Goal: Task Accomplishment & Management: Use online tool/utility

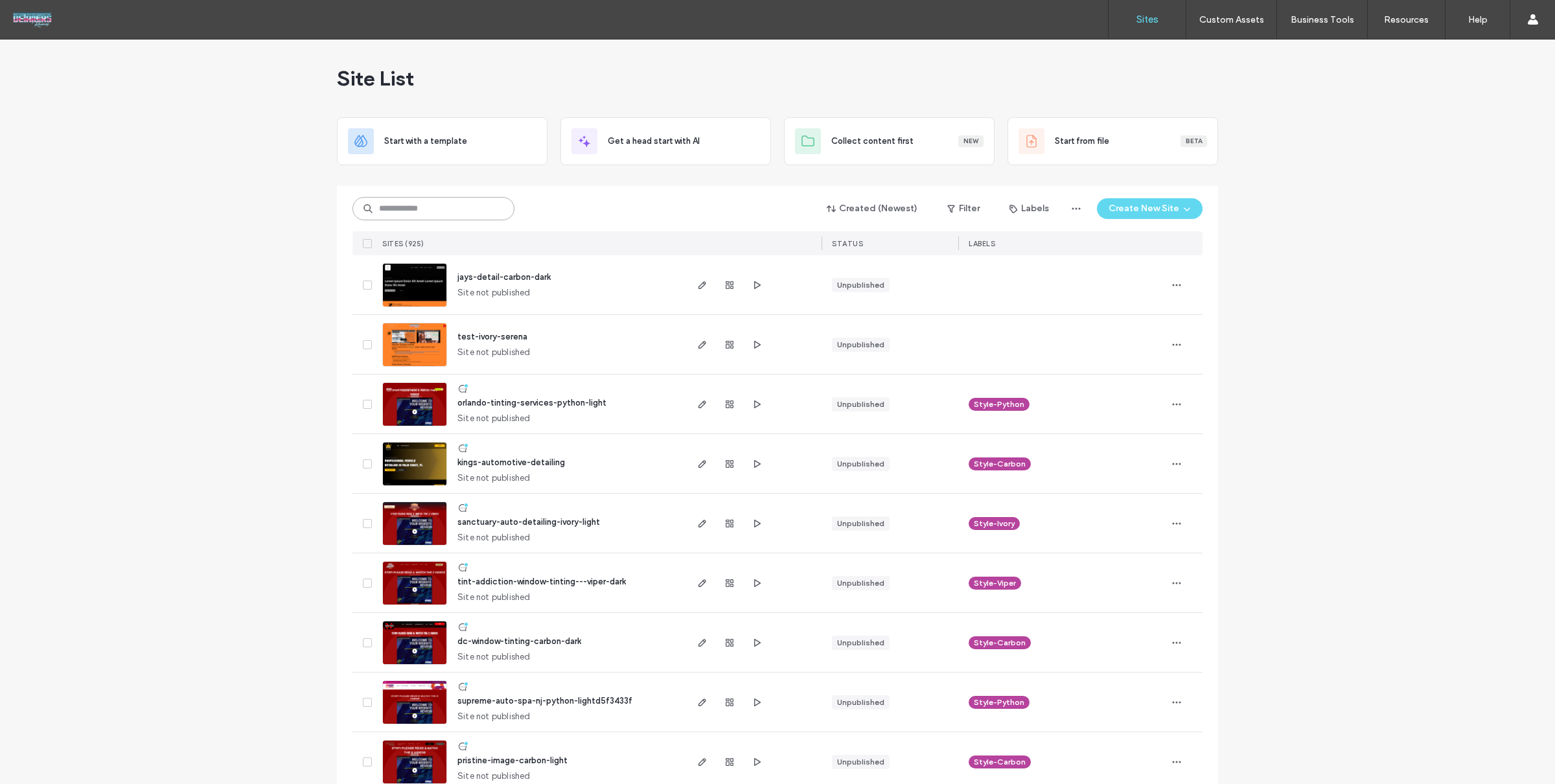
click at [421, 207] on input at bounding box center [433, 209] width 162 height 23
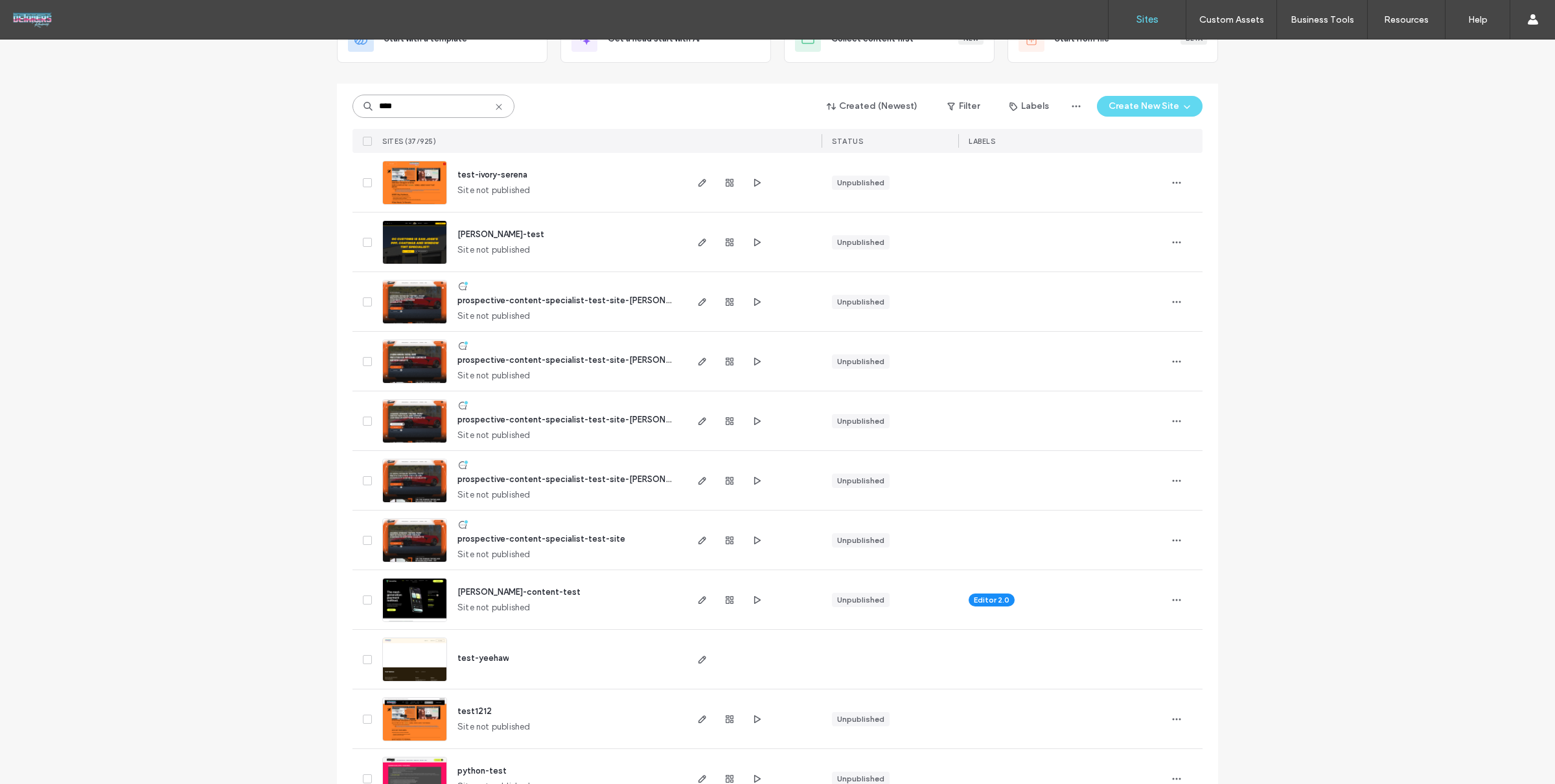
scroll to position [151, 0]
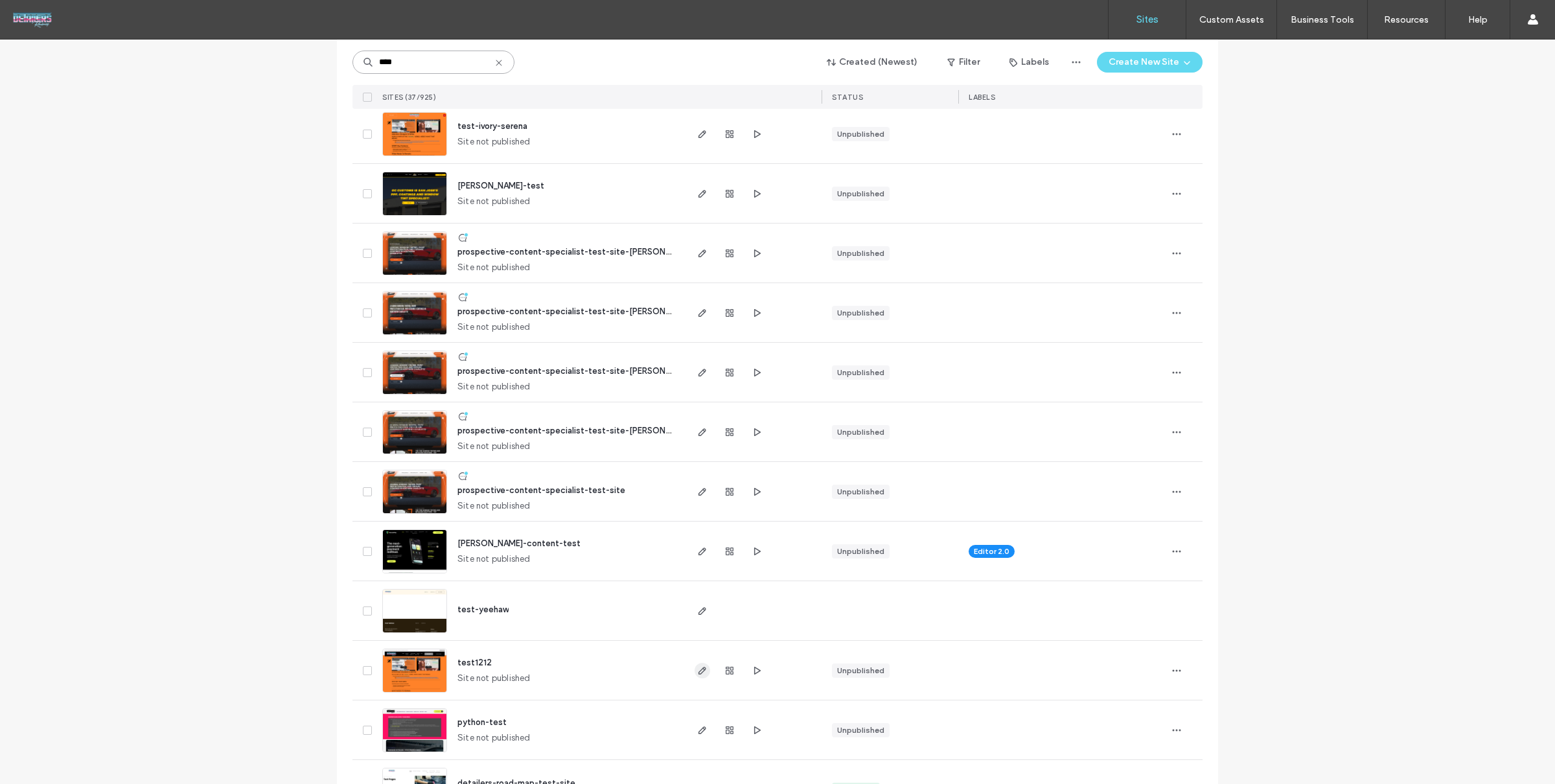
type input "****"
click at [697, 673] on icon "button" at bounding box center [702, 671] width 11 height 11
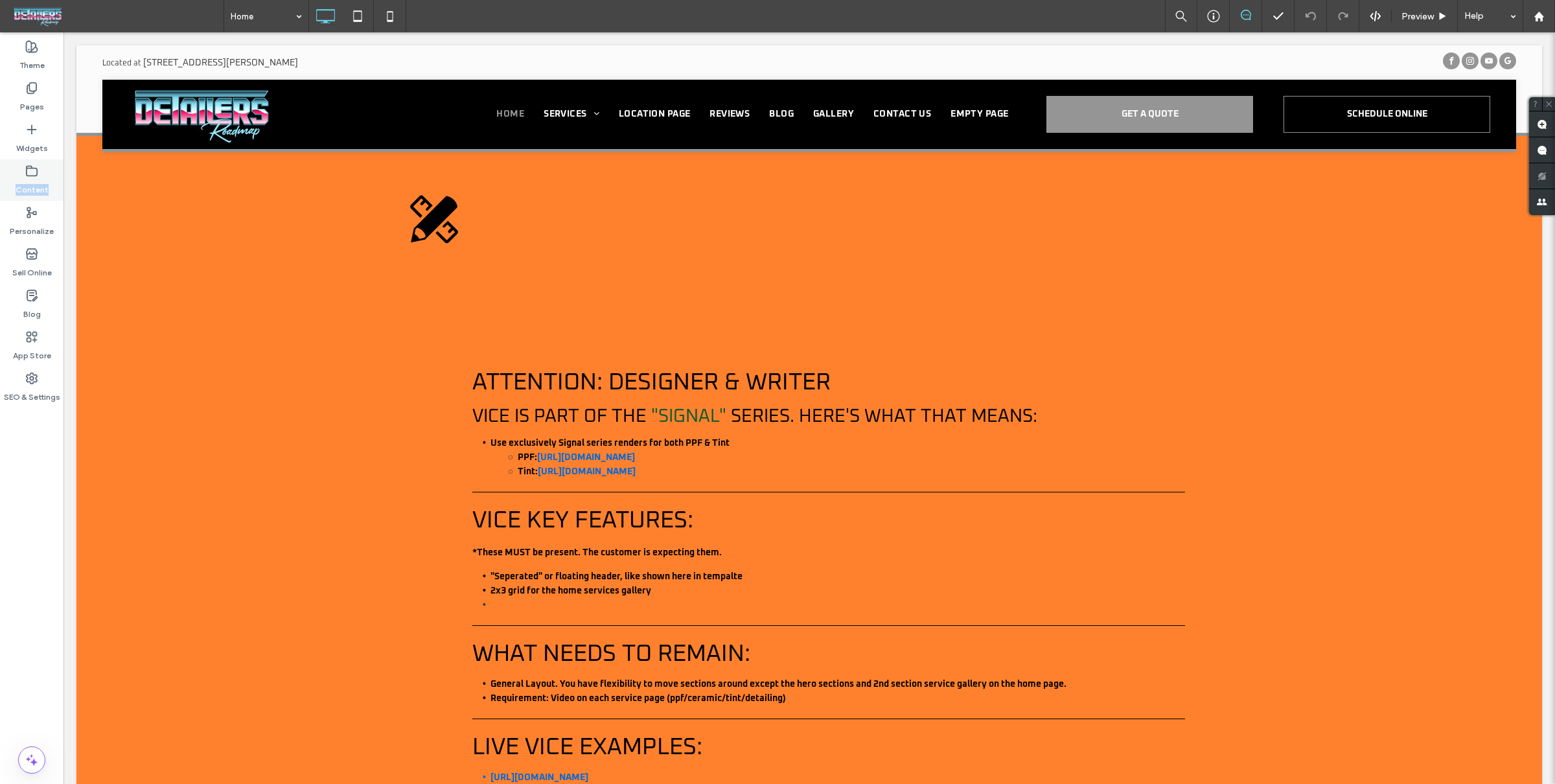
click at [12, 195] on div "Content" at bounding box center [32, 179] width 64 height 42
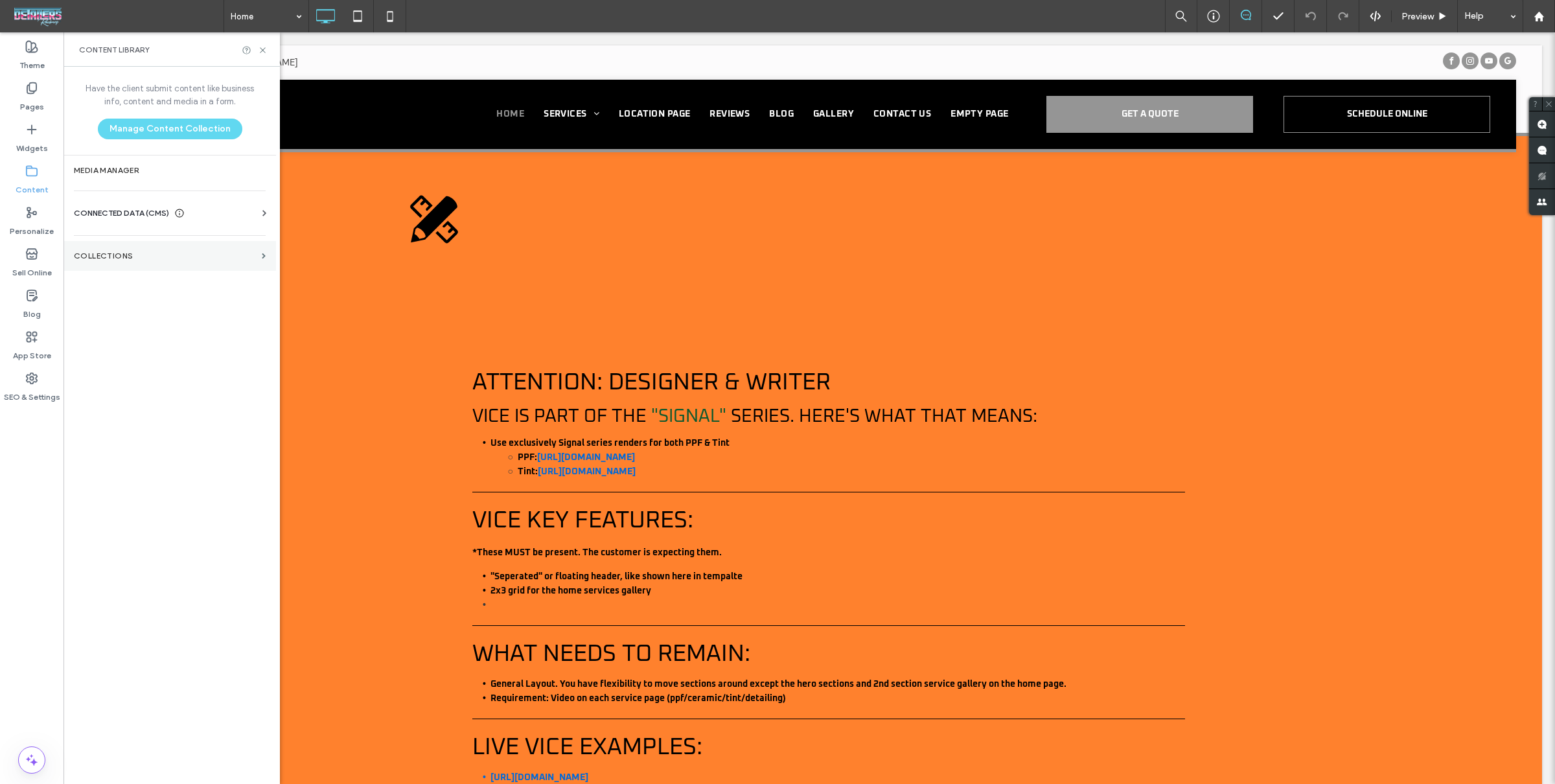
click at [141, 257] on label "Collections" at bounding box center [165, 255] width 183 height 9
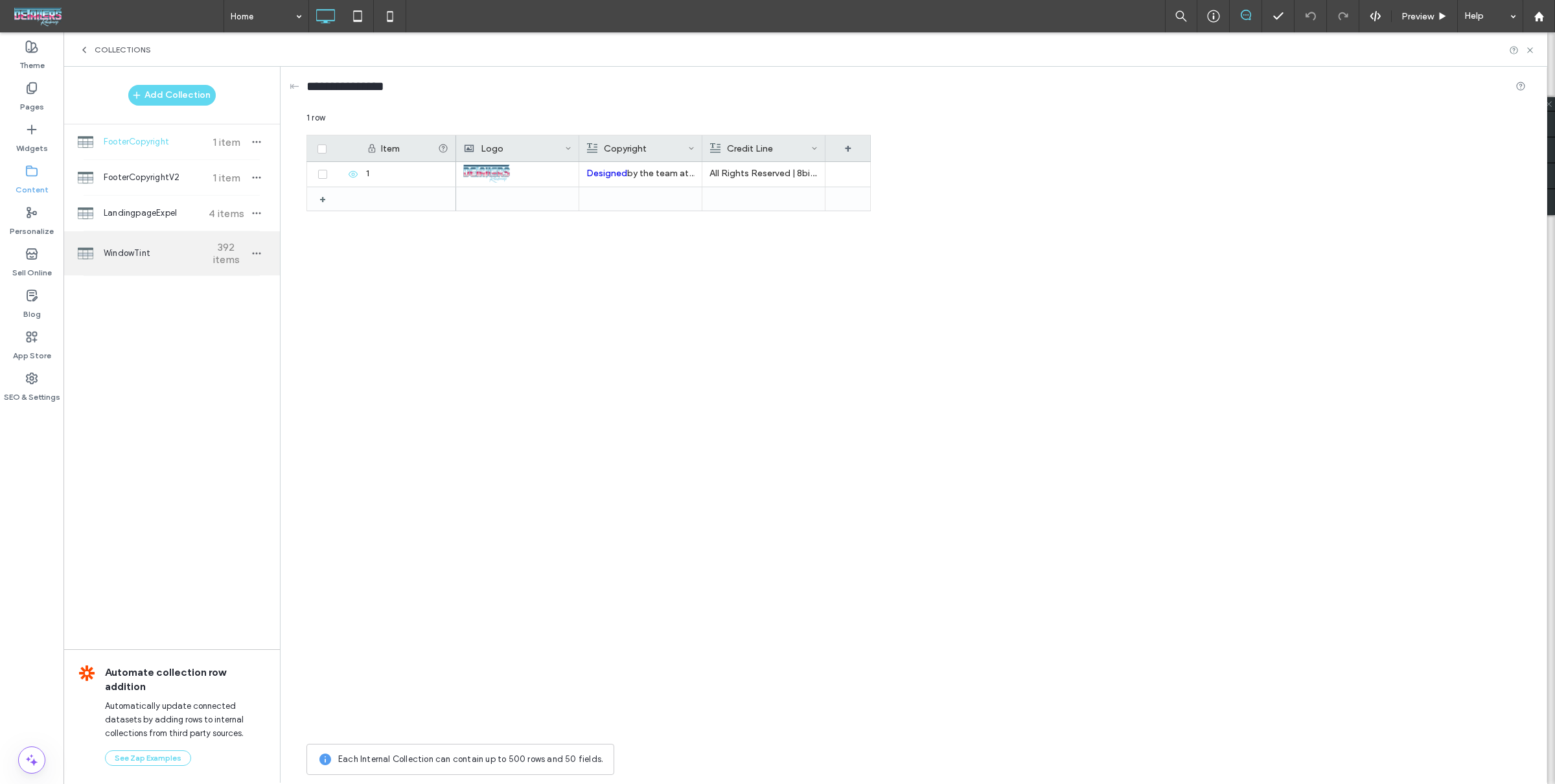
click at [176, 247] on span "WindowTint" at bounding box center [151, 253] width 96 height 13
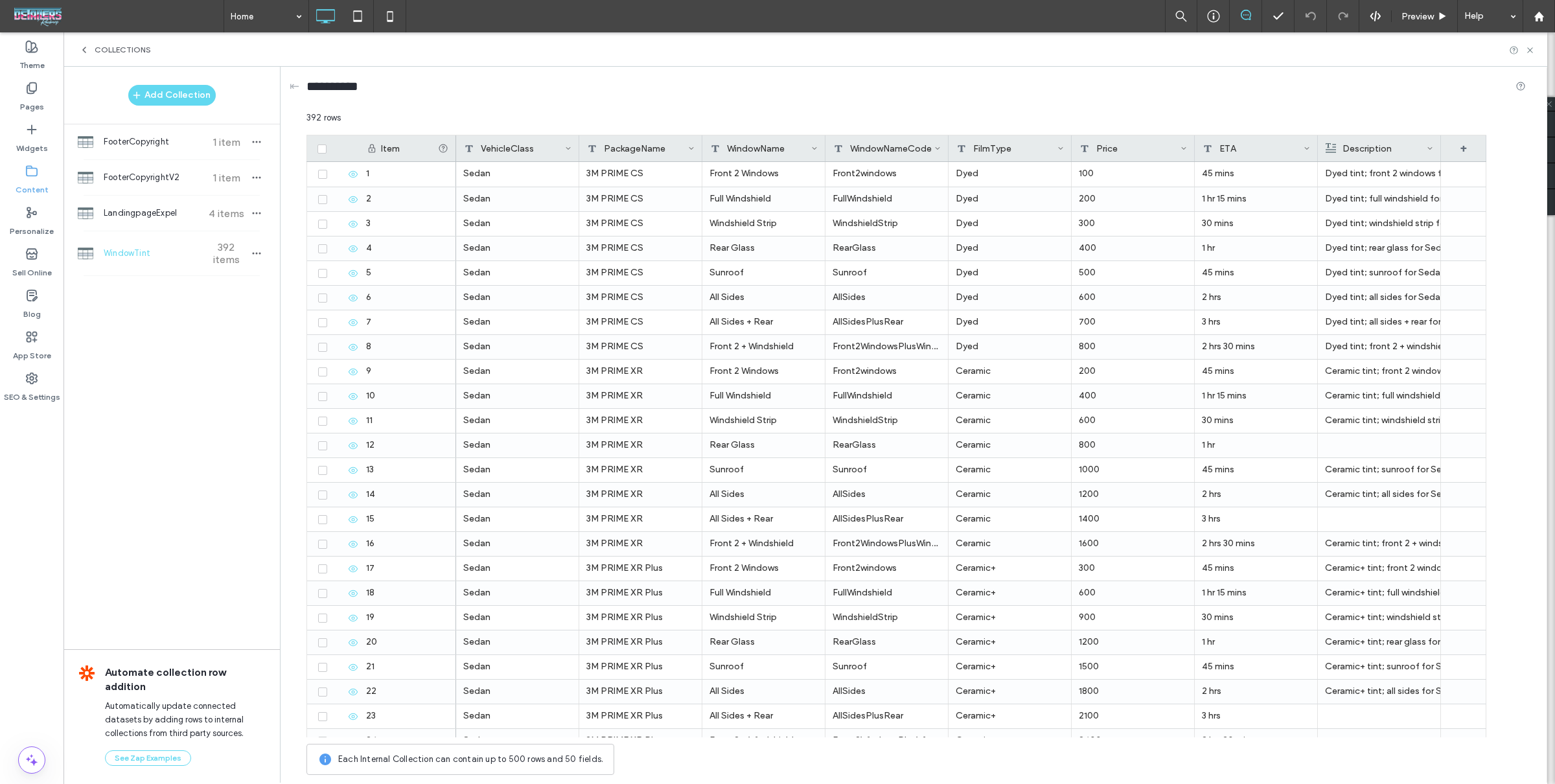
click at [891, 149] on div "WindowNameCode" at bounding box center [883, 148] width 101 height 26
click at [888, 164] on input "**********" at bounding box center [916, 170] width 161 height 23
click at [25, 183] on label "Content" at bounding box center [32, 186] width 33 height 19
drag, startPoint x: 42, startPoint y: 171, endPoint x: 54, endPoint y: 165, distance: 13.4
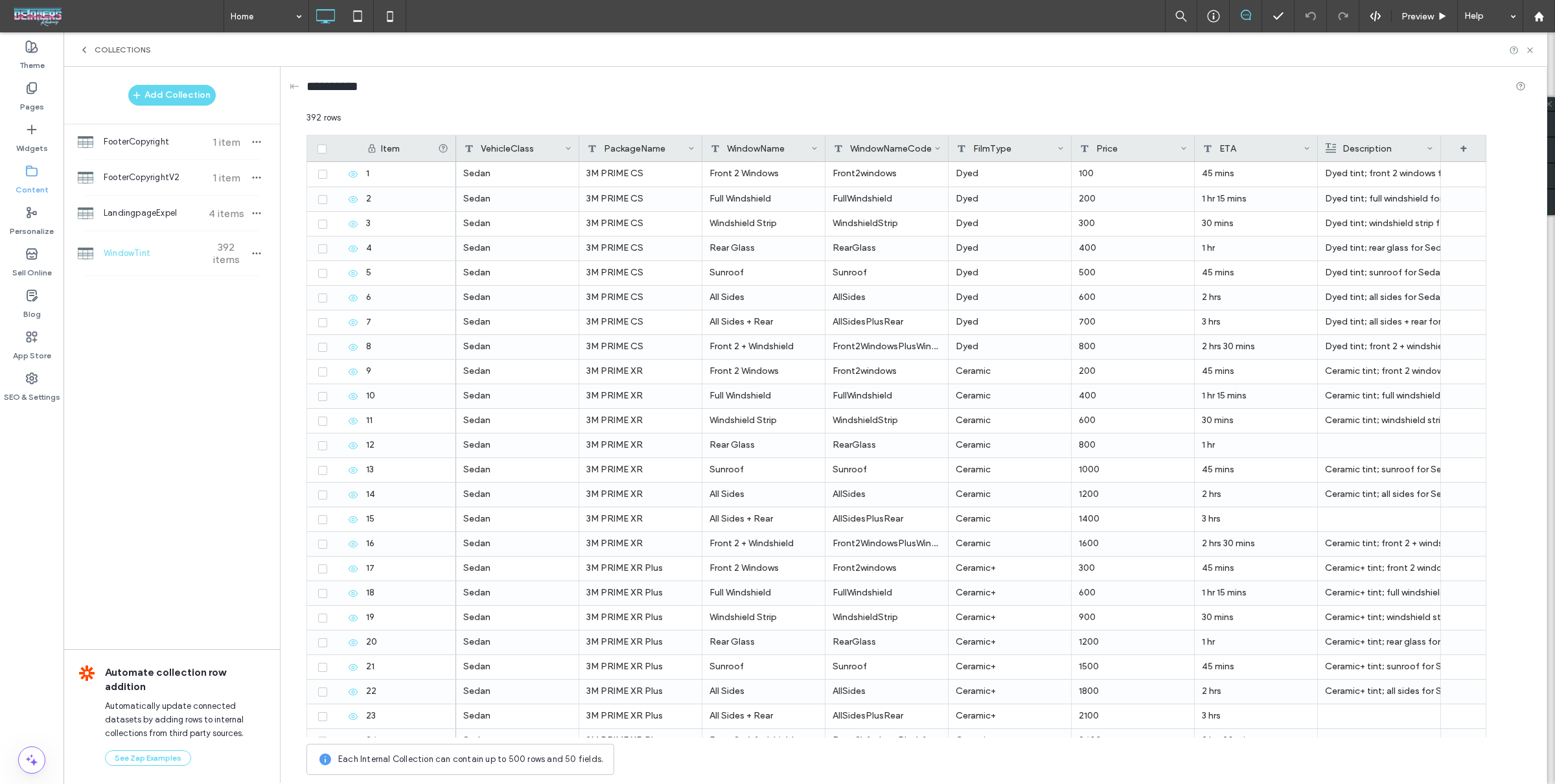
click at [42, 171] on div "Content" at bounding box center [32, 179] width 64 height 42
click at [85, 48] on icon at bounding box center [84, 50] width 11 height 11
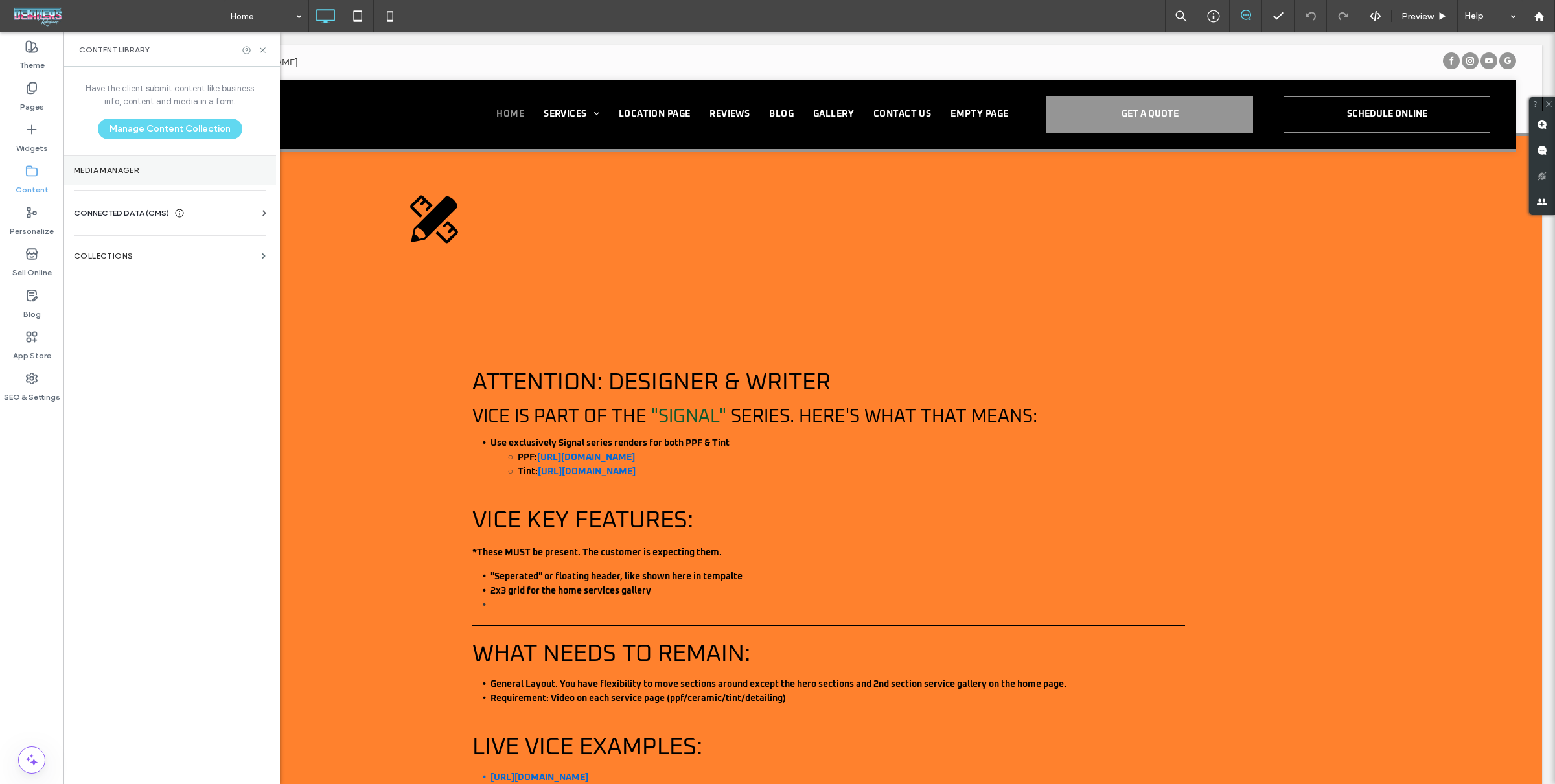
click at [167, 163] on section "Media Manager" at bounding box center [170, 171] width 212 height 30
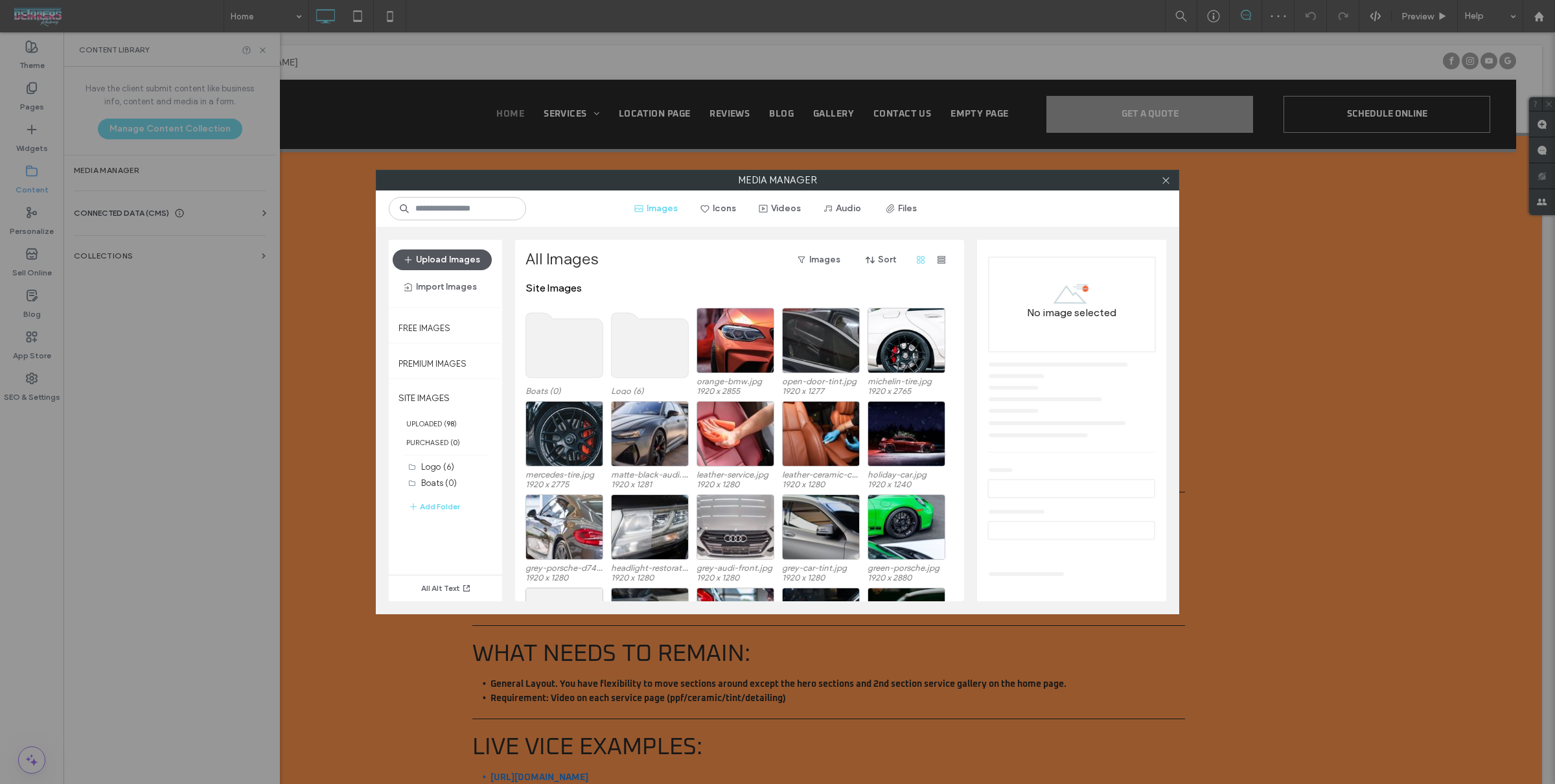
click at [454, 249] on button "Upload Images" at bounding box center [442, 259] width 99 height 20
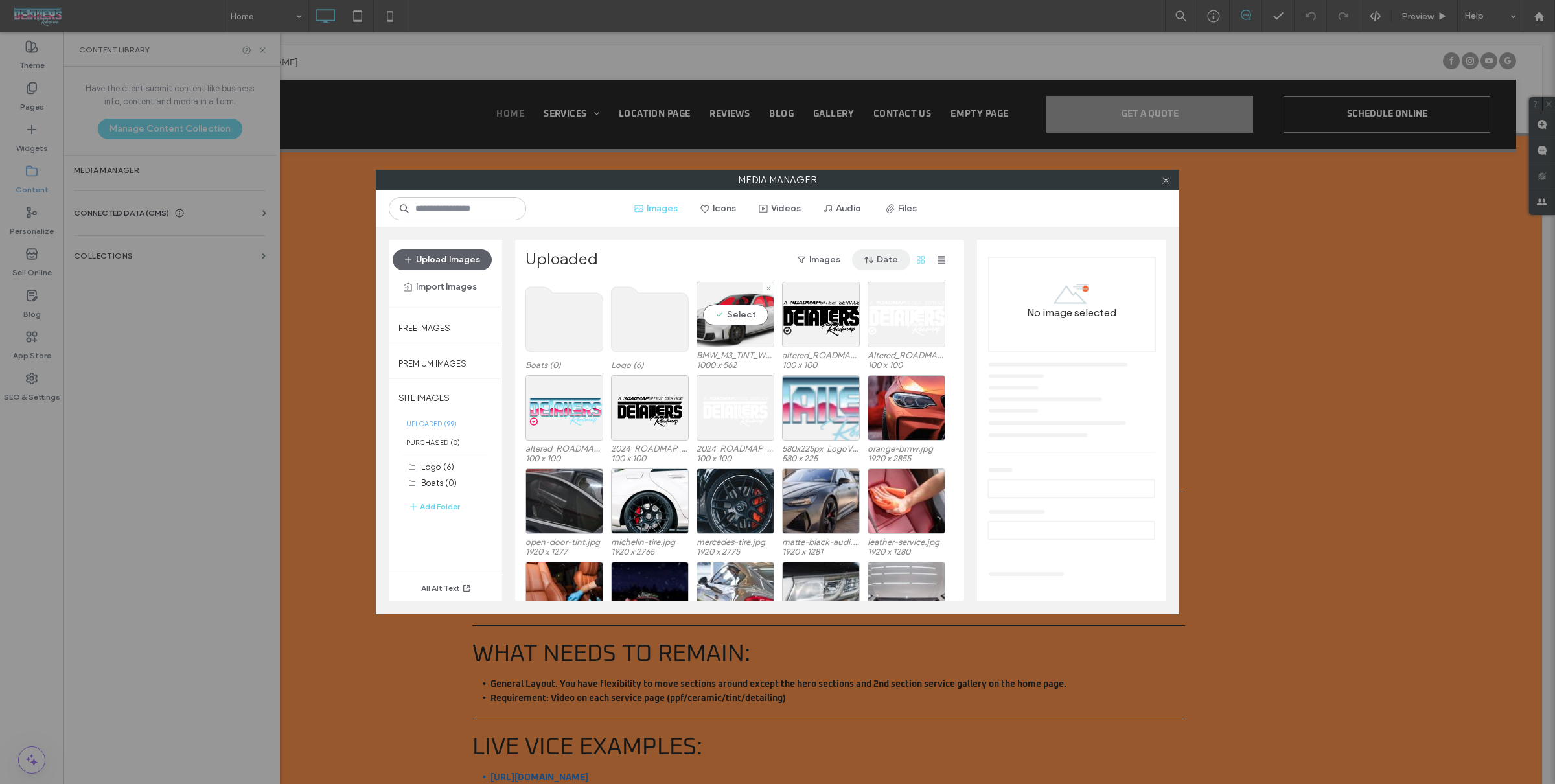
drag, startPoint x: 758, startPoint y: 316, endPoint x: 897, endPoint y: 268, distance: 147.1
click at [757, 316] on div "Select" at bounding box center [736, 315] width 78 height 65
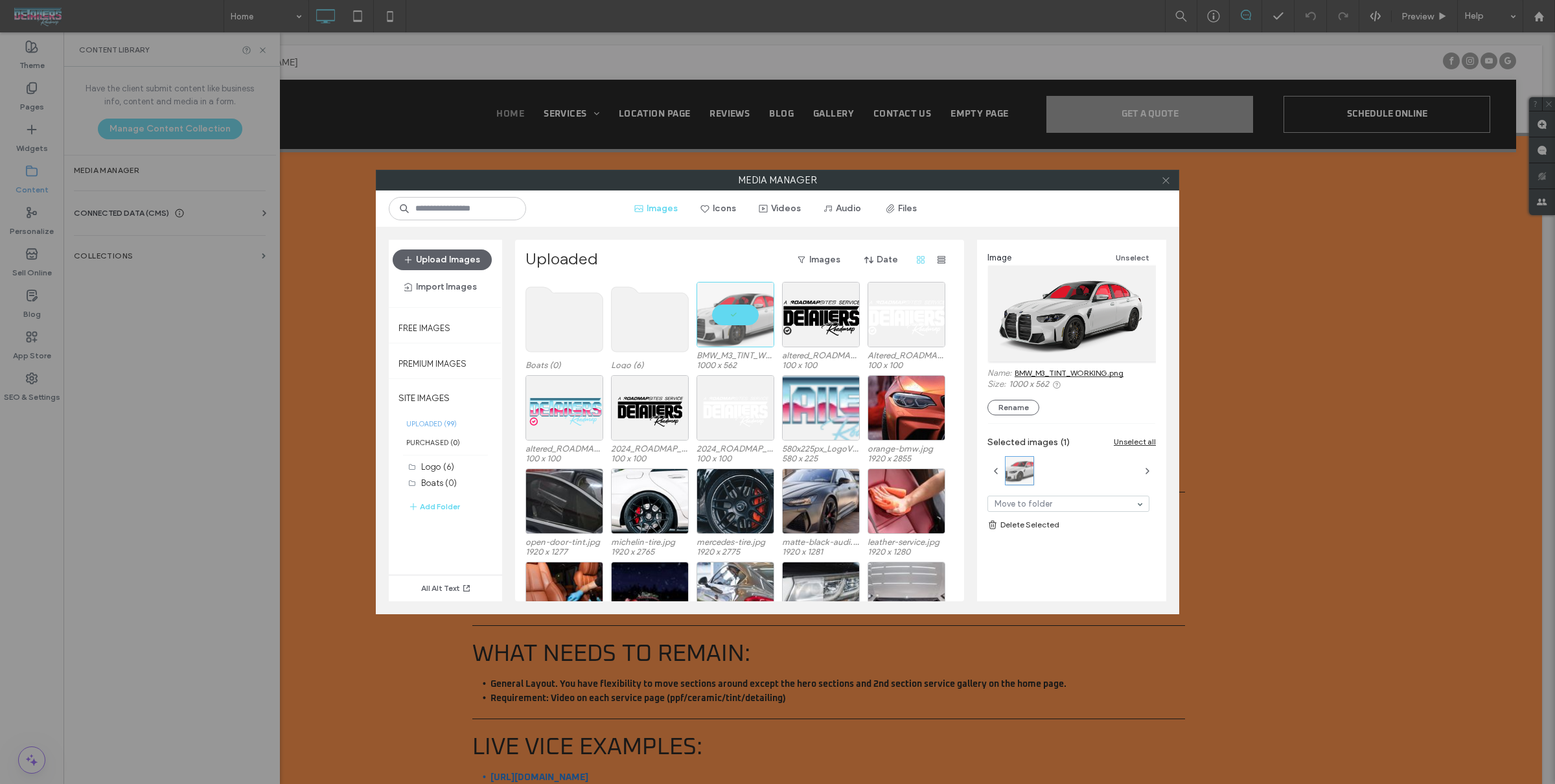
click at [1171, 180] on div at bounding box center [1165, 180] width 19 height 19
drag, startPoint x: 1164, startPoint y: 183, endPoint x: 1143, endPoint y: 183, distance: 21.0
click at [1164, 183] on icon at bounding box center [1165, 180] width 10 height 10
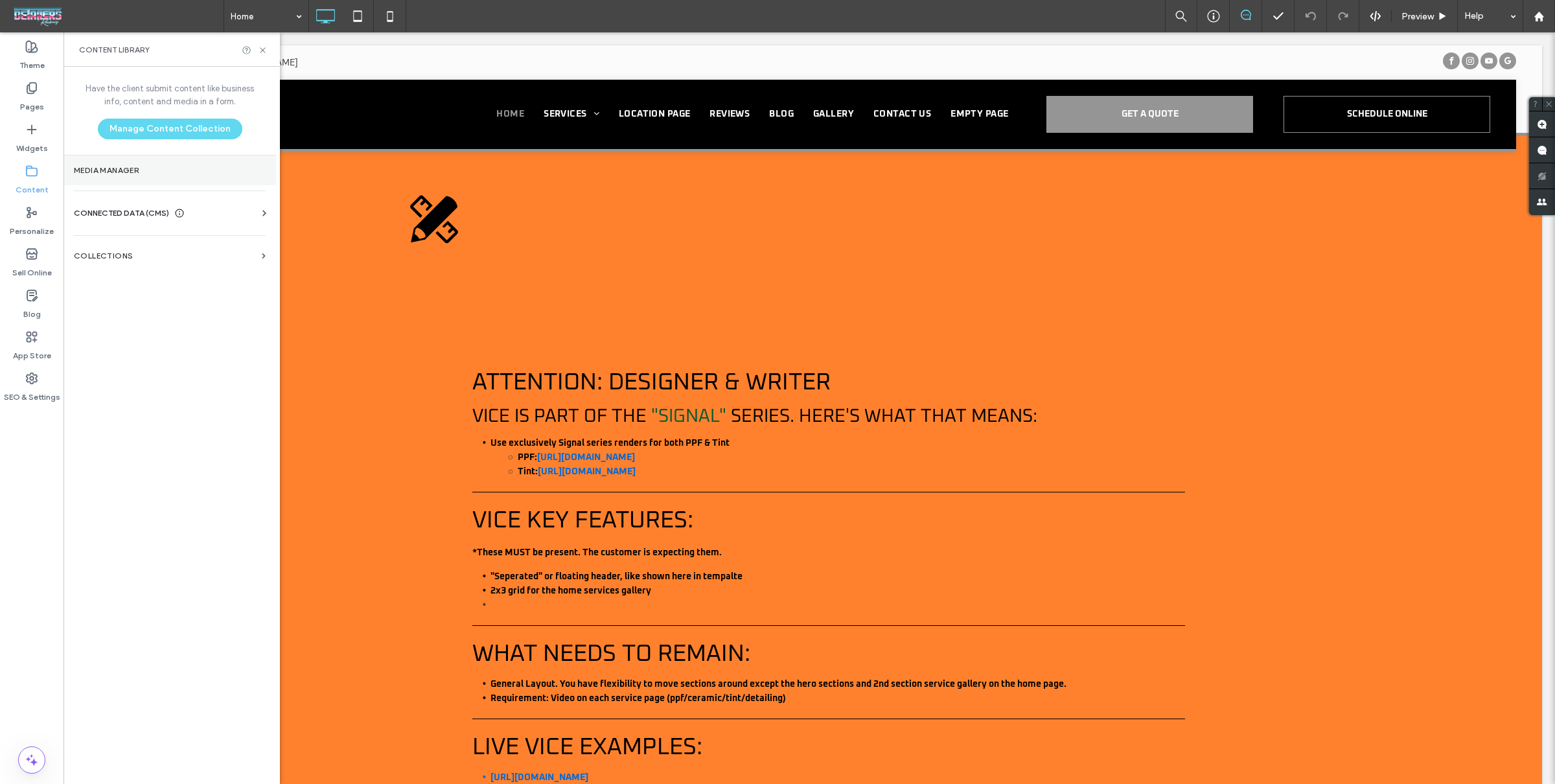
click at [202, 178] on section "Media Manager" at bounding box center [170, 171] width 212 height 30
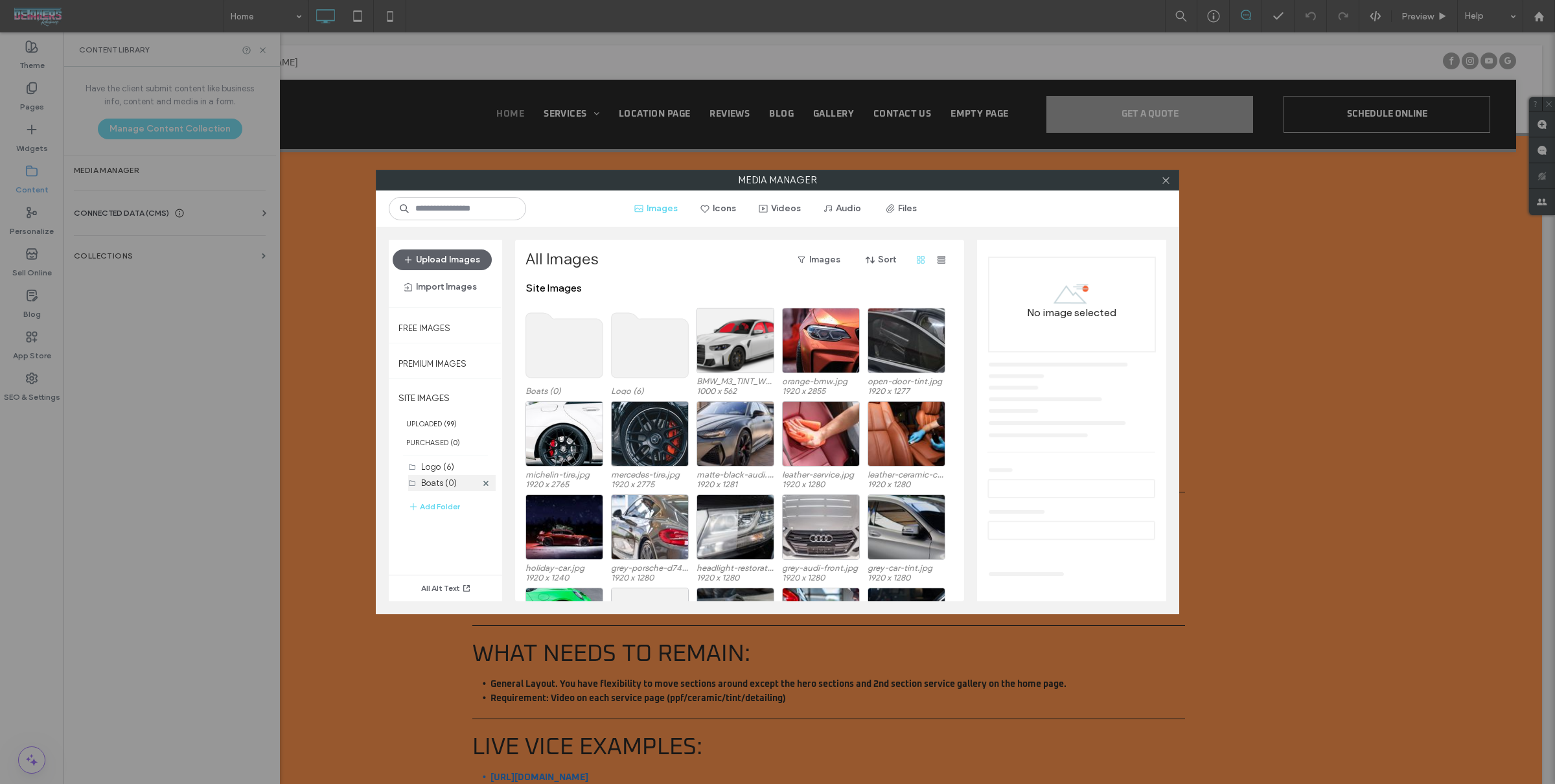
click at [451, 470] on div "Logo (6)" at bounding box center [448, 466] width 55 height 13
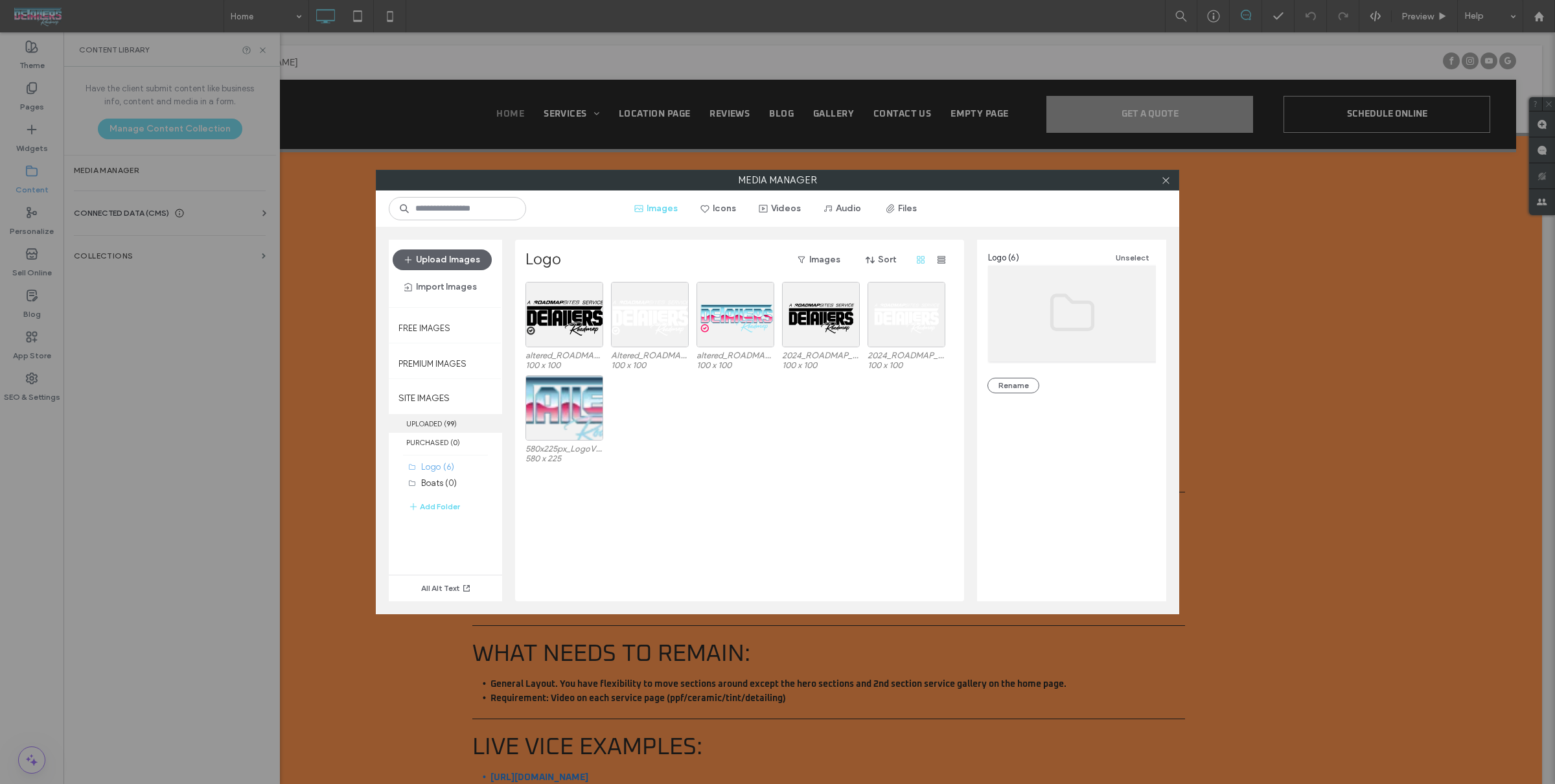
click at [449, 419] on b "99" at bounding box center [450, 423] width 8 height 9
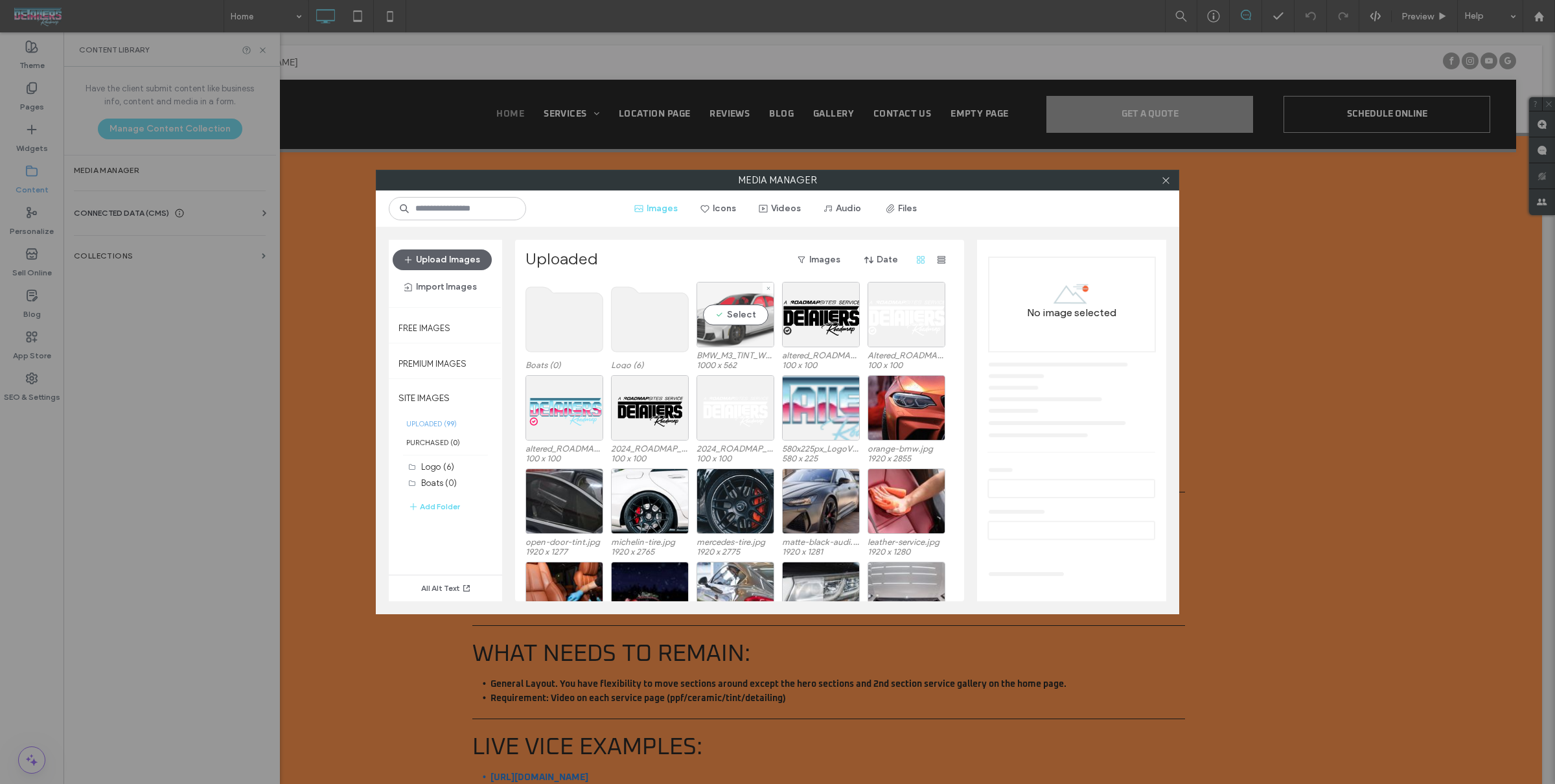
click at [703, 312] on div "Select" at bounding box center [736, 315] width 78 height 65
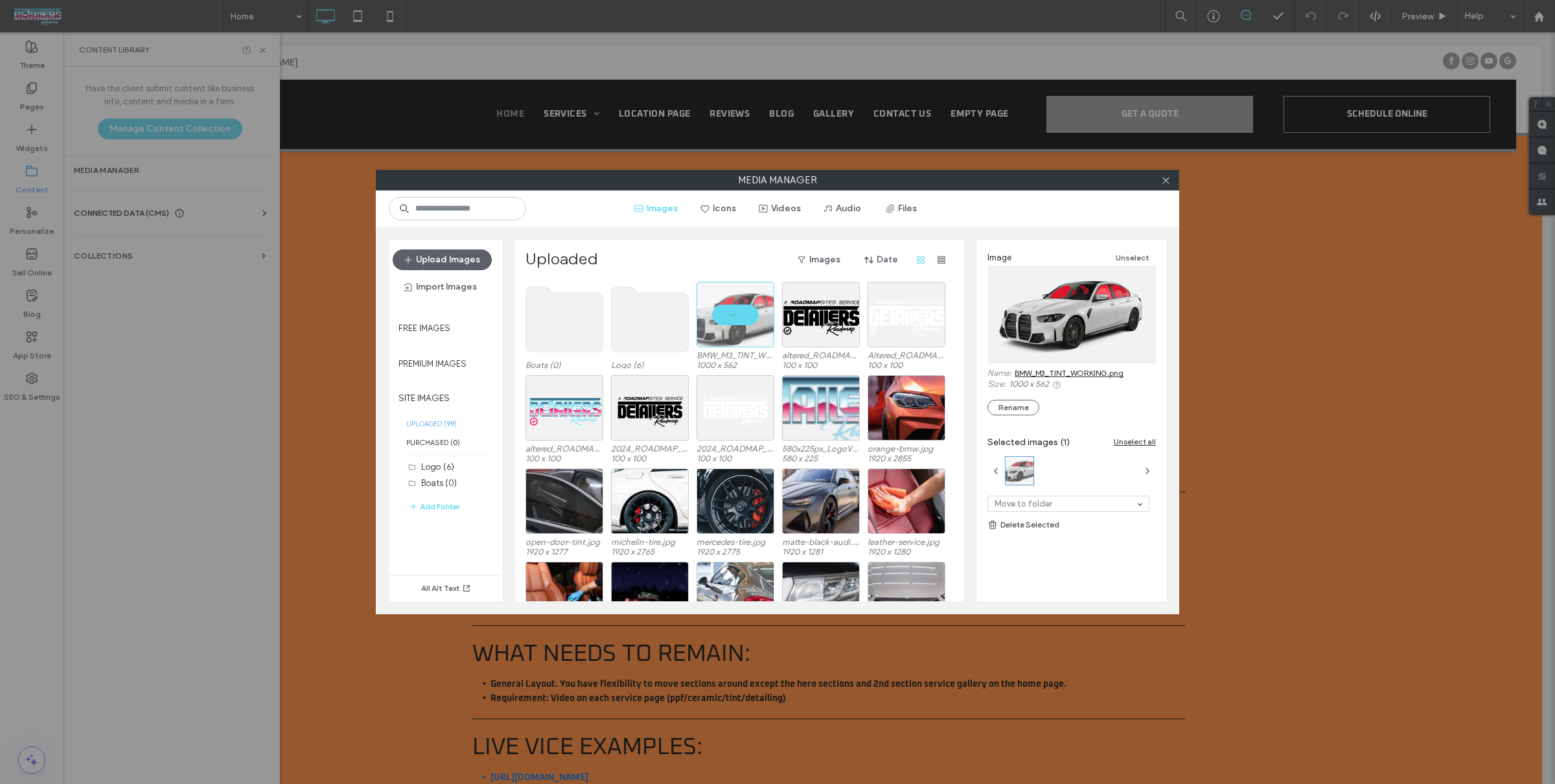
click at [1078, 371] on link "BMW_M3_TINT_WORKING.png" at bounding box center [1069, 372] width 109 height 10
click at [1164, 179] on icon at bounding box center [1165, 180] width 10 height 10
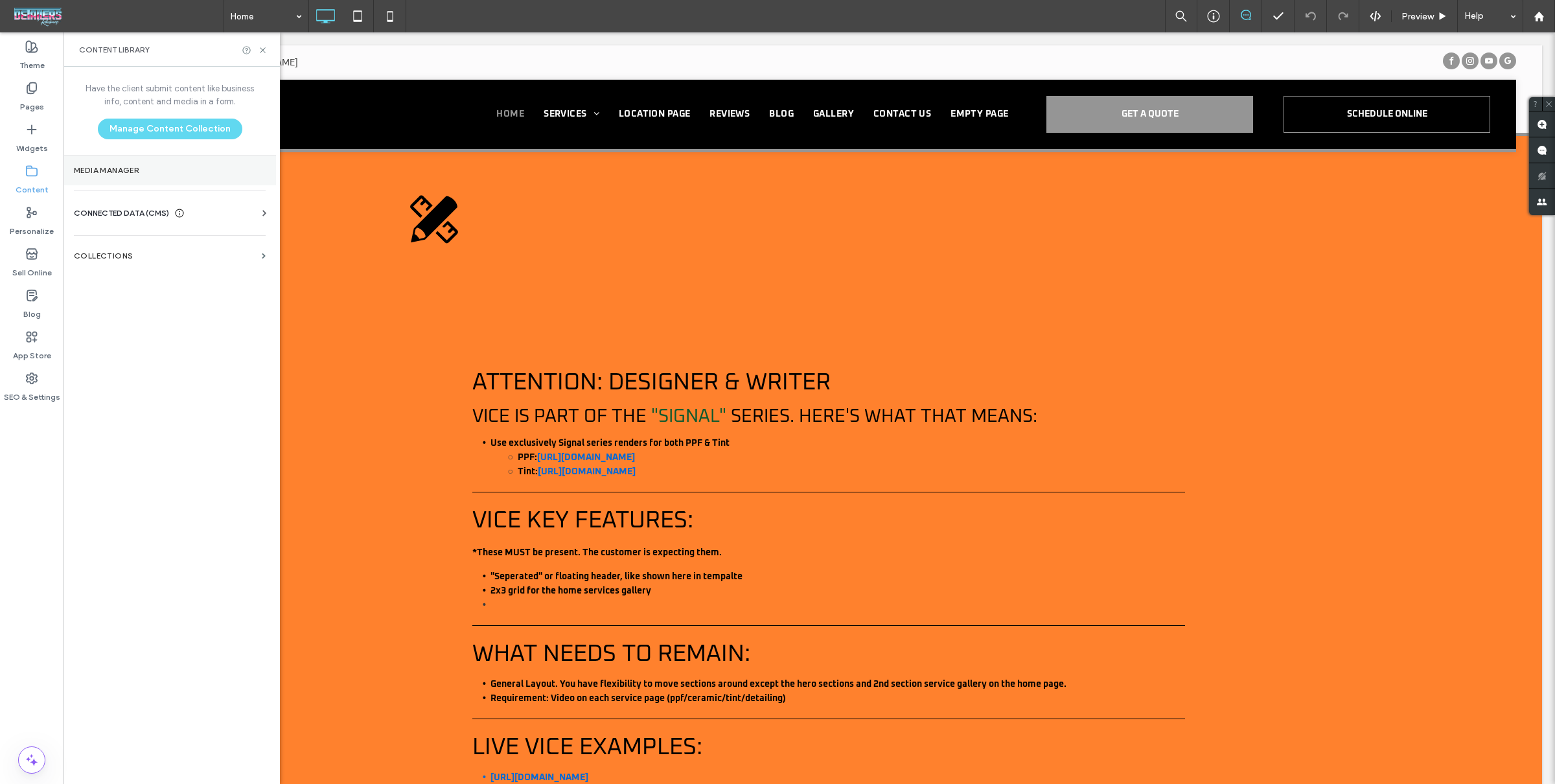
click at [160, 179] on section "Media Manager" at bounding box center [170, 171] width 212 height 30
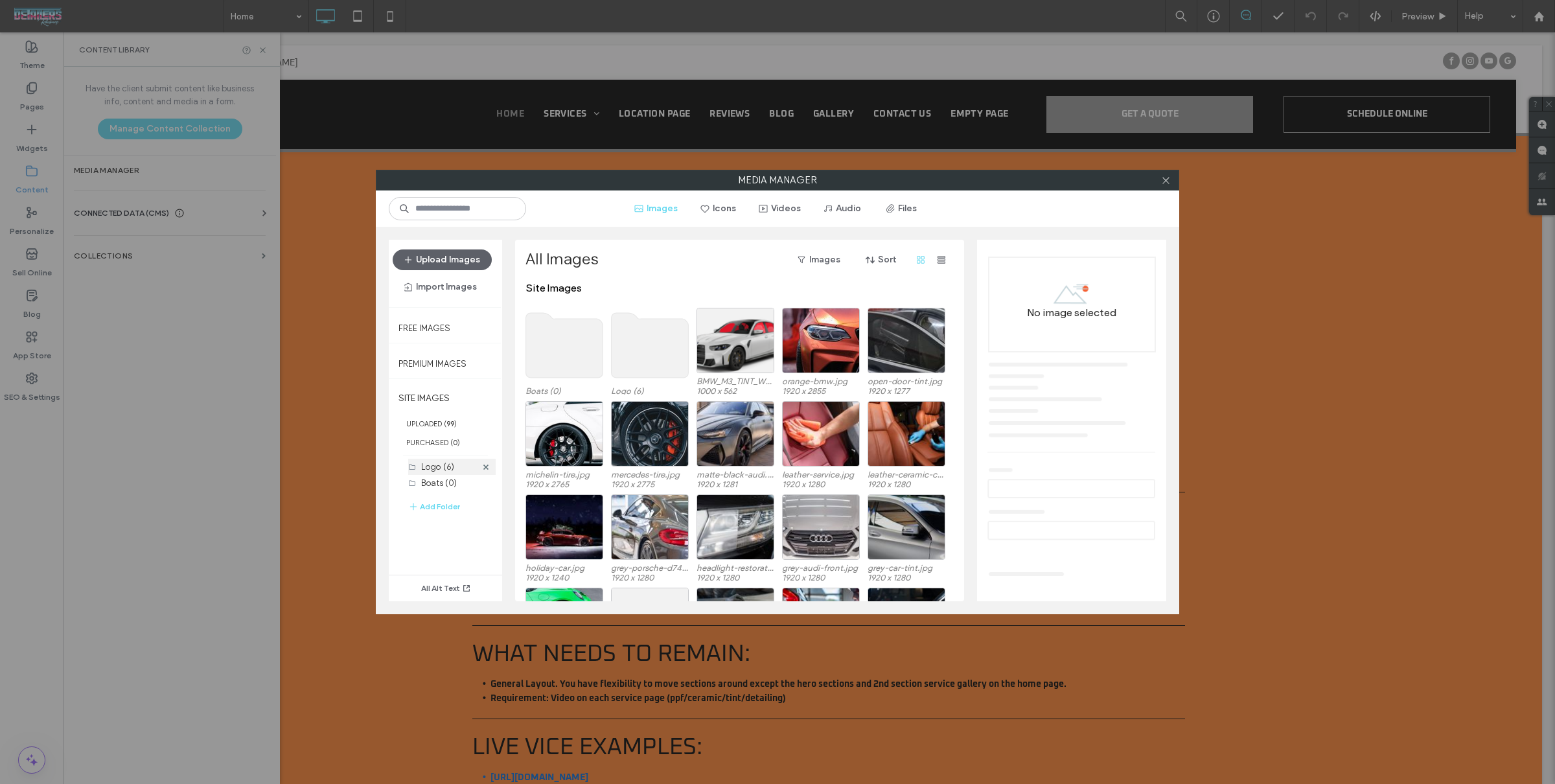
click at [454, 460] on div "Logo (6)" at bounding box center [448, 466] width 55 height 13
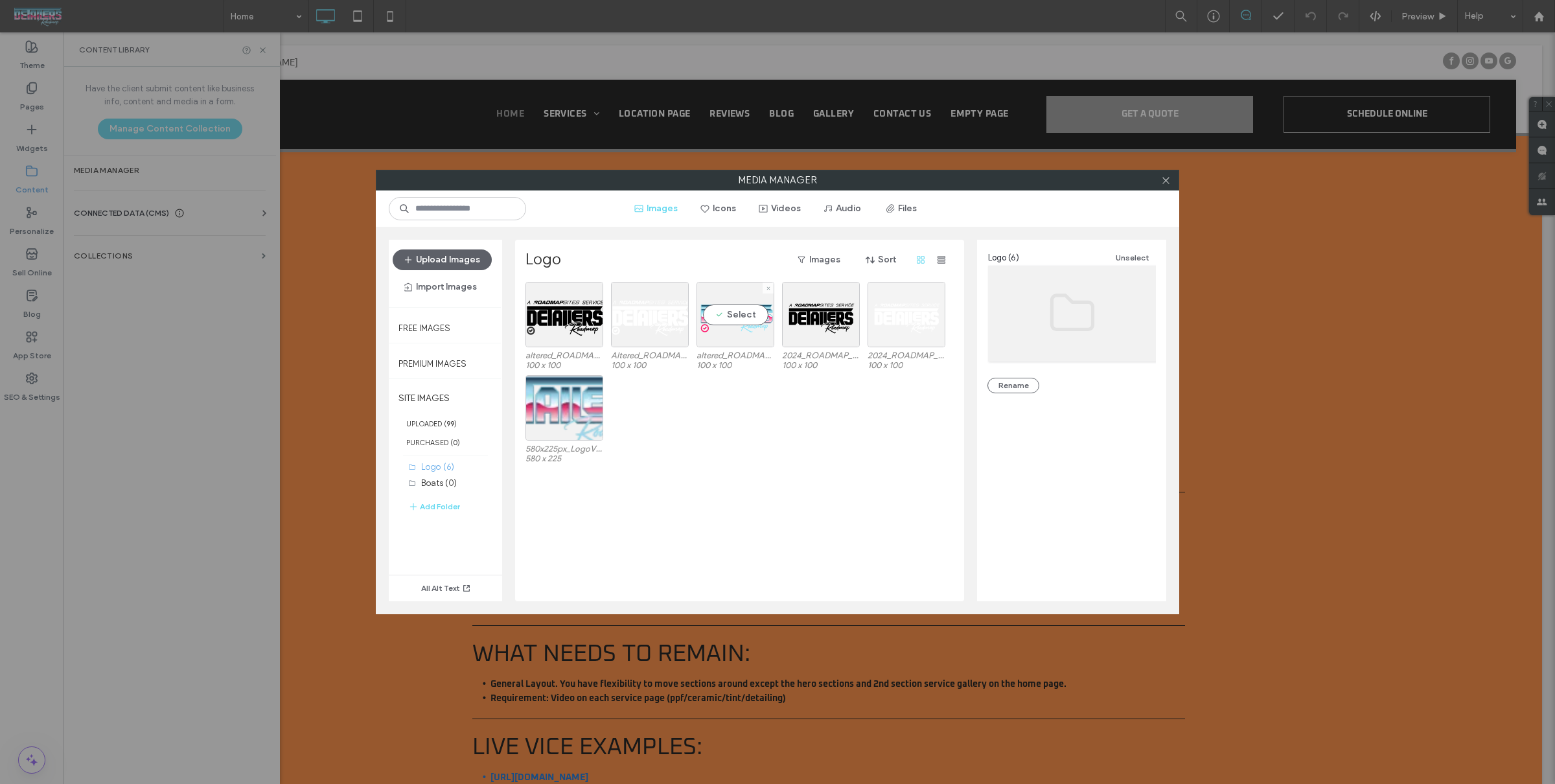
drag, startPoint x: 741, startPoint y: 319, endPoint x: 881, endPoint y: 320, distance: 140.0
click at [741, 319] on div "Select" at bounding box center [736, 315] width 78 height 65
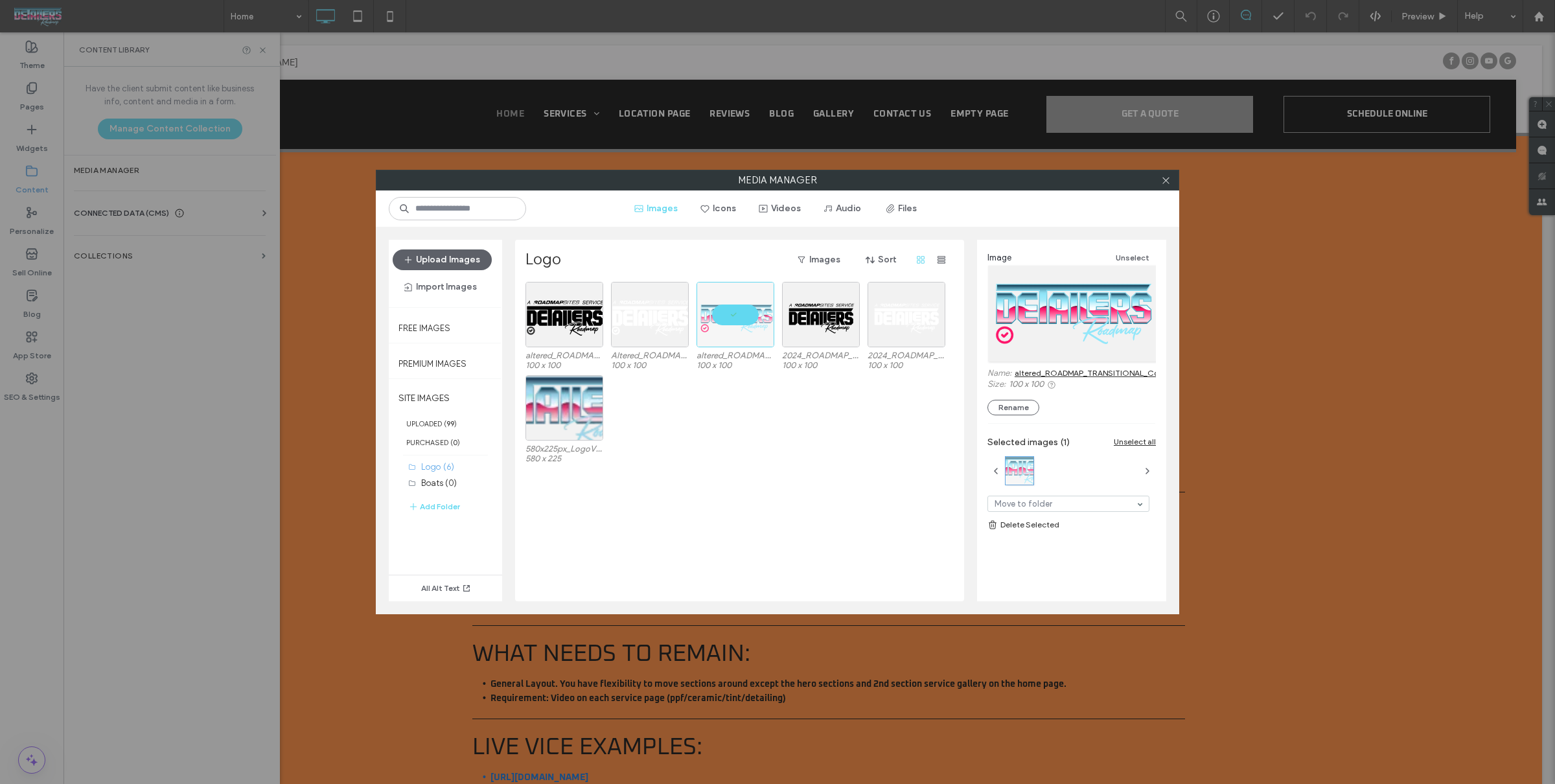
click at [1074, 369] on link "altered_ROADMAP_TRANSITIONAL_Colored.svg" at bounding box center [1103, 372] width 178 height 10
click at [1166, 179] on icon at bounding box center [1165, 180] width 10 height 10
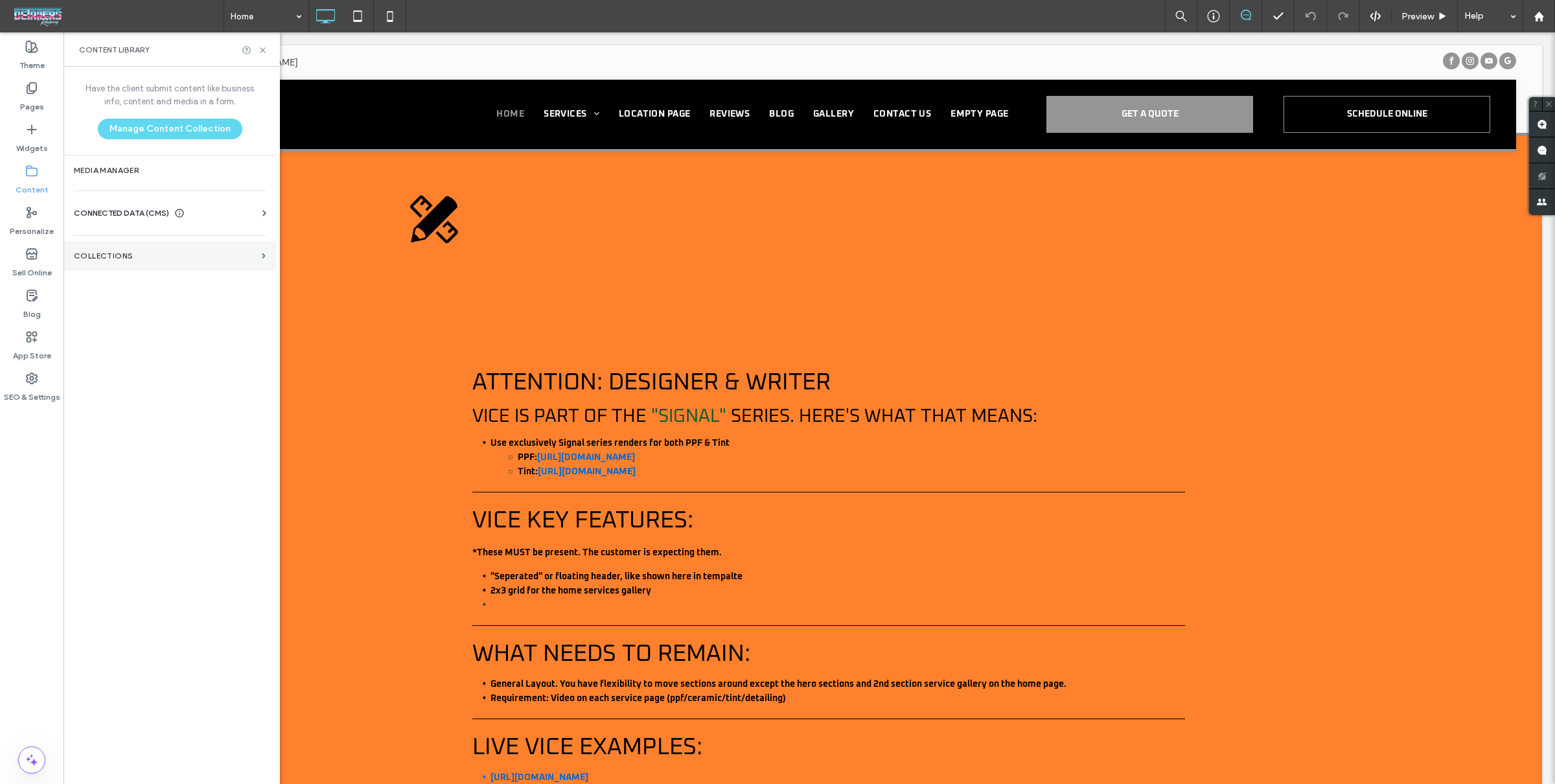
click at [196, 252] on label "Collections" at bounding box center [165, 255] width 183 height 9
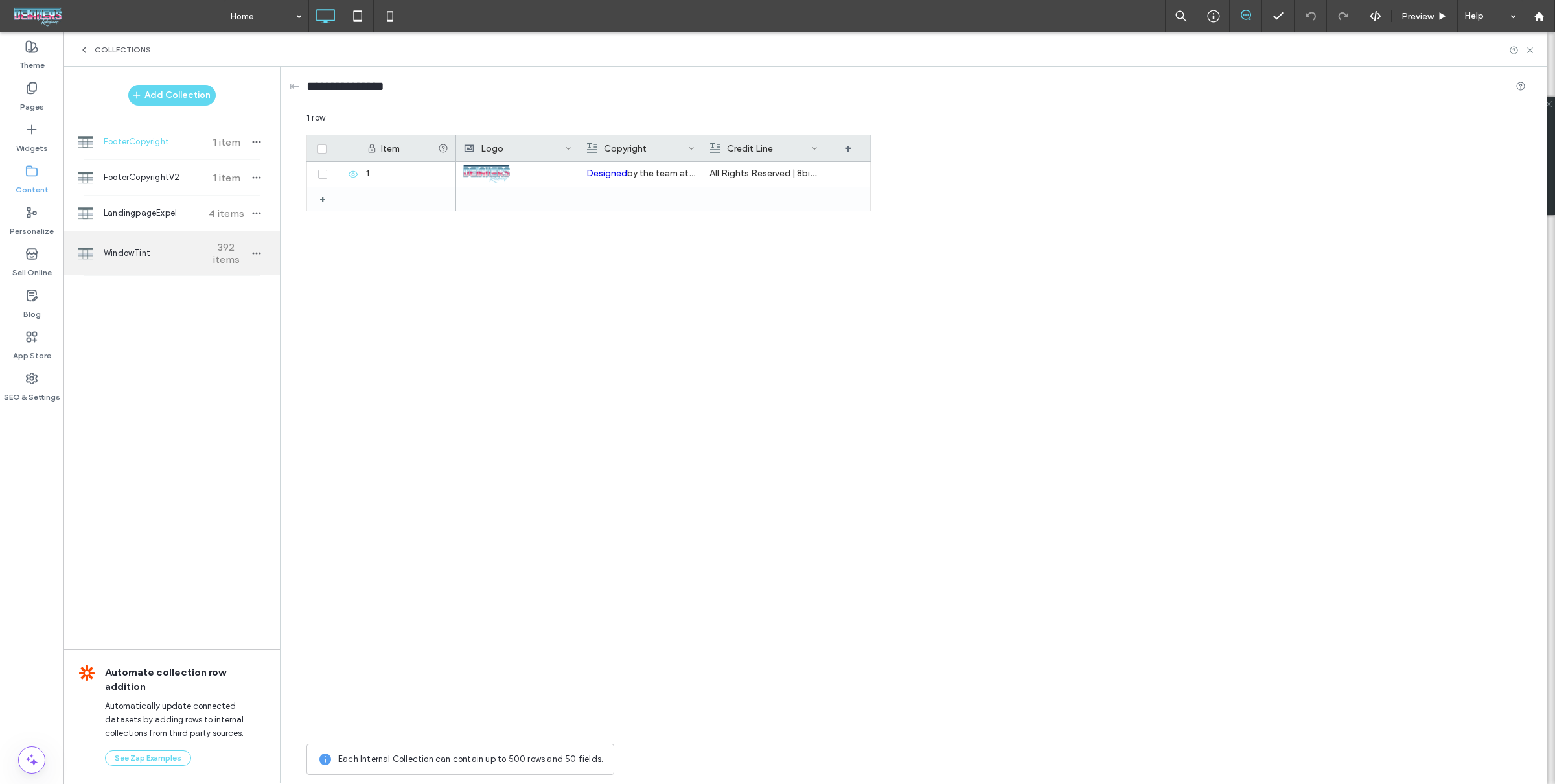
click at [178, 251] on span "WindowTint" at bounding box center [151, 253] width 96 height 13
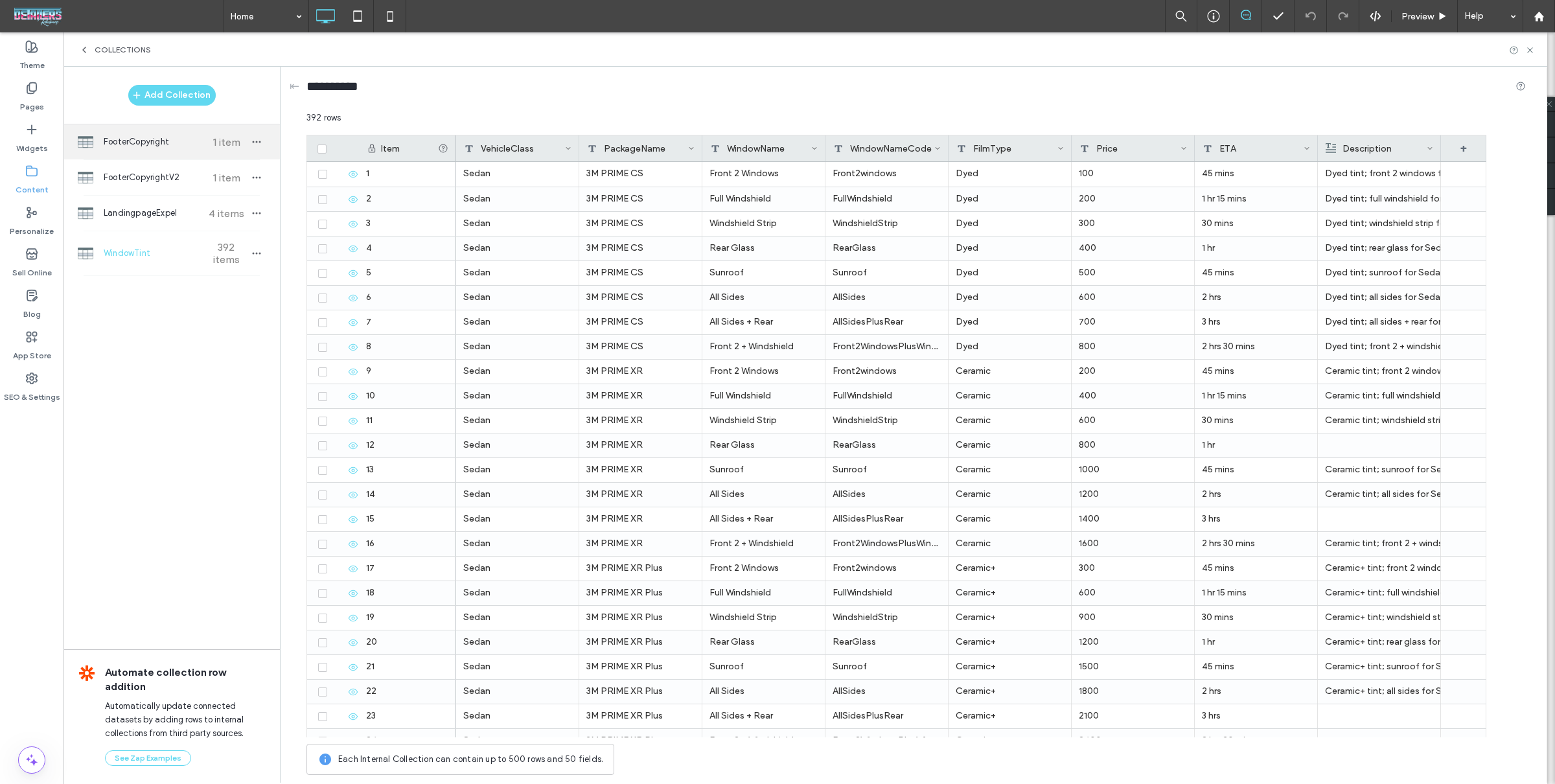
click at [180, 148] on div "FooterCopyright 1 item" at bounding box center [172, 142] width 217 height 35
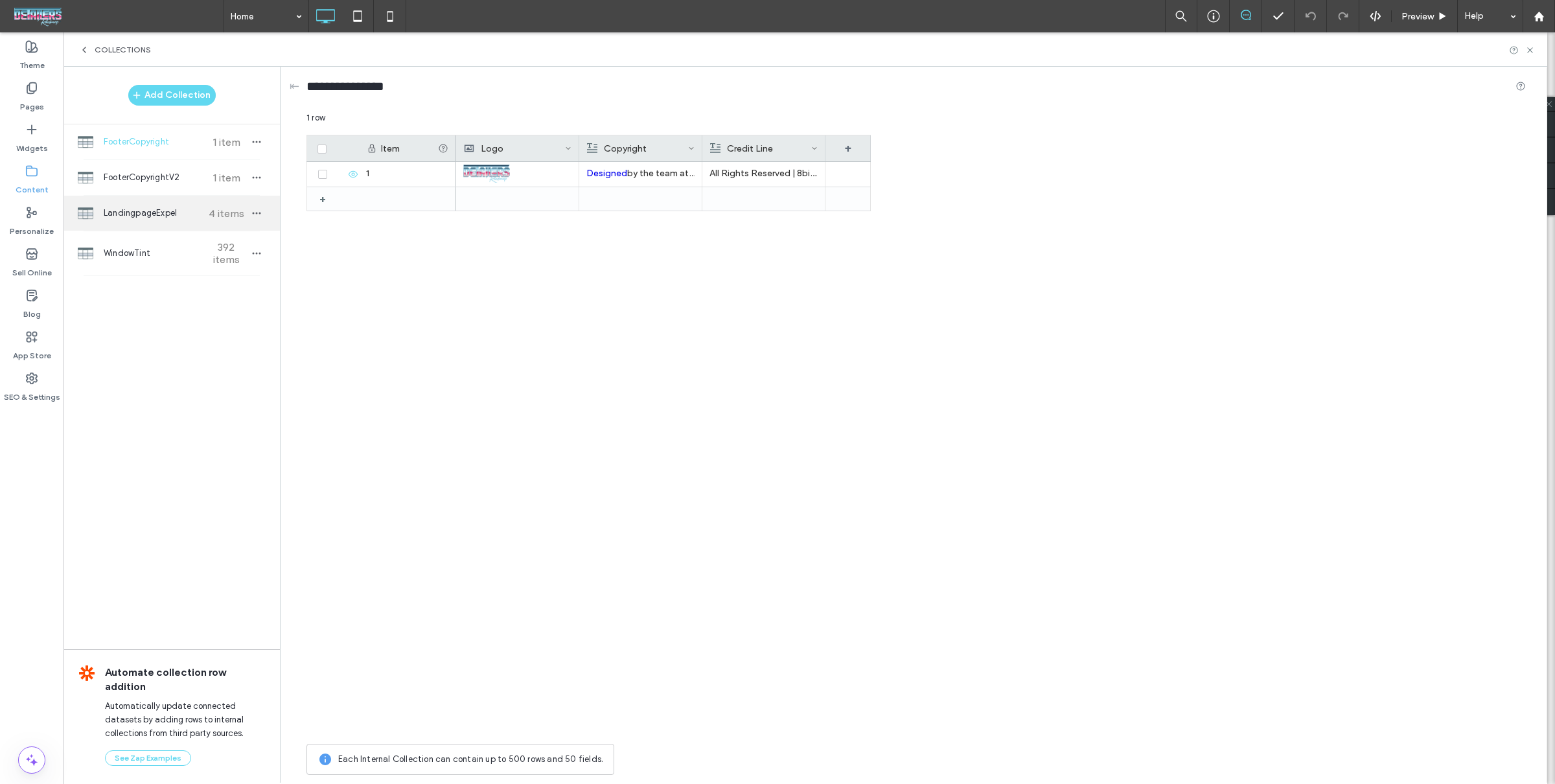
click at [166, 211] on span "LandingpageExpel" at bounding box center [151, 213] width 96 height 13
click at [261, 215] on icon "button" at bounding box center [256, 213] width 11 height 11
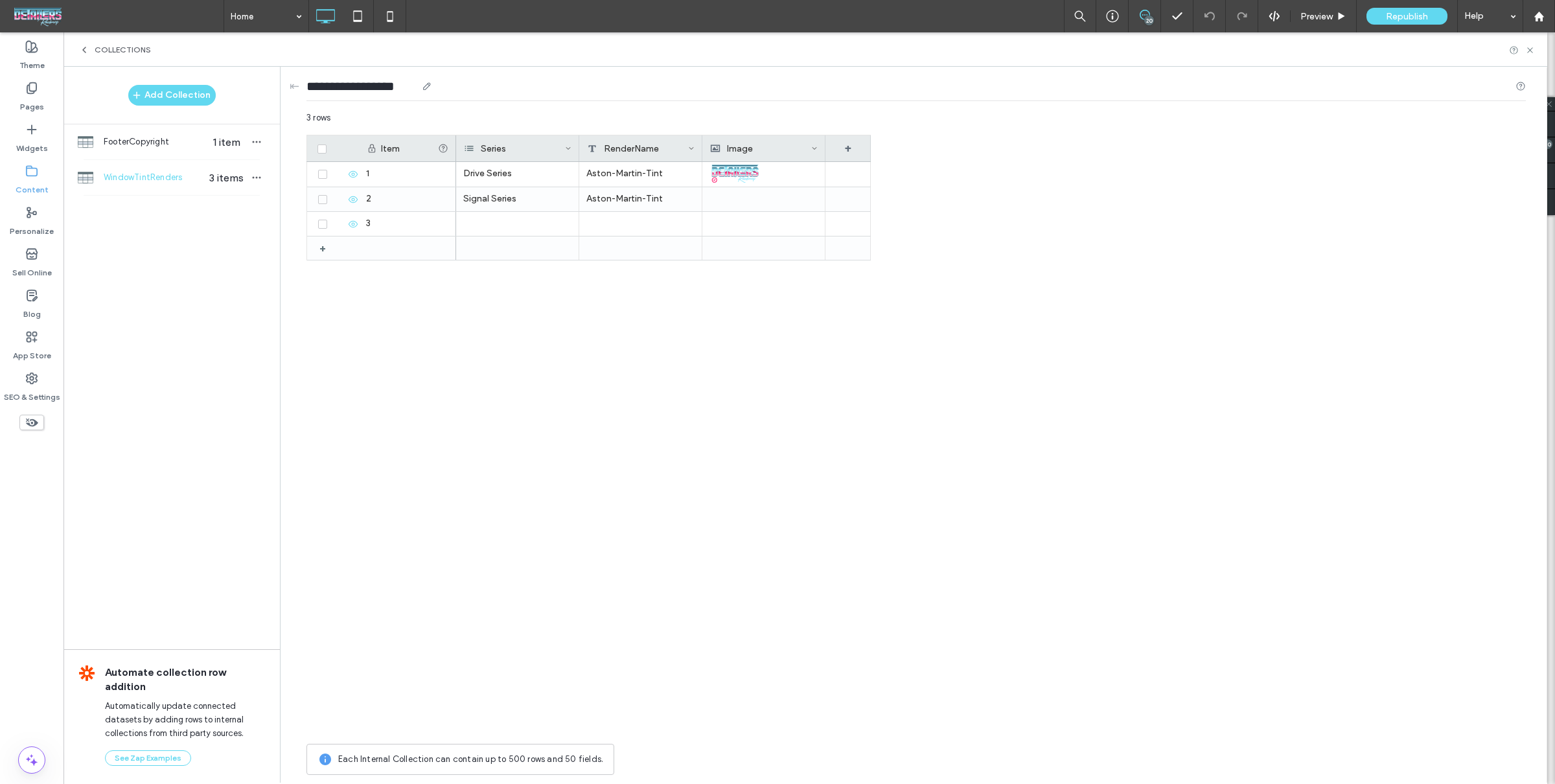
click at [399, 88] on input "**********" at bounding box center [362, 86] width 111 height 19
click at [546, 348] on div "Drive Series Aston-Martin-Tint Signal Series Aston-Martin-Tint" at bounding box center [663, 449] width 415 height 575
click at [242, 232] on div "Add Collection FooterCopyright 1 item WindowTintRenders 3 items Automate collec…" at bounding box center [172, 423] width 217 height 714
click at [743, 167] on img at bounding box center [735, 174] width 50 height 19
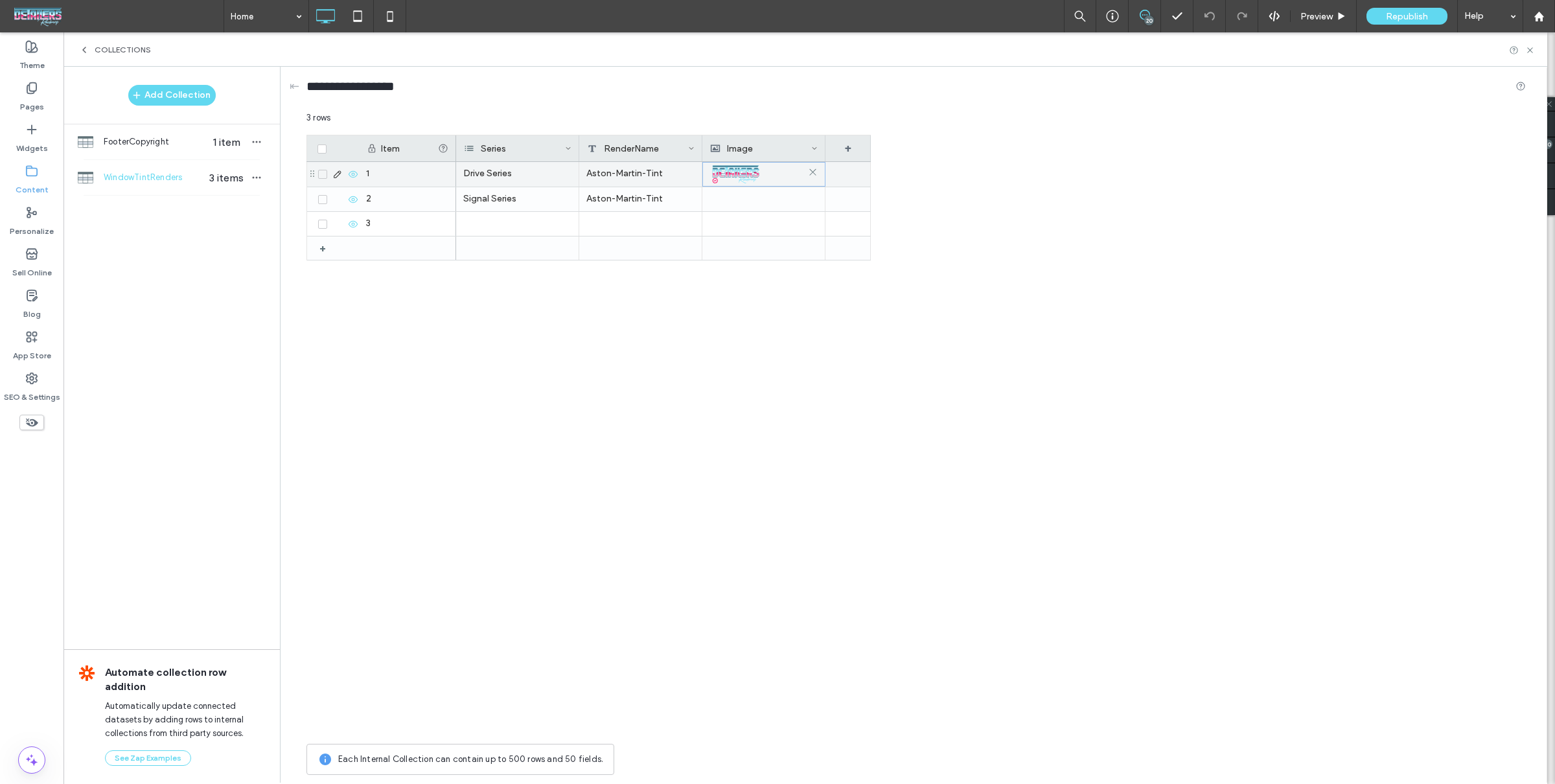
click at [743, 167] on img at bounding box center [735, 174] width 50 height 19
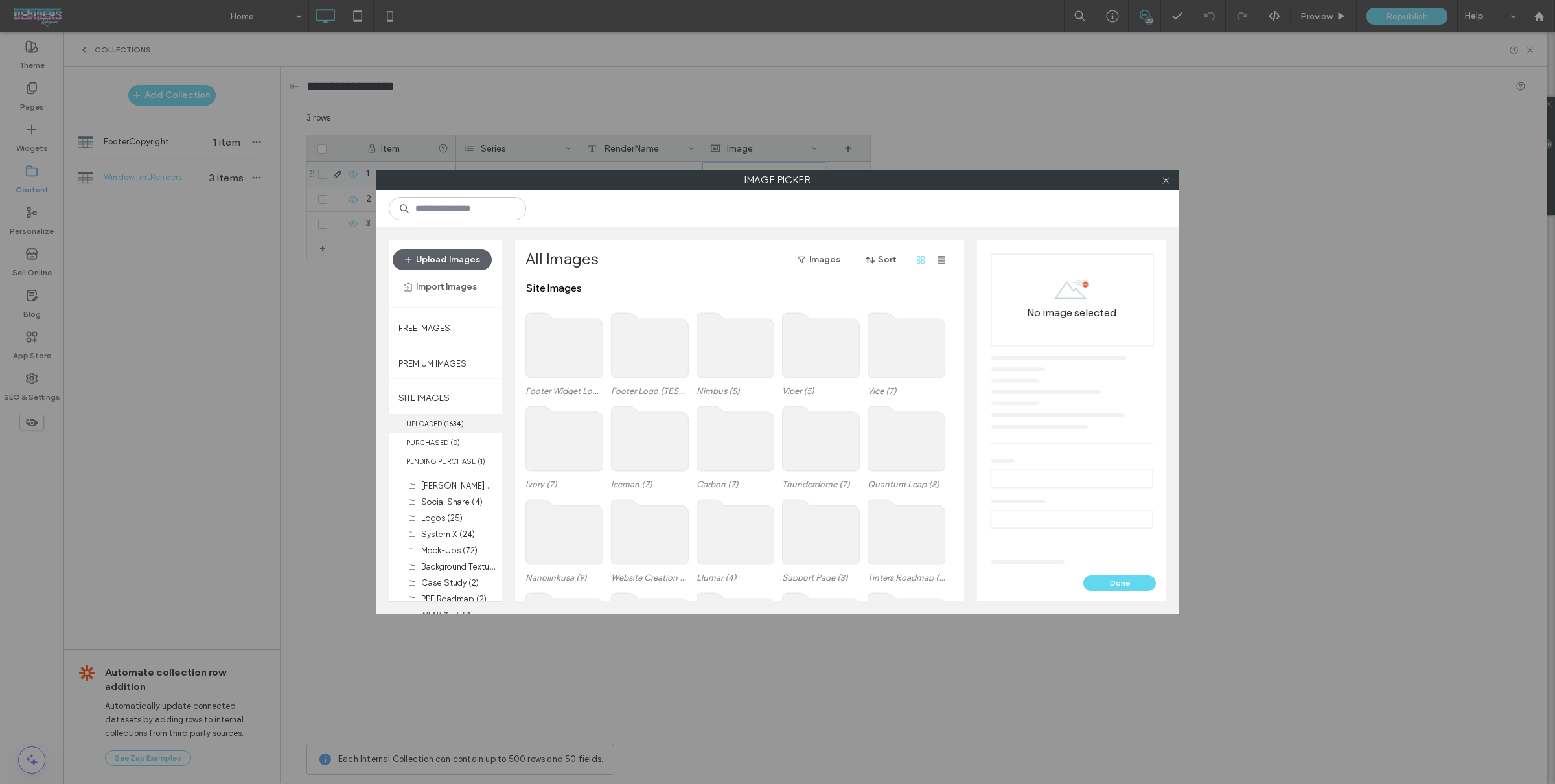
click at [459, 419] on b "1634" at bounding box center [454, 423] width 15 height 9
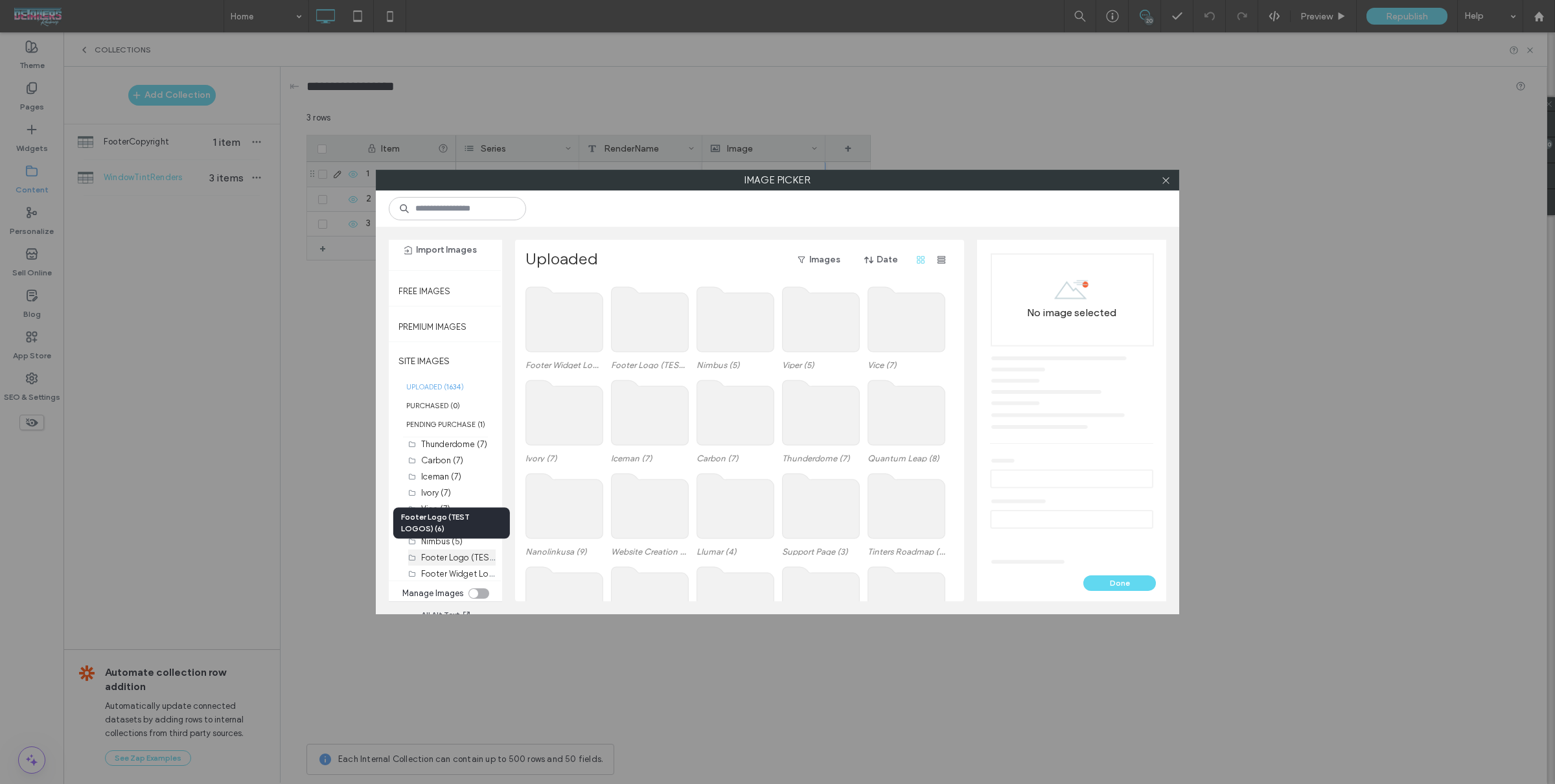
click at [454, 551] on label "Footer Logo (TEST LOGOS) (6)" at bounding box center [482, 557] width 123 height 12
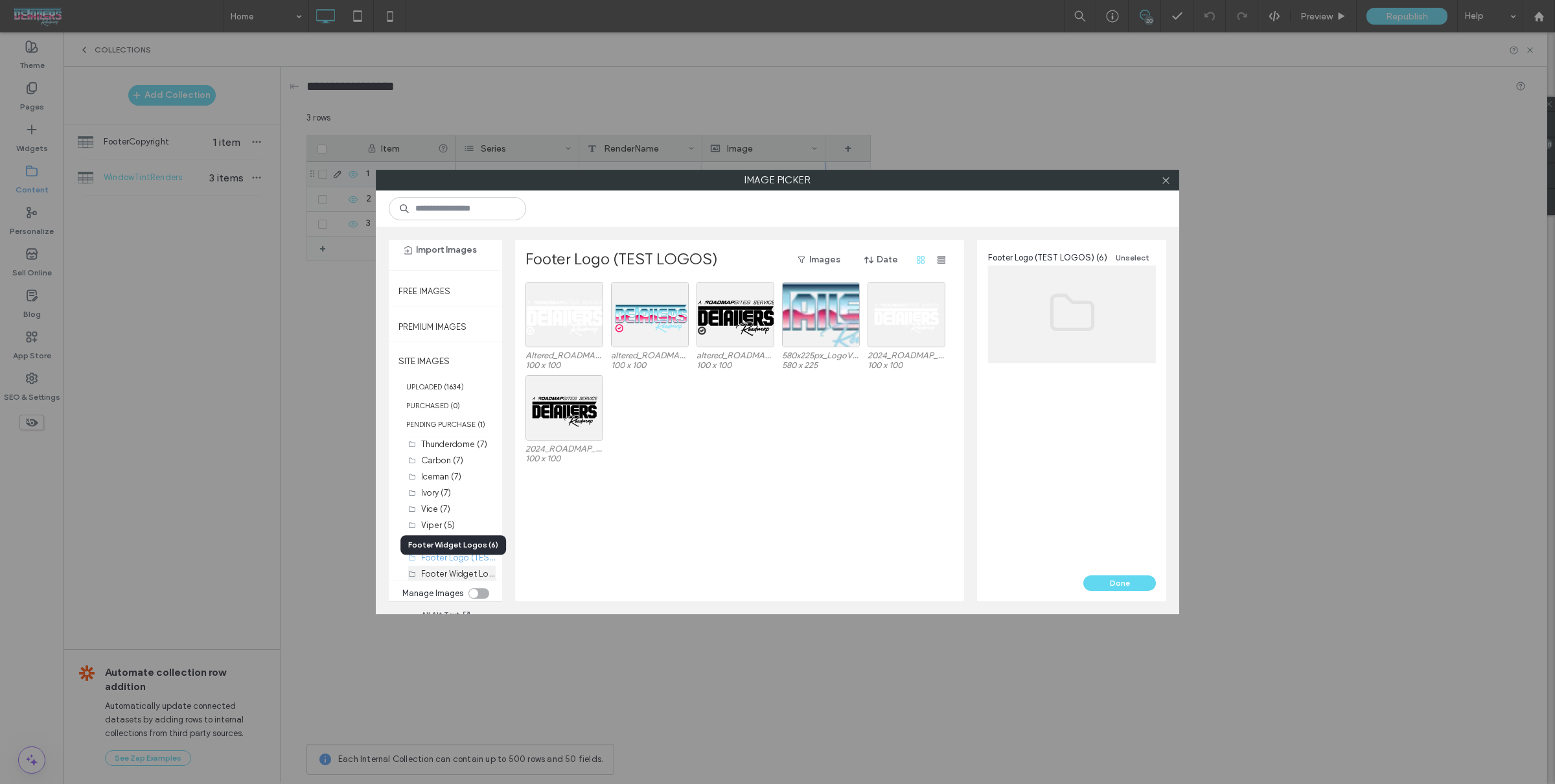
click at [454, 567] on label "Footer Widget Logos (6)" at bounding box center [468, 573] width 95 height 12
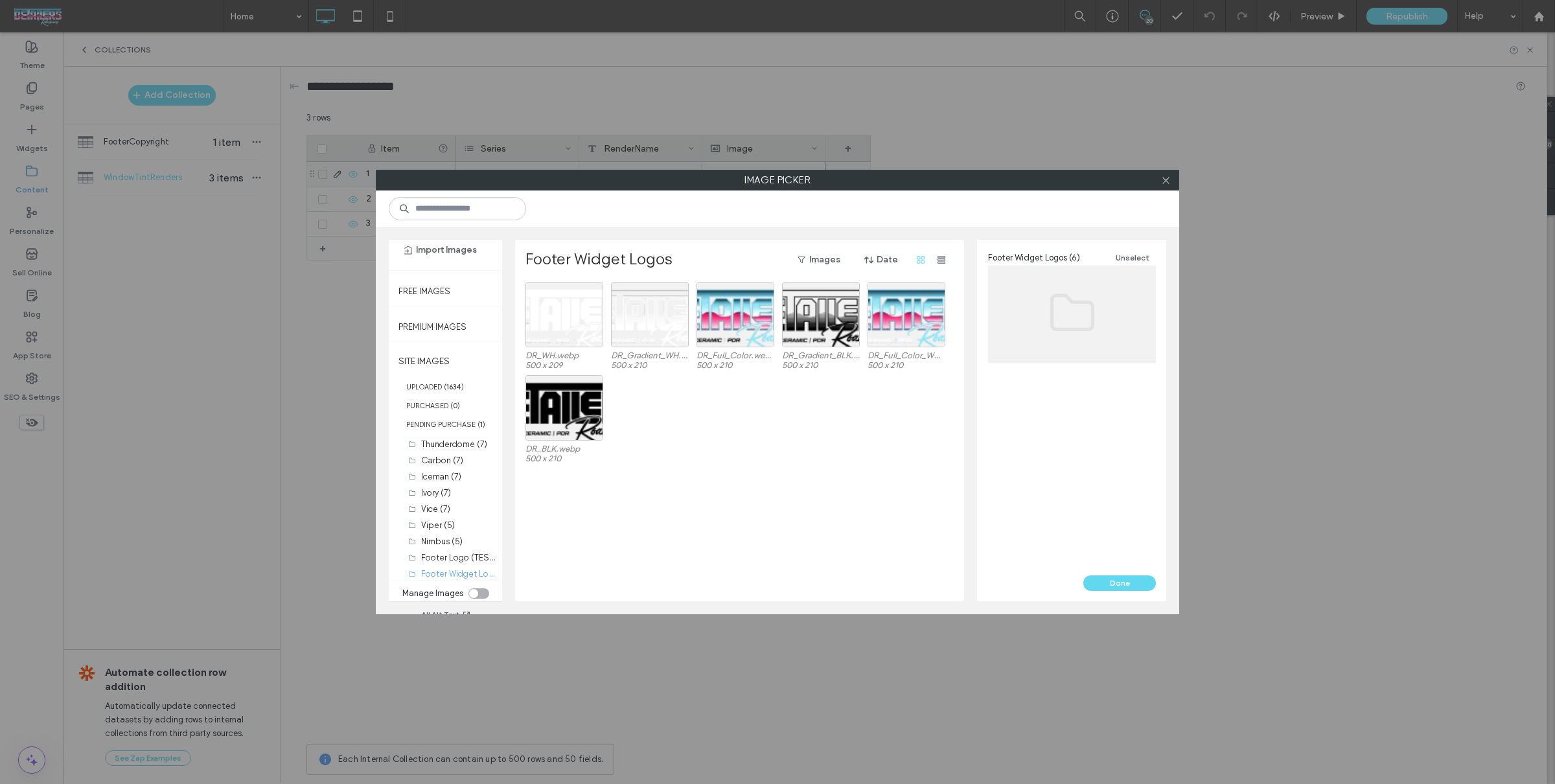
click at [476, 590] on div "toggle" at bounding box center [478, 593] width 20 height 11
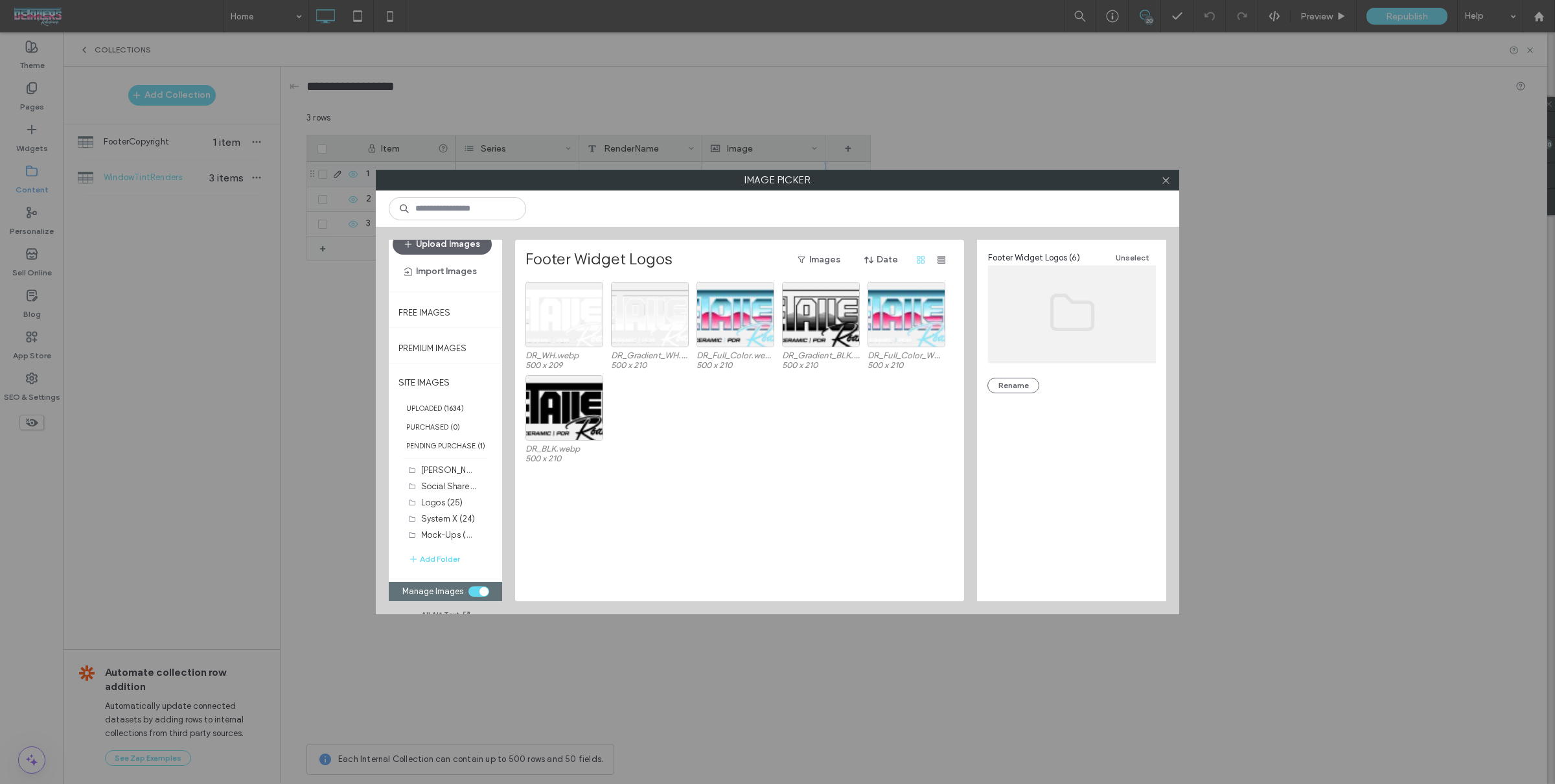
scroll to position [11, 0]
click at [441, 566] on div "Emery Photos (41) Social Share (4) Logos (25) System X (24) Mock-Ups (72) Backg…" at bounding box center [452, 524] width 88 height 117
click at [443, 556] on button "Add Folder" at bounding box center [434, 562] width 52 height 13
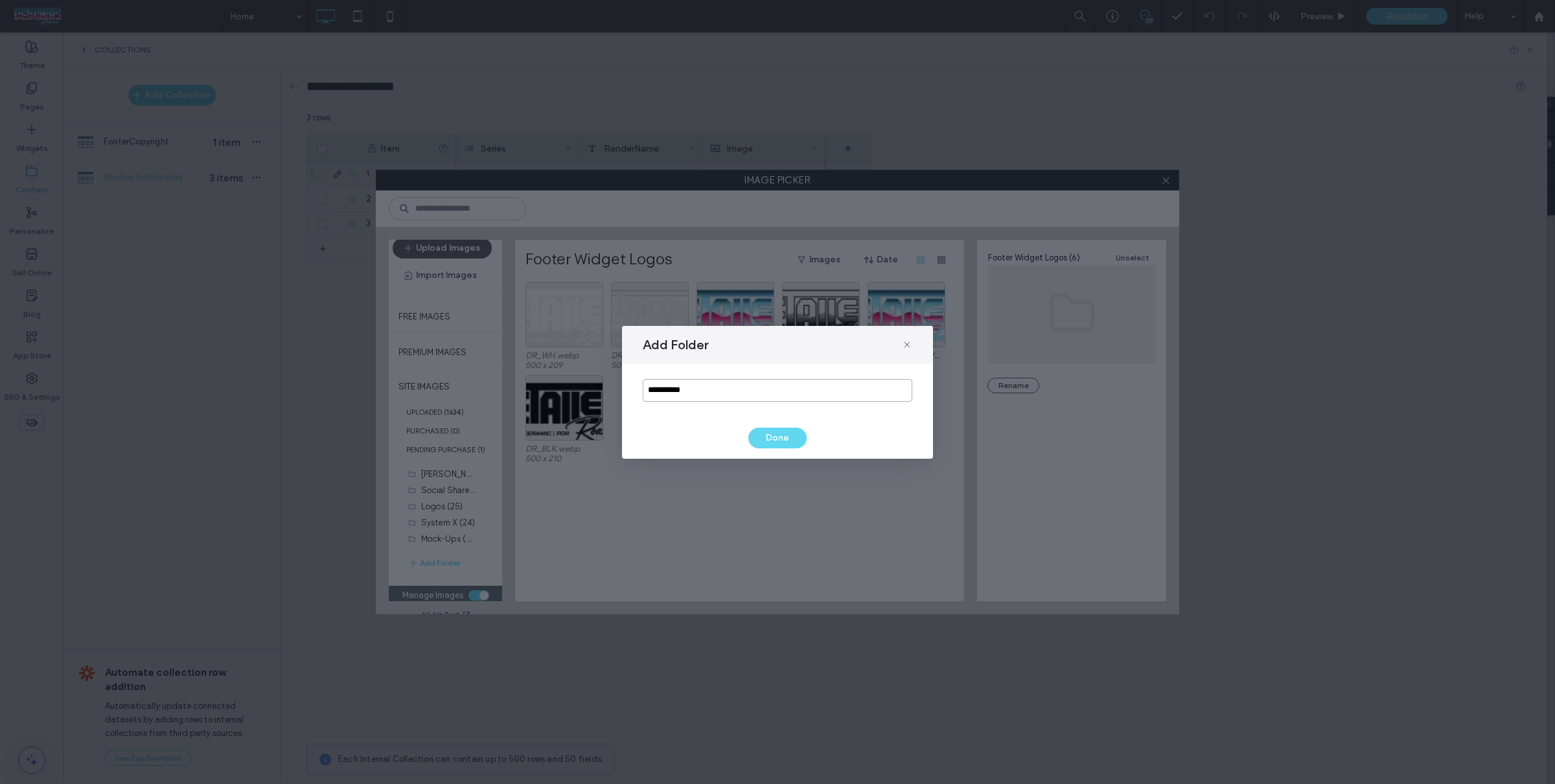
click at [702, 400] on input "**********" at bounding box center [777, 391] width 270 height 23
click at [705, 386] on input "**********" at bounding box center [777, 391] width 270 height 23
type input "**********"
click at [788, 438] on button "Done" at bounding box center [777, 438] width 58 height 20
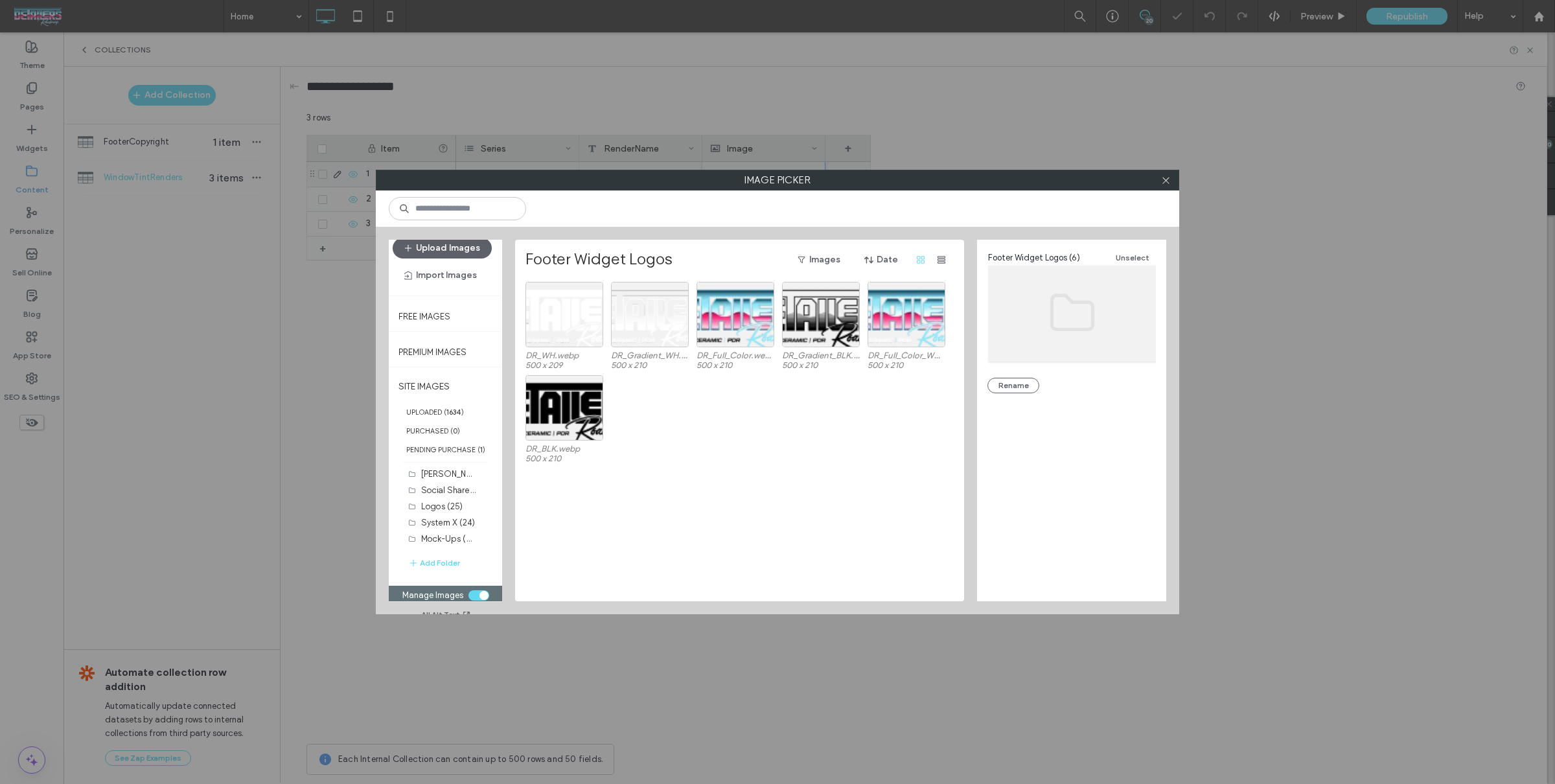
scroll to position [305, 0]
click at [451, 538] on label "TintCalcRenders (0)" at bounding box center [460, 541] width 78 height 12
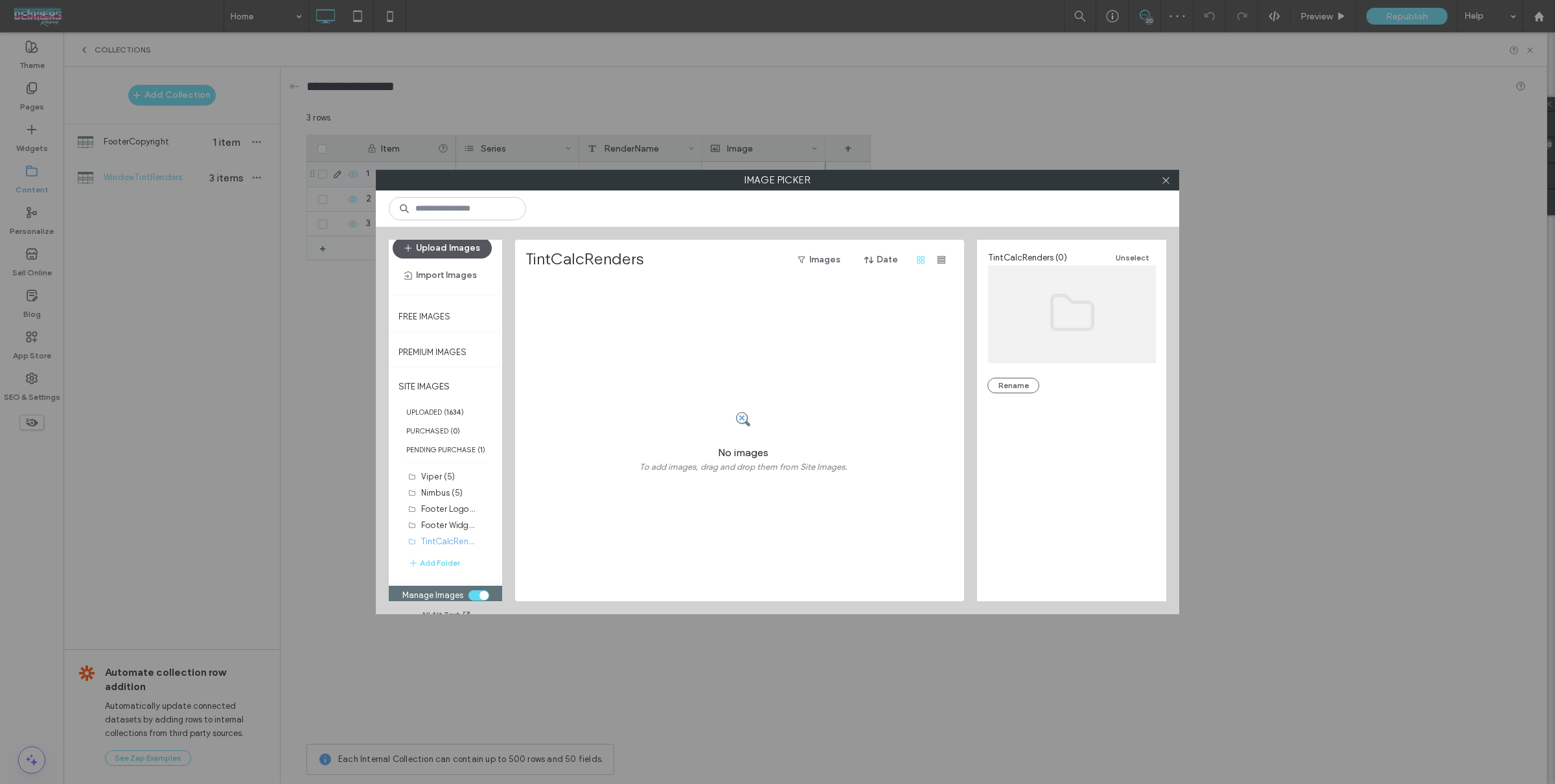
click at [453, 250] on button "Upload Images" at bounding box center [442, 247] width 99 height 20
drag, startPoint x: 542, startPoint y: 340, endPoint x: 549, endPoint y: 339, distance: 7.1
click at [541, 340] on div "Select" at bounding box center [564, 315] width 78 height 65
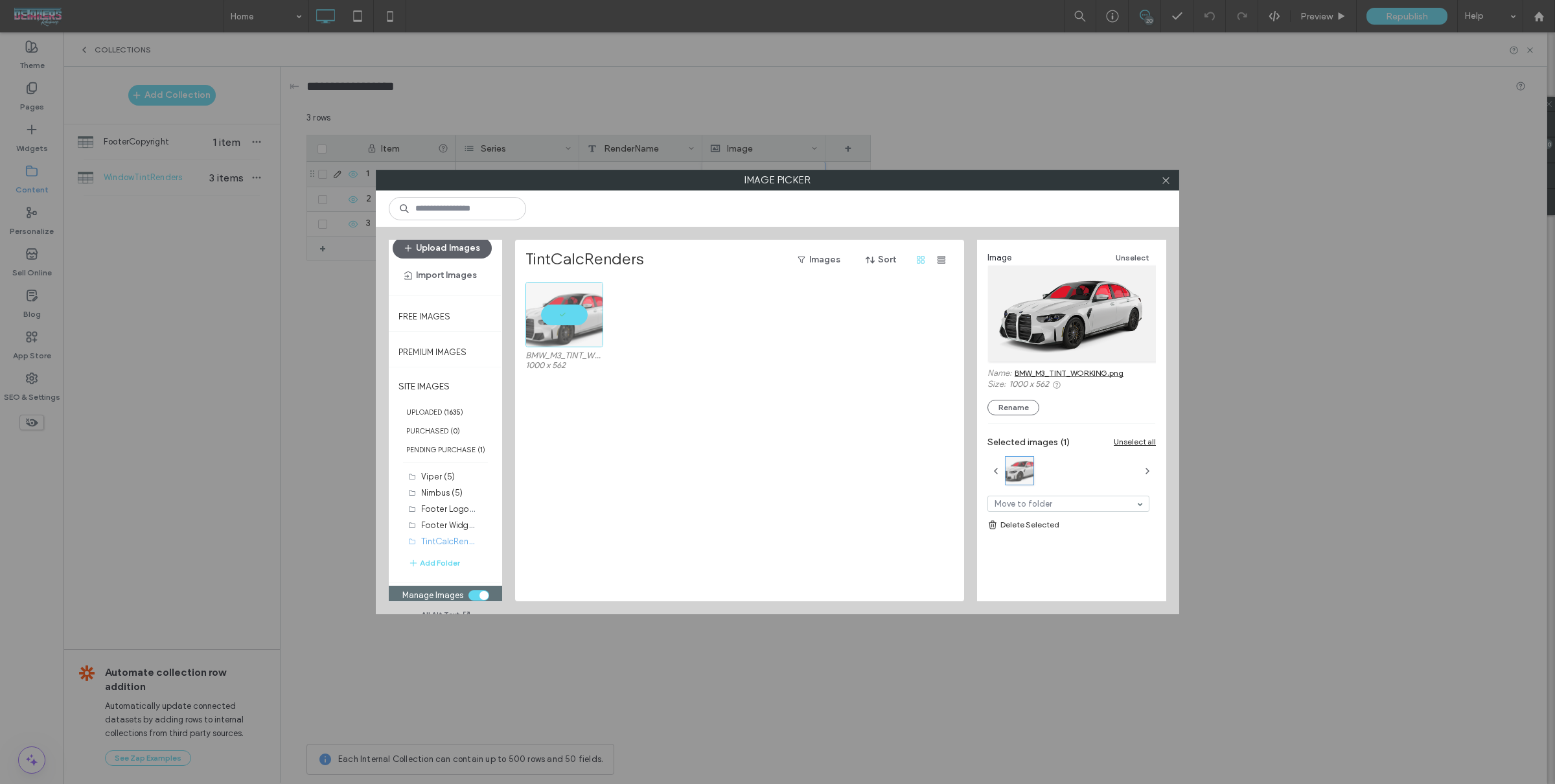
click at [1104, 371] on link "BMW_M3_TINT_WORKING.png" at bounding box center [1069, 372] width 109 height 10
click at [1166, 183] on icon at bounding box center [1165, 180] width 10 height 10
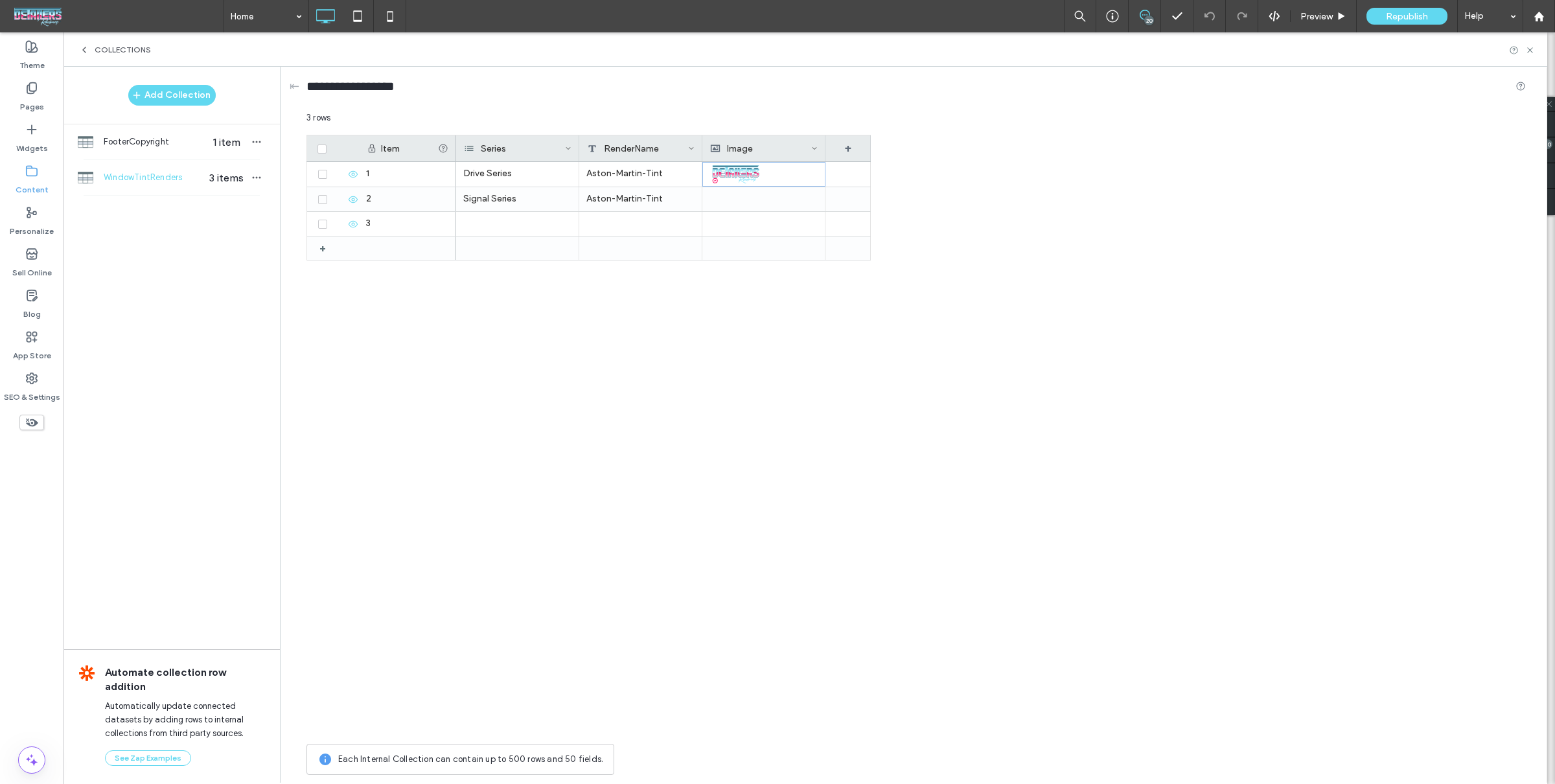
click at [770, 158] on div "Image" at bounding box center [760, 148] width 101 height 26
click at [1057, 237] on div "Item Series RenderName Image + + 1 2 3 Drive Series Aston-Martin-Tint Signal Se…" at bounding box center [916, 435] width 1219 height 602
click at [746, 179] on img at bounding box center [734, 173] width 50 height 19
click at [745, 175] on img at bounding box center [735, 174] width 50 height 19
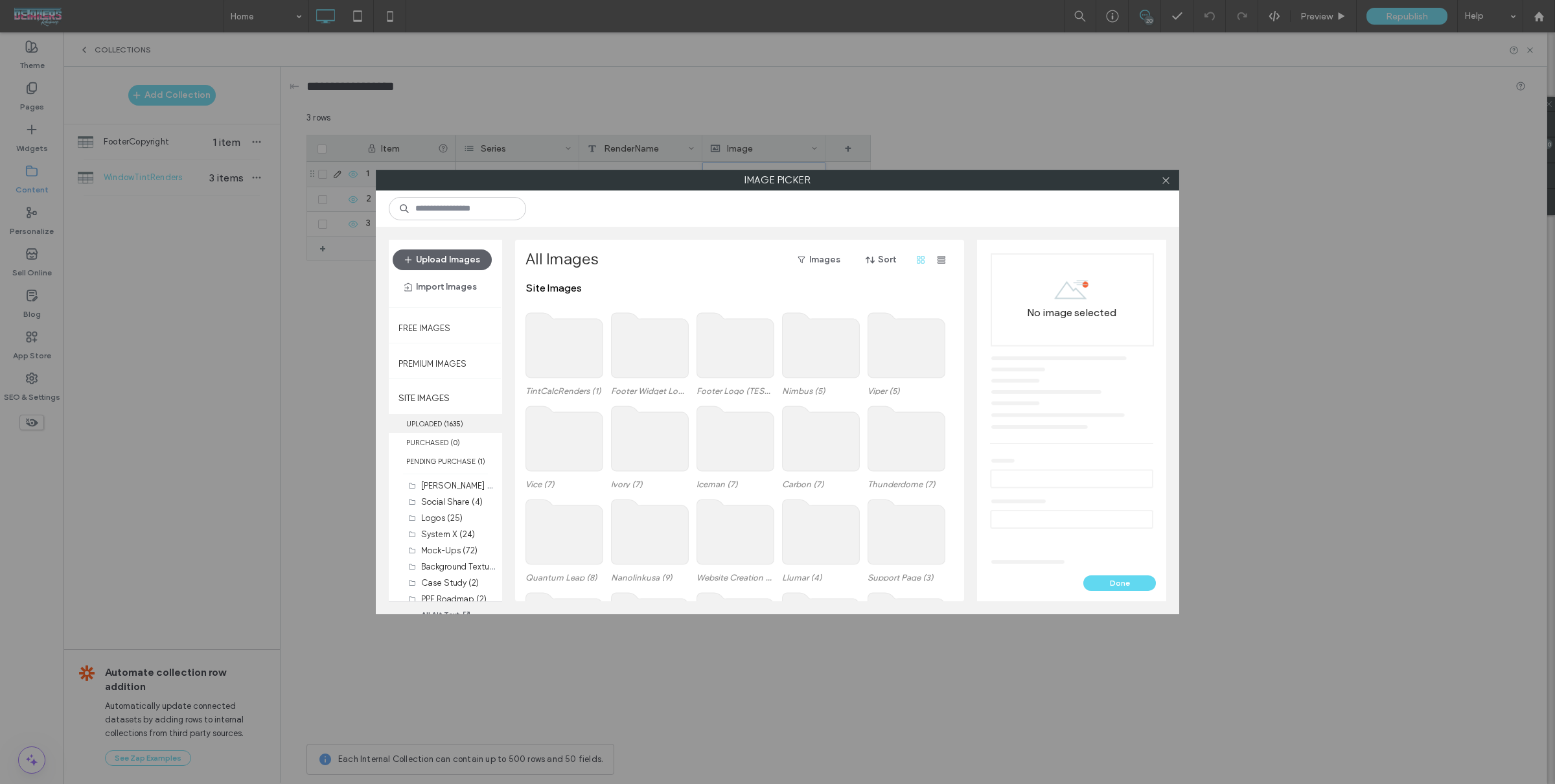
click at [458, 420] on b "1635" at bounding box center [454, 423] width 14 height 9
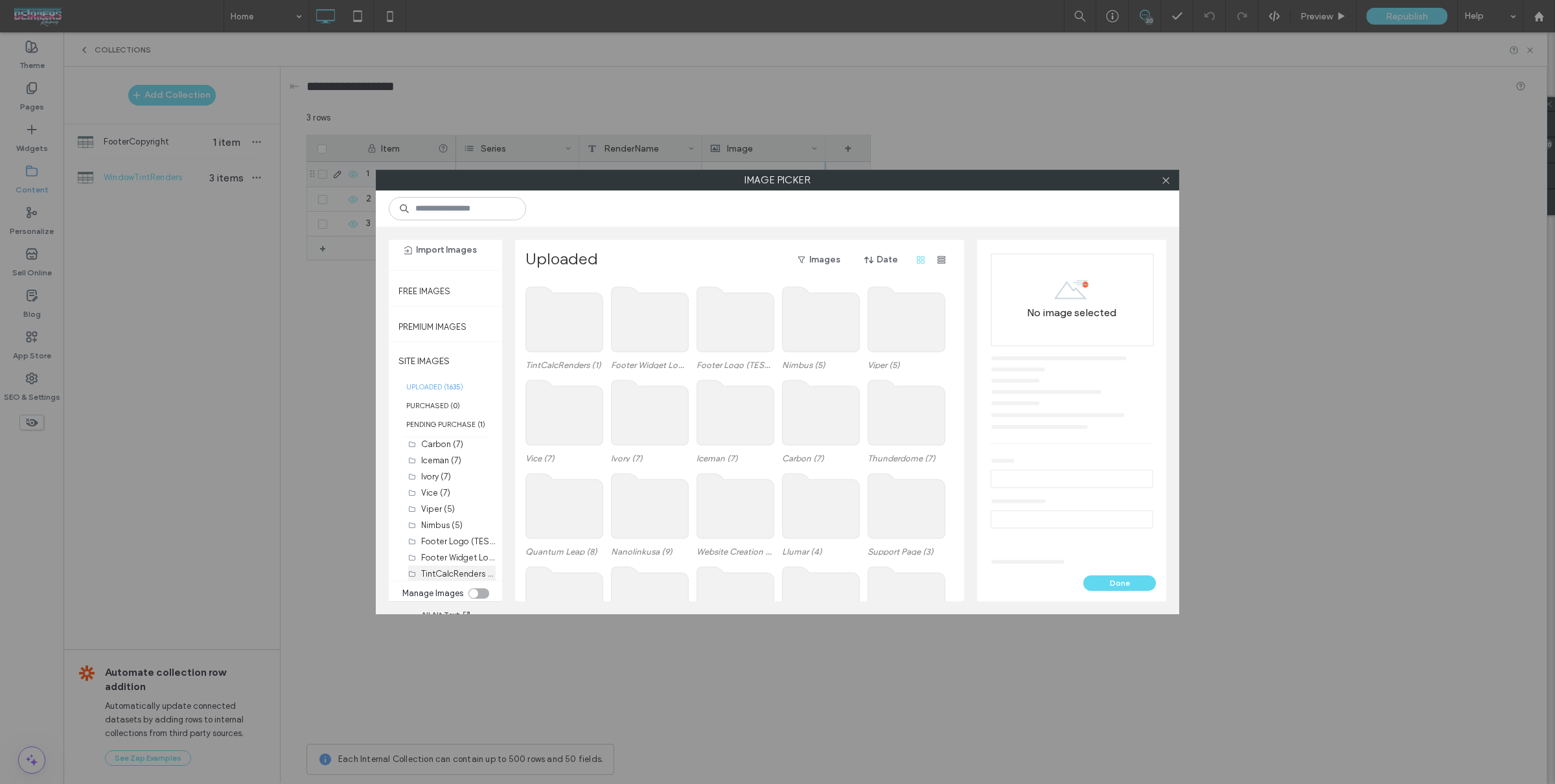
click at [453, 567] on label "TintCalcRenders (1)" at bounding box center [458, 573] width 75 height 12
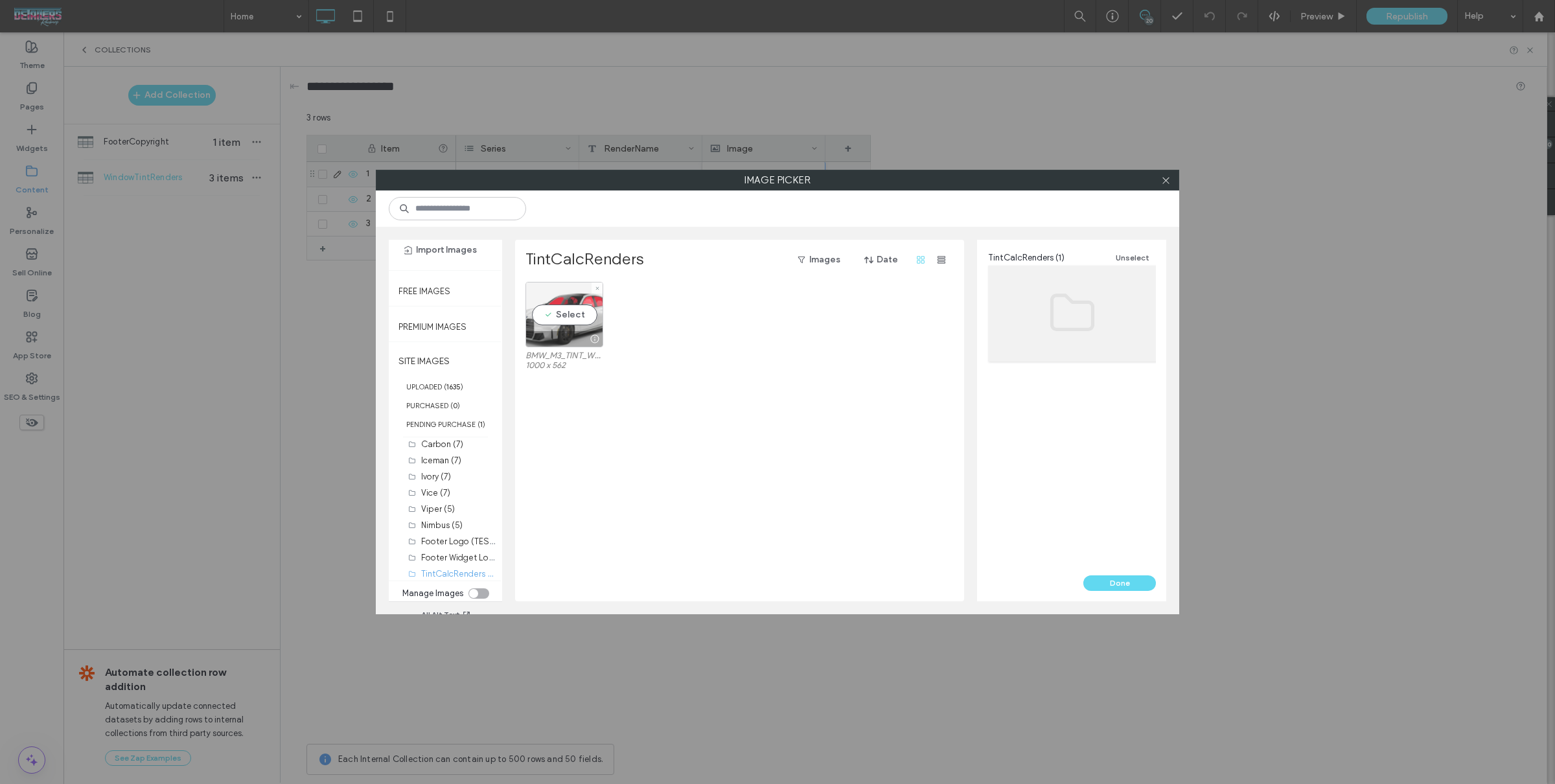
click at [549, 294] on div "Select" at bounding box center [564, 315] width 78 height 65
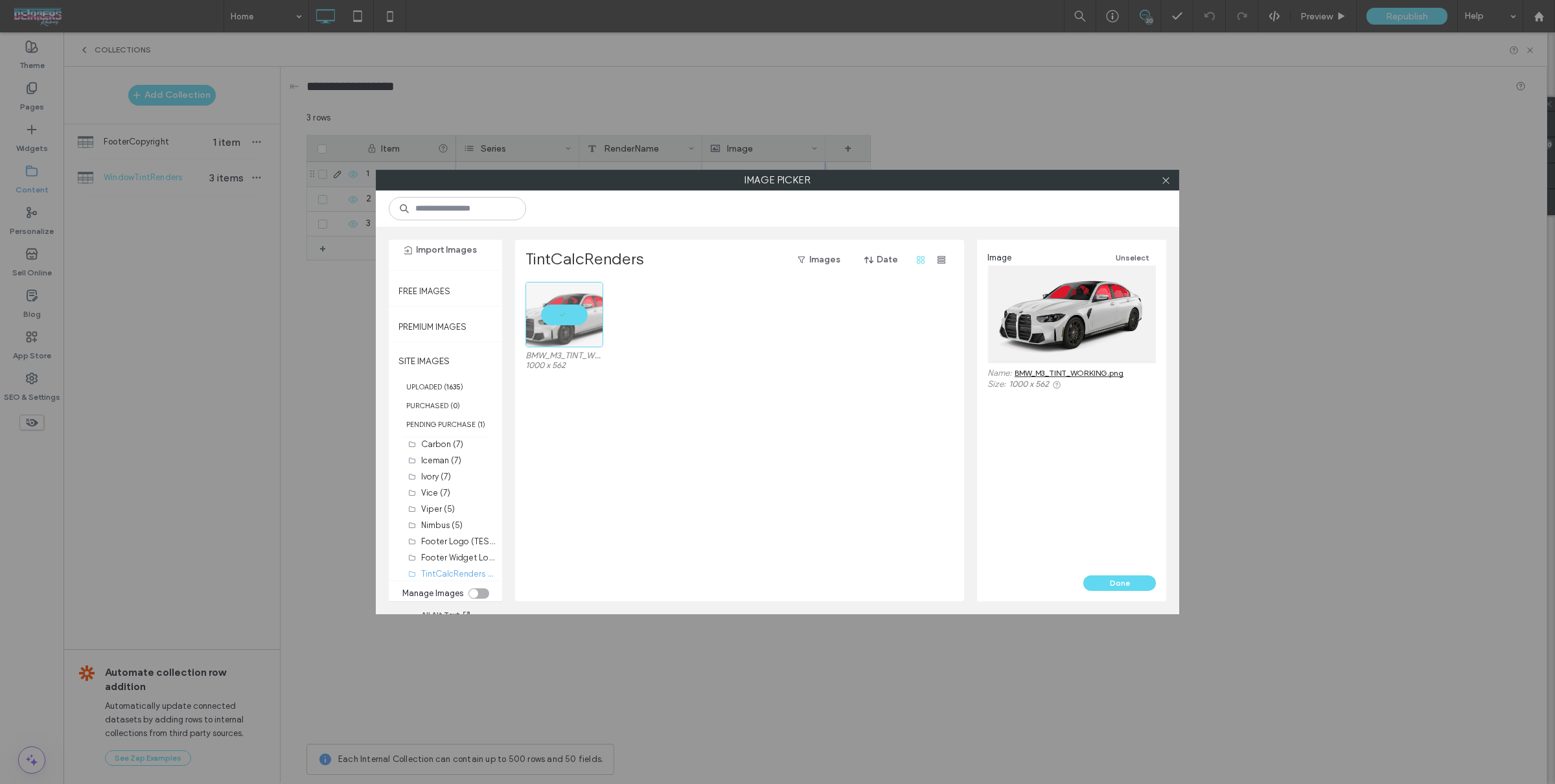
click at [1100, 578] on button "Done" at bounding box center [1119, 583] width 72 height 16
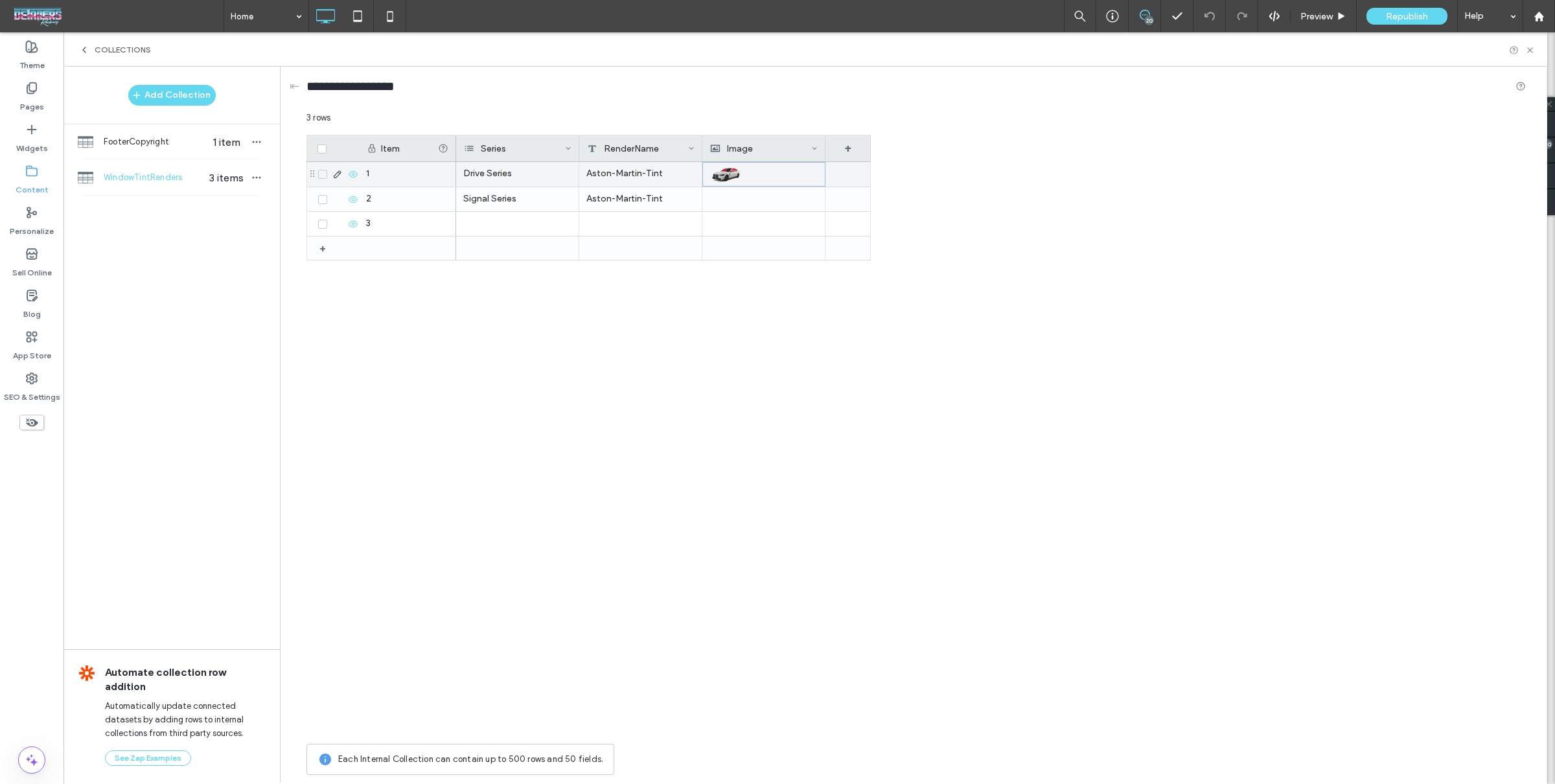
click at [1036, 453] on div "Item Series RenderName Image + + 1 2 3 Drive Series Aston-Martin-Tint Signal Se…" at bounding box center [916, 435] width 1219 height 602
click at [375, 88] on input "**********" at bounding box center [362, 86] width 111 height 19
click at [376, 88] on input "**********" at bounding box center [362, 86] width 111 height 19
click at [26, 188] on label "Content" at bounding box center [32, 186] width 33 height 19
click at [85, 49] on icon at bounding box center [84, 50] width 11 height 11
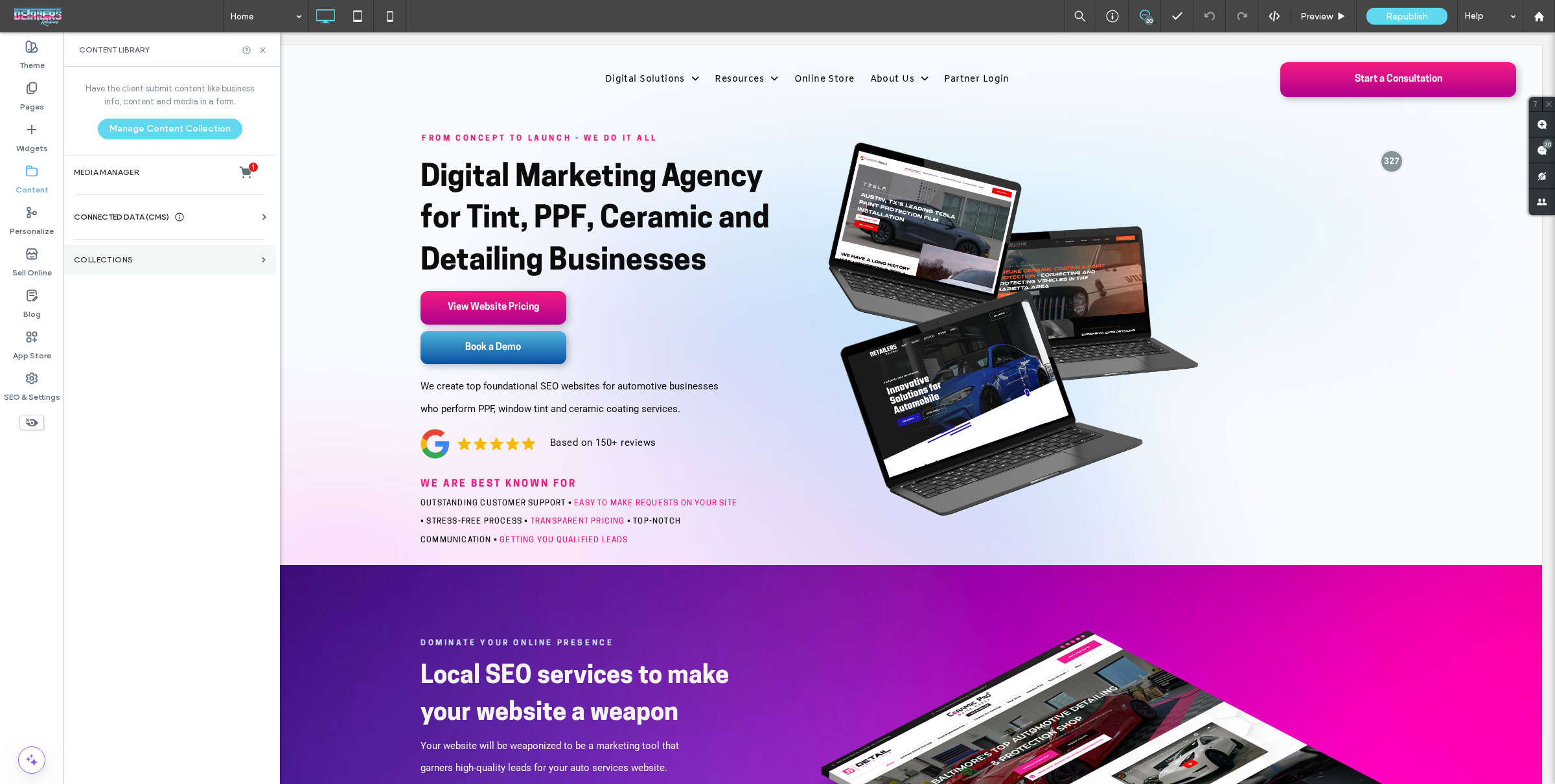
click at [149, 271] on section "Collections" at bounding box center [170, 260] width 212 height 30
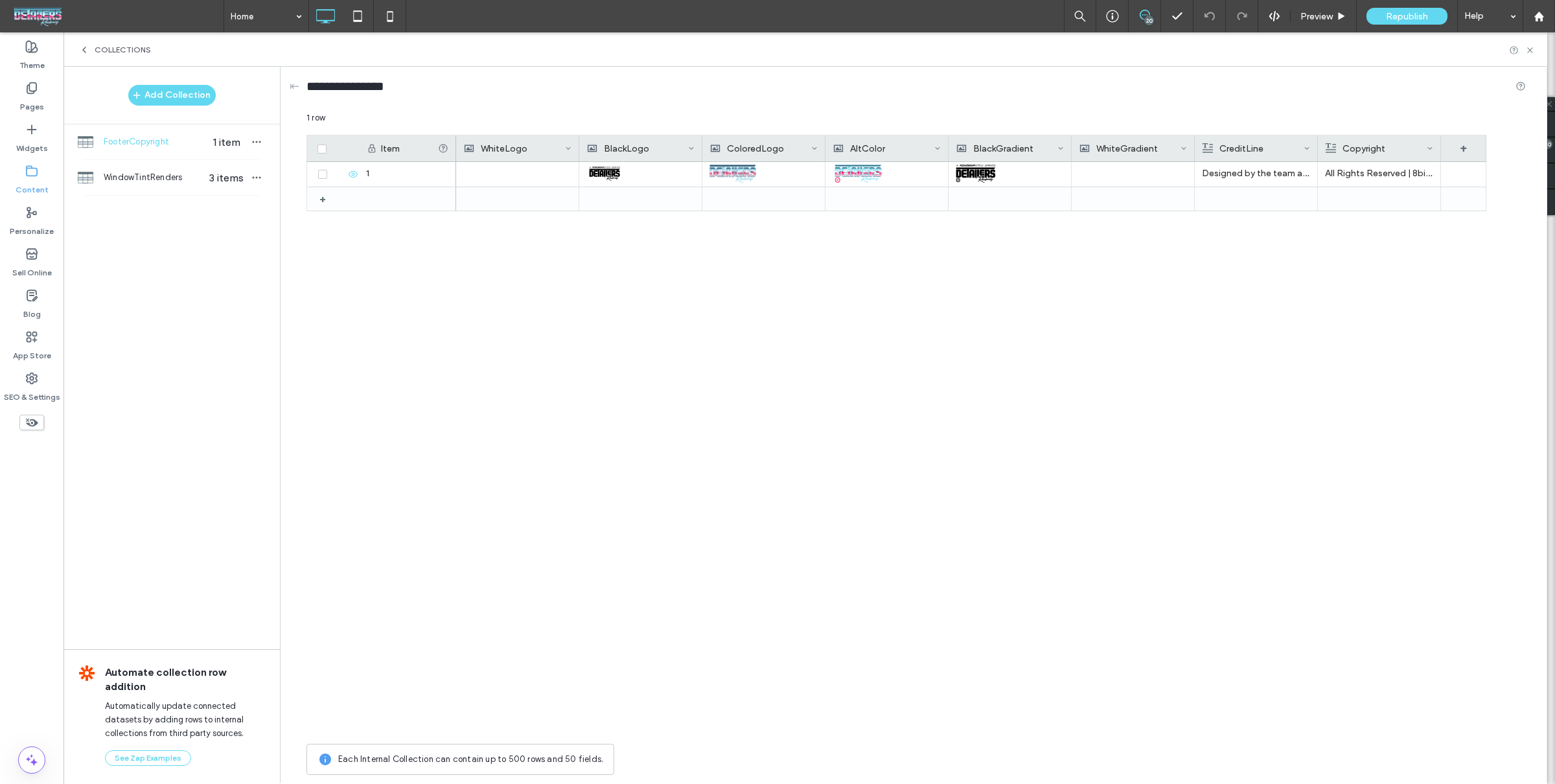
click at [88, 52] on icon at bounding box center [84, 50] width 11 height 11
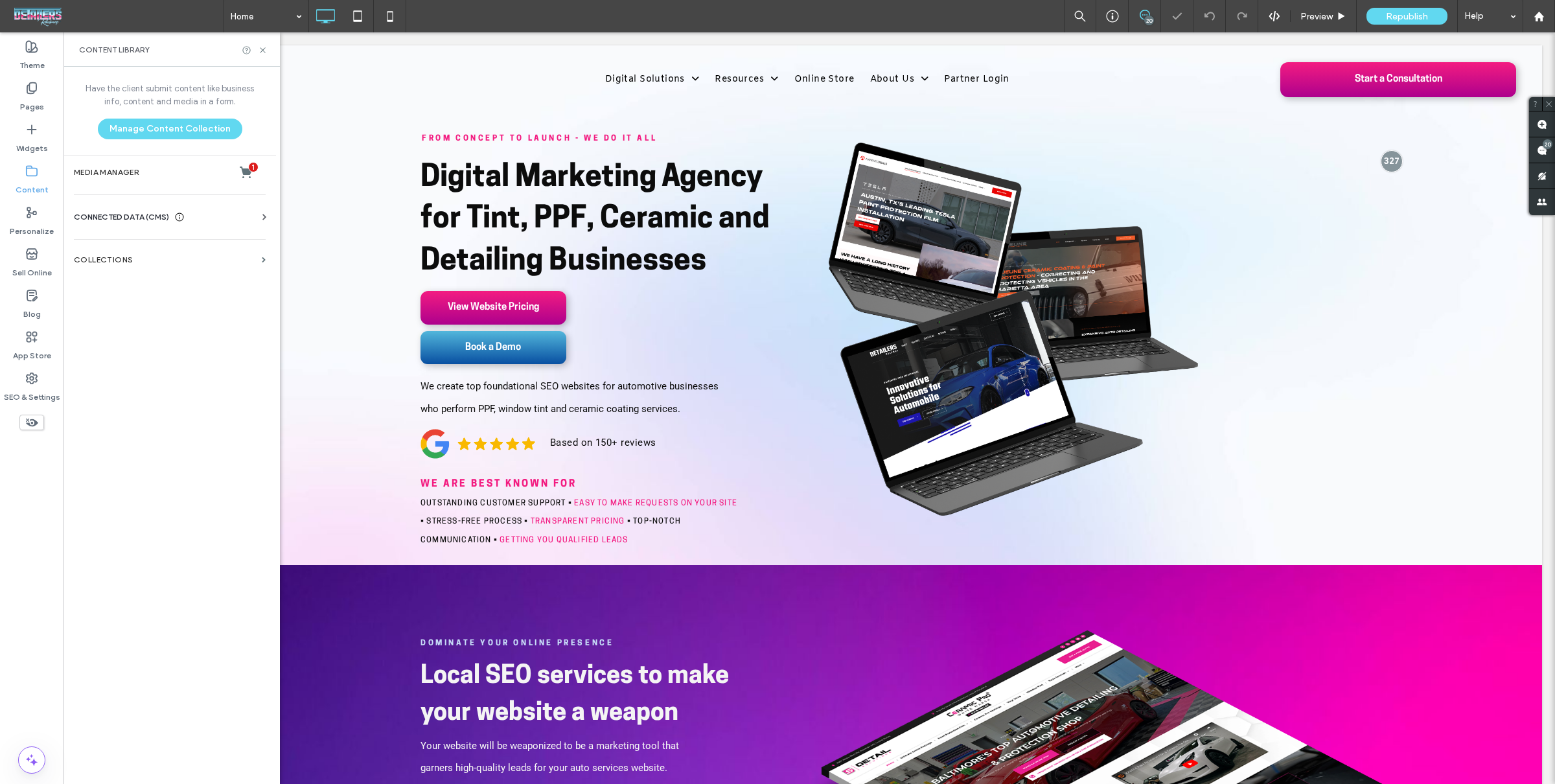
click at [86, 51] on span "Content Library" at bounding box center [114, 50] width 71 height 11
click at [194, 258] on label "Collections" at bounding box center [165, 260] width 183 height 9
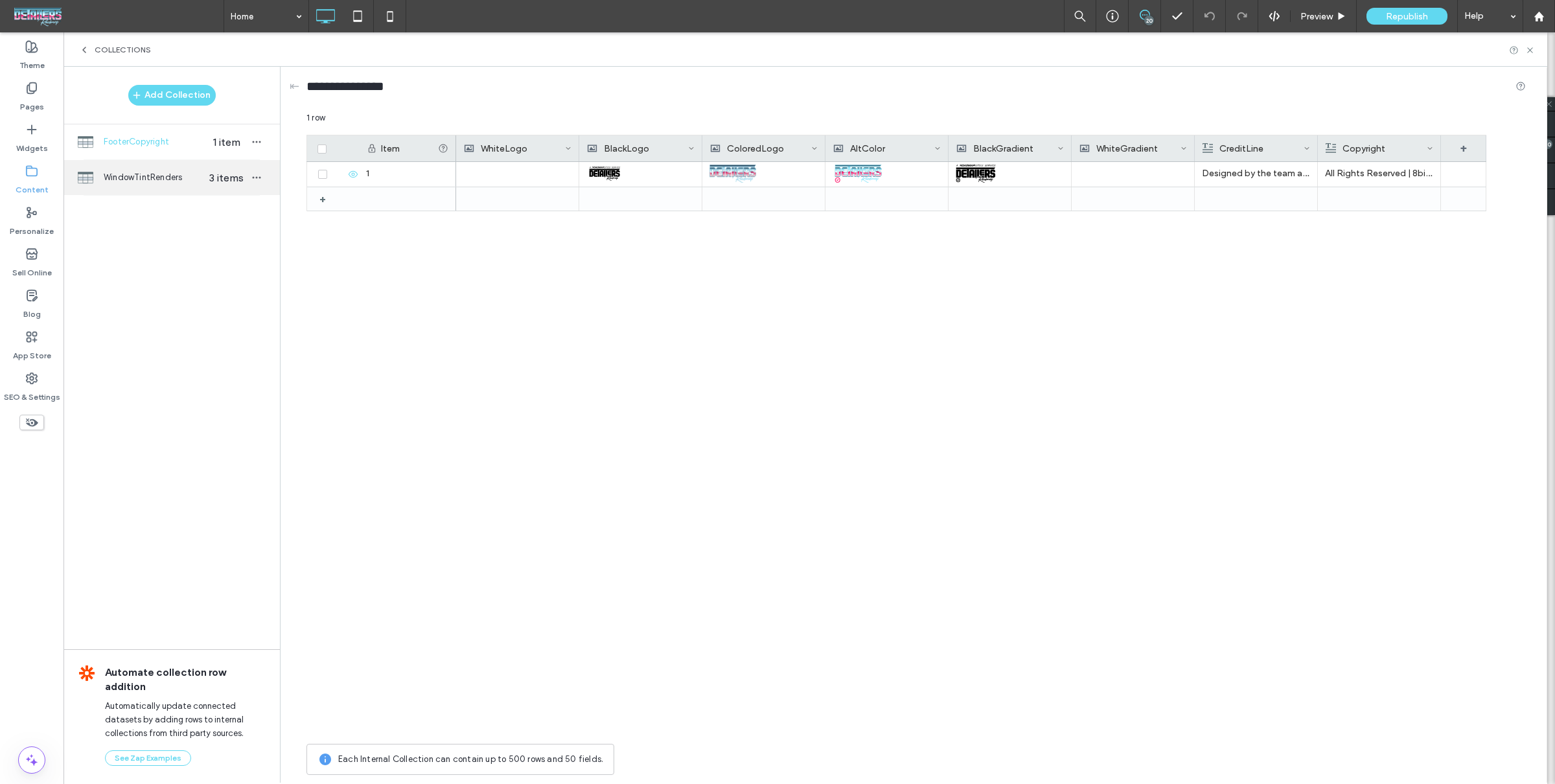
click at [141, 179] on span "WindowTintRenders" at bounding box center [153, 177] width 100 height 13
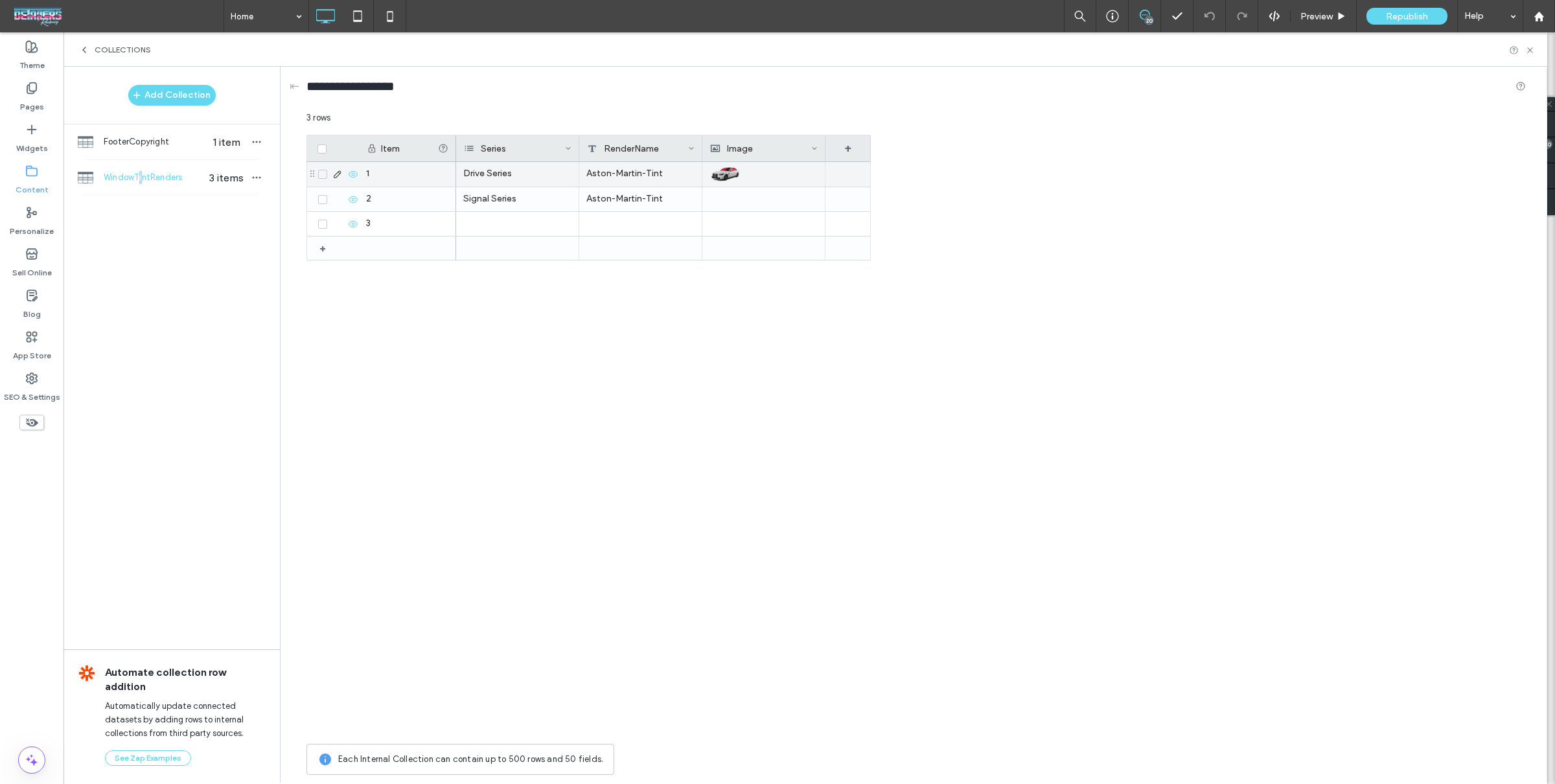
click at [644, 172] on div "Aston-Martin-Tint" at bounding box center [640, 174] width 123 height 25
click at [643, 171] on div "Aston-Martin-Tint" at bounding box center [640, 174] width 123 height 25
click at [643, 171] on div "Aston-Martin-Tint" at bounding box center [640, 174] width 123 height 25
drag, startPoint x: 645, startPoint y: 152, endPoint x: 652, endPoint y: 158, distance: 9.2
click at [645, 152] on textarea "**********" at bounding box center [649, 156] width 142 height 39
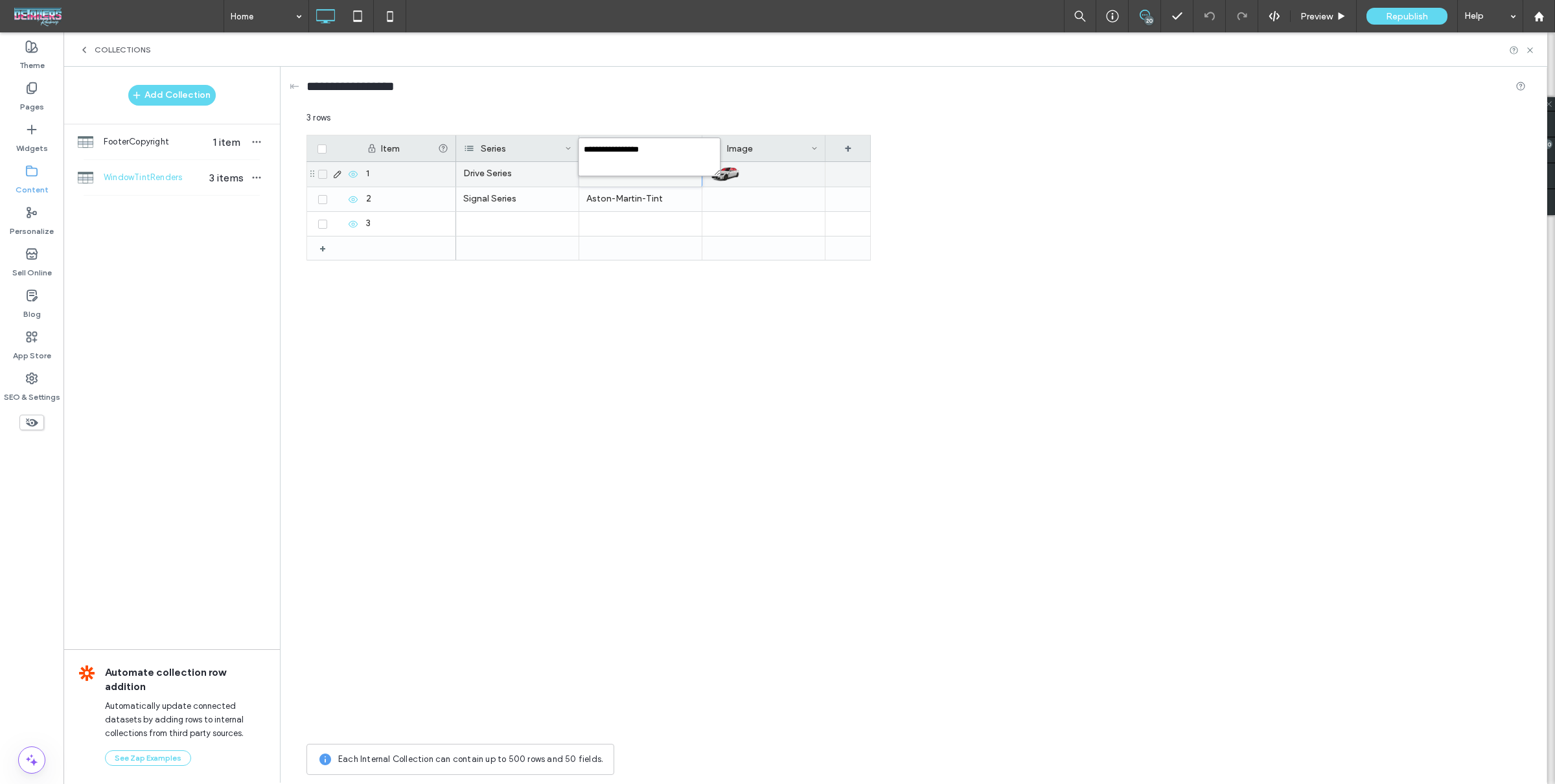
paste textarea "plain-text-cell"
type textarea "**********"
click at [644, 192] on div "Aston-Martin-Tint" at bounding box center [640, 199] width 123 height 24
click at [647, 162] on div "BMW_M3_TINT" at bounding box center [640, 174] width 123 height 25
click at [644, 180] on div "BMW_M3_TINT" at bounding box center [640, 174] width 123 height 25
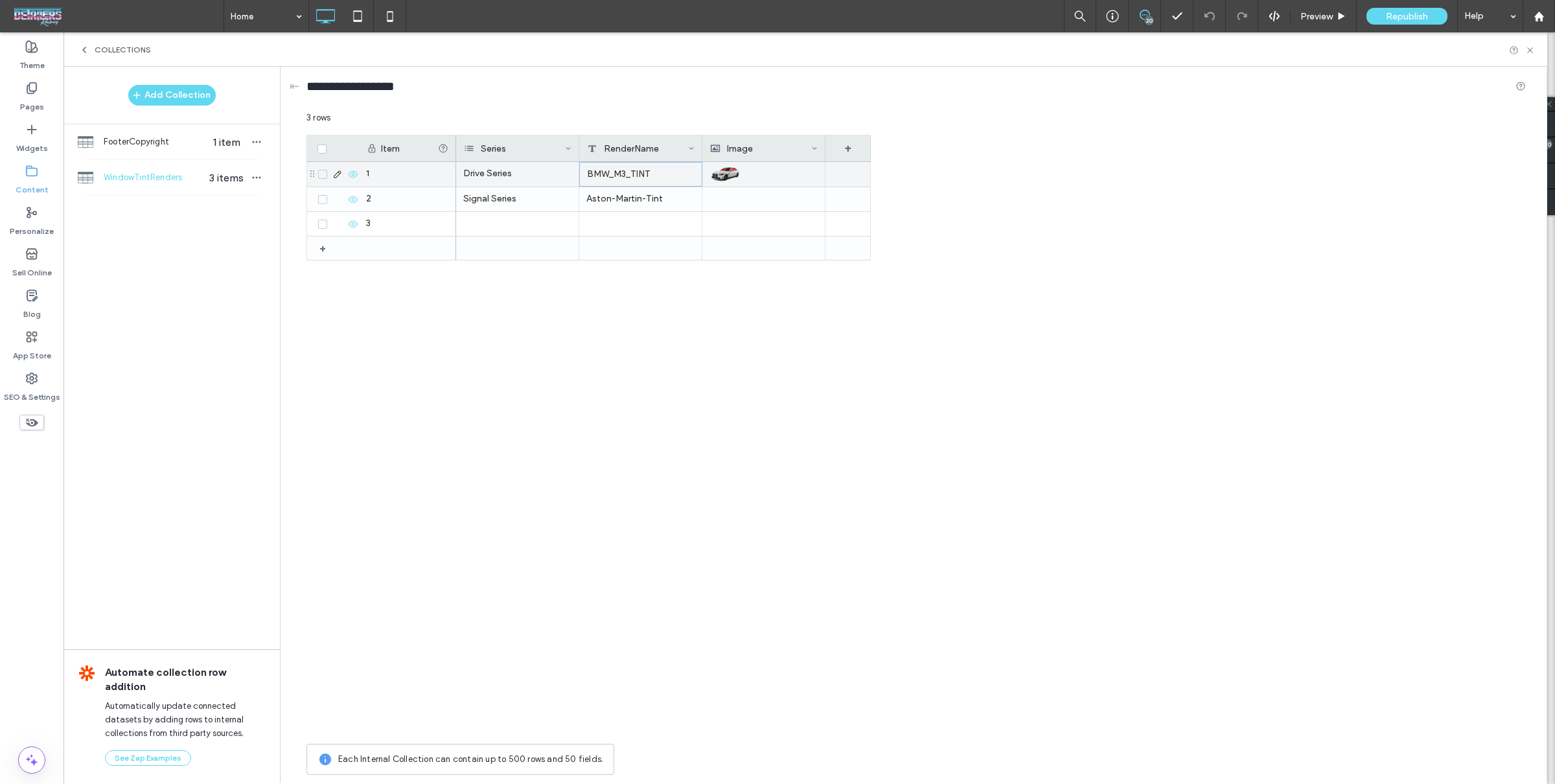
click at [639, 197] on div "Aston-Martin-Tint" at bounding box center [640, 199] width 123 height 24
drag, startPoint x: 641, startPoint y: 179, endPoint x: 639, endPoint y: 195, distance: 16.1
click at [641, 179] on div "BMW_M3_TINT" at bounding box center [640, 174] width 123 height 25
click at [639, 197] on div "Aston-Martin-Tint" at bounding box center [640, 199] width 123 height 24
click at [644, 172] on div "BMW_M3_TINT" at bounding box center [640, 174] width 123 height 25
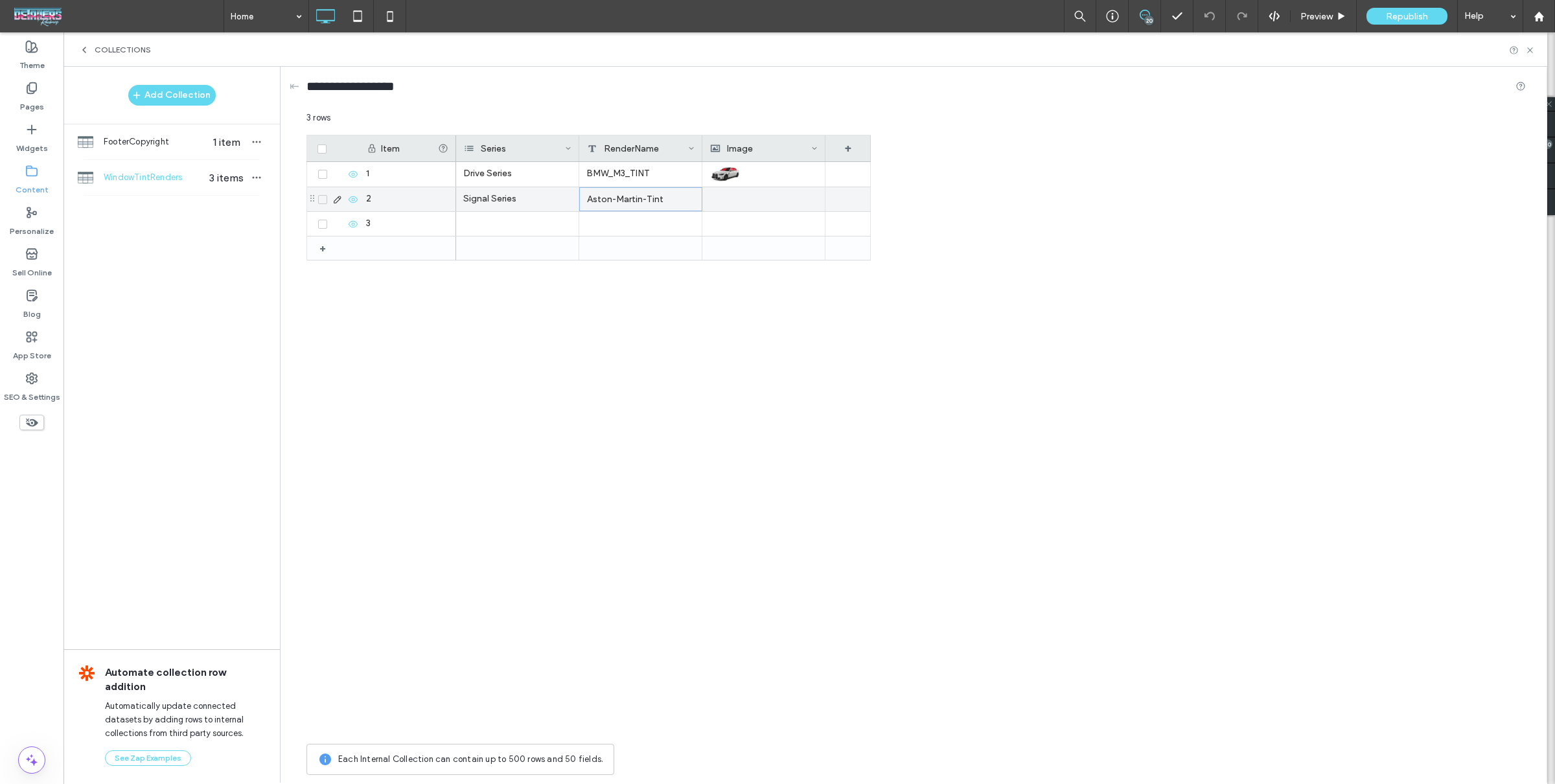
click at [643, 192] on div "Aston-Martin-Tint" at bounding box center [640, 199] width 123 height 24
click at [764, 322] on div "Drive Series BMW_M3_TINT Signal Series Aston-Martin-Tint" at bounding box center [663, 449] width 415 height 575
click at [743, 173] on div at bounding box center [764, 174] width 108 height 23
click at [903, 360] on div "Item Series RenderName Image + + 1 2 3 Drive Series BMW_M3_TINT Signal Series A…" at bounding box center [916, 435] width 1219 height 602
drag, startPoint x: 1118, startPoint y: 377, endPoint x: 1150, endPoint y: 354, distance: 39.4
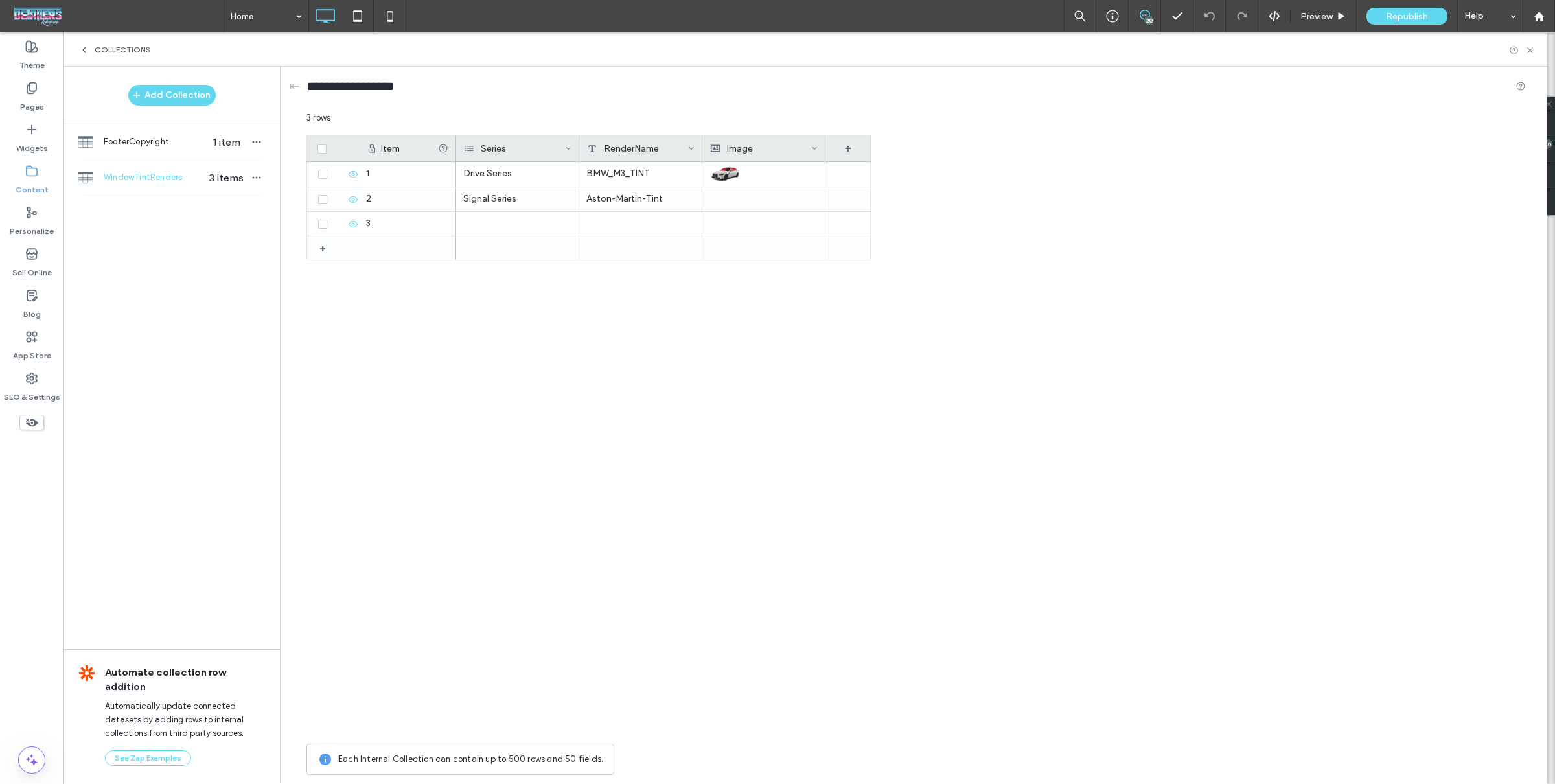
click at [1118, 377] on div "Item Series RenderName Image + + 1 2 3 Drive Series BMW_M3_TINT Signal Series A…" at bounding box center [916, 435] width 1219 height 602
click at [1051, 301] on div "Item Series RenderName Image + + 1 2 3 Drive Series BMW_M3_TINT Signal Series A…" at bounding box center [916, 435] width 1219 height 602
click at [1109, 326] on div "Item Series RenderName Image + + 1 2 3 Drive Series BMW_M3_TINT Signal Series A…" at bounding box center [916, 435] width 1219 height 602
click at [888, 544] on div "Item Series RenderName Image + + 1 2 3 Drive Series BMW_M3_TINT Signal Series A…" at bounding box center [916, 435] width 1219 height 602
click at [1530, 52] on icon at bounding box center [1529, 49] width 10 height 10
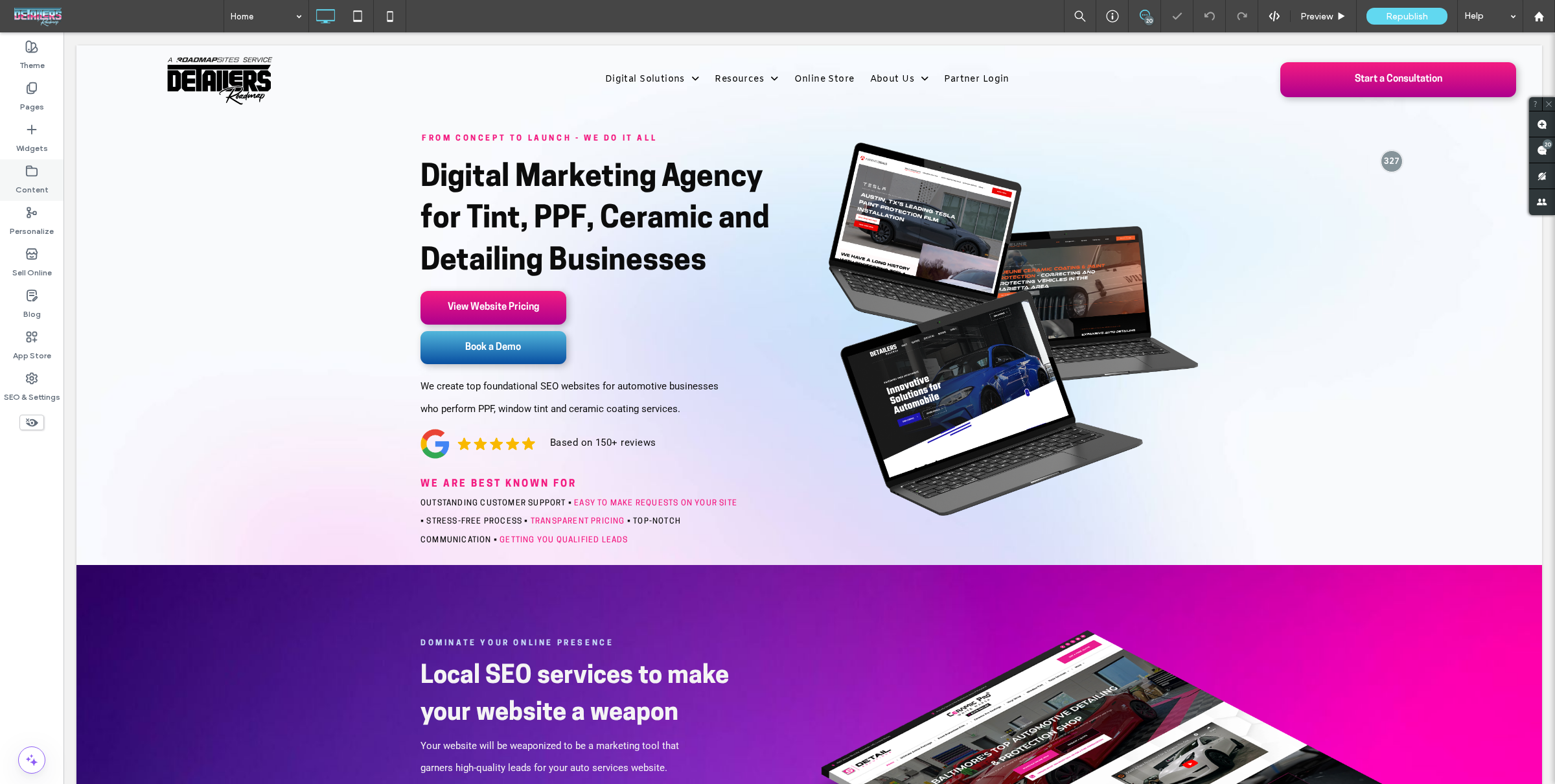
click at [23, 173] on div "Content" at bounding box center [32, 179] width 64 height 42
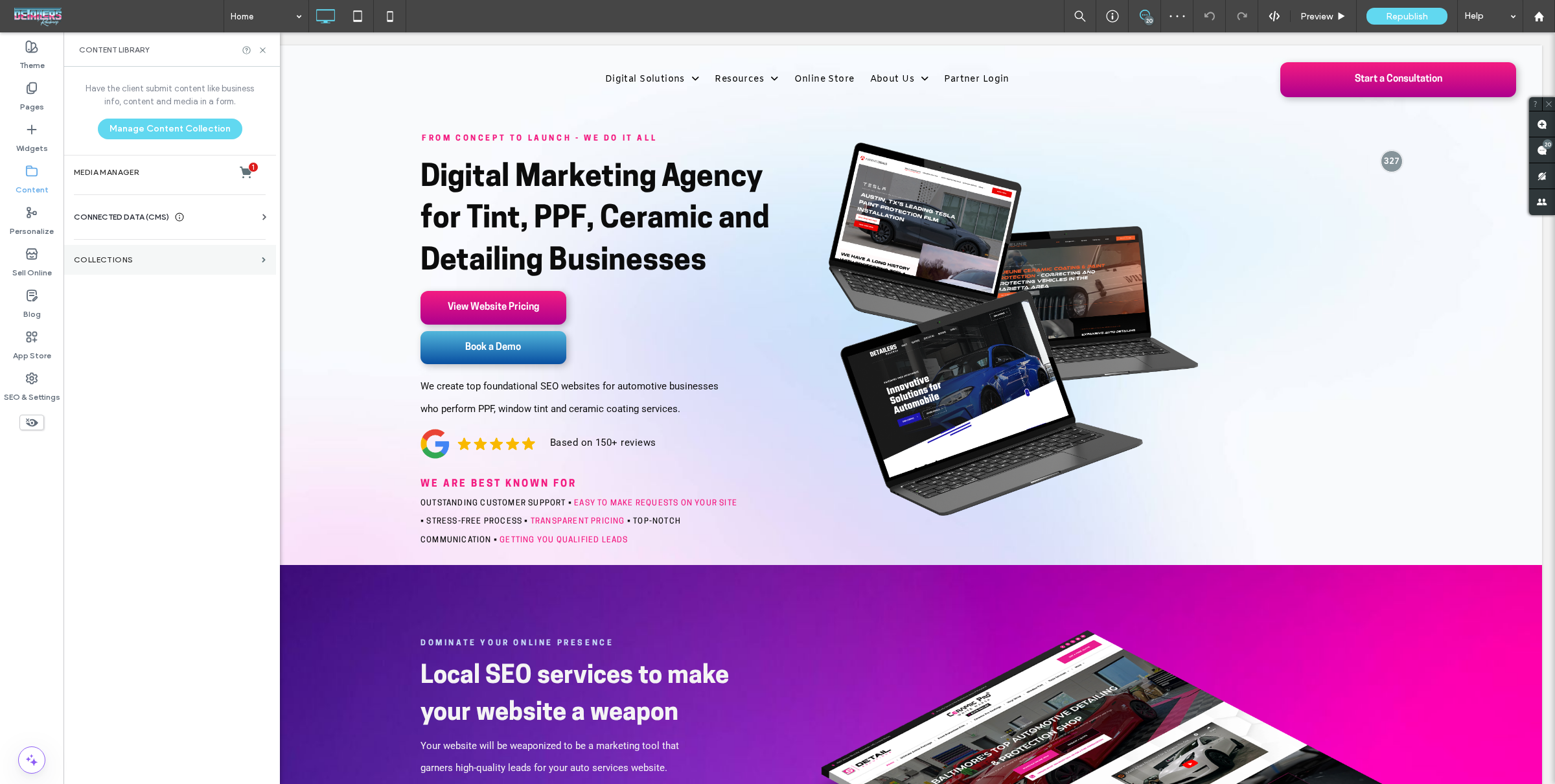
click at [133, 270] on section "Collections" at bounding box center [170, 260] width 212 height 30
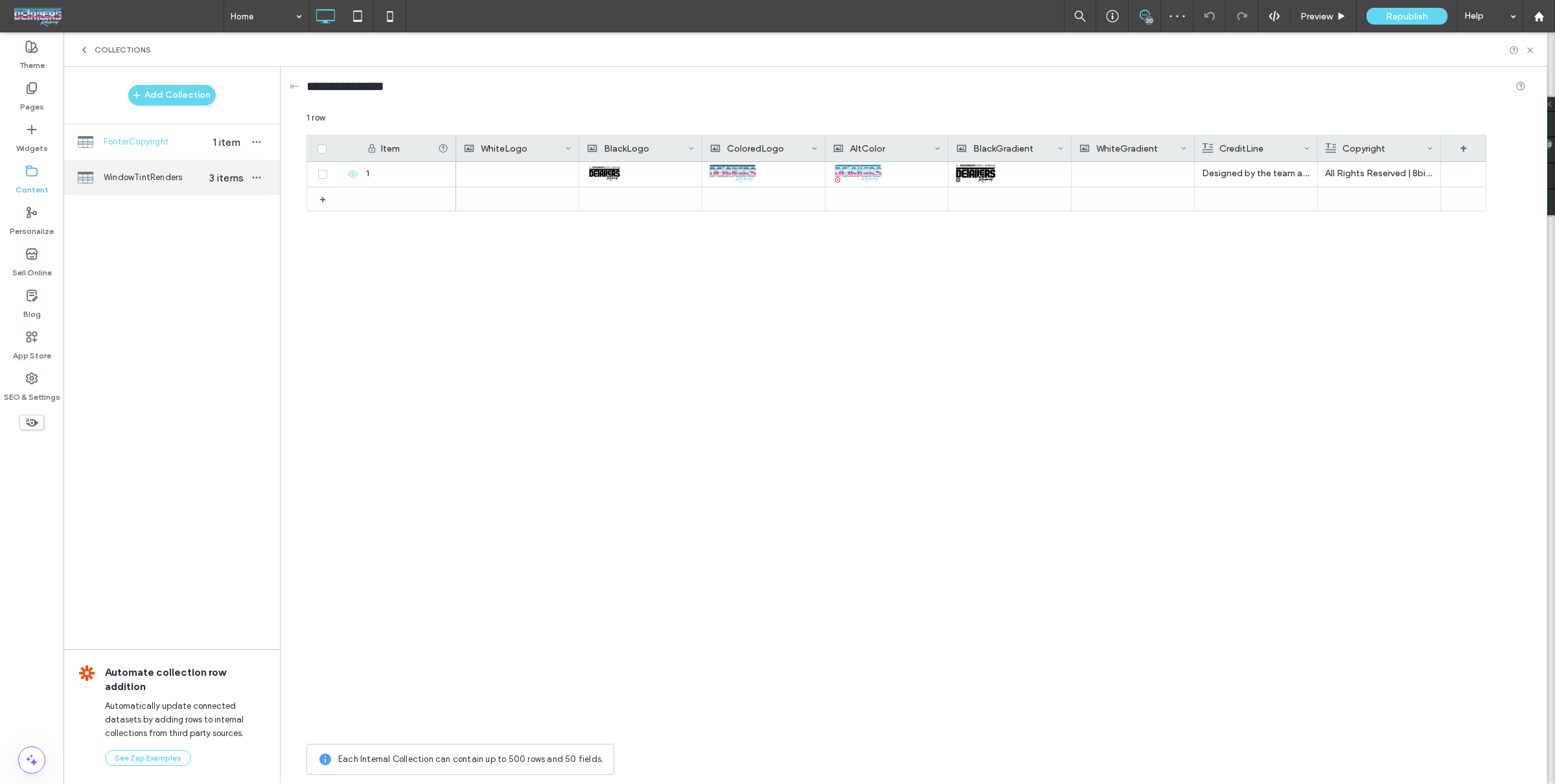
click at [137, 173] on span "WindowTintRenders" at bounding box center [153, 177] width 100 height 13
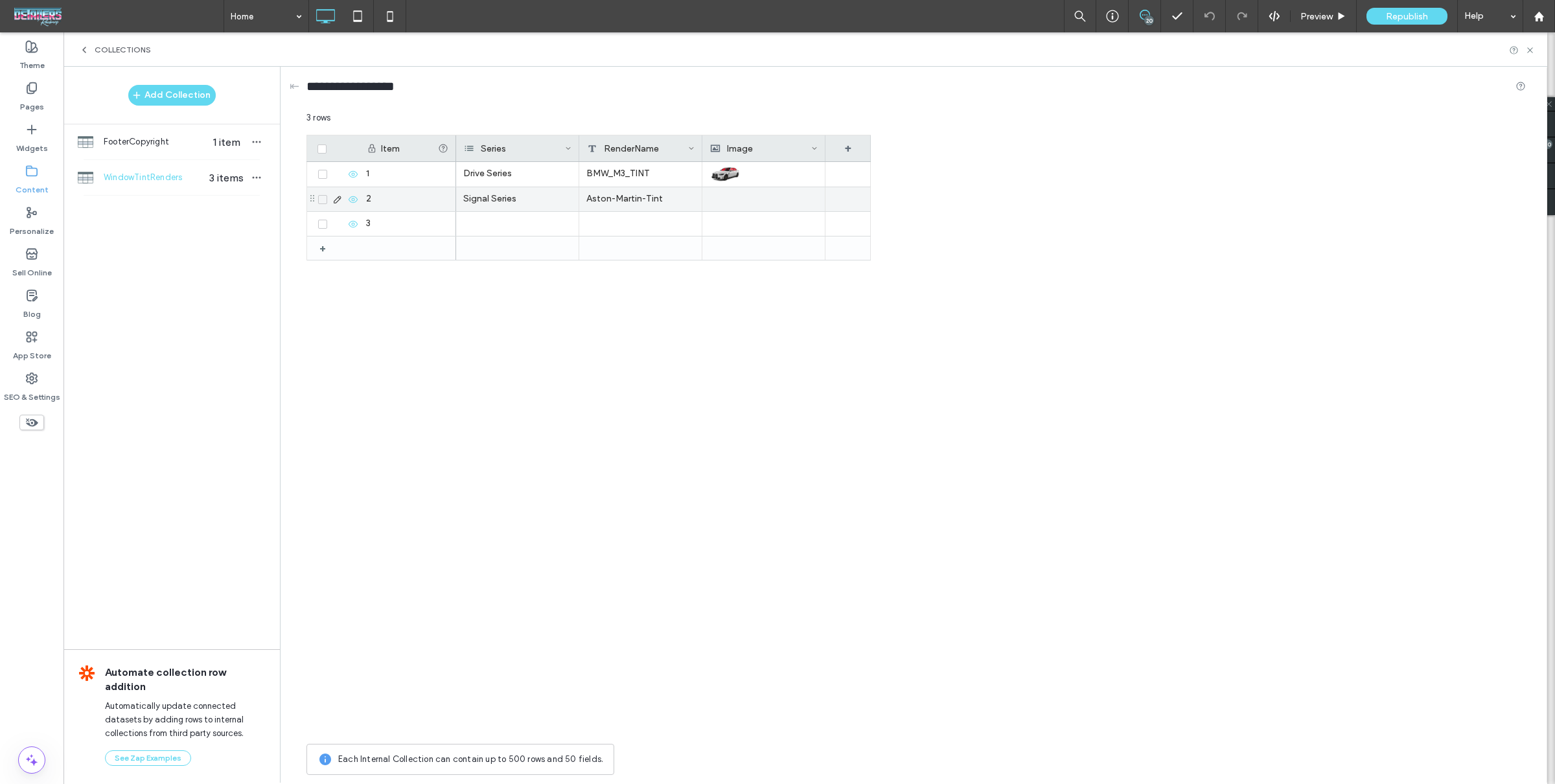
click at [628, 191] on div "Aston-Martin-Tint" at bounding box center [640, 199] width 123 height 24
click at [734, 172] on img at bounding box center [726, 174] width 33 height 19
click at [653, 178] on div "BMW_M3_TINT" at bounding box center [640, 174] width 123 height 25
click at [659, 155] on textarea "**********" at bounding box center [649, 156] width 142 height 39
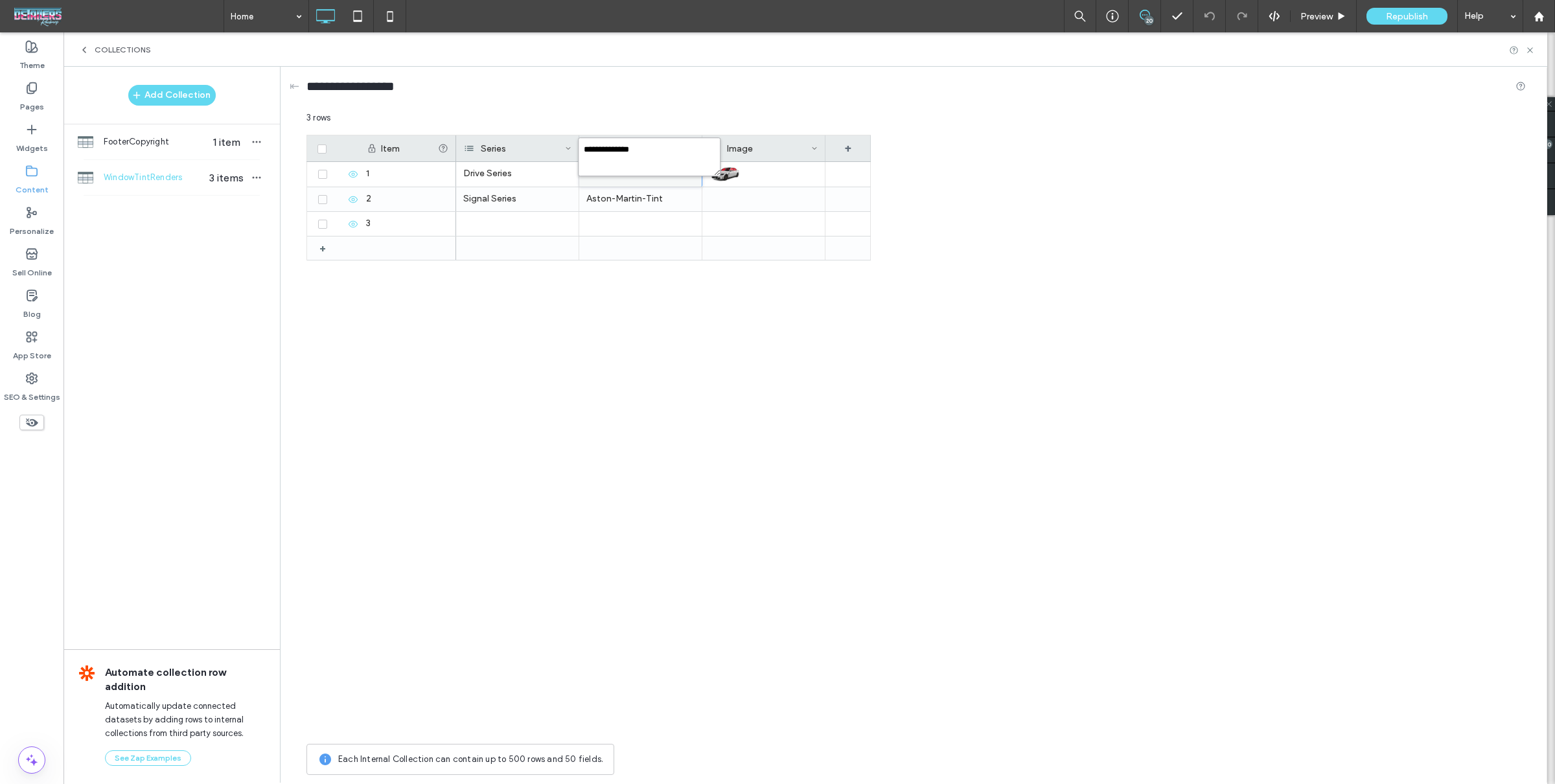
type textarea "**********"
click at [751, 172] on div at bounding box center [763, 173] width 108 height 23
click at [644, 171] on div "BMW_M3_TINT_Red" at bounding box center [640, 174] width 123 height 25
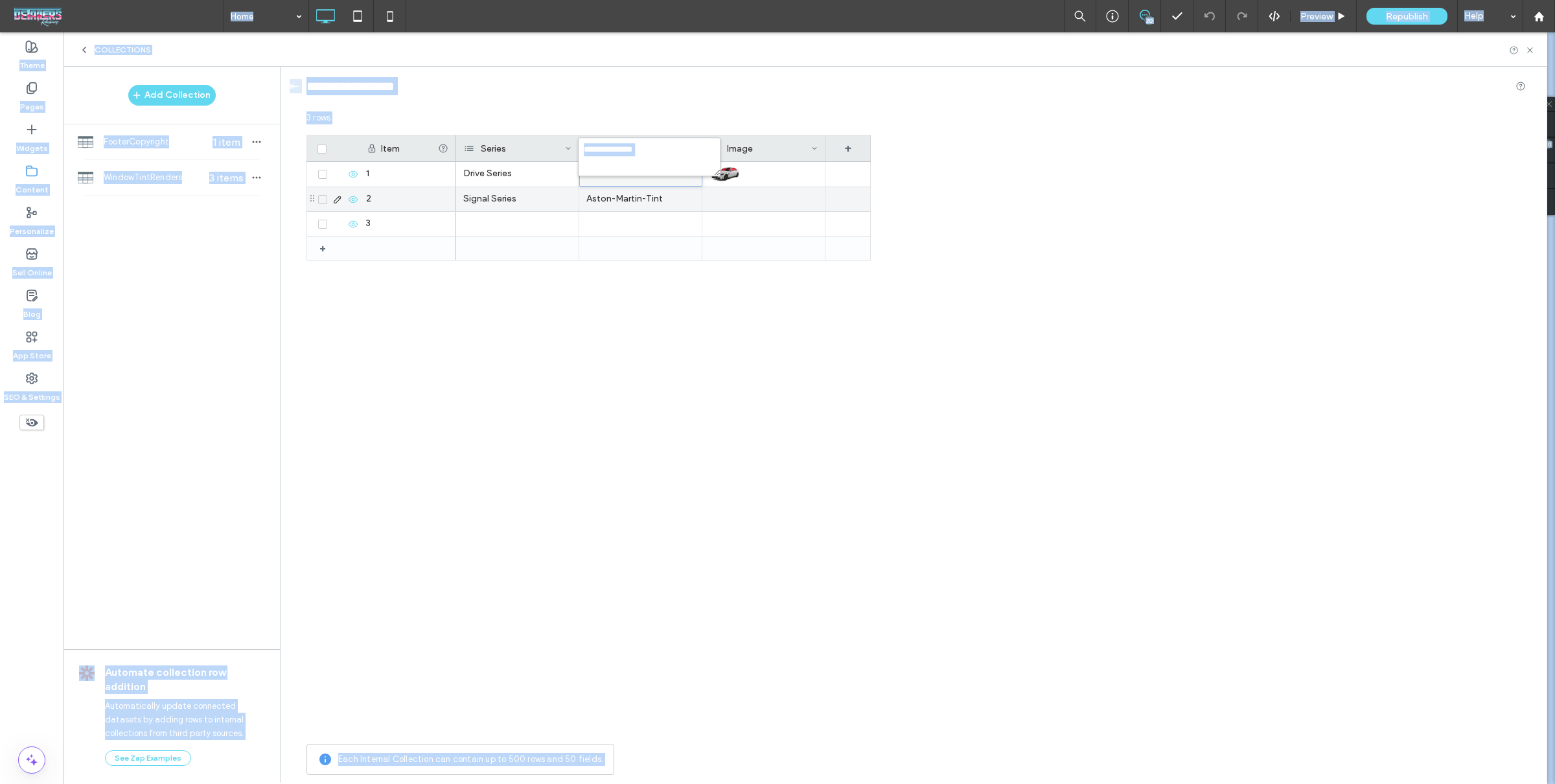
copy body "**********"
click at [654, 200] on div "Aston-Martin-Tint" at bounding box center [640, 199] width 123 height 24
click at [660, 173] on div "BMW_M3_TINT_Red" at bounding box center [640, 174] width 123 height 25
click at [1072, 220] on div "Item Series RenderName Image + + 1 2 3 Drive Series BMW_M3_TINT_Red Signal Seri…" at bounding box center [916, 435] width 1219 height 602
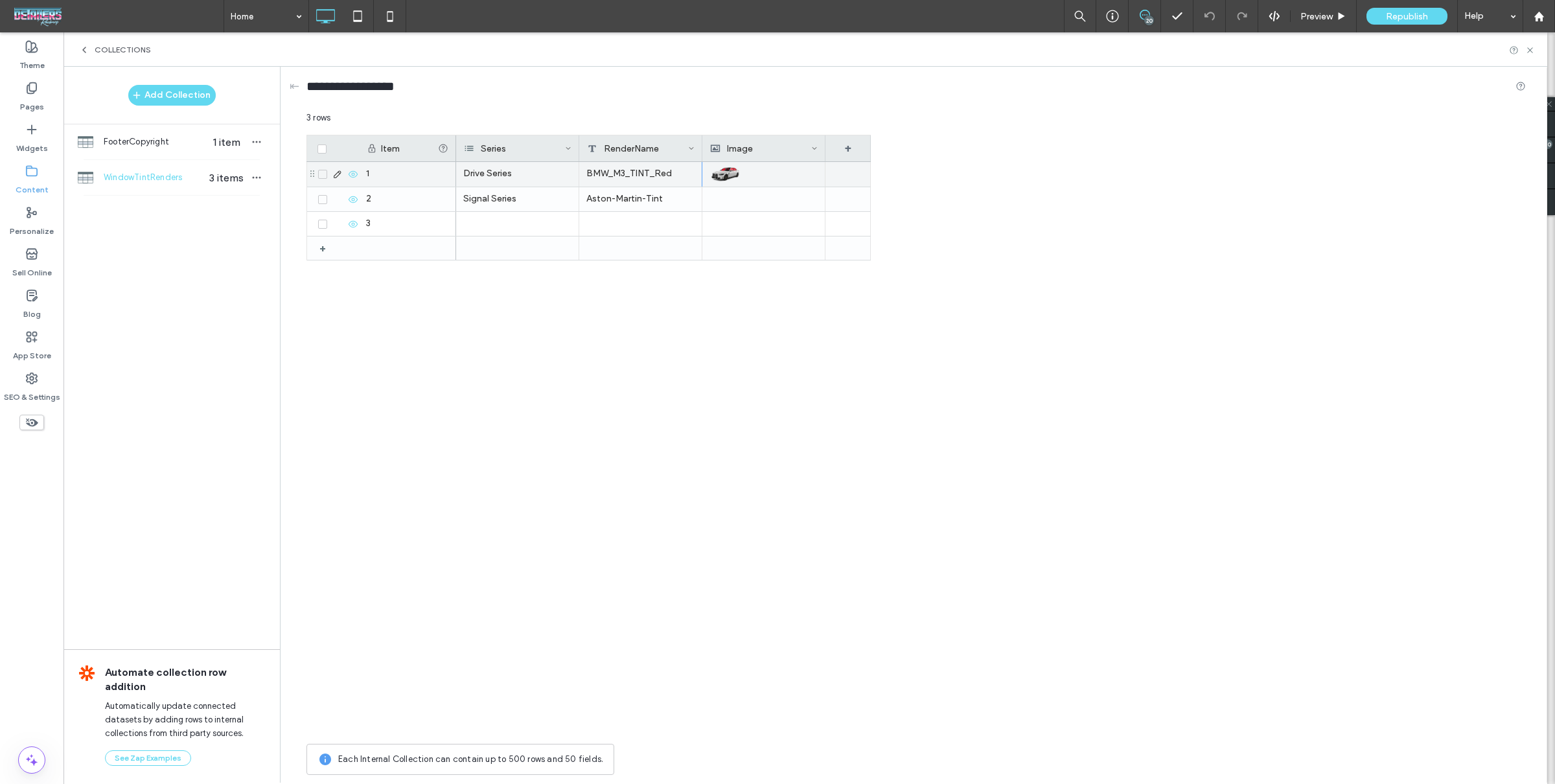
click at [643, 183] on div "BMW_M3_TINT_Red" at bounding box center [640, 174] width 123 height 25
click at [648, 175] on div "BMW_M3_TINT_Red" at bounding box center [640, 174] width 123 height 25
click at [647, 175] on div "BMW_M3_TINT_Red" at bounding box center [640, 174] width 123 height 25
click at [651, 147] on textarea "**********" at bounding box center [649, 156] width 142 height 39
click at [650, 147] on textarea "**********" at bounding box center [649, 156] width 142 height 39
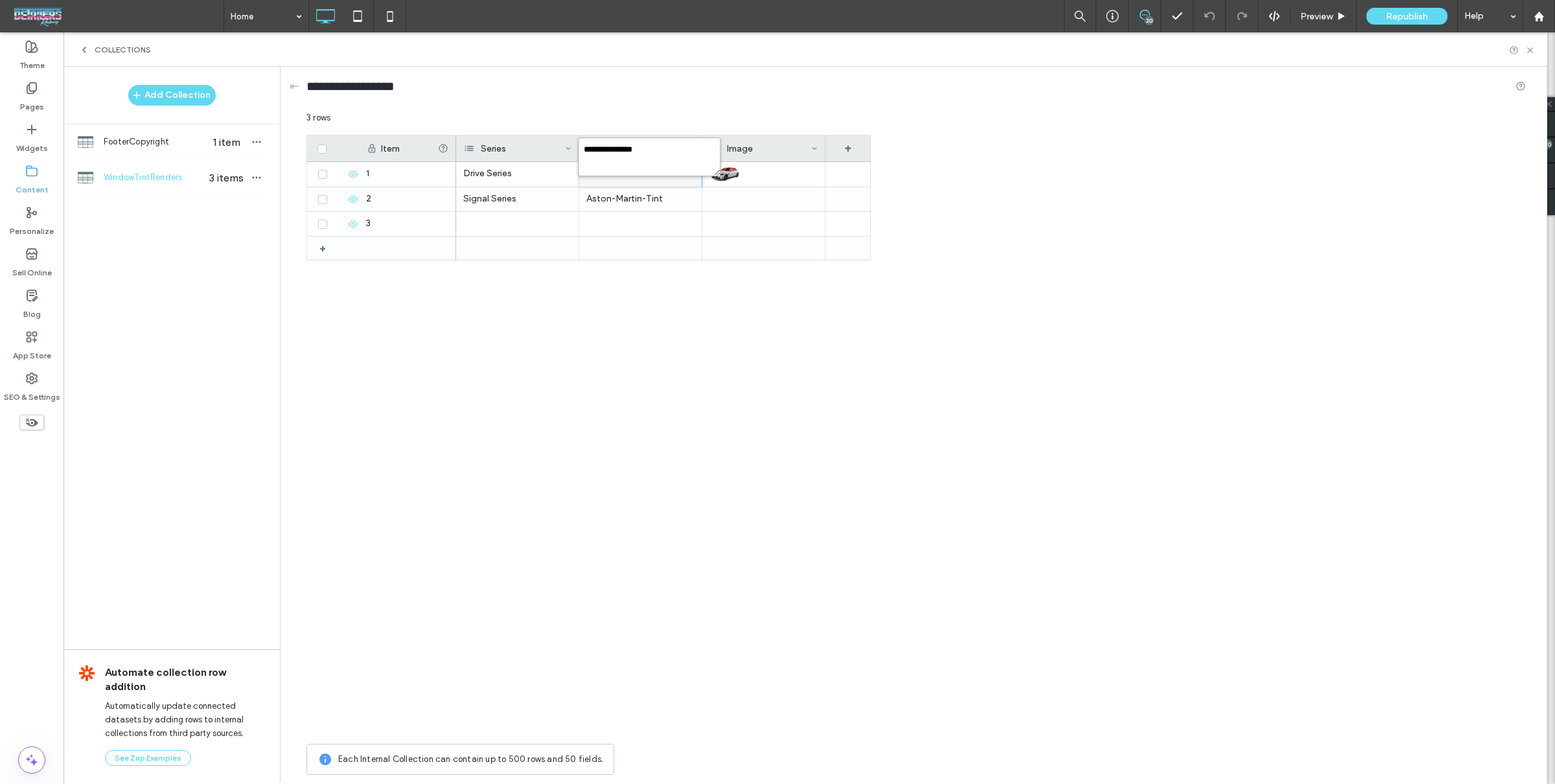
click at [641, 151] on textarea "**********" at bounding box center [649, 156] width 142 height 39
drag, startPoint x: 641, startPoint y: 150, endPoint x: 656, endPoint y: 151, distance: 15.0
click at [656, 148] on textarea "**********" at bounding box center [649, 156] width 142 height 39
type textarea "**********"
click at [644, 200] on div "Aston-Martin-Tint" at bounding box center [640, 199] width 123 height 24
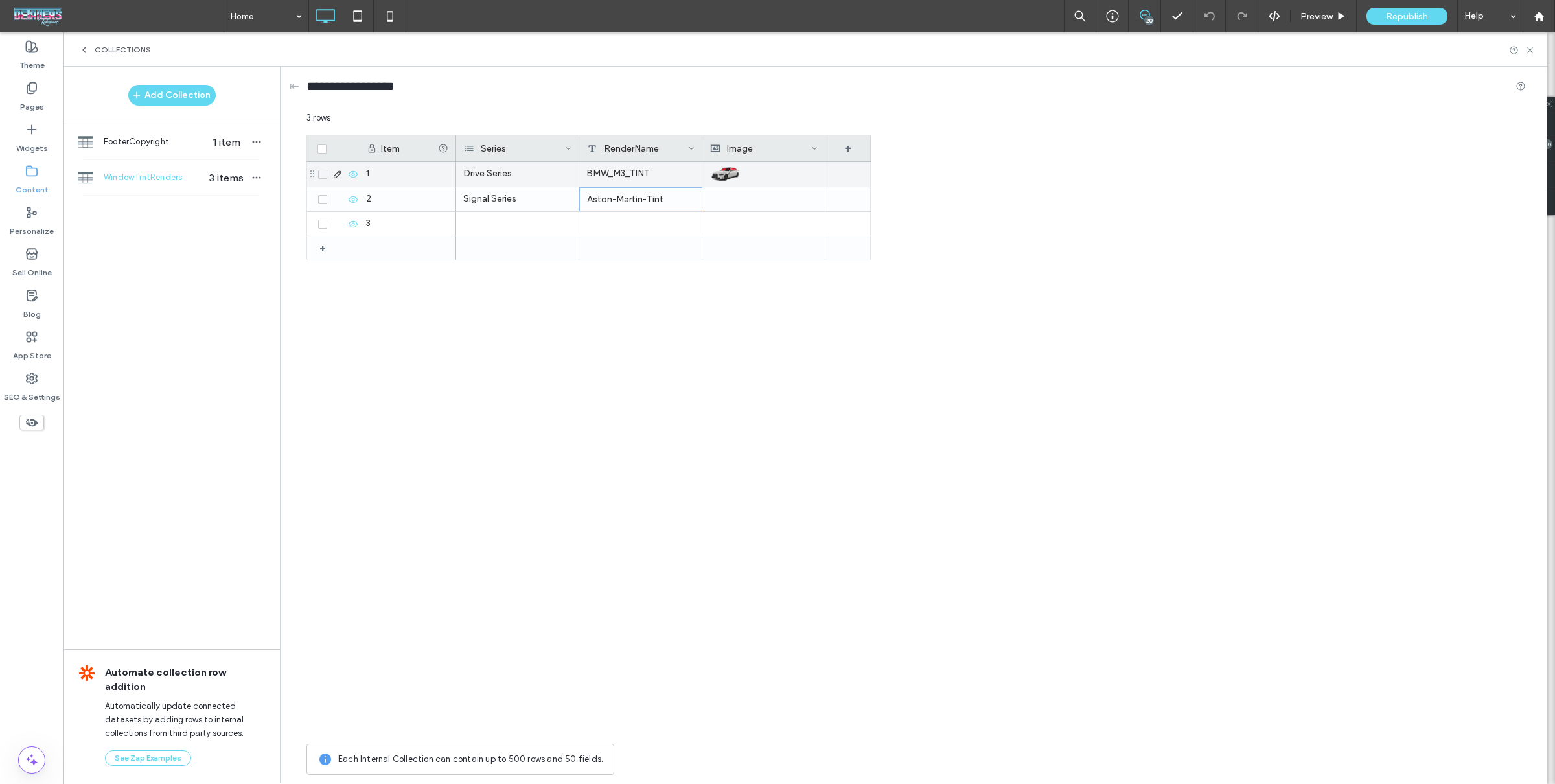
click at [503, 173] on div "Drive Series" at bounding box center [517, 174] width 123 height 25
click at [518, 192] on div "Signal Series" at bounding box center [517, 199] width 123 height 24
drag, startPoint x: 314, startPoint y: 200, endPoint x: 314, endPoint y: 164, distance: 36.0
drag, startPoint x: 316, startPoint y: 199, endPoint x: 316, endPoint y: 168, distance: 31.0
drag, startPoint x: 313, startPoint y: 200, endPoint x: 316, endPoint y: 166, distance: 34.1
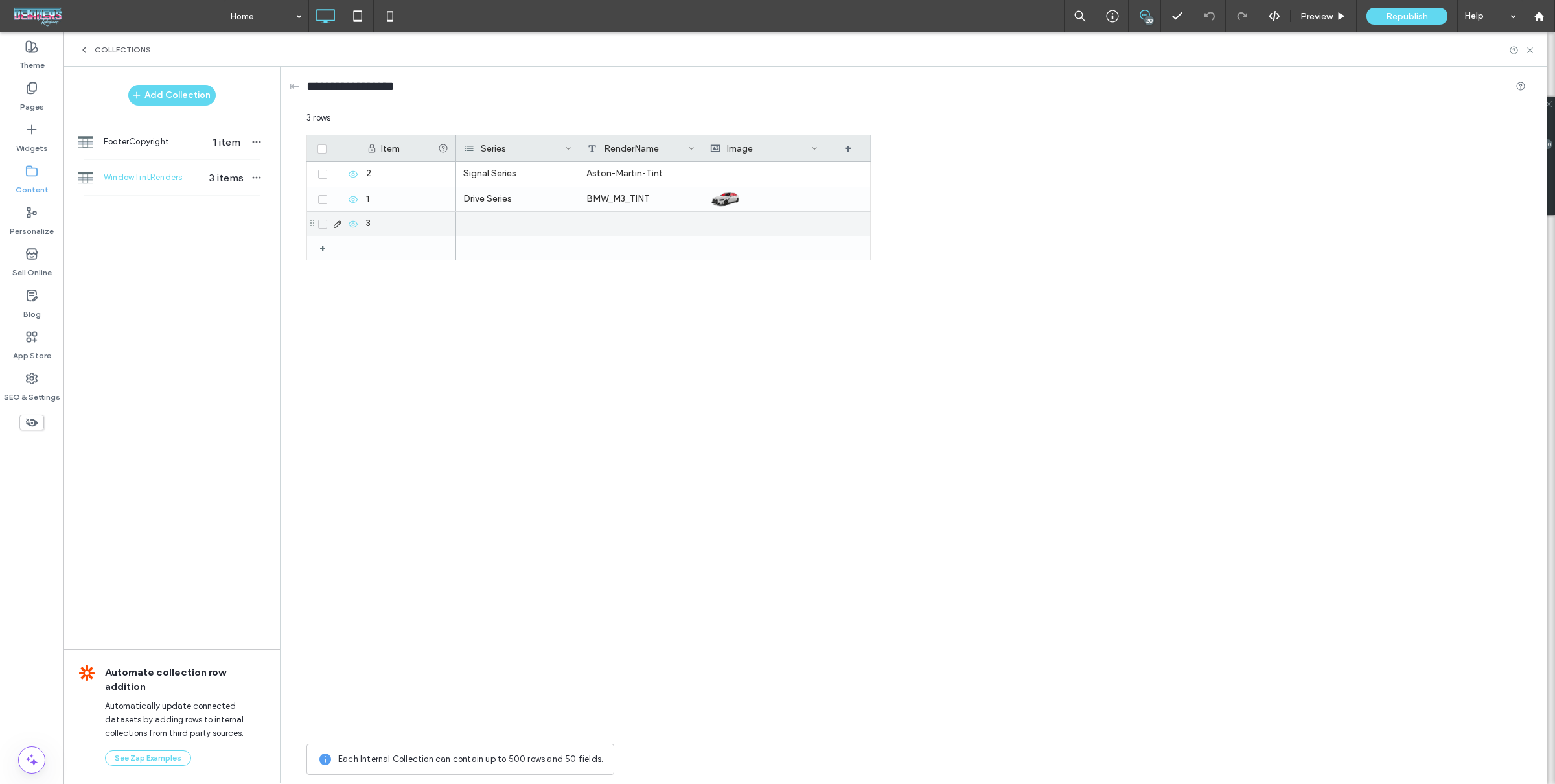
click at [533, 232] on div at bounding box center [517, 224] width 123 height 24
click at [531, 226] on div at bounding box center [517, 224] width 123 height 24
click at [530, 225] on div at bounding box center [517, 224] width 123 height 24
click at [545, 226] on input at bounding box center [505, 223] width 89 height 11
click at [464, 247] on span at bounding box center [465, 246] width 9 height 9
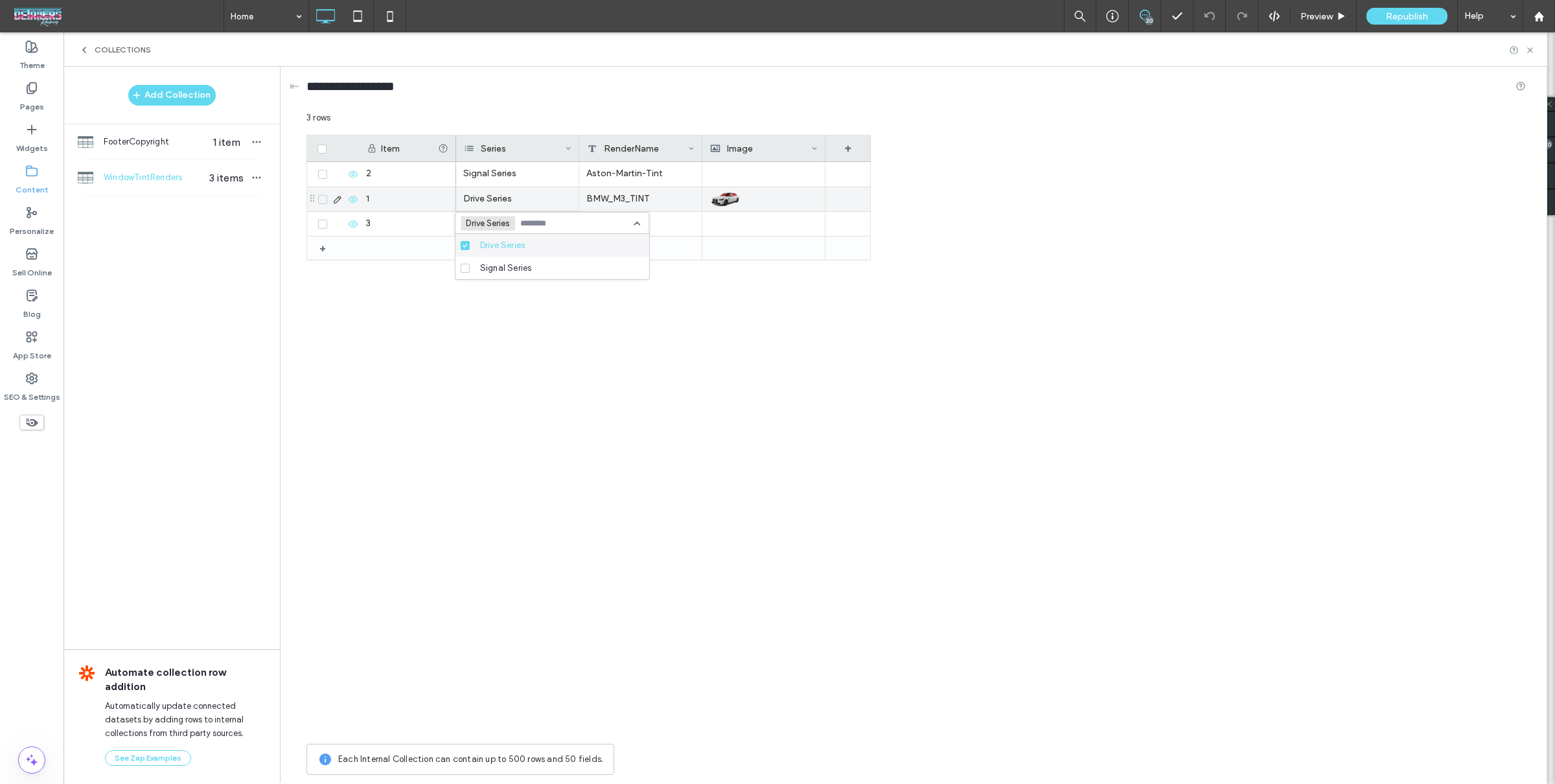
click at [651, 188] on div "BMW_M3_TINT" at bounding box center [640, 199] width 123 height 24
click at [621, 217] on div at bounding box center [640, 224] width 123 height 24
click at [1097, 263] on div "Item Series RenderName Image + + 1 2 3 Drive Series BMW_M3_TINT Signal Series A…" at bounding box center [916, 435] width 1219 height 602
drag, startPoint x: 634, startPoint y: 202, endPoint x: 628, endPoint y: 202, distance: 6.0
click at [634, 202] on div "BMW_M3_TINT" at bounding box center [640, 199] width 123 height 24
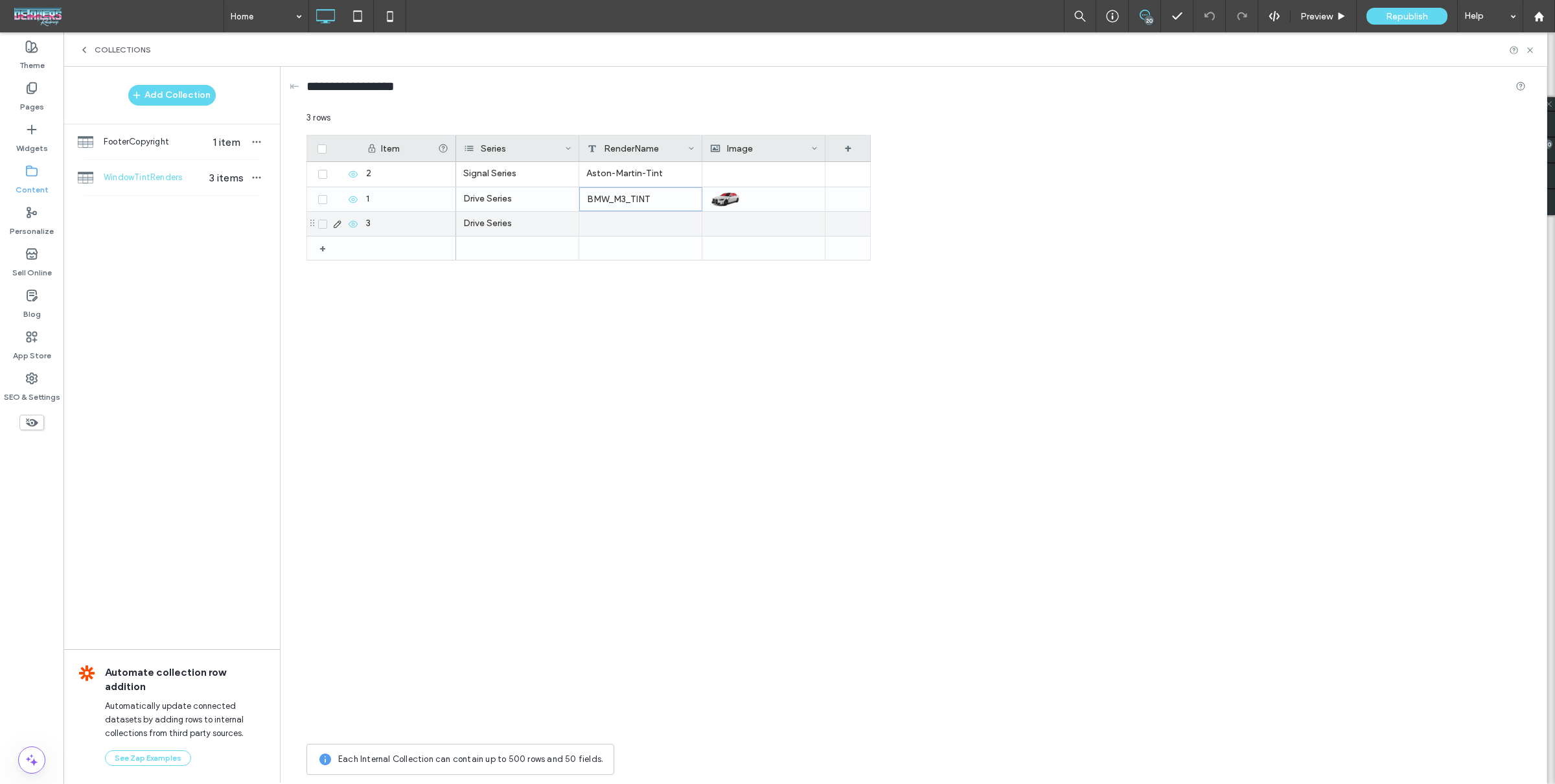
click at [515, 222] on div "Drive Series" at bounding box center [517, 224] width 123 height 24
click at [637, 219] on div at bounding box center [640, 224] width 123 height 24
click at [730, 225] on div at bounding box center [764, 224] width 108 height 23
click at [748, 199] on div at bounding box center [763, 199] width 108 height 23
click at [740, 200] on img at bounding box center [726, 199] width 33 height 19
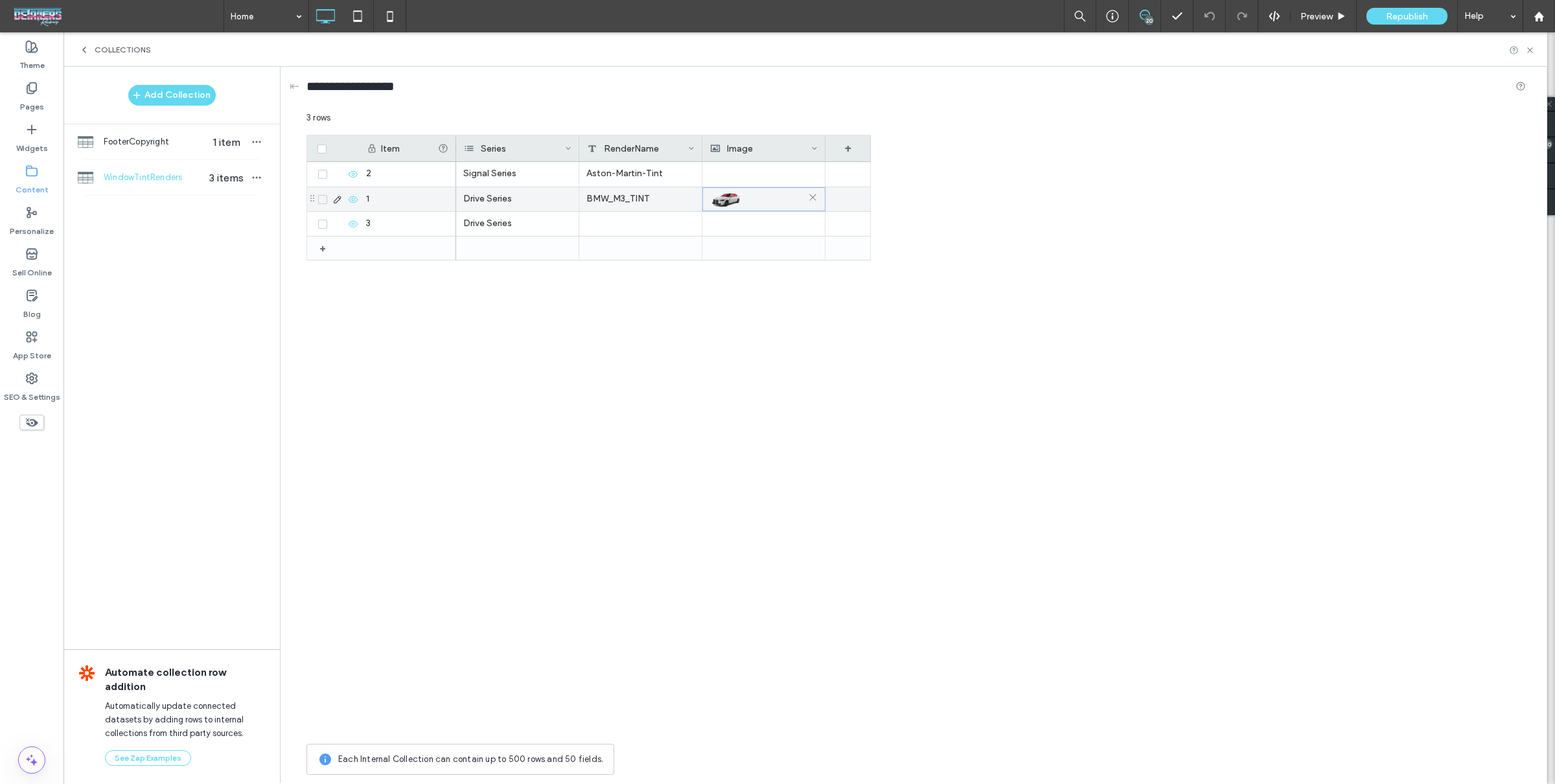
click at [739, 200] on img at bounding box center [726, 199] width 33 height 19
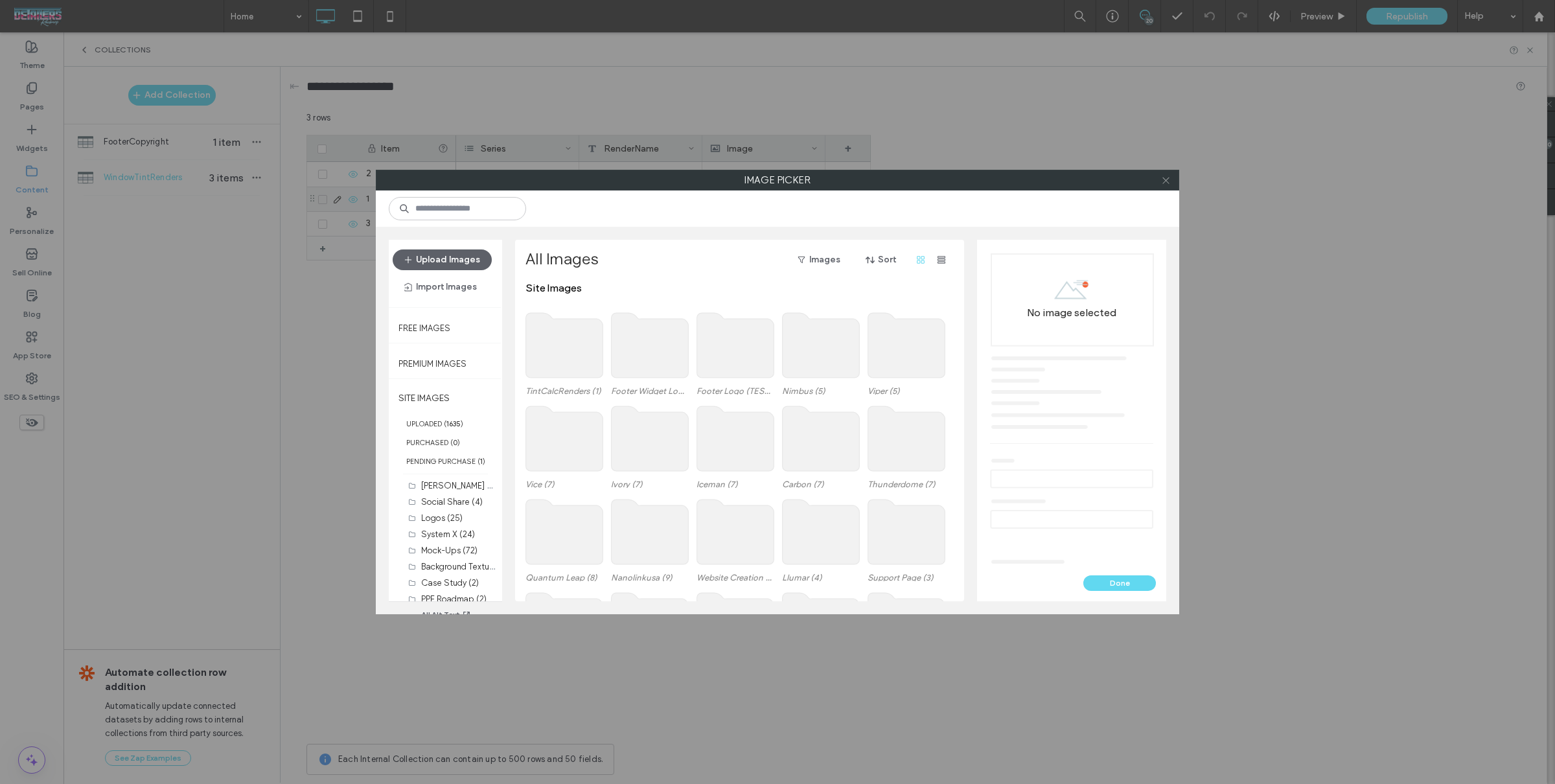
click at [1163, 182] on icon at bounding box center [1165, 180] width 10 height 10
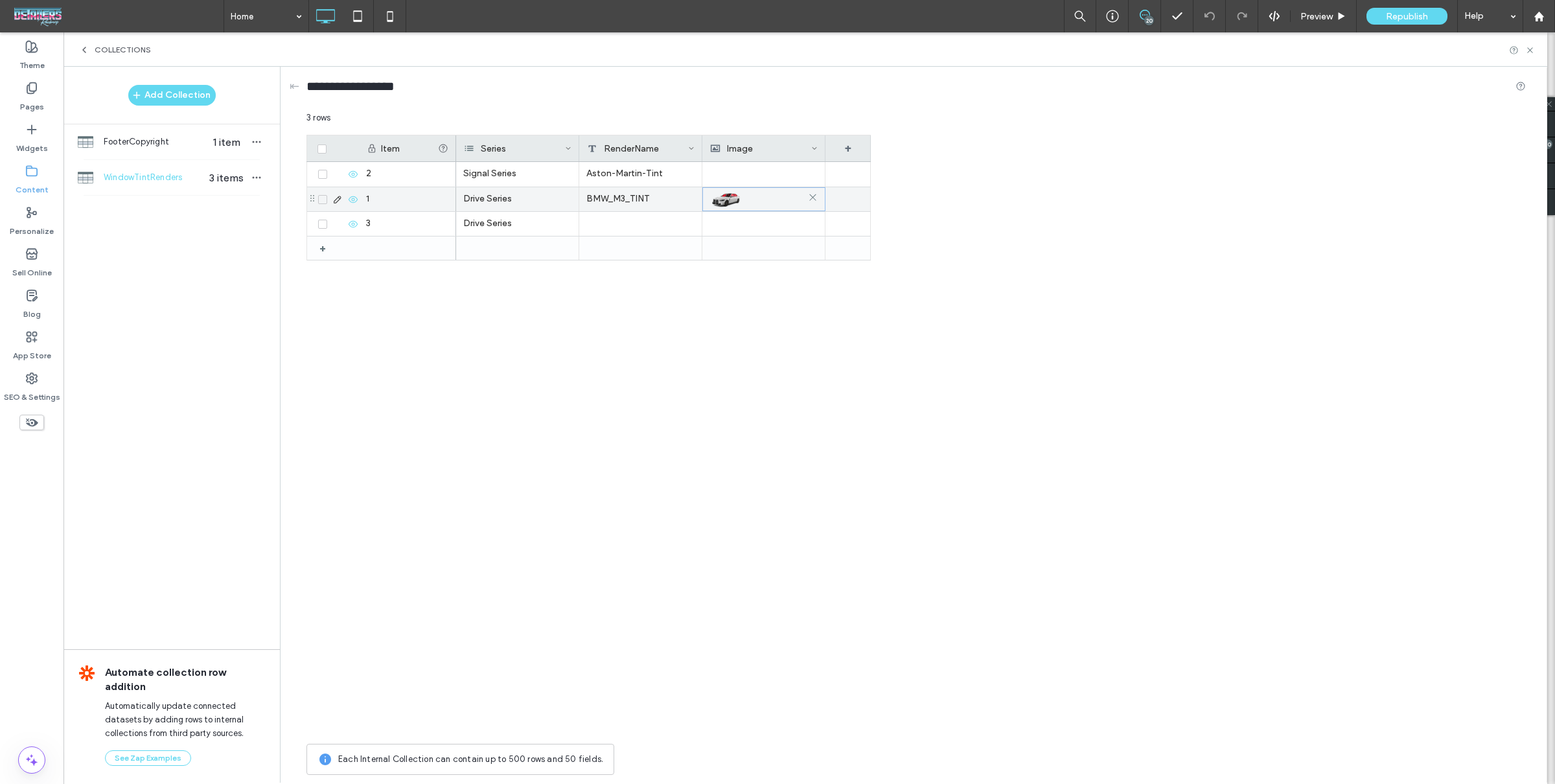
click at [747, 193] on div at bounding box center [764, 200] width 108 height 23
click at [1023, 202] on div "Item Series RenderName Image + + 1 2 3 Drive Series BMW_M3_TINT Signal Series A…" at bounding box center [916, 435] width 1219 height 602
click at [751, 195] on div at bounding box center [764, 200] width 108 height 23
click at [751, 195] on div at bounding box center [764, 200] width 108 height 23
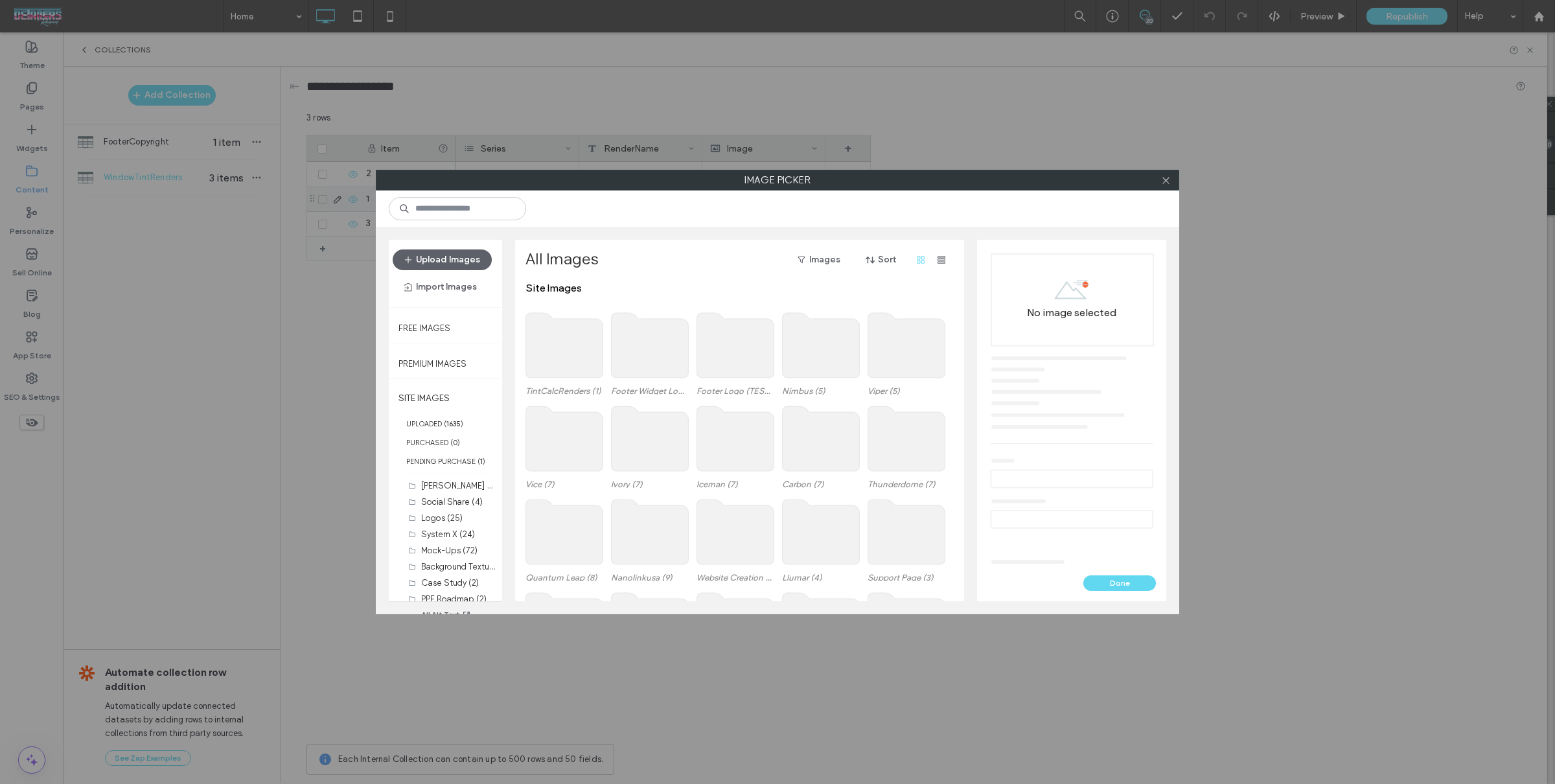
drag, startPoint x: 1162, startPoint y: 180, endPoint x: 1112, endPoint y: 182, distance: 50.0
click at [1162, 180] on icon at bounding box center [1165, 180] width 10 height 10
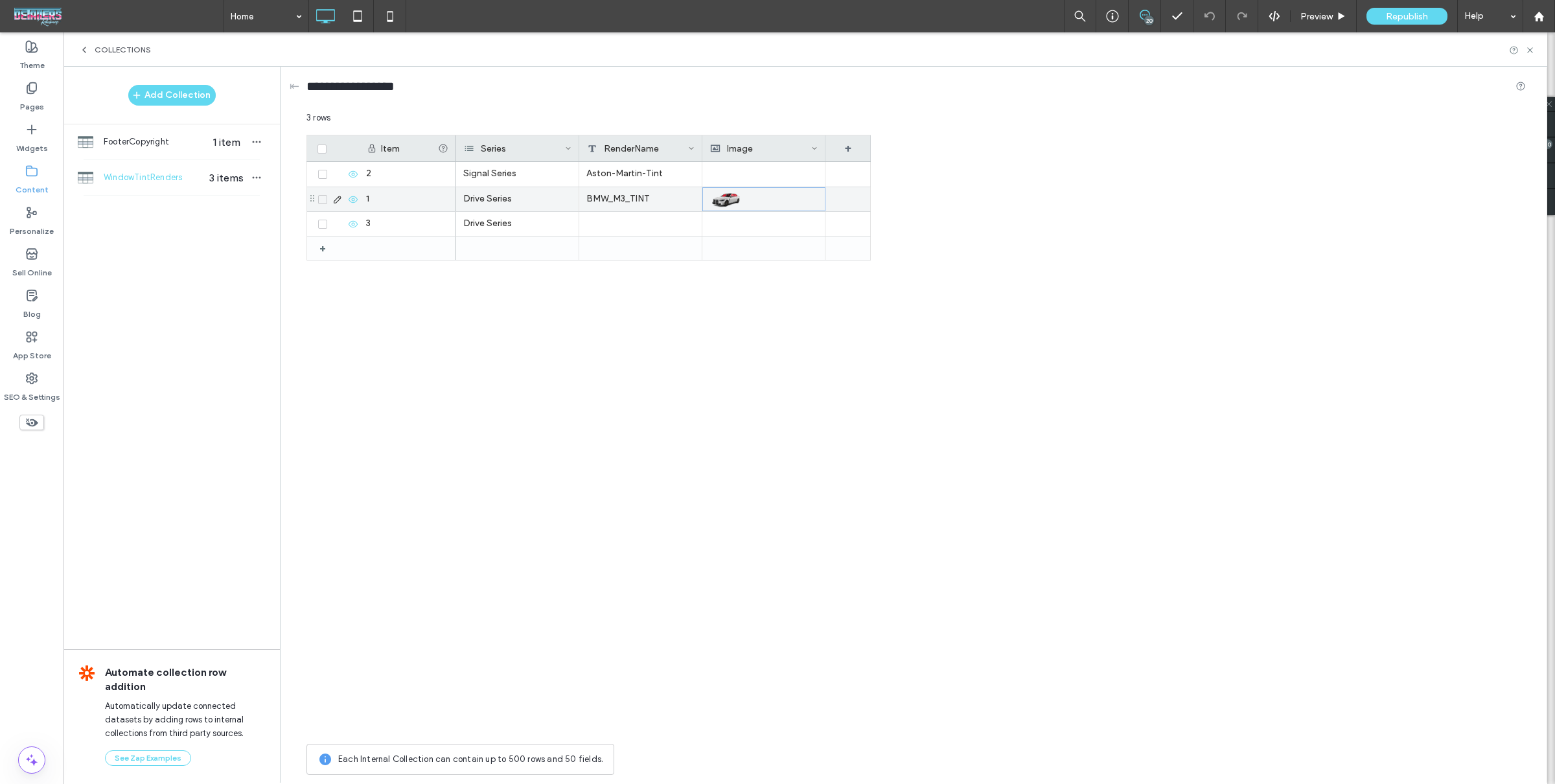
click at [612, 197] on div "BMW_M3_TINT" at bounding box center [640, 199] width 123 height 24
drag, startPoint x: 728, startPoint y: 195, endPoint x: 766, endPoint y: 193, distance: 38.1
click at [728, 195] on img at bounding box center [725, 199] width 33 height 19
drag, startPoint x: 1111, startPoint y: 286, endPoint x: 1363, endPoint y: 388, distance: 271.9
click at [1114, 287] on div "Item Series RenderName Image + + 1 2 3 Drive Series BMW_M3_TINT Signal Series A…" at bounding box center [916, 435] width 1219 height 602
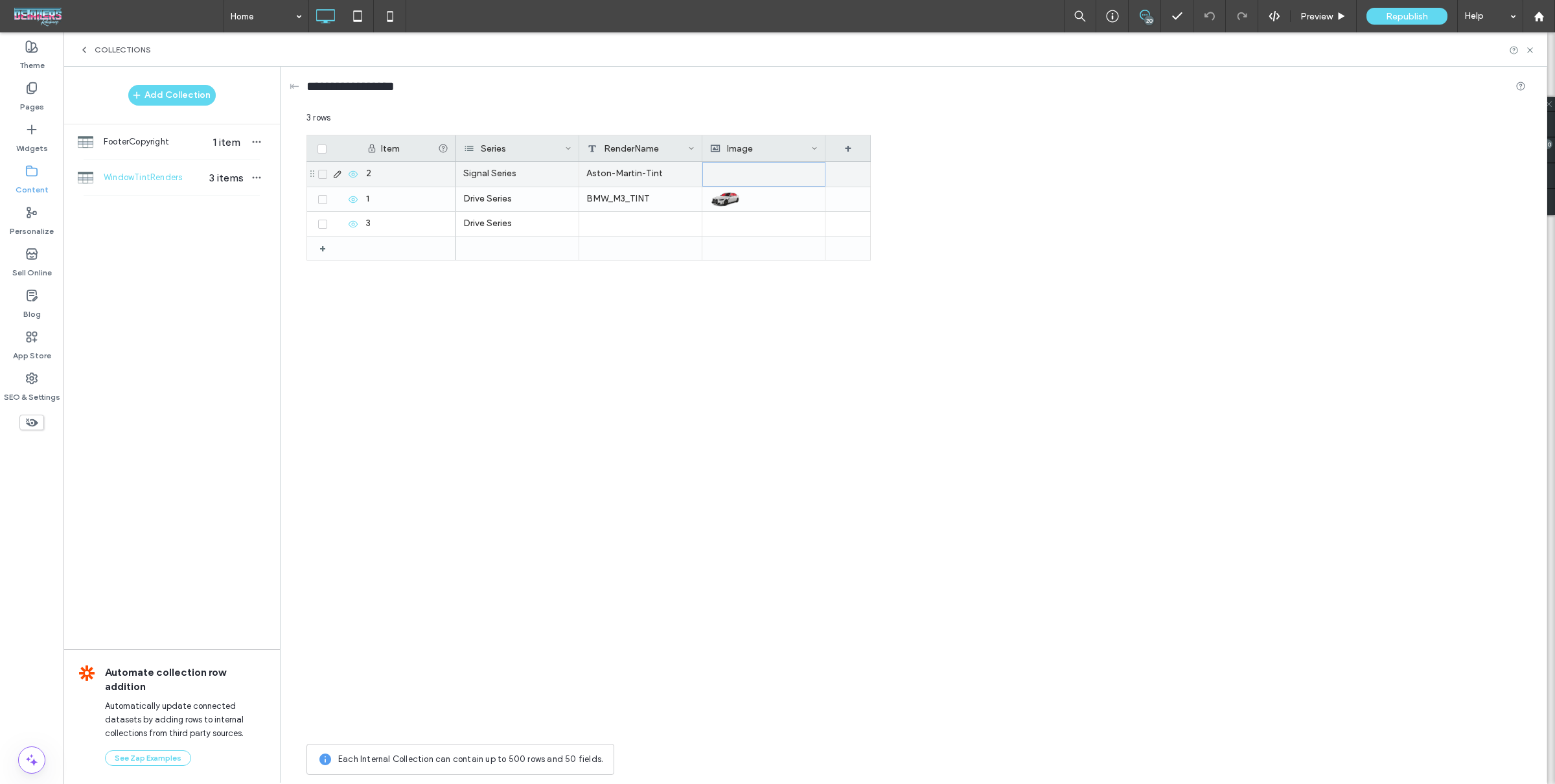
click at [751, 176] on div at bounding box center [764, 174] width 108 height 23
drag, startPoint x: 752, startPoint y: 200, endPoint x: 758, endPoint y: 185, distance: 16.2
click at [753, 197] on div at bounding box center [763, 199] width 108 height 23
drag, startPoint x: 760, startPoint y: 176, endPoint x: 760, endPoint y: 183, distance: 7.0
click at [760, 176] on div at bounding box center [764, 174] width 108 height 23
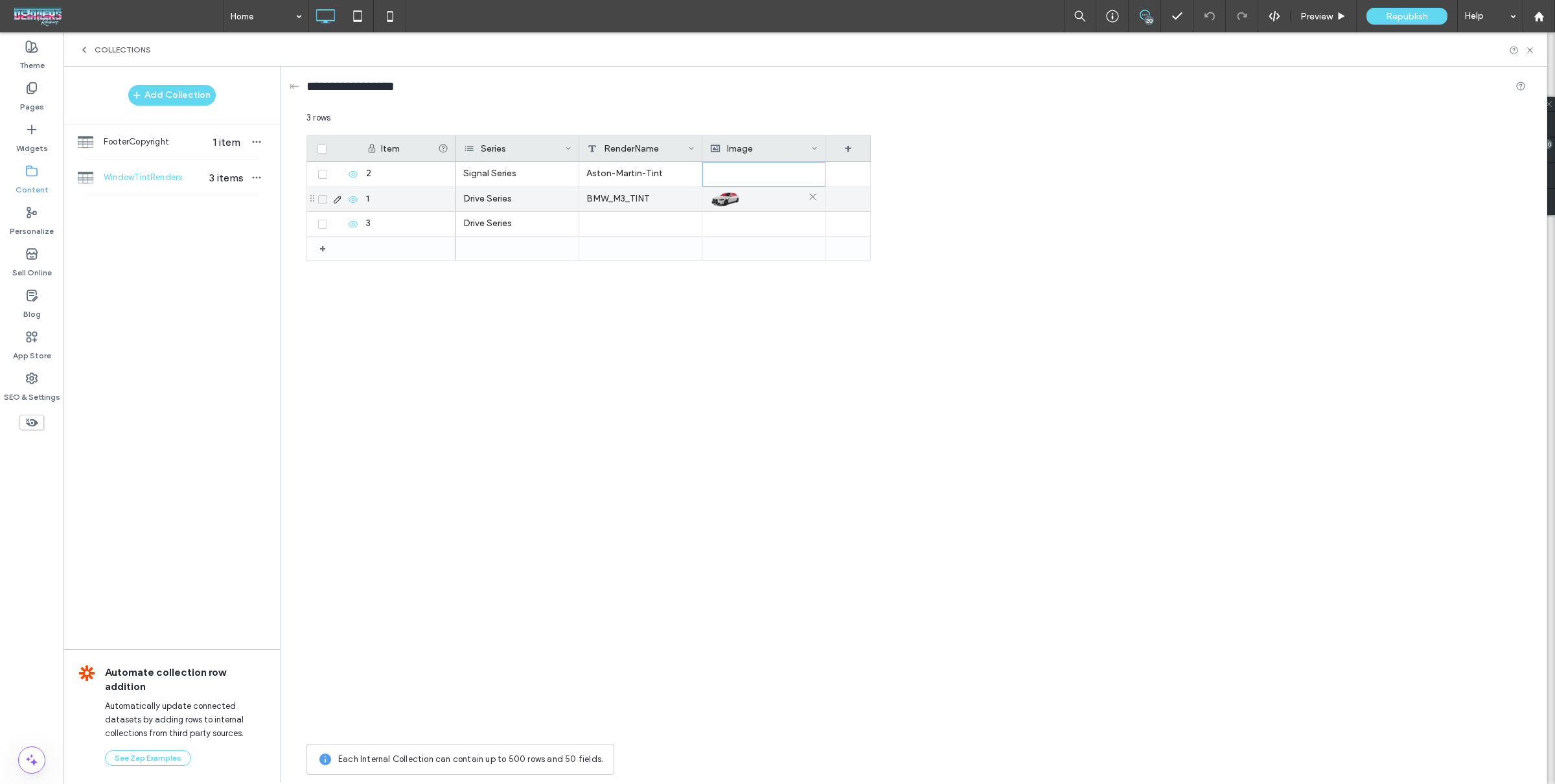
click at [760, 188] on div at bounding box center [763, 199] width 108 height 23
click at [762, 193] on div at bounding box center [764, 200] width 108 height 23
click at [763, 177] on div at bounding box center [763, 174] width 108 height 25
click at [762, 202] on div at bounding box center [764, 200] width 108 height 23
drag, startPoint x: 505, startPoint y: 175, endPoint x: 504, endPoint y: 186, distance: 11.0
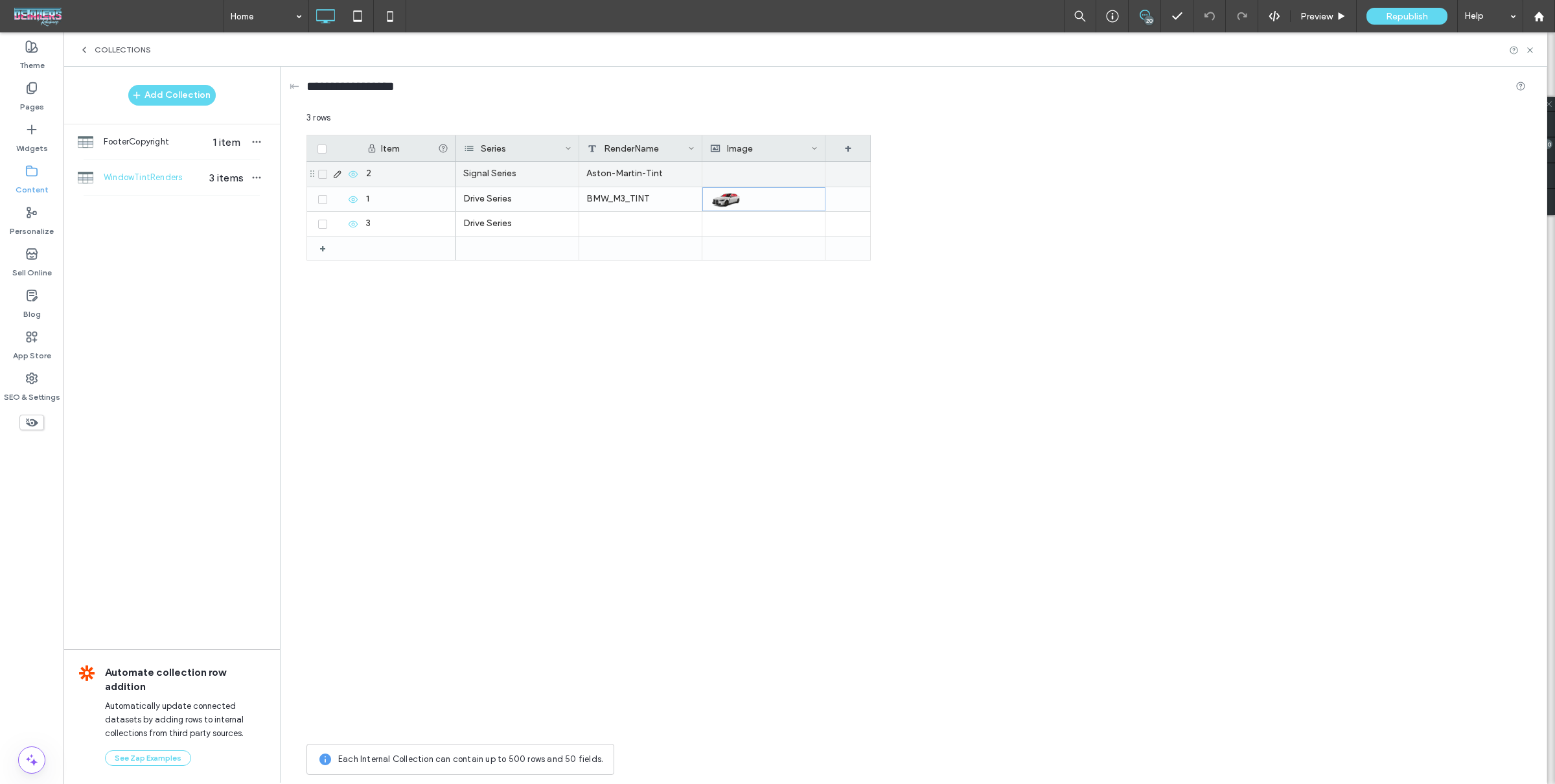
click at [504, 175] on div "Signal Series" at bounding box center [517, 174] width 123 height 25
click at [504, 186] on div "Signal Series" at bounding box center [517, 174] width 123 height 25
drag, startPoint x: 505, startPoint y: 194, endPoint x: 577, endPoint y: 185, distance: 72.6
click at [505, 194] on div "Drive Series" at bounding box center [517, 199] width 123 height 24
drag, startPoint x: 640, startPoint y: 170, endPoint x: 639, endPoint y: 195, distance: 25.0
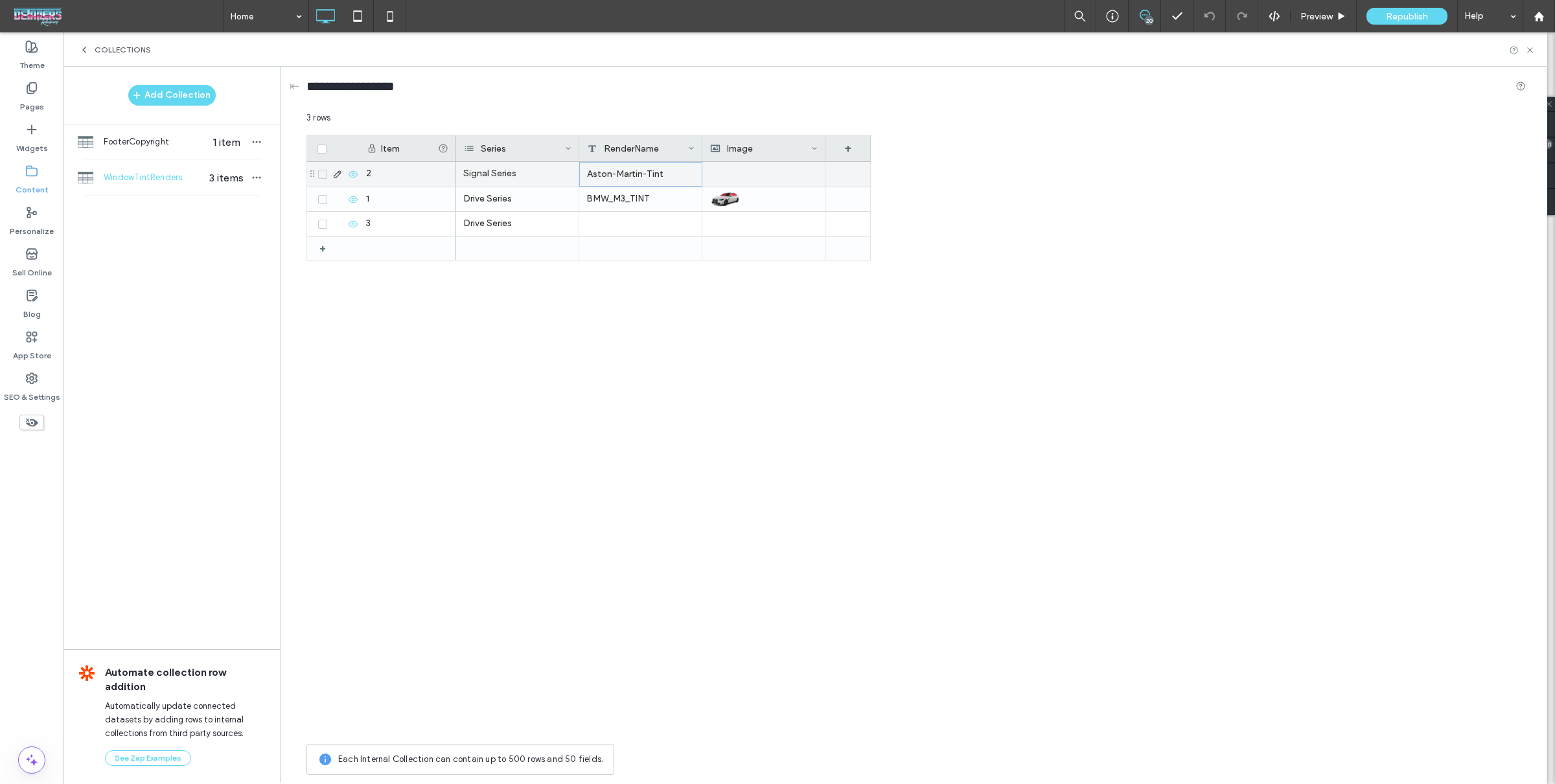
click at [641, 172] on div "Aston-Martin-Tint" at bounding box center [640, 174] width 123 height 25
drag, startPoint x: 638, startPoint y: 200, endPoint x: 758, endPoint y: 194, distance: 120.1
click at [639, 200] on div "BMW_M3_TINT" at bounding box center [640, 199] width 123 height 24
click at [757, 179] on div at bounding box center [764, 174] width 108 height 23
drag, startPoint x: 747, startPoint y: 196, endPoint x: 755, endPoint y: 186, distance: 12.8
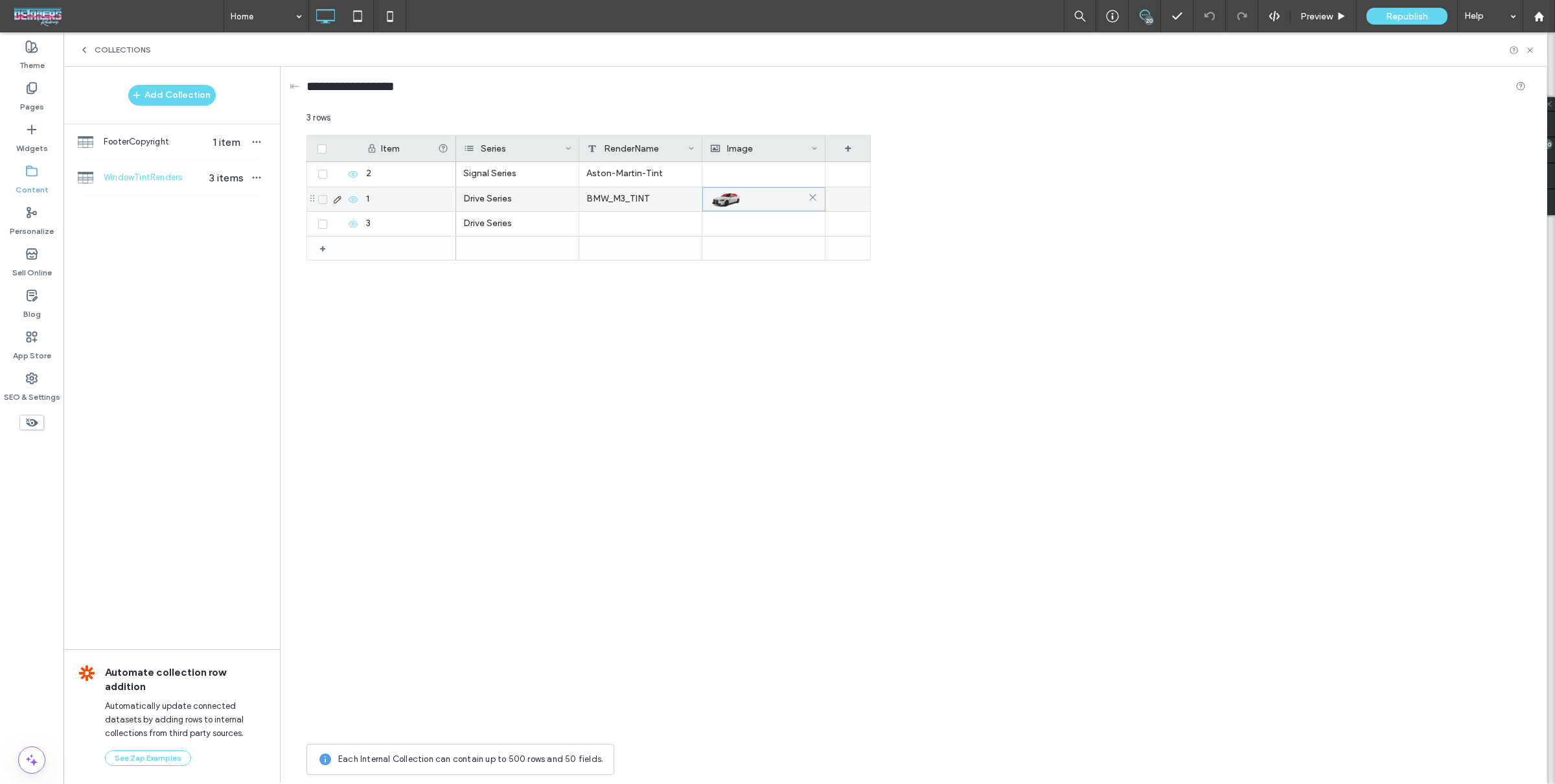
click at [747, 196] on div at bounding box center [764, 200] width 108 height 23
click at [762, 170] on div at bounding box center [764, 174] width 108 height 23
click at [1047, 181] on div "Item Series RenderName Image + + 1 2 3 Drive Series BMW_M3_TINT Signal Series A…" at bounding box center [916, 435] width 1219 height 602
click at [724, 195] on img at bounding box center [725, 199] width 33 height 19
click at [1040, 201] on div "Item Series RenderName Image + + 1 2 3 Drive Series BMW_M3_TINT Signal Series A…" at bounding box center [916, 435] width 1219 height 602
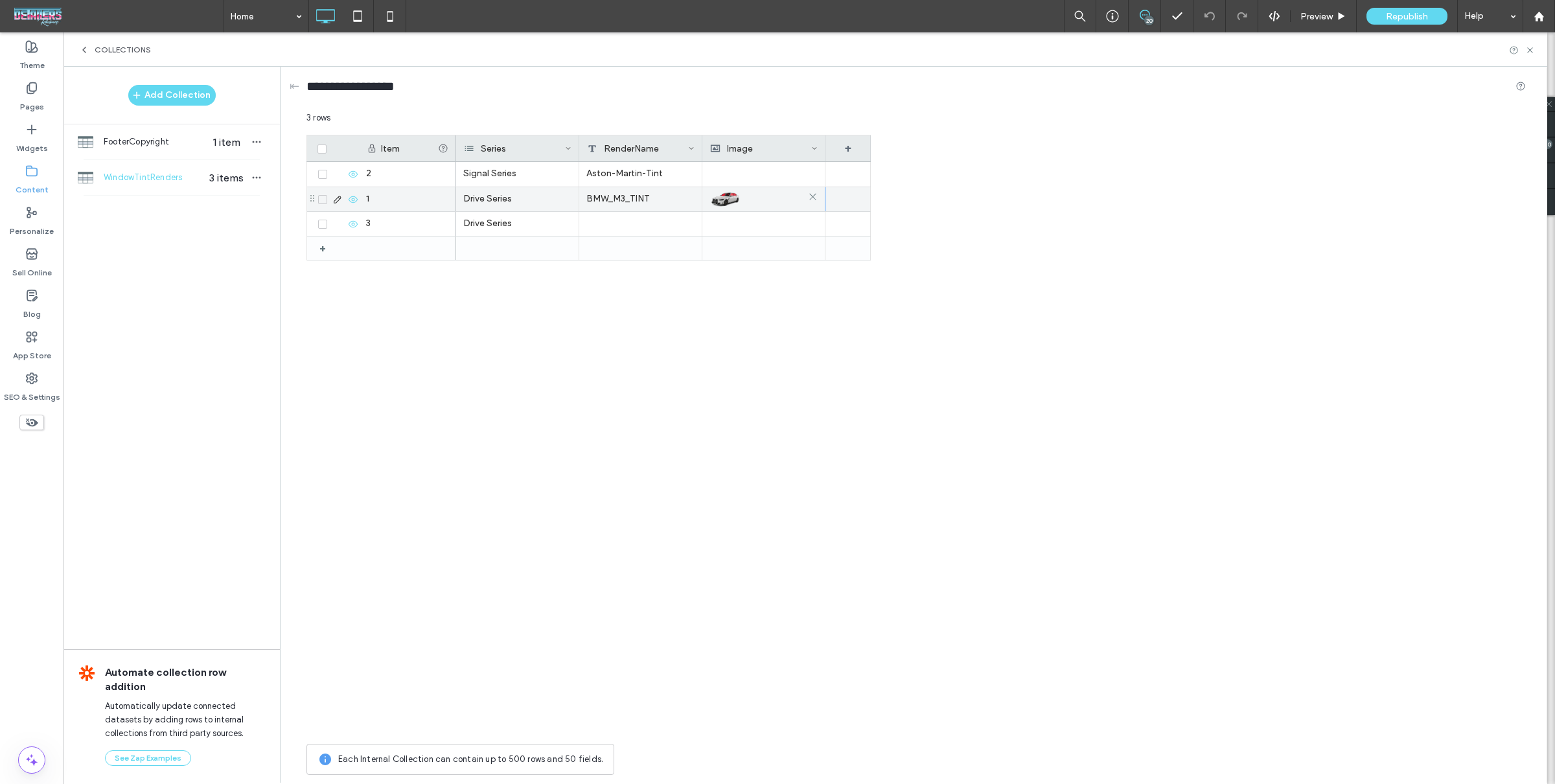
drag, startPoint x: 731, startPoint y: 197, endPoint x: 731, endPoint y: 187, distance: 10.0
click at [731, 197] on img at bounding box center [725, 199] width 33 height 19
click at [758, 170] on div at bounding box center [763, 174] width 108 height 25
drag, startPoint x: 755, startPoint y: 186, endPoint x: 757, endPoint y: 173, distance: 13.2
click at [755, 186] on div "Drive Series BMW_M3_TINT" at bounding box center [663, 199] width 415 height 25
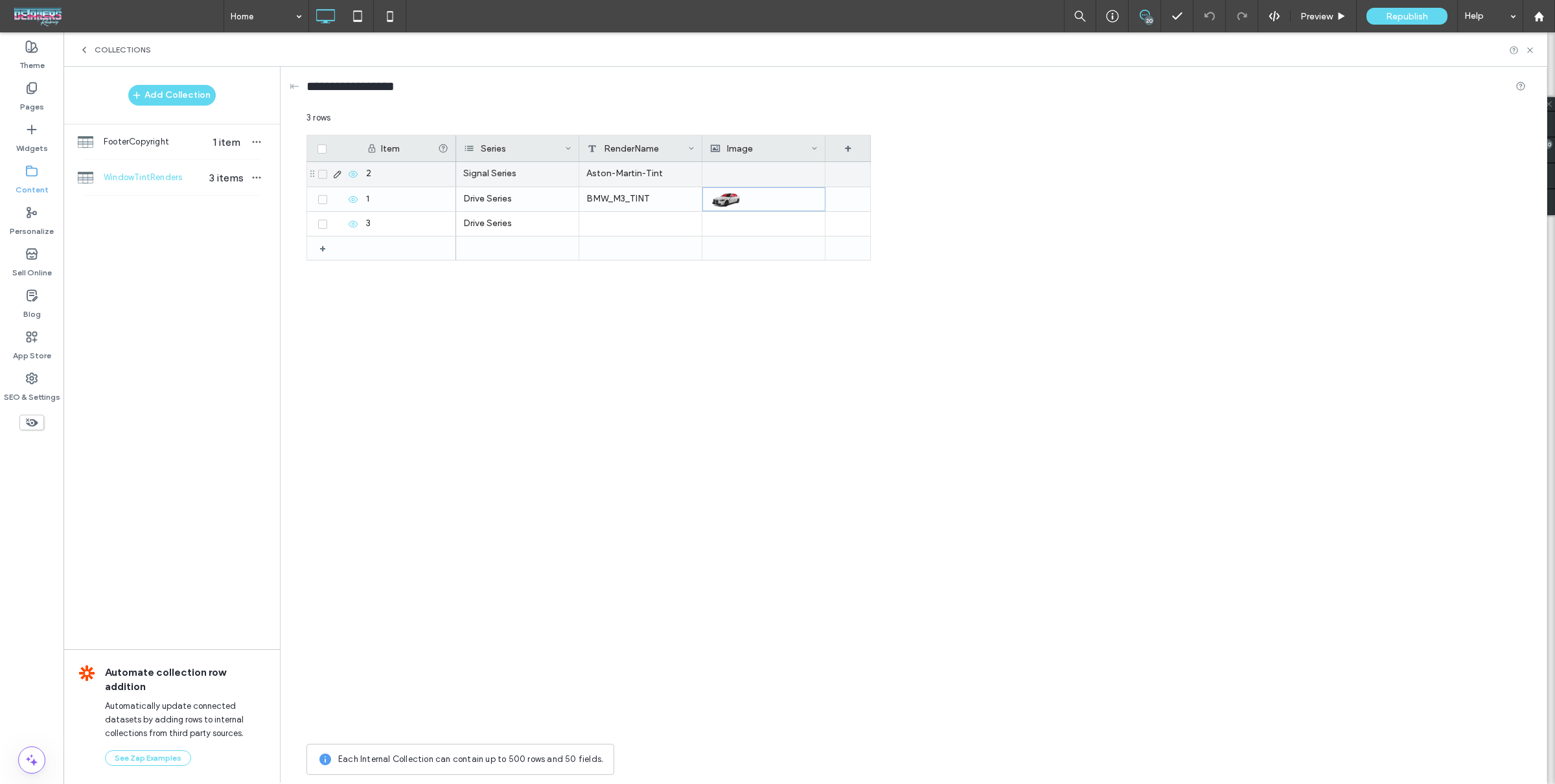
drag, startPoint x: 757, startPoint y: 172, endPoint x: 756, endPoint y: 179, distance: 7.1
click at [756, 173] on div at bounding box center [763, 174] width 108 height 25
click at [758, 190] on div at bounding box center [764, 200] width 108 height 23
click at [761, 173] on div at bounding box center [763, 174] width 108 height 25
click at [1191, 183] on div "Item Series RenderName Image + + 1 2 3 Drive Series BMW_M3_TINT Signal Series A…" at bounding box center [916, 435] width 1219 height 602
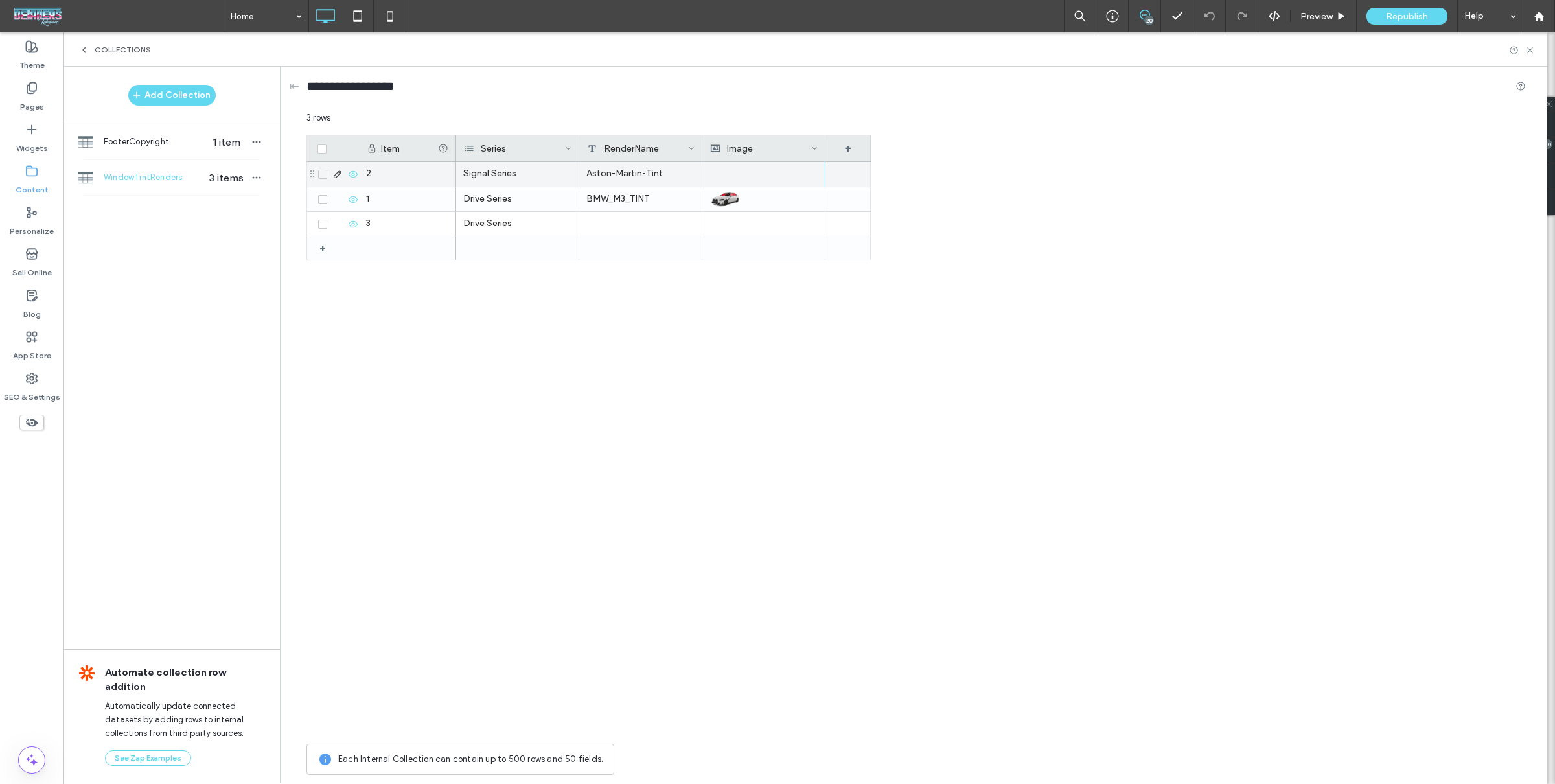
click at [764, 172] on div at bounding box center [763, 174] width 108 height 25
click at [760, 197] on div at bounding box center [763, 199] width 108 height 23
click at [758, 195] on div at bounding box center [764, 200] width 108 height 23
click at [758, 179] on div at bounding box center [764, 174] width 108 height 23
click at [766, 202] on div at bounding box center [763, 199] width 108 height 23
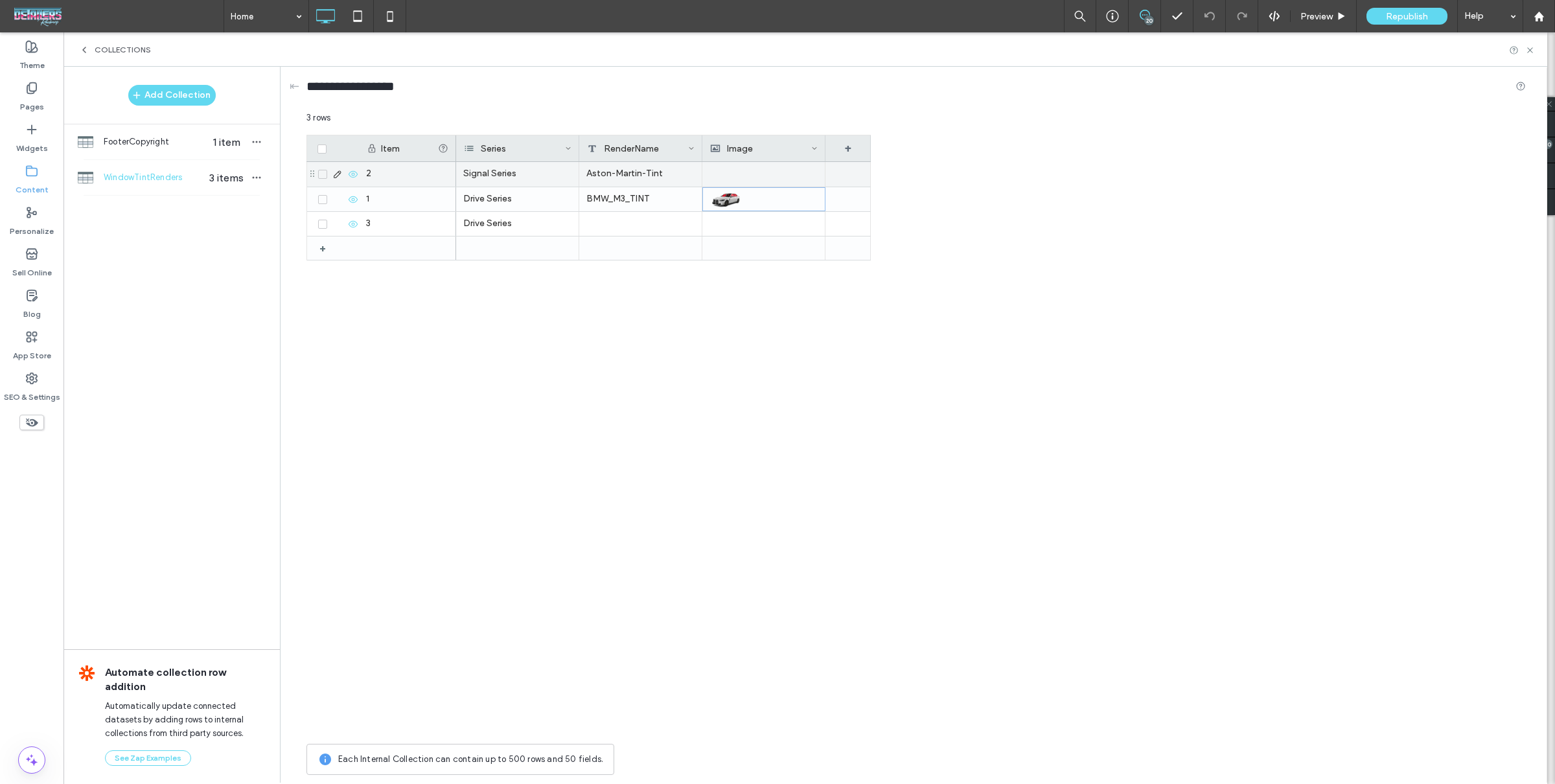
click at [758, 179] on div at bounding box center [763, 174] width 108 height 25
drag, startPoint x: 755, startPoint y: 203, endPoint x: 755, endPoint y: 192, distance: 11.0
click at [755, 203] on div at bounding box center [763, 199] width 108 height 23
click at [755, 176] on div at bounding box center [764, 174] width 108 height 23
click at [754, 198] on div at bounding box center [763, 199] width 108 height 23
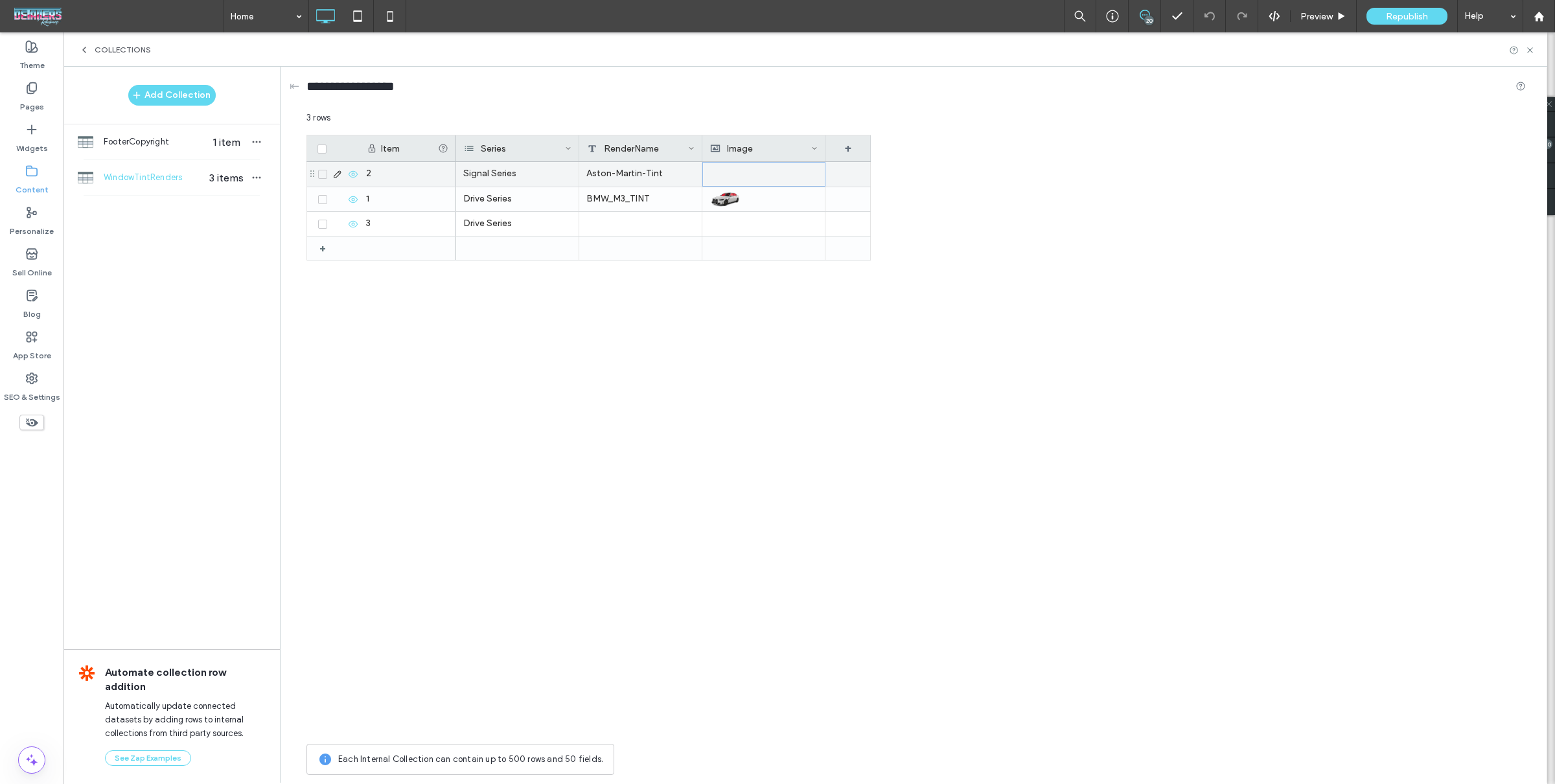
click at [755, 175] on div at bounding box center [764, 174] width 108 height 23
click at [755, 194] on div at bounding box center [763, 199] width 108 height 23
click at [1008, 245] on div "Item Series RenderName Image + + 1 2 3 Drive Series BMW_M3_TINT Signal Series A…" at bounding box center [916, 435] width 1219 height 602
click at [721, 179] on div at bounding box center [764, 174] width 108 height 23
click at [969, 218] on div "Item Series RenderName Image + + 1 2 3 Drive Series BMW_M3_TINT Signal Series A…" at bounding box center [916, 435] width 1219 height 602
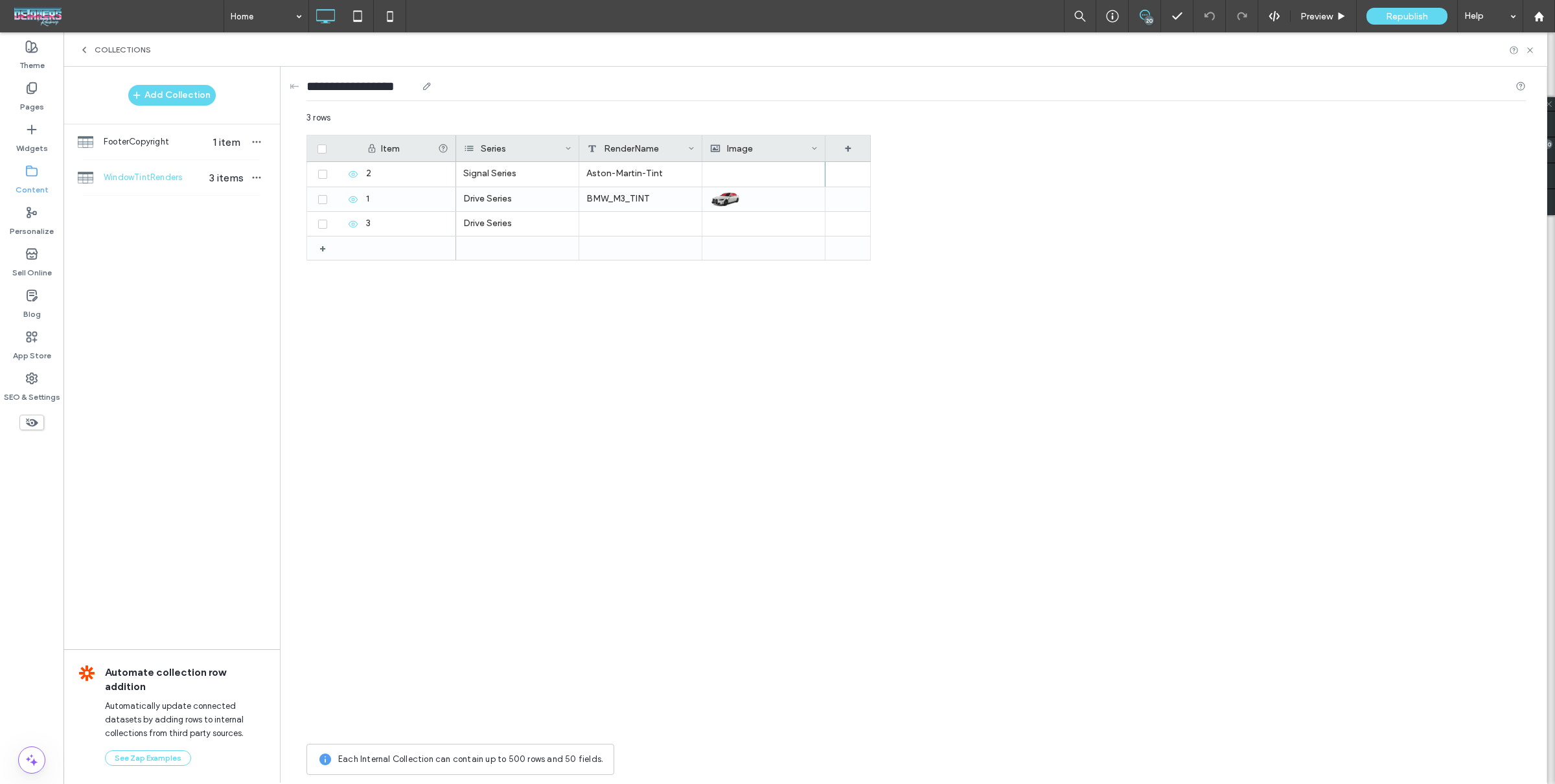
click at [353, 88] on input "**********" at bounding box center [362, 86] width 111 height 19
click at [908, 94] on div "**********" at bounding box center [916, 88] width 1219 height 24
click at [926, 176] on div "Item Series RenderName Image + + 1 2 3 Drive Series BMW_M3_TINT Signal Series A…" at bounding box center [916, 435] width 1219 height 602
drag, startPoint x: 743, startPoint y: 202, endPoint x: 744, endPoint y: 188, distance: 14.0
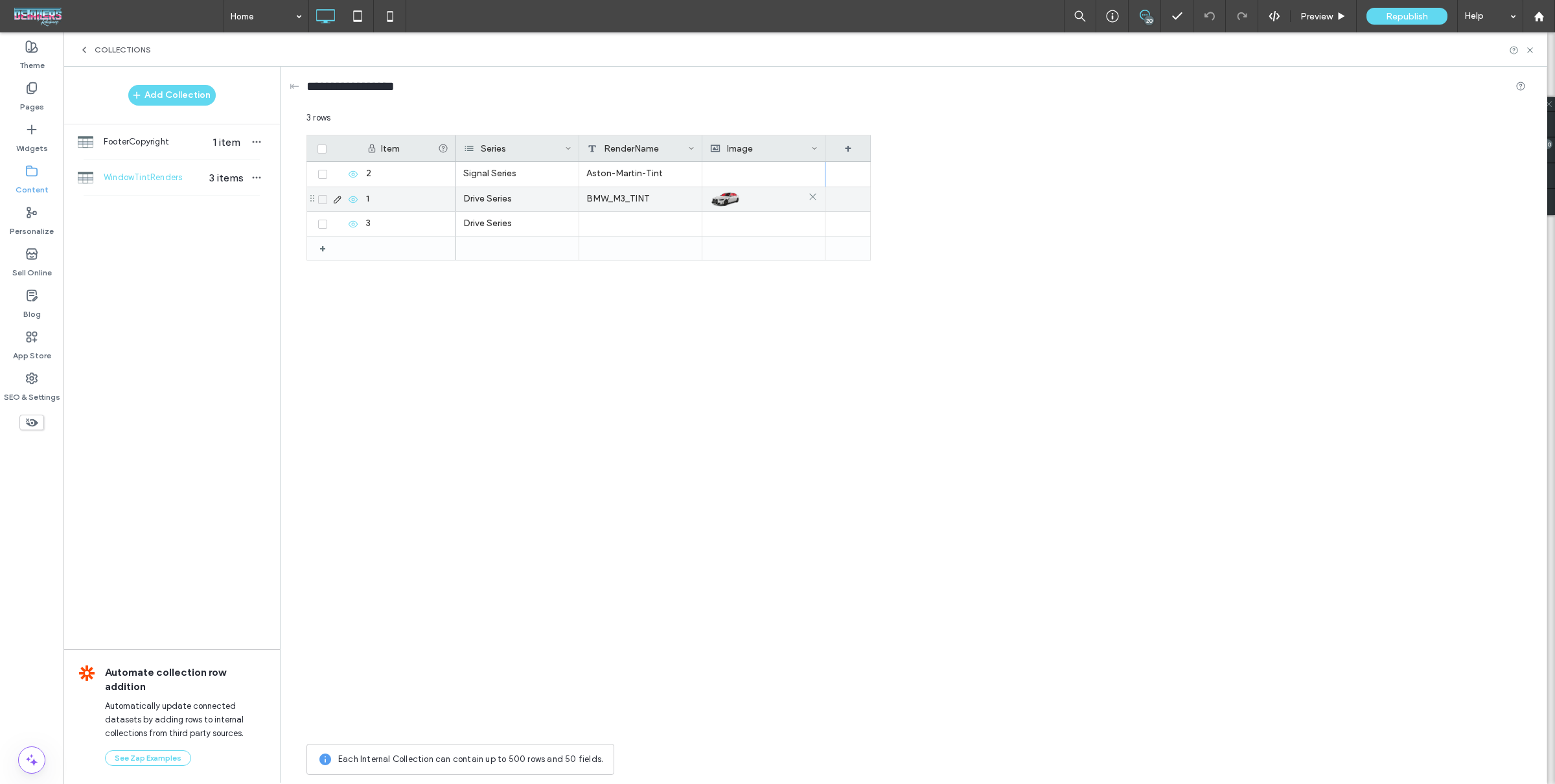
click at [743, 202] on div at bounding box center [763, 199] width 108 height 23
click at [747, 178] on div at bounding box center [763, 174] width 108 height 25
drag, startPoint x: 745, startPoint y: 198, endPoint x: 747, endPoint y: 181, distance: 17.1
click at [745, 198] on div at bounding box center [764, 200] width 108 height 23
click at [748, 171] on div at bounding box center [763, 174] width 108 height 25
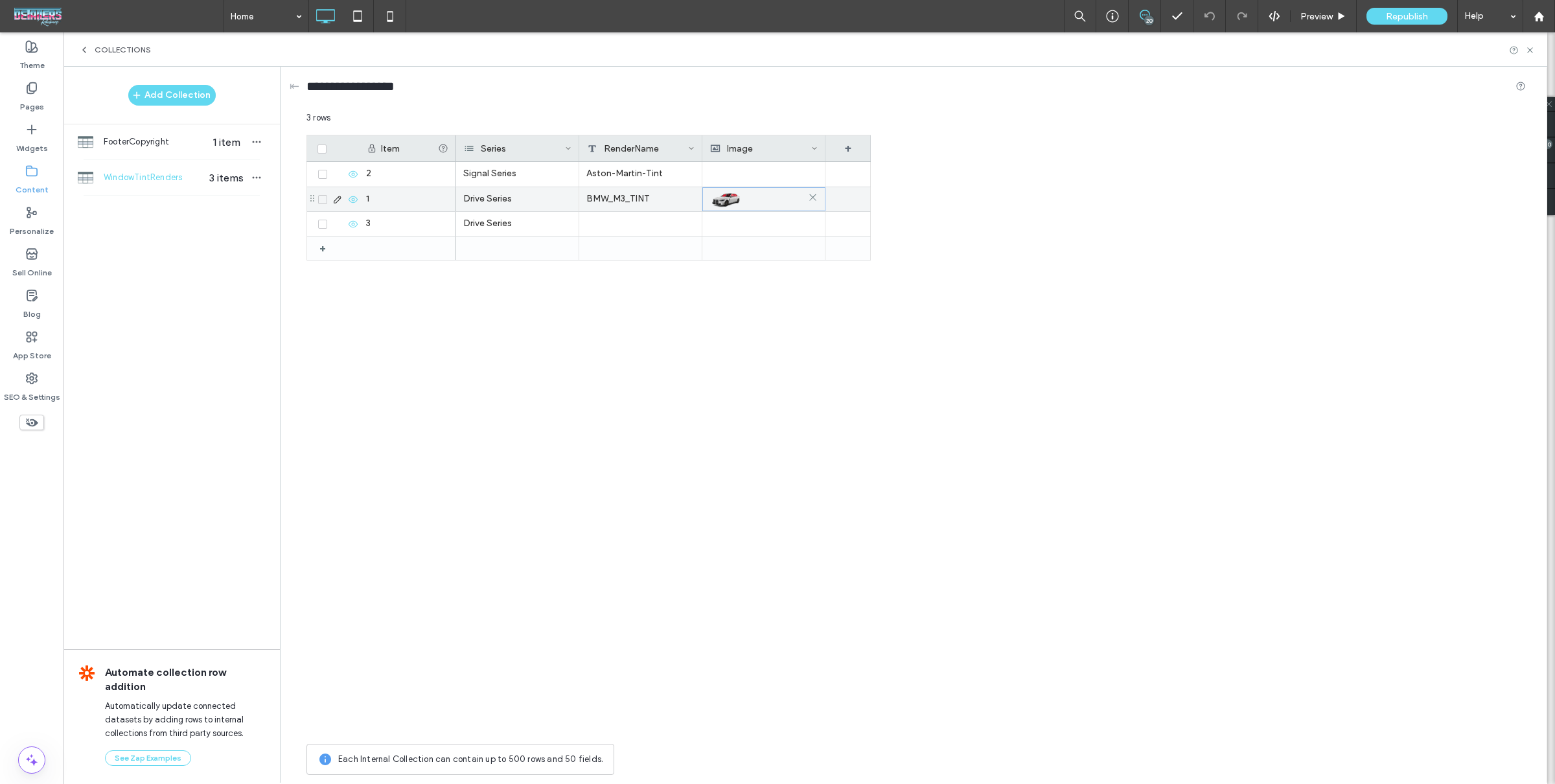
click at [747, 194] on div at bounding box center [764, 200] width 108 height 23
click at [1030, 205] on div "Item Series RenderName Image + + 1 2 3 Drive Series BMW_M3_TINT Signal Series A…" at bounding box center [916, 435] width 1219 height 602
click at [1086, 176] on div "Item Series RenderName Image + + 1 2 3 Drive Series BMW_M3_TINT Signal Series A…" at bounding box center [916, 435] width 1219 height 602
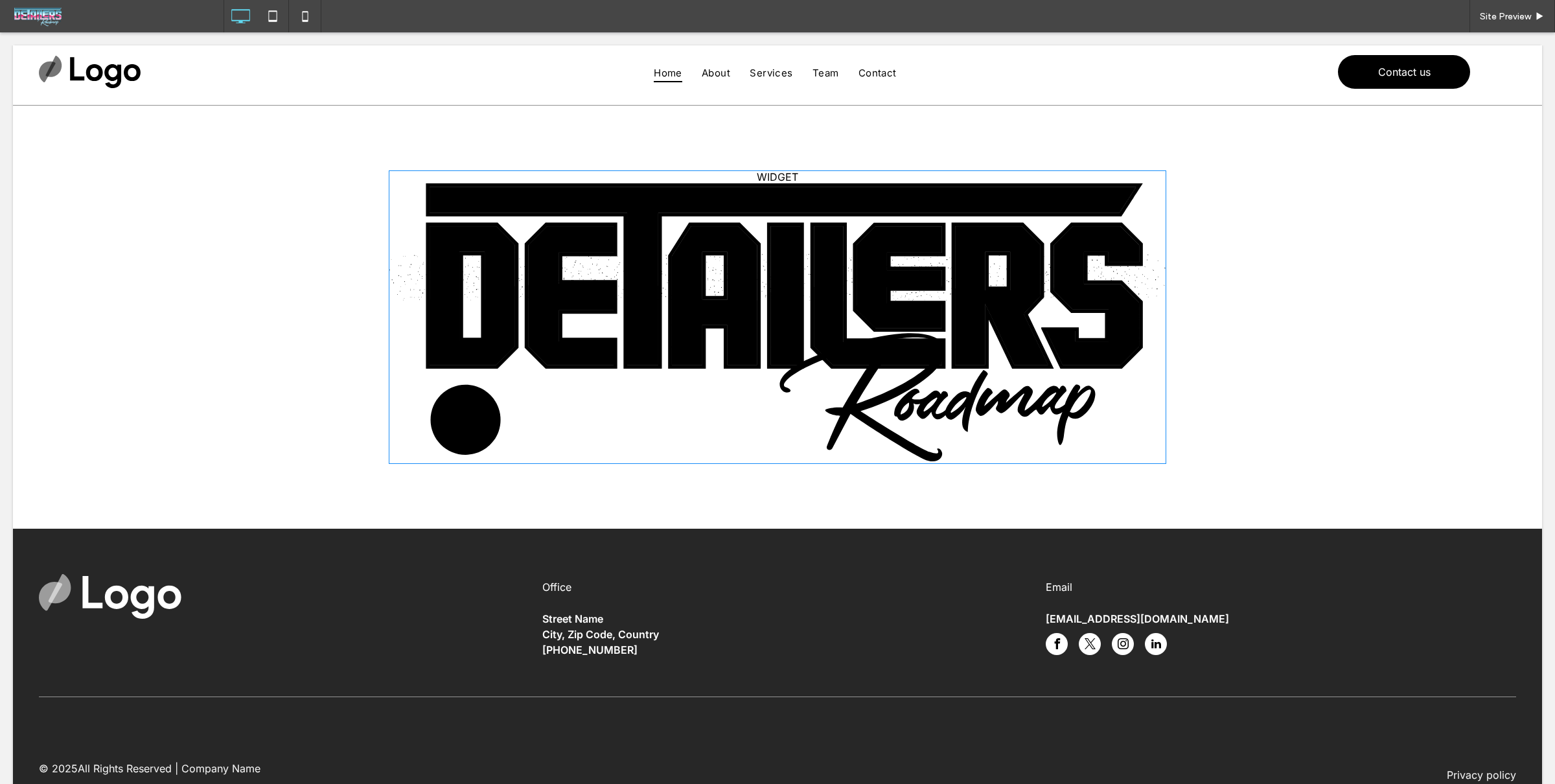
click at [701, 251] on span at bounding box center [777, 317] width 777 height 293
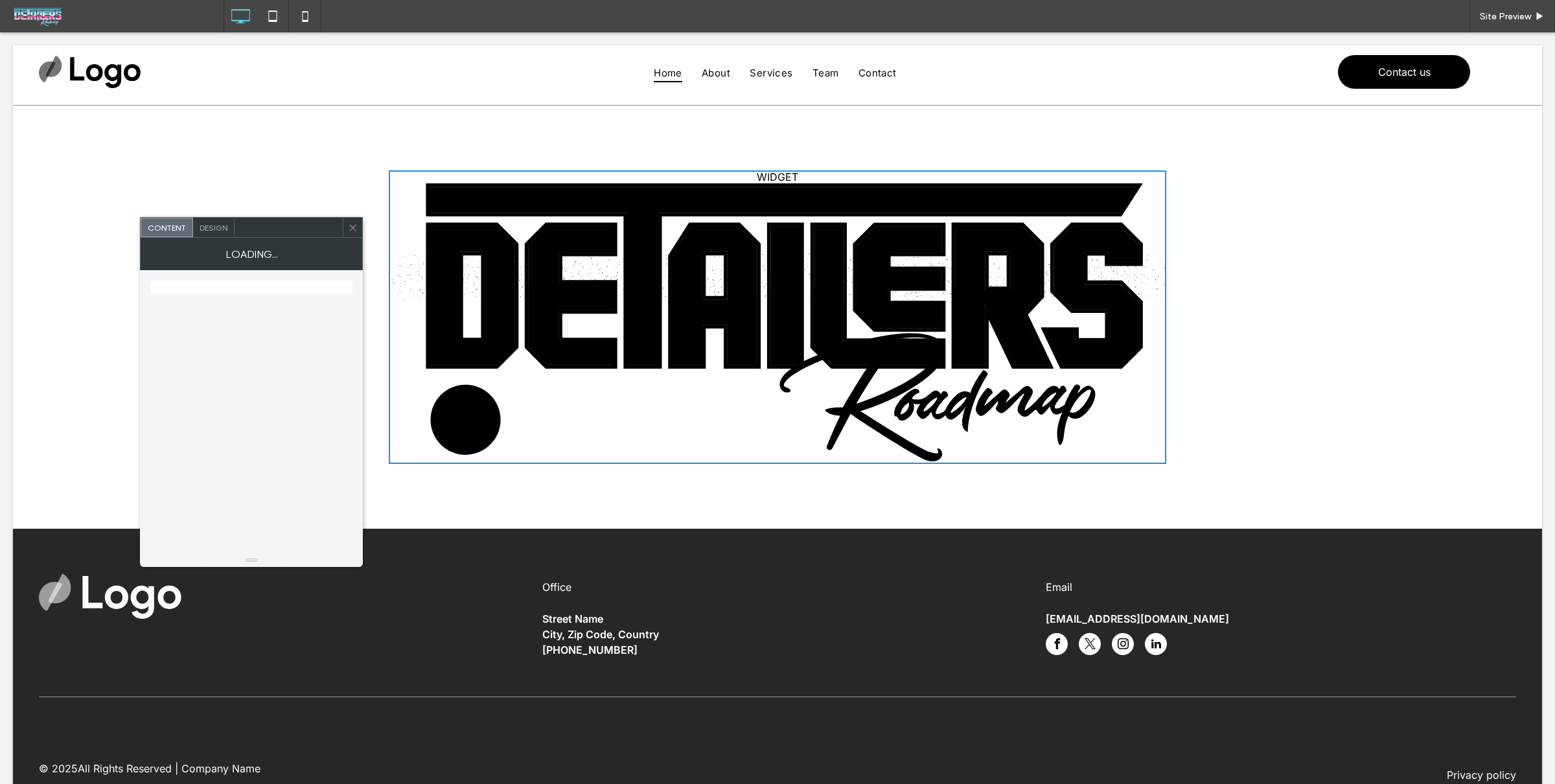
click at [183, 223] on span "Content" at bounding box center [166, 227] width 38 height 10
click at [195, 225] on div "Design" at bounding box center [213, 227] width 42 height 19
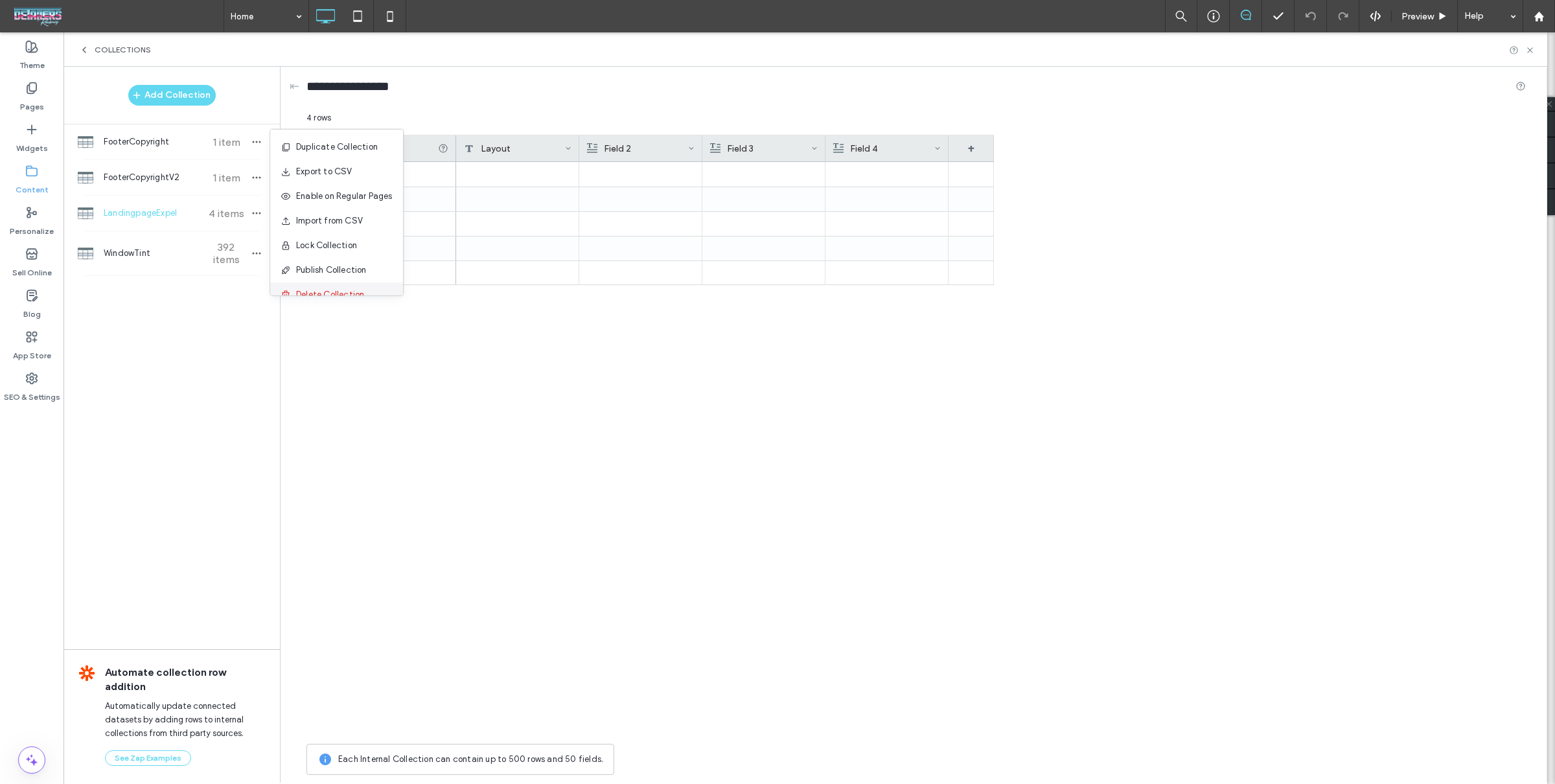
click at [370, 293] on div "Delete Collection" at bounding box center [337, 294] width 133 height 25
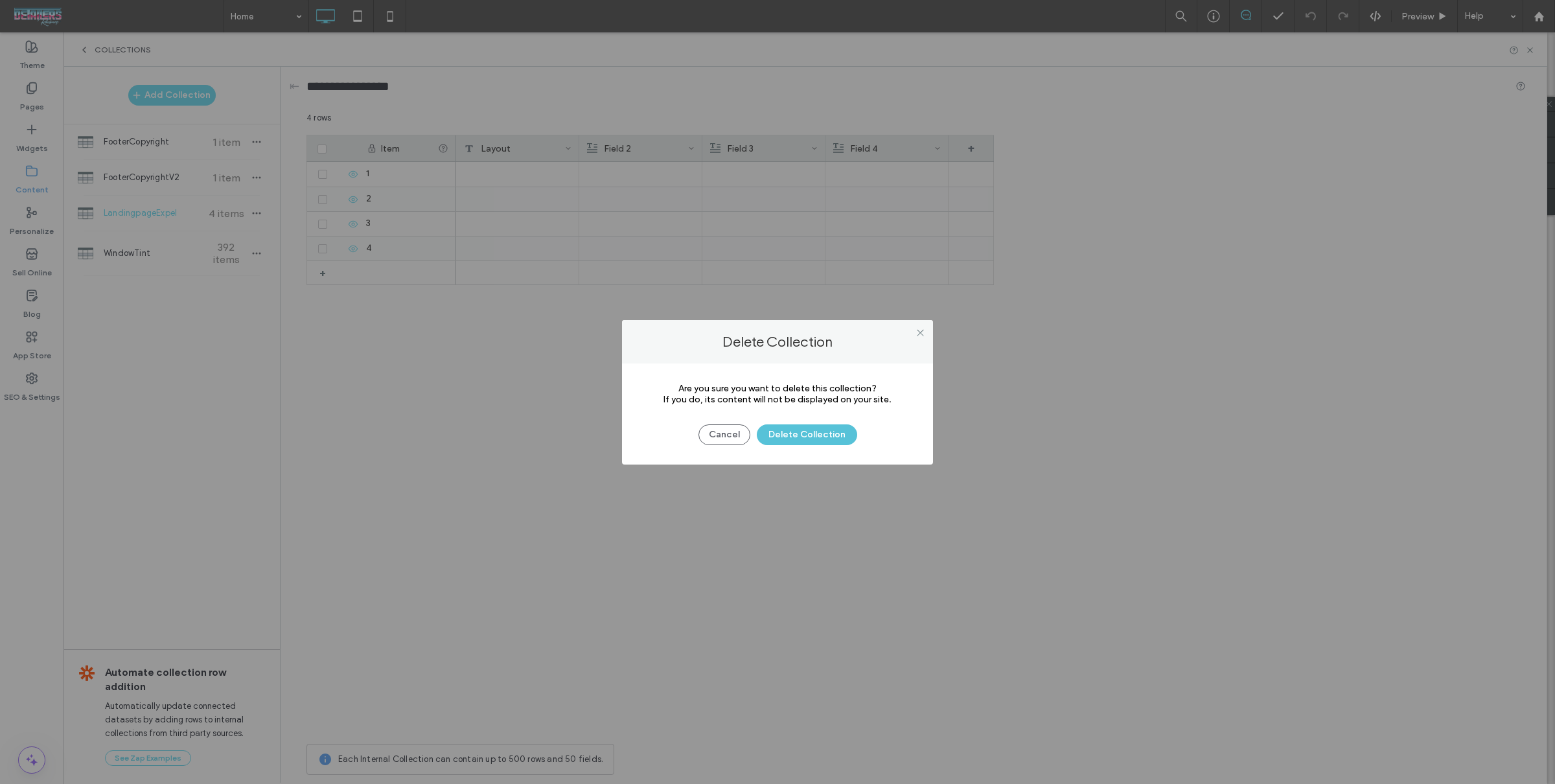
click at [830, 436] on button "Delete Collection" at bounding box center [807, 434] width 101 height 20
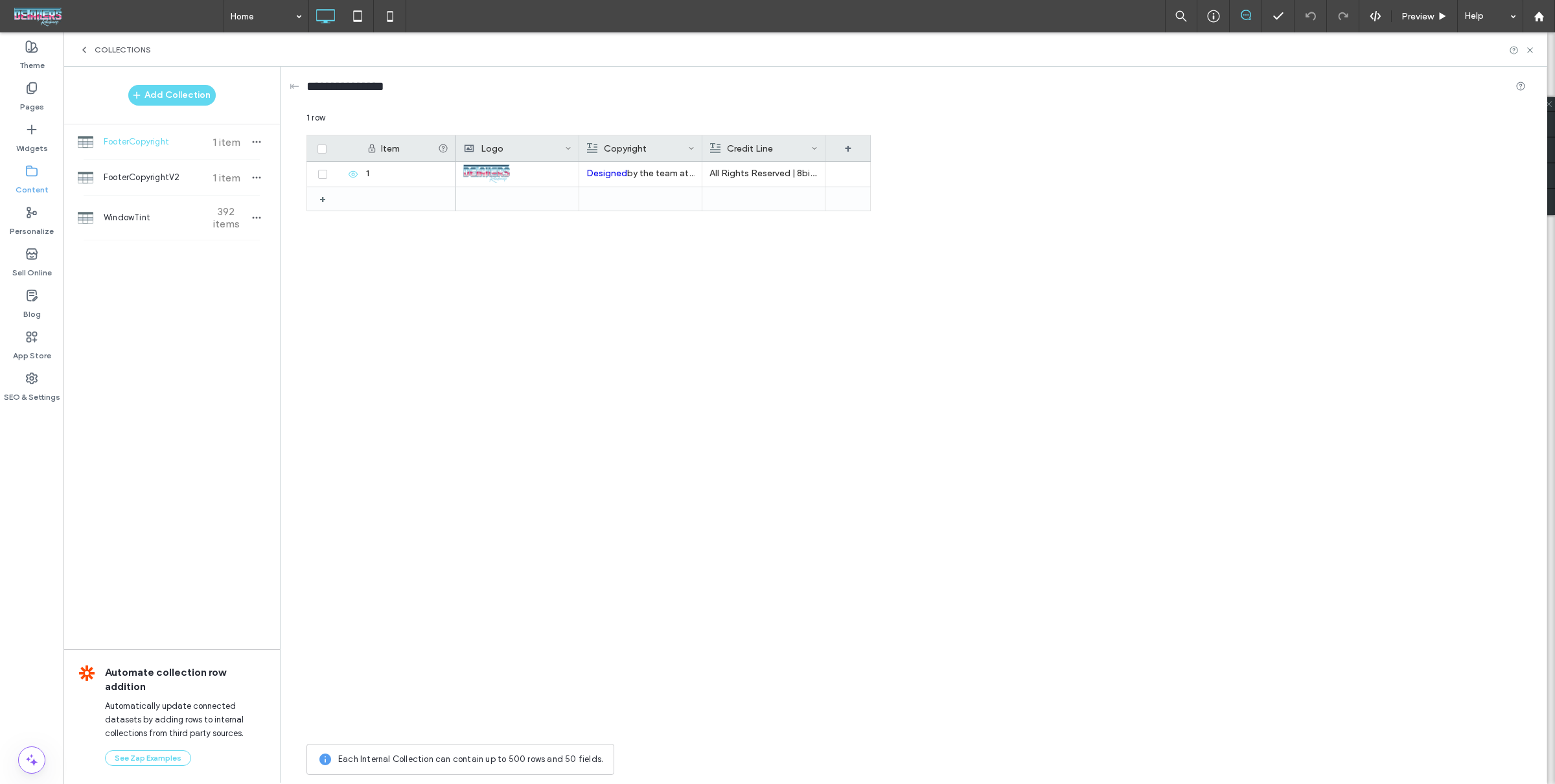
click at [166, 140] on span "FooterCopyright" at bounding box center [151, 141] width 96 height 13
click at [165, 179] on span "FooterCopyrightV2" at bounding box center [151, 177] width 96 height 13
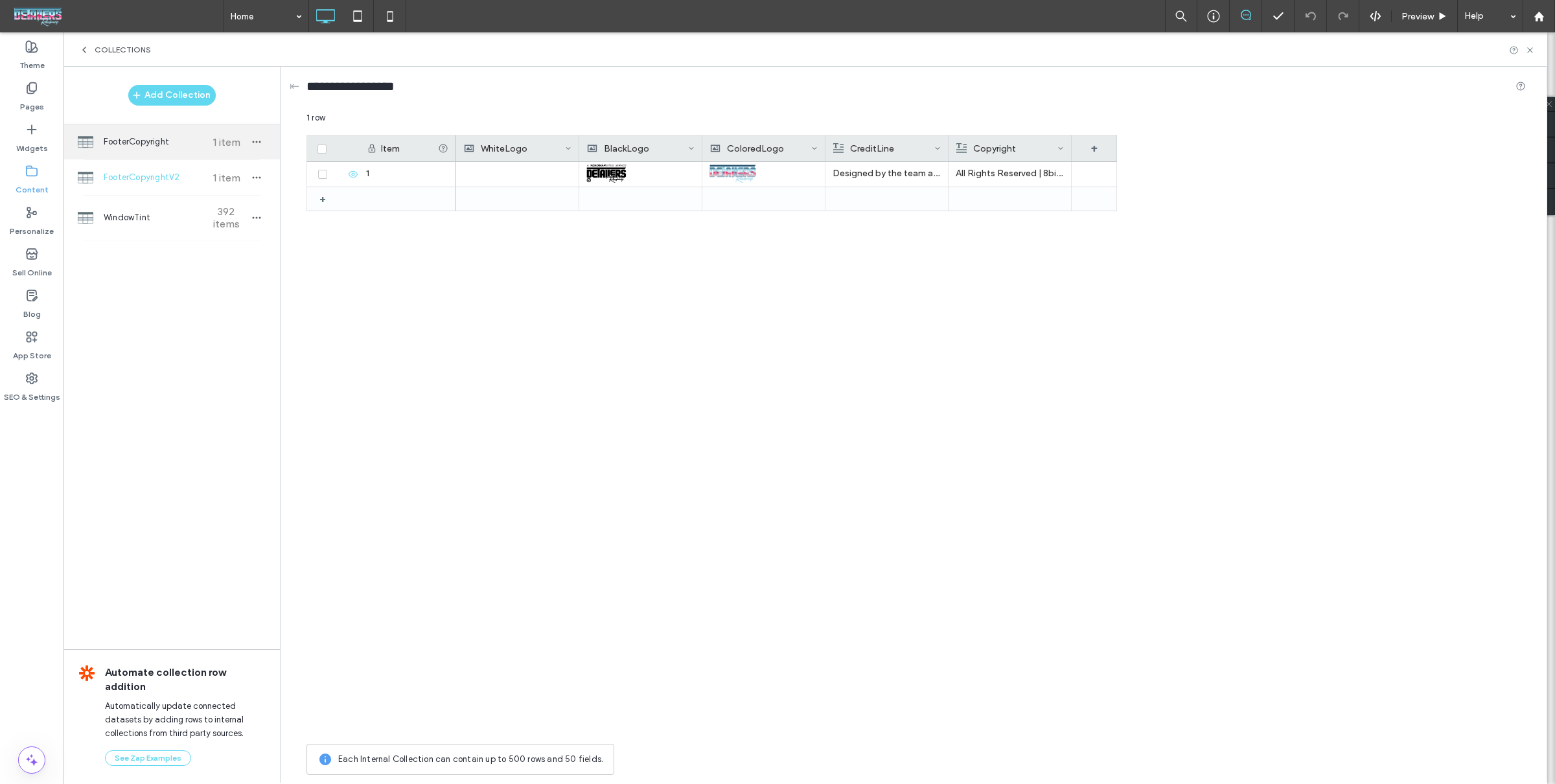
click at [168, 126] on div "FooterCopyright 1 item" at bounding box center [172, 142] width 217 height 35
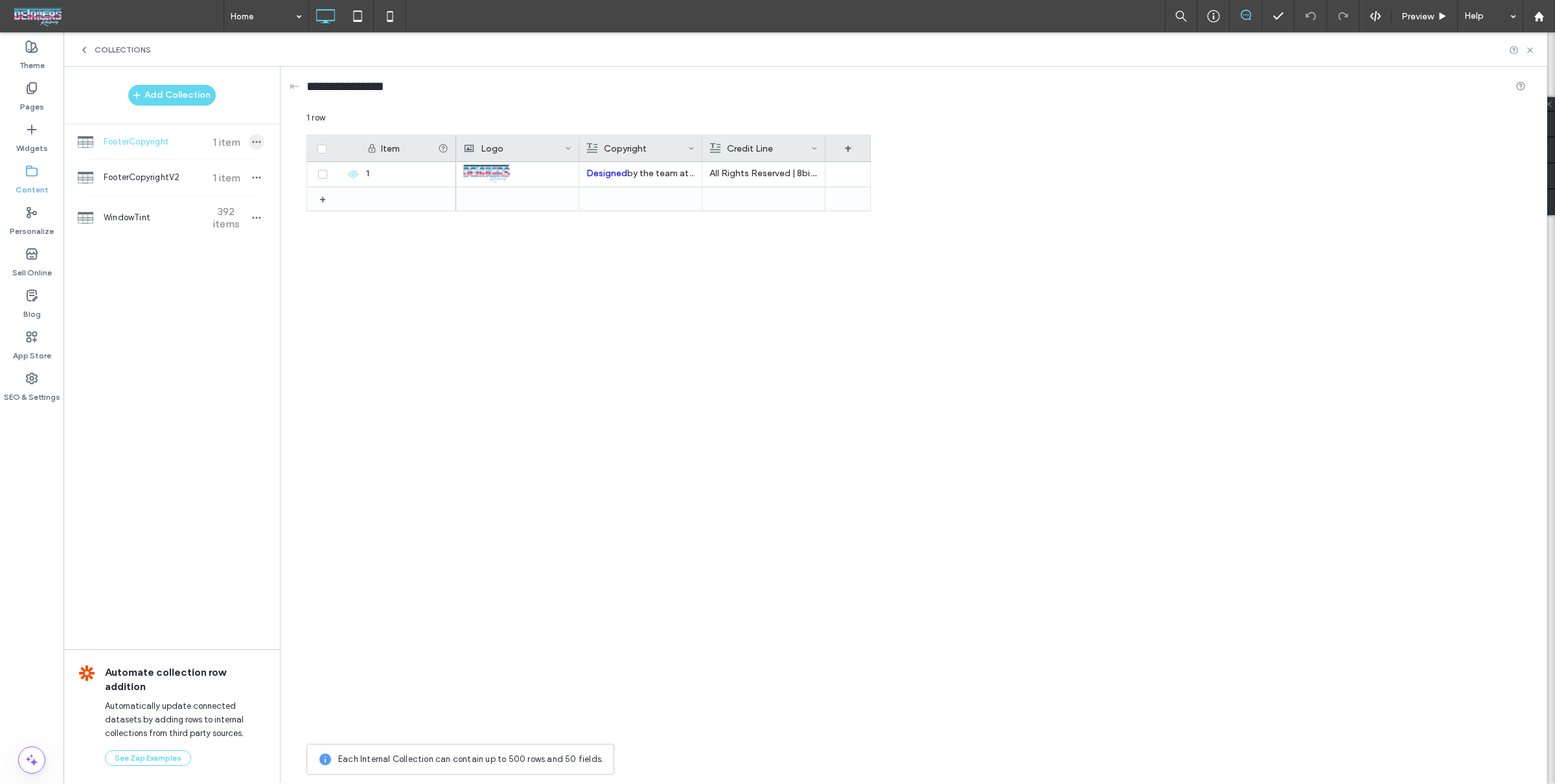
click at [257, 144] on icon "button" at bounding box center [256, 142] width 11 height 11
click at [337, 219] on span "Delete Collection" at bounding box center [330, 223] width 68 height 13
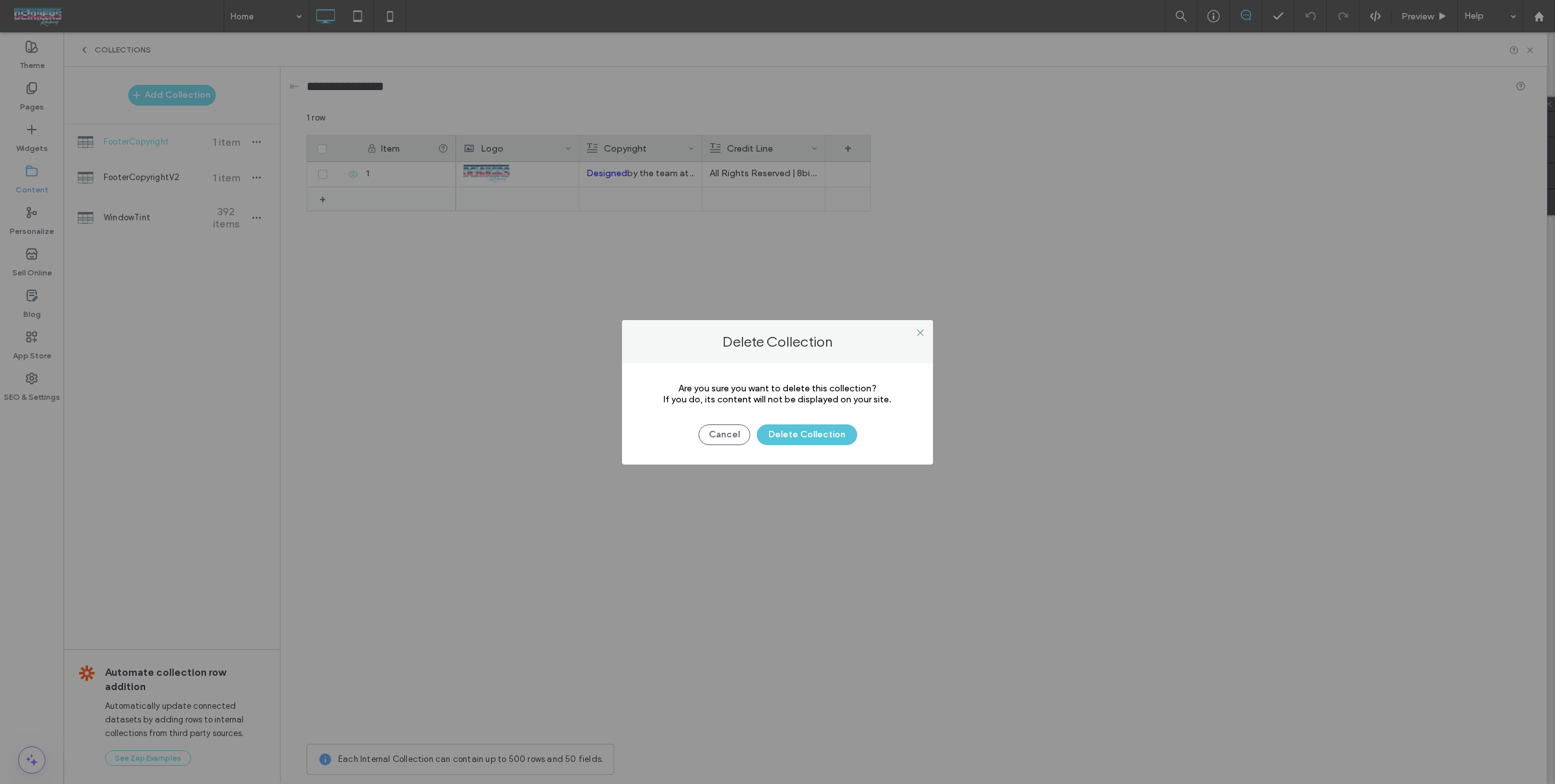
click at [823, 438] on button "Delete Collection" at bounding box center [807, 434] width 101 height 20
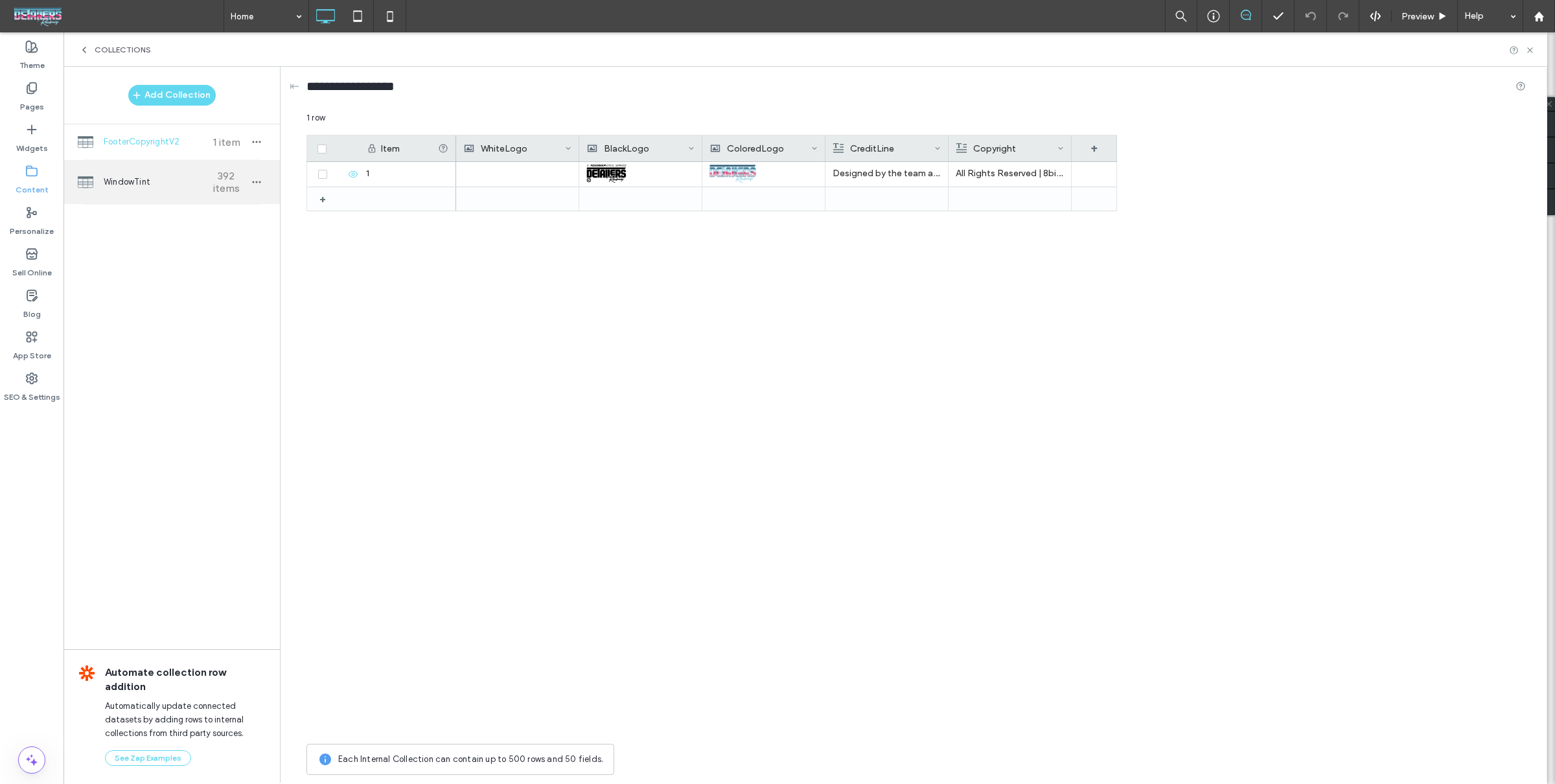
click at [161, 200] on div "WindowTint 392 items" at bounding box center [172, 182] width 217 height 44
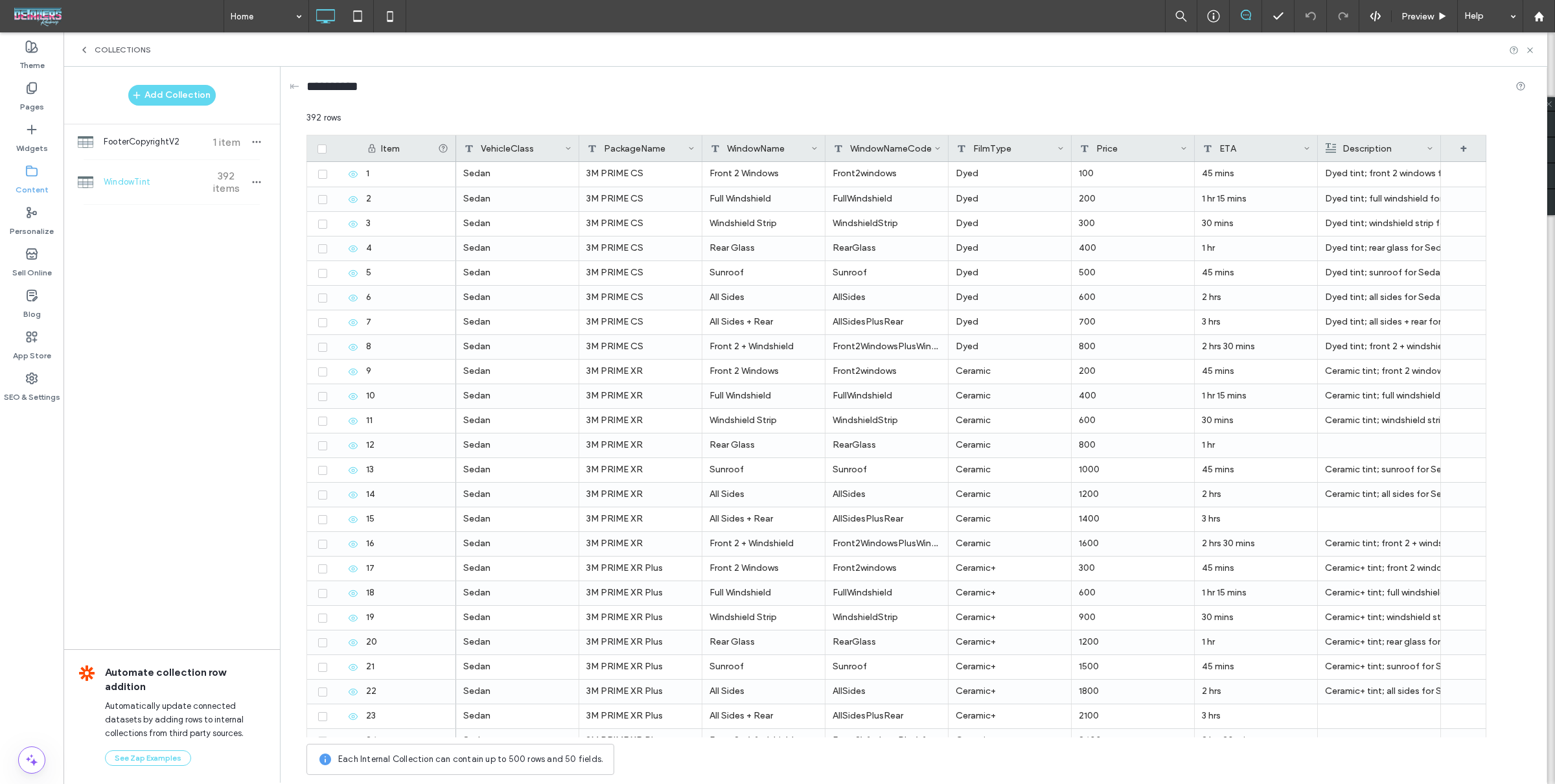
click at [169, 183] on span "WindowTint" at bounding box center [151, 182] width 96 height 13
click at [1531, 47] on icon at bounding box center [1529, 49] width 10 height 10
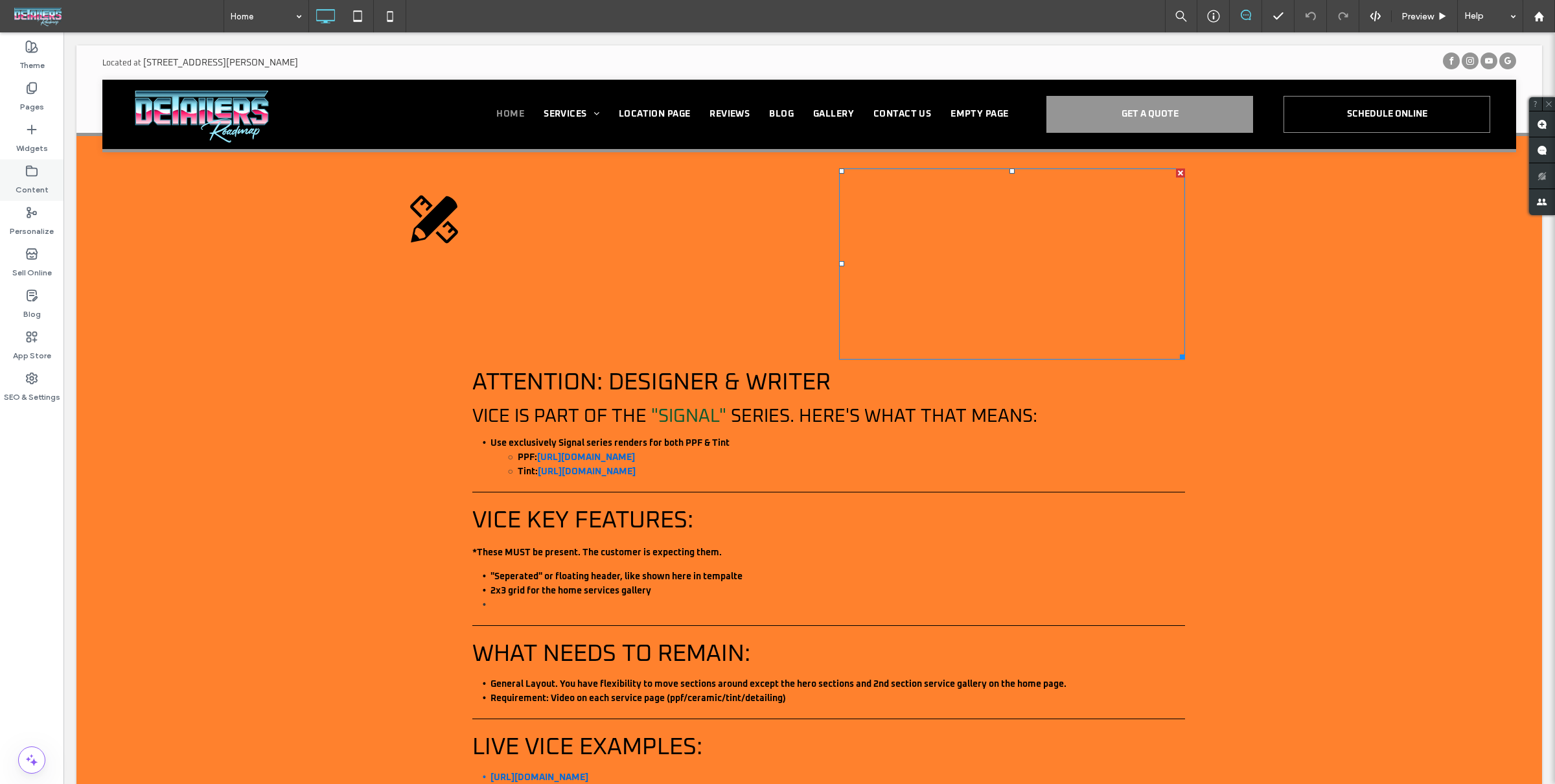
click at [13, 185] on div "Content" at bounding box center [32, 179] width 64 height 42
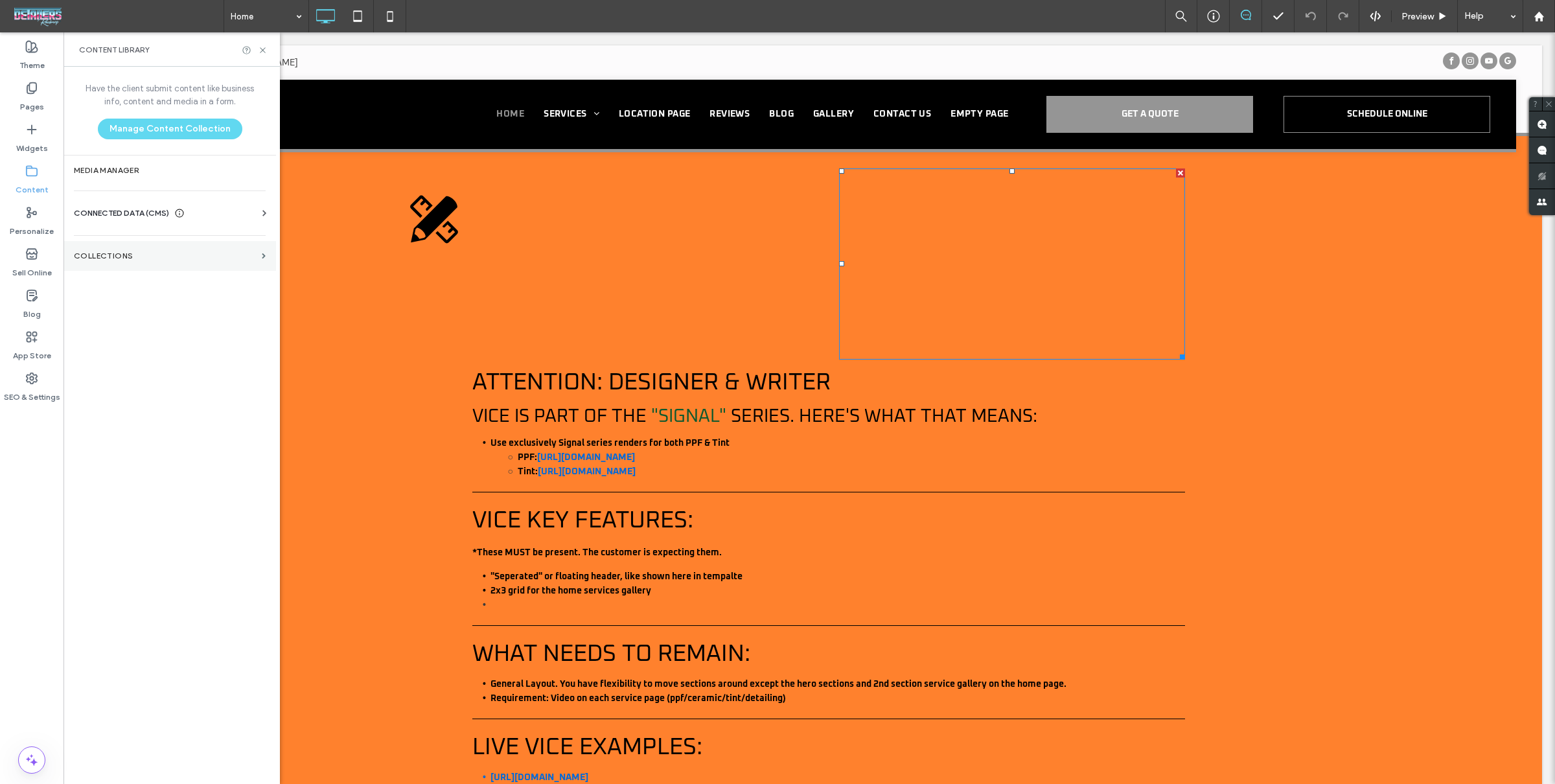
click at [161, 263] on section "Collections" at bounding box center [170, 256] width 212 height 30
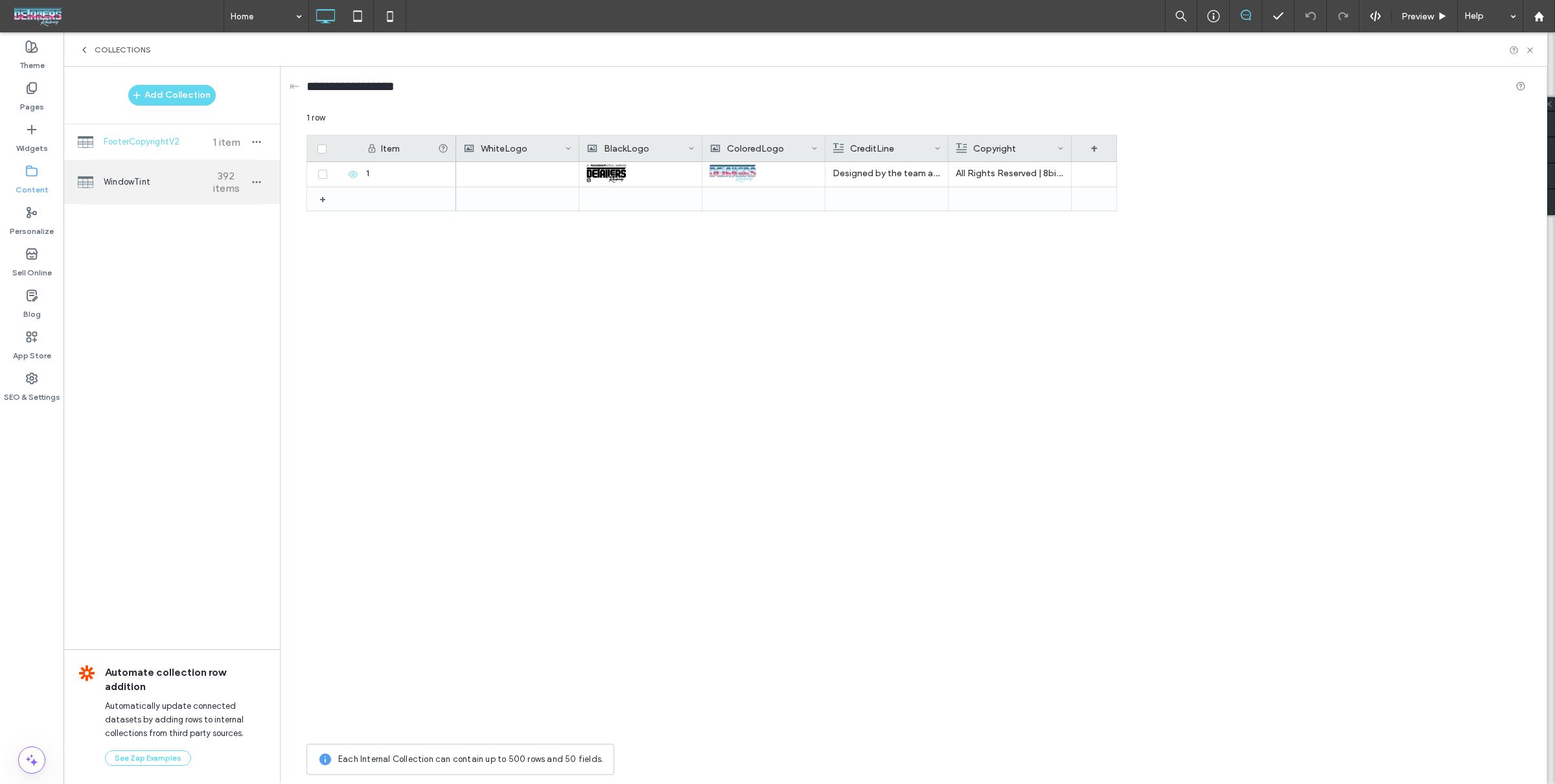
click at [173, 192] on div "WindowTint 392 items" at bounding box center [172, 182] width 217 height 44
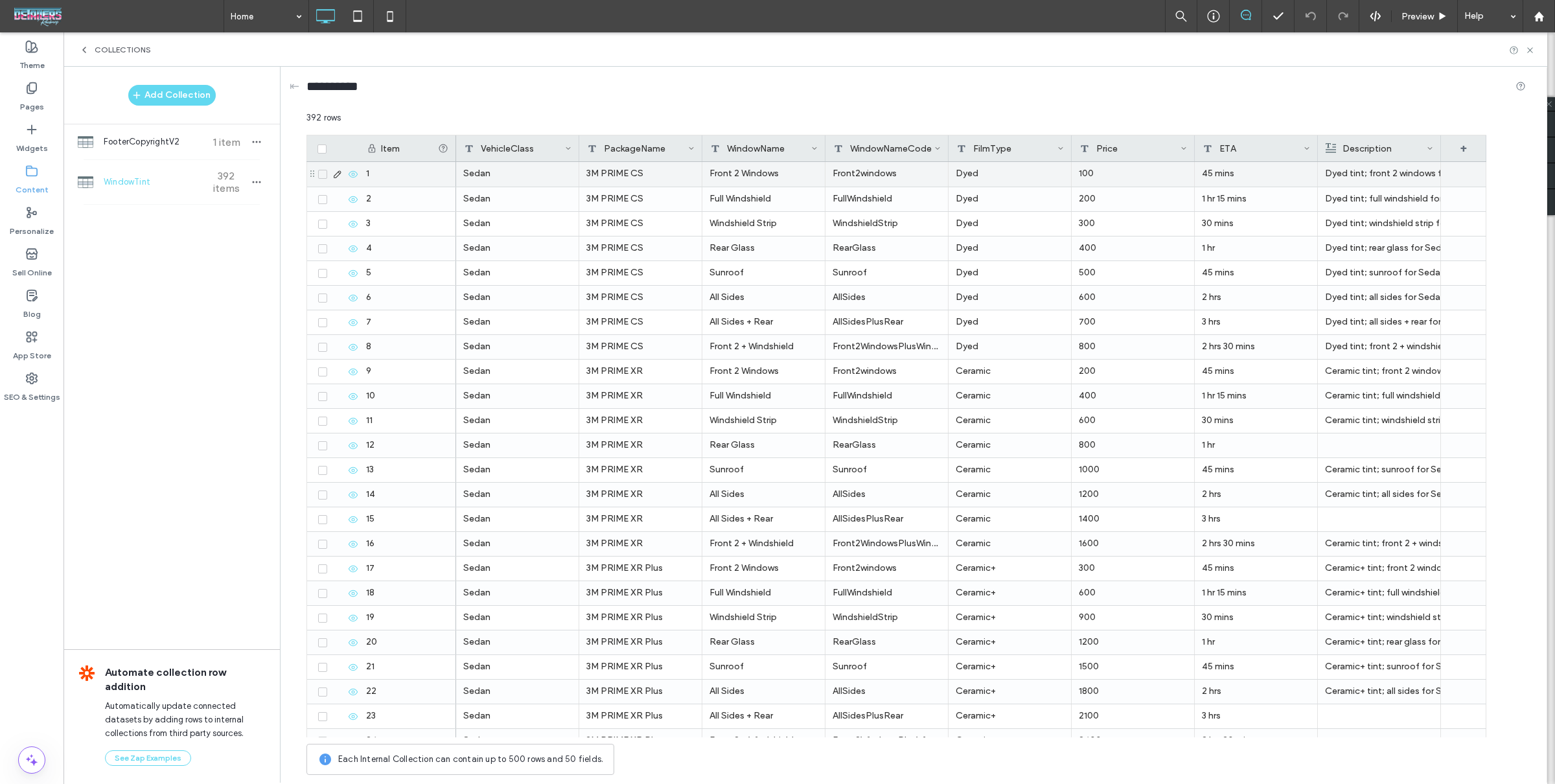
click at [510, 179] on div "Sedan" at bounding box center [517, 174] width 123 height 25
click at [501, 171] on div "Sedan" at bounding box center [517, 174] width 123 height 25
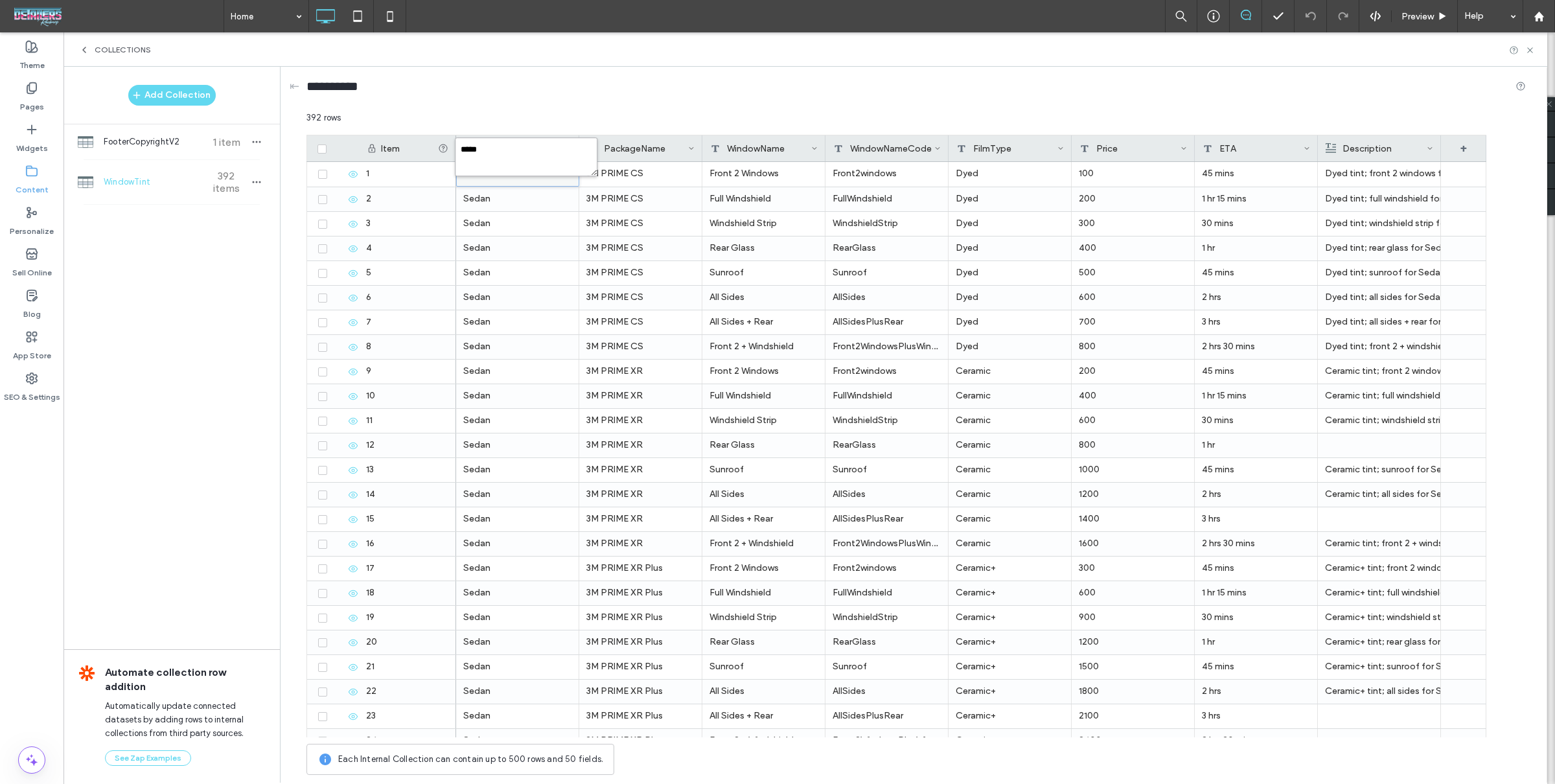
click at [516, 156] on textarea "*****" at bounding box center [525, 156] width 142 height 39
type textarea "**********"
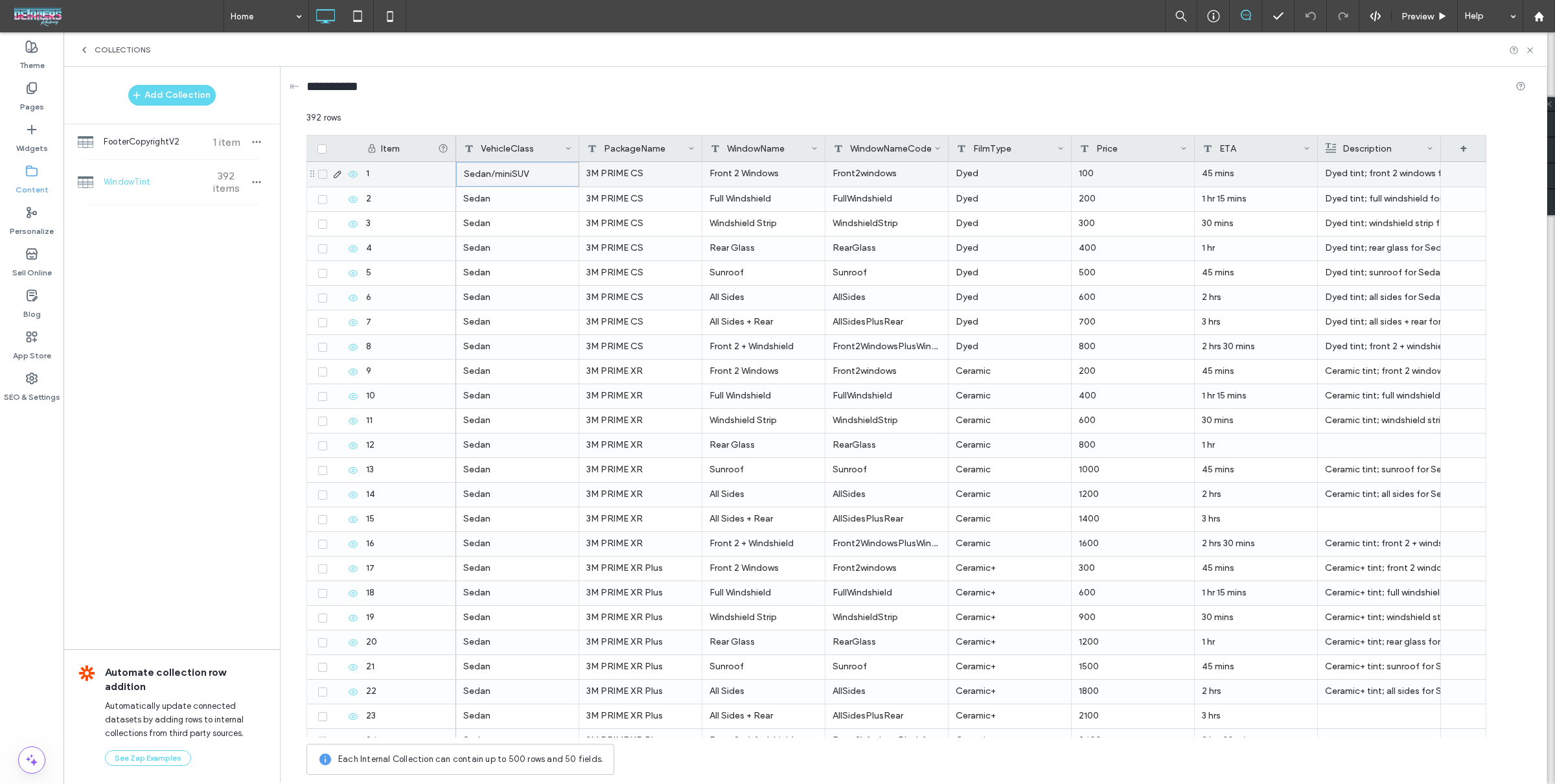
click at [511, 180] on div "Sedan/miniSUV" at bounding box center [517, 174] width 123 height 25
click at [522, 176] on div "Sedan/miniSUV" at bounding box center [517, 174] width 123 height 25
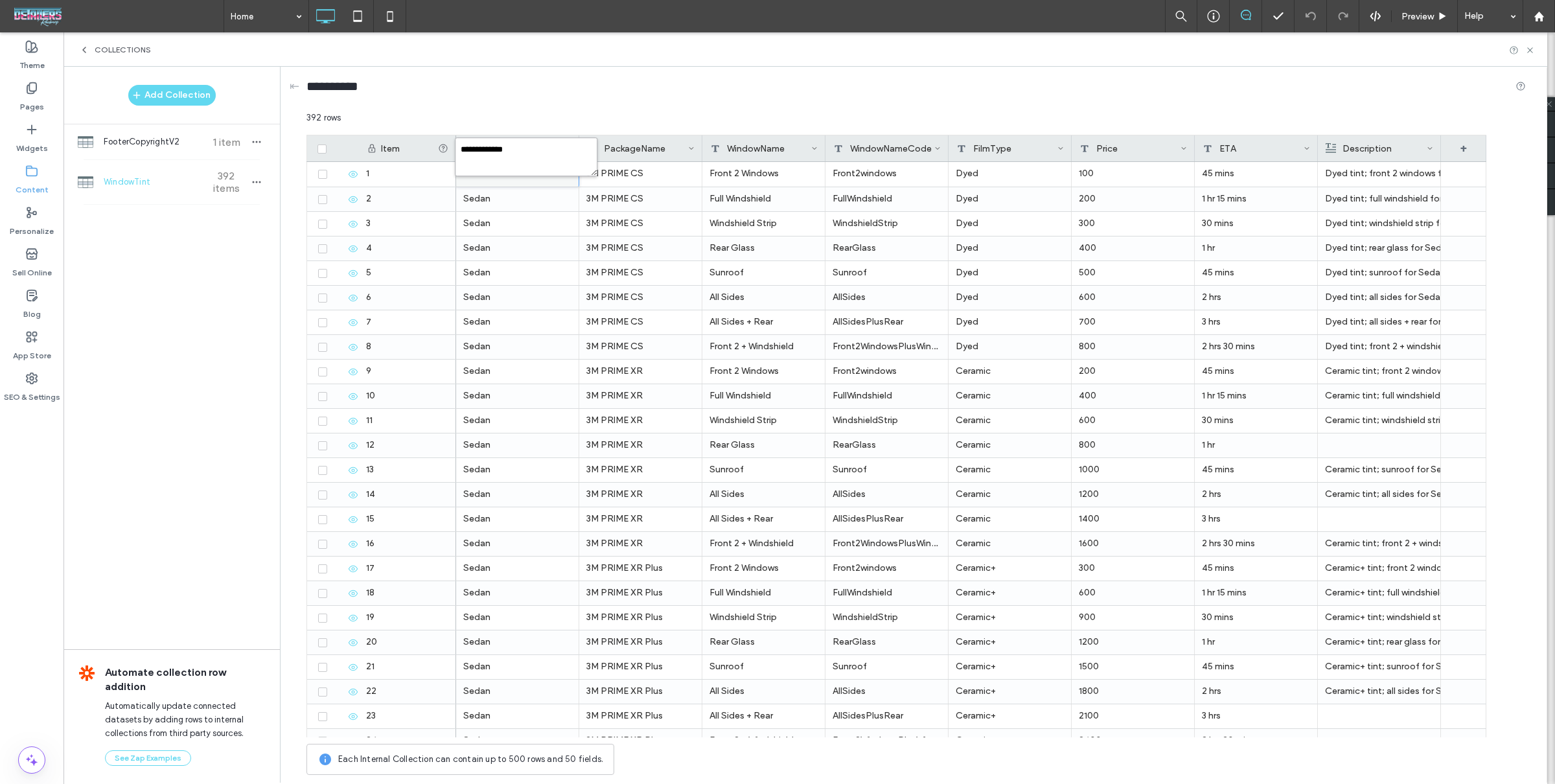
drag, startPoint x: 525, startPoint y: 157, endPoint x: 522, endPoint y: 179, distance: 22.2
click at [525, 157] on textarea "**********" at bounding box center [525, 156] width 142 height 39
click at [522, 198] on div "Sedan" at bounding box center [517, 199] width 123 height 24
click at [521, 198] on div "Sedan" at bounding box center [517, 199] width 123 height 24
type textarea "**********"
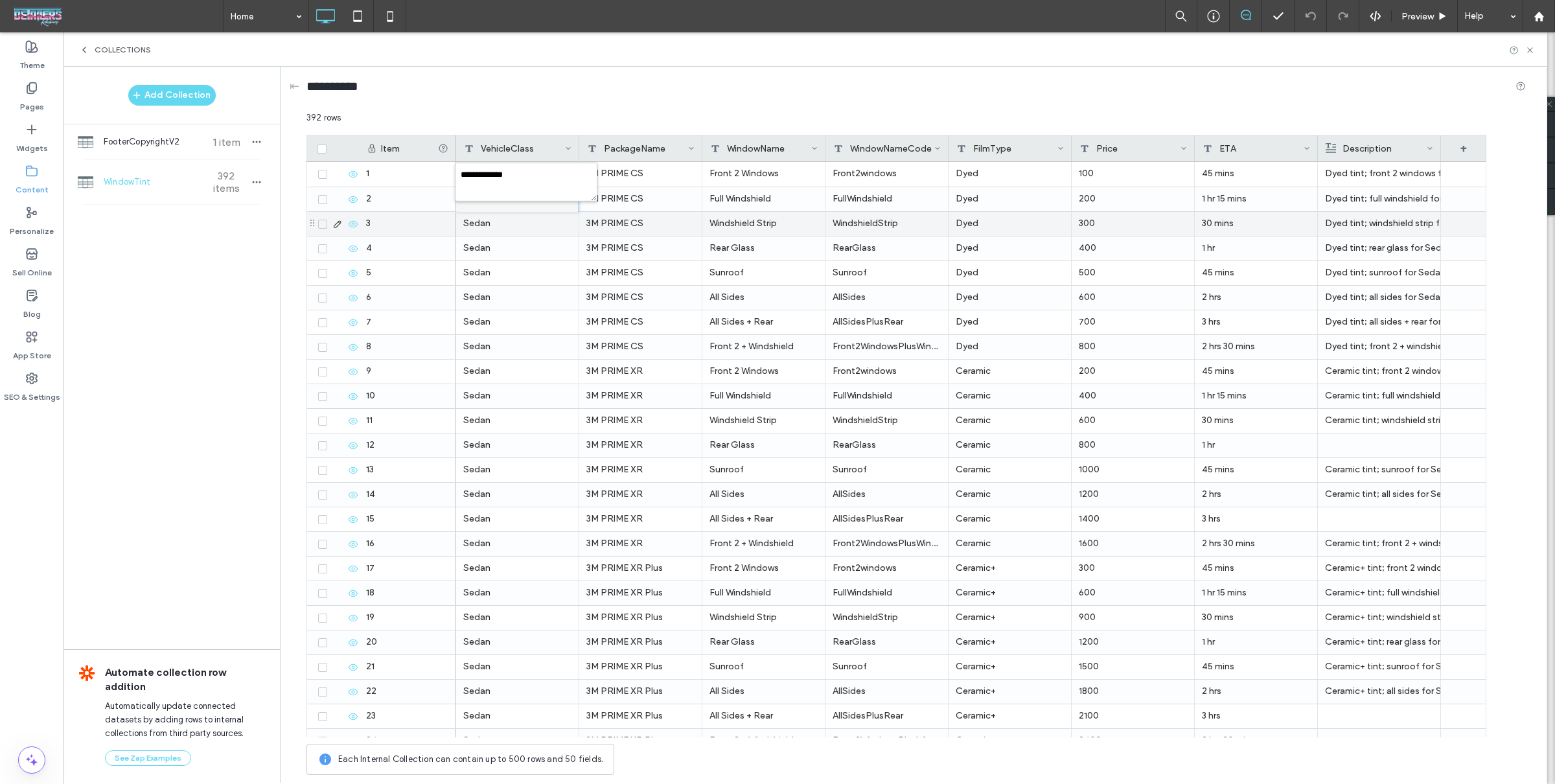
click at [547, 222] on div "Sedan" at bounding box center [517, 224] width 123 height 24
click at [524, 192] on div "Sedan/miniSUV" at bounding box center [517, 199] width 123 height 24
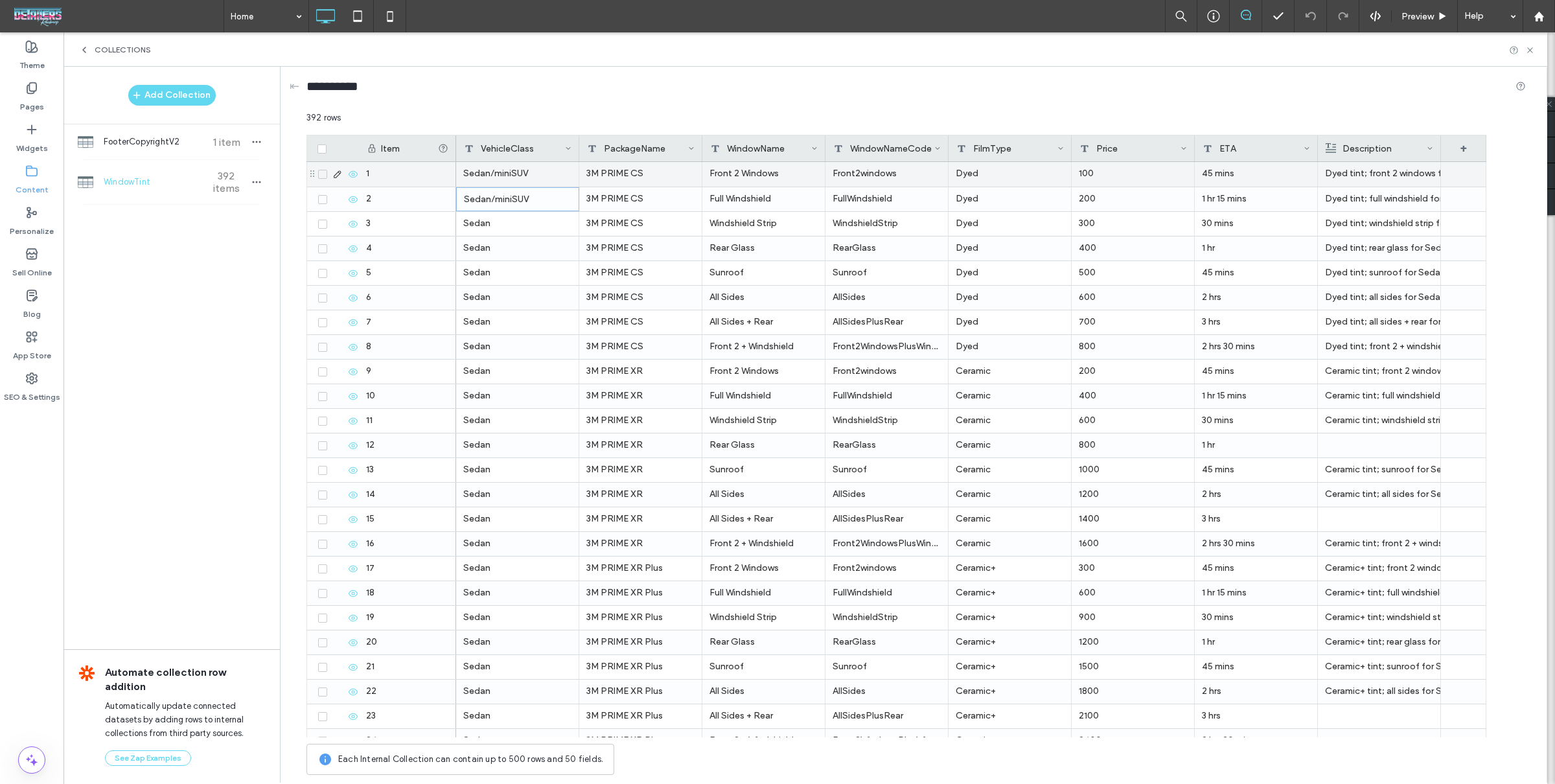
click at [516, 176] on div "Sedan/miniSUV" at bounding box center [517, 174] width 123 height 25
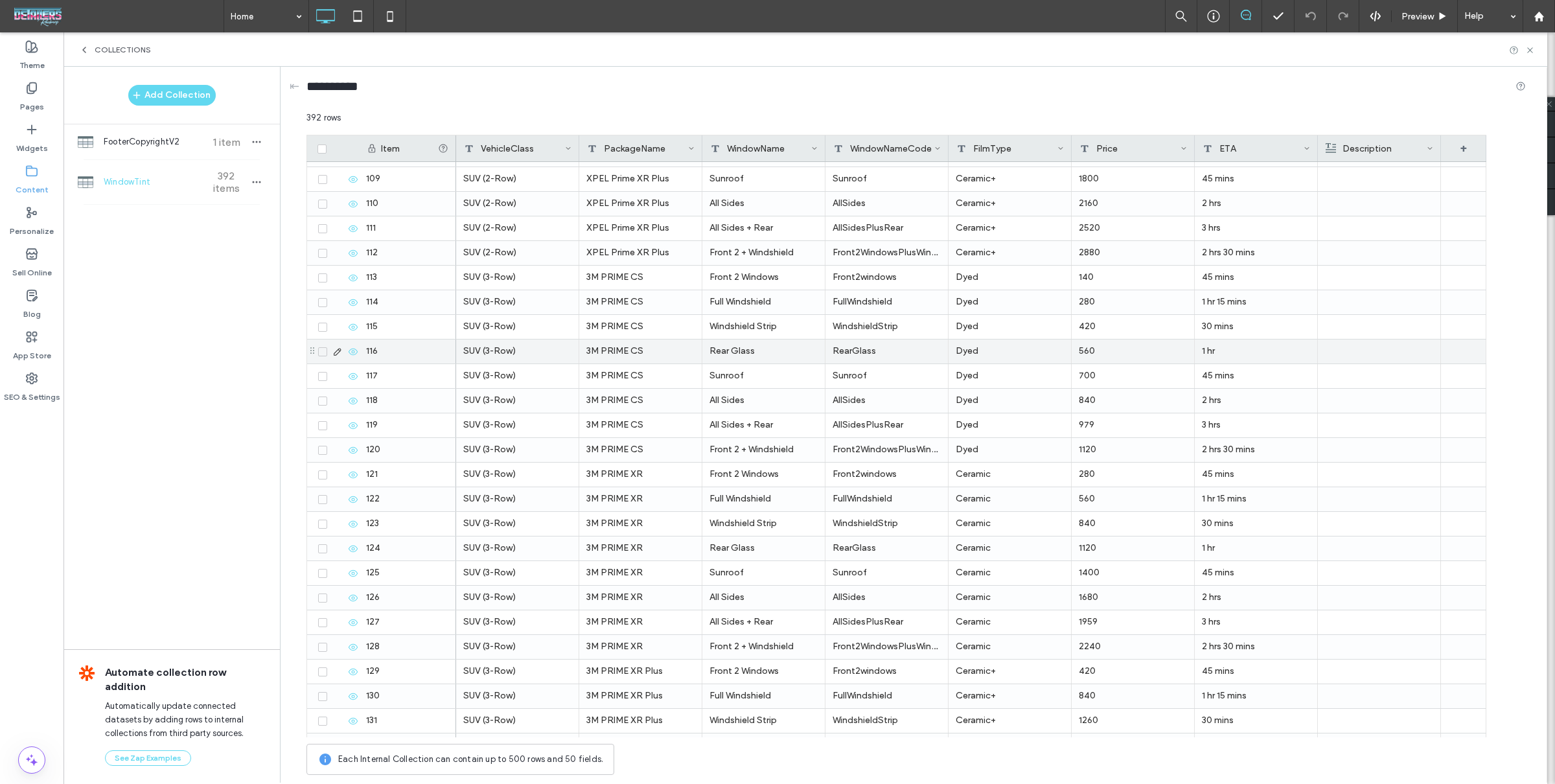
scroll to position [2995, 0]
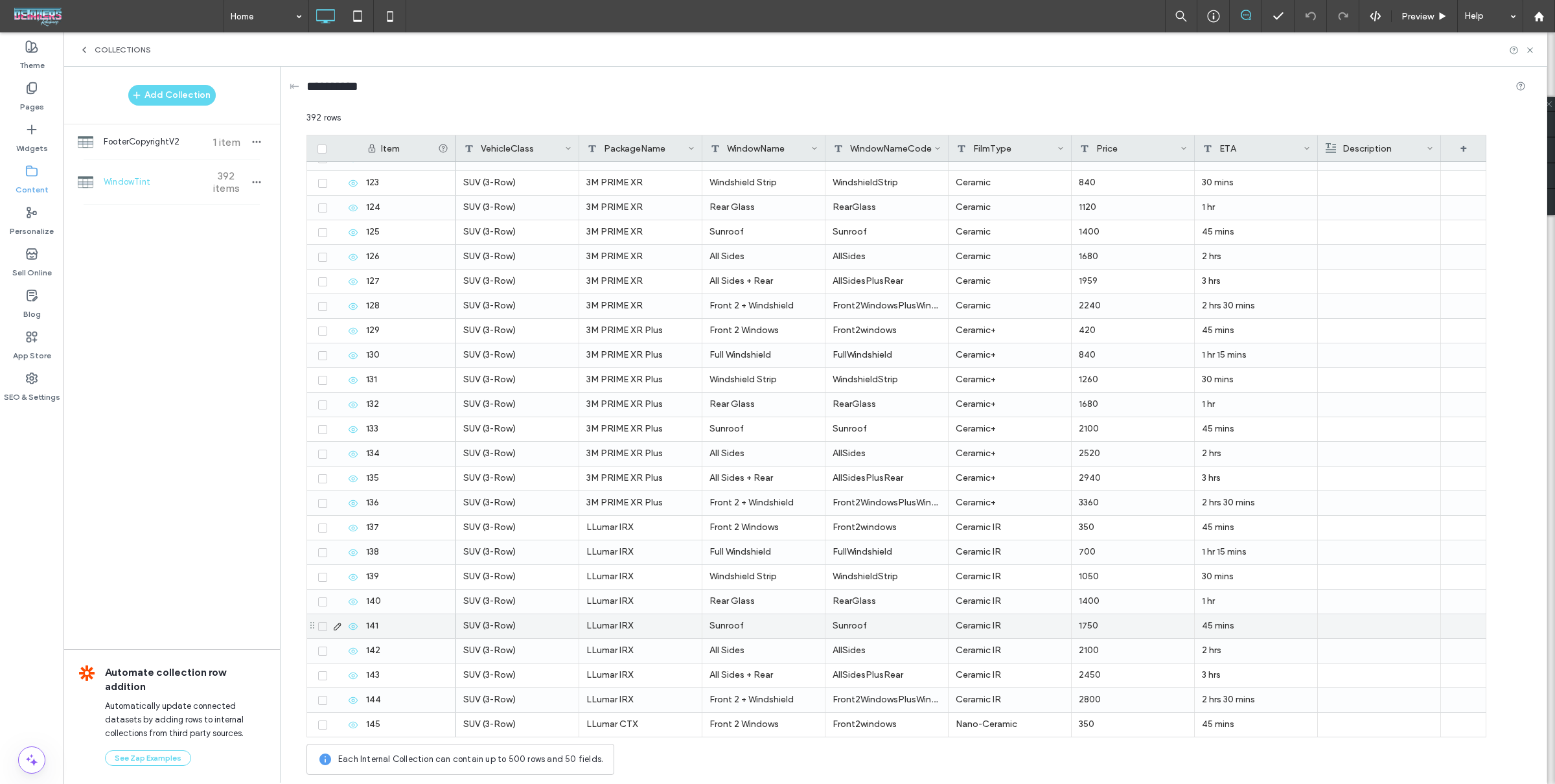
click at [491, 631] on div "SUV (3-Row)" at bounding box center [517, 626] width 123 height 24
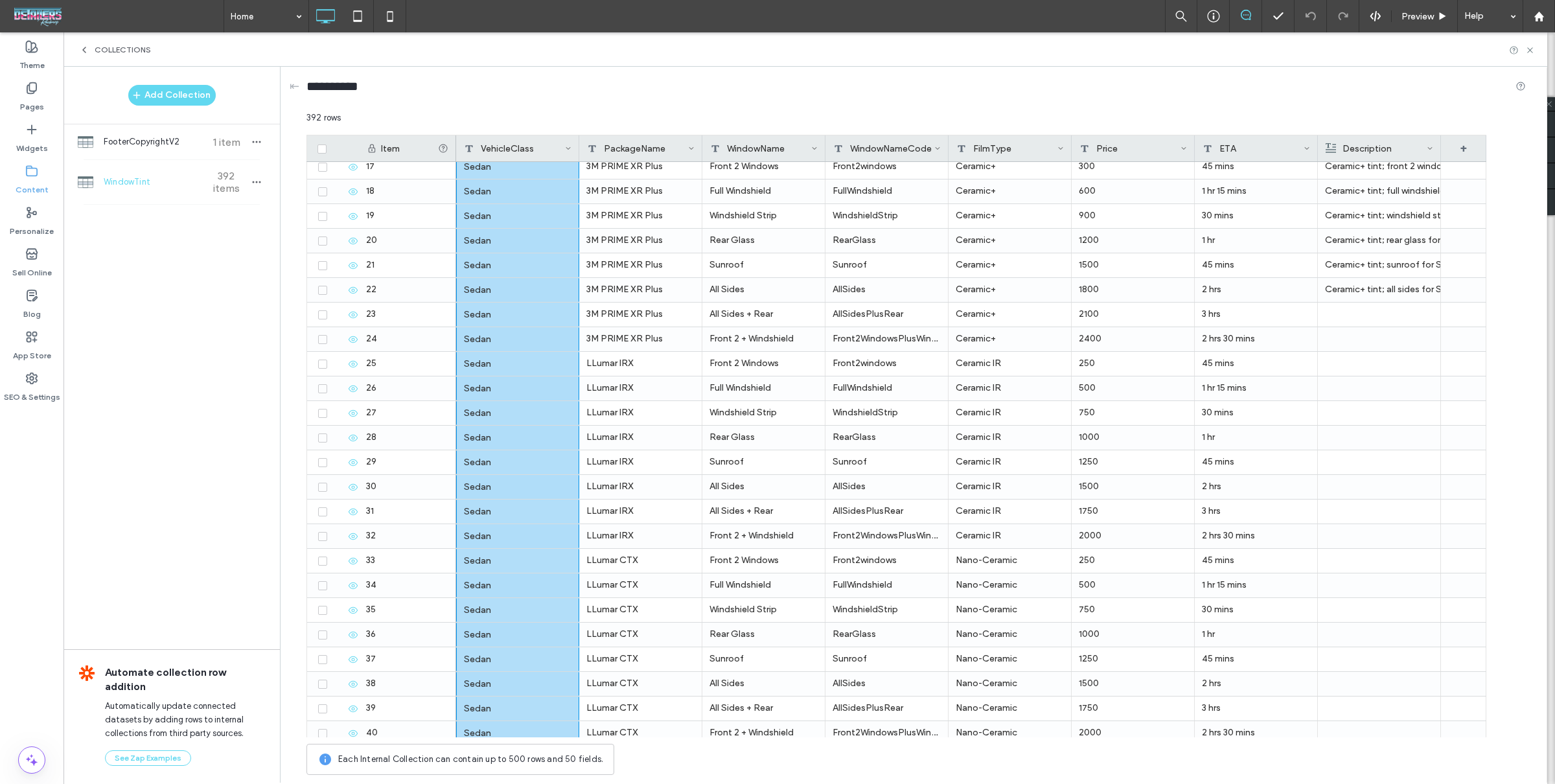
scroll to position [395, 0]
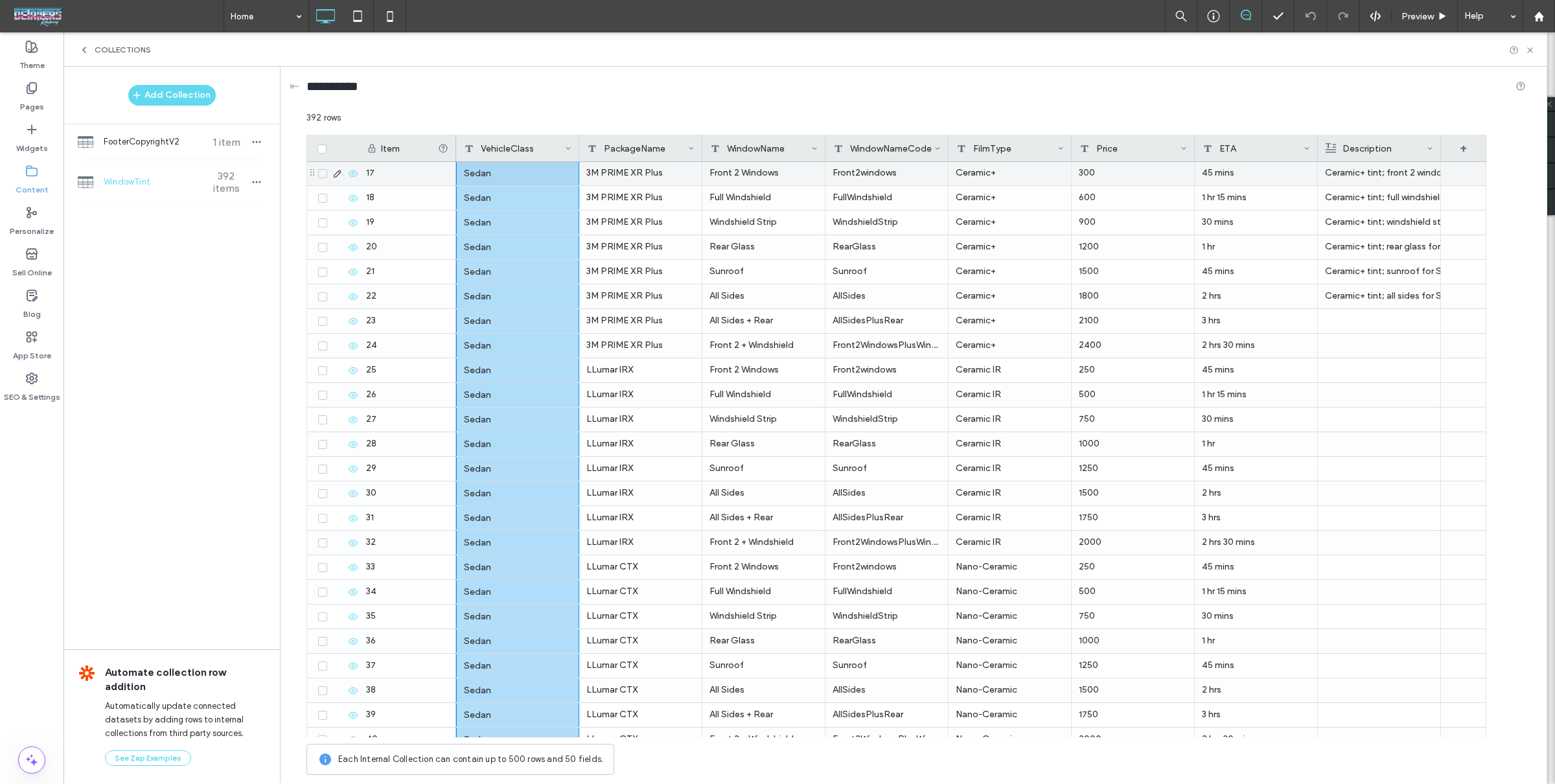
drag, startPoint x: 1014, startPoint y: 171, endPoint x: 1030, endPoint y: 171, distance: 16.0
click at [1015, 171] on div "Ceramic+" at bounding box center [1010, 172] width 123 height 24
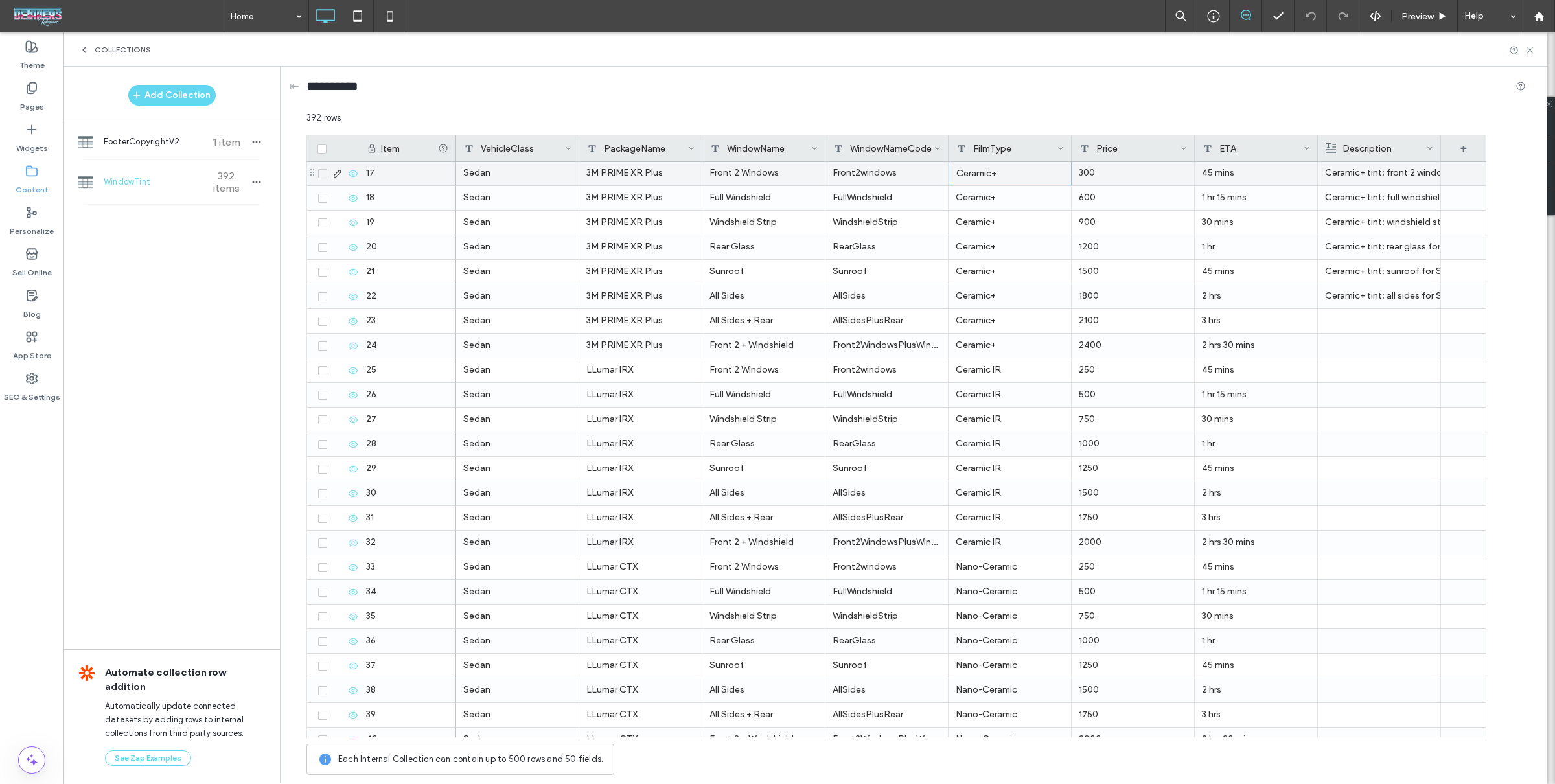
click at [1122, 172] on div "300" at bounding box center [1132, 172] width 123 height 24
click at [1026, 180] on div "Ceramic+" at bounding box center [1010, 172] width 123 height 24
click at [1147, 173] on div "300" at bounding box center [1132, 172] width 123 height 24
click at [655, 170] on div "3M PRIME XR Plus" at bounding box center [640, 172] width 123 height 24
click at [731, 176] on div "Front 2 Windows" at bounding box center [763, 172] width 123 height 24
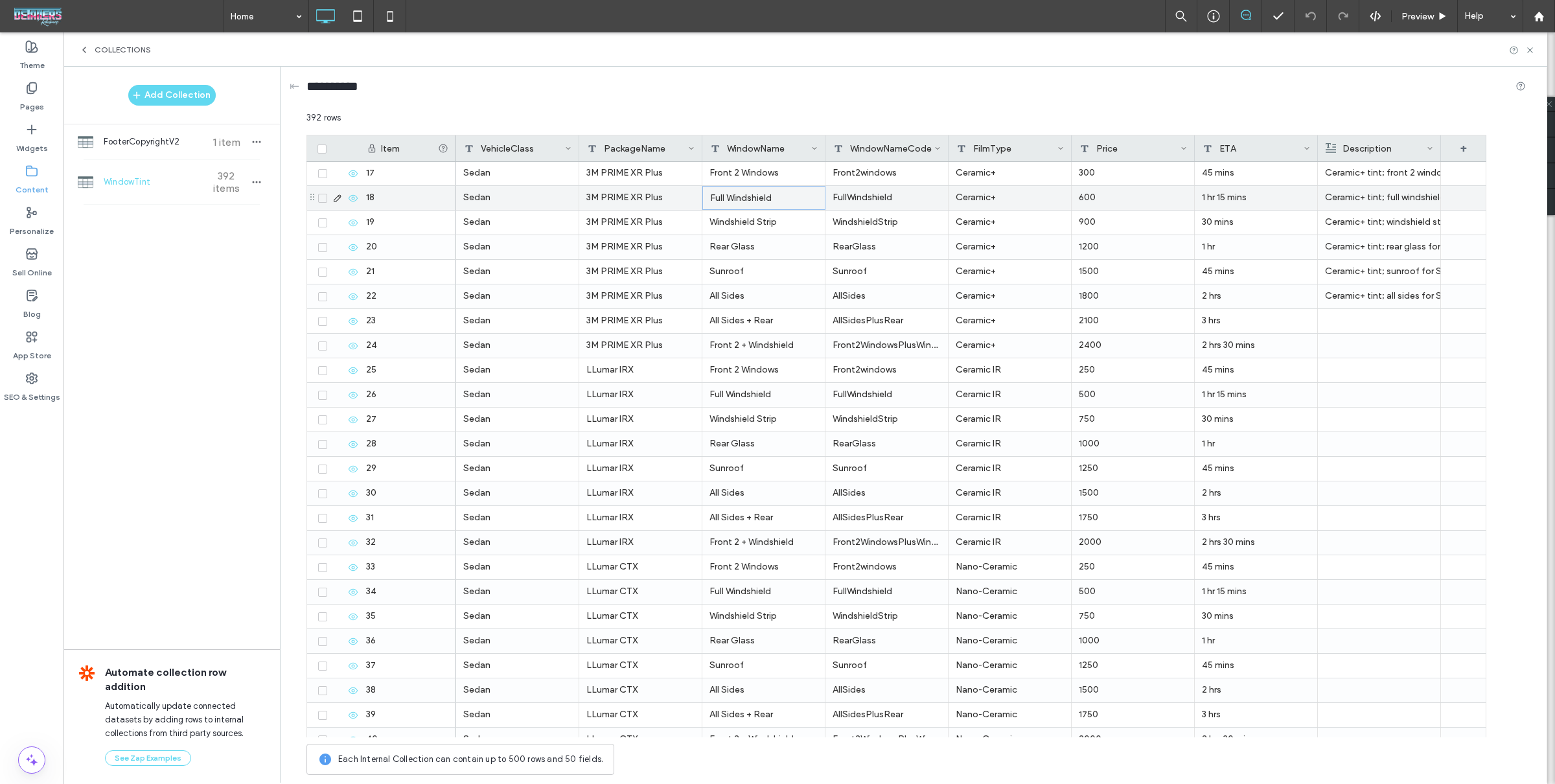
click at [757, 197] on div "Full Windshield" at bounding box center [763, 197] width 123 height 24
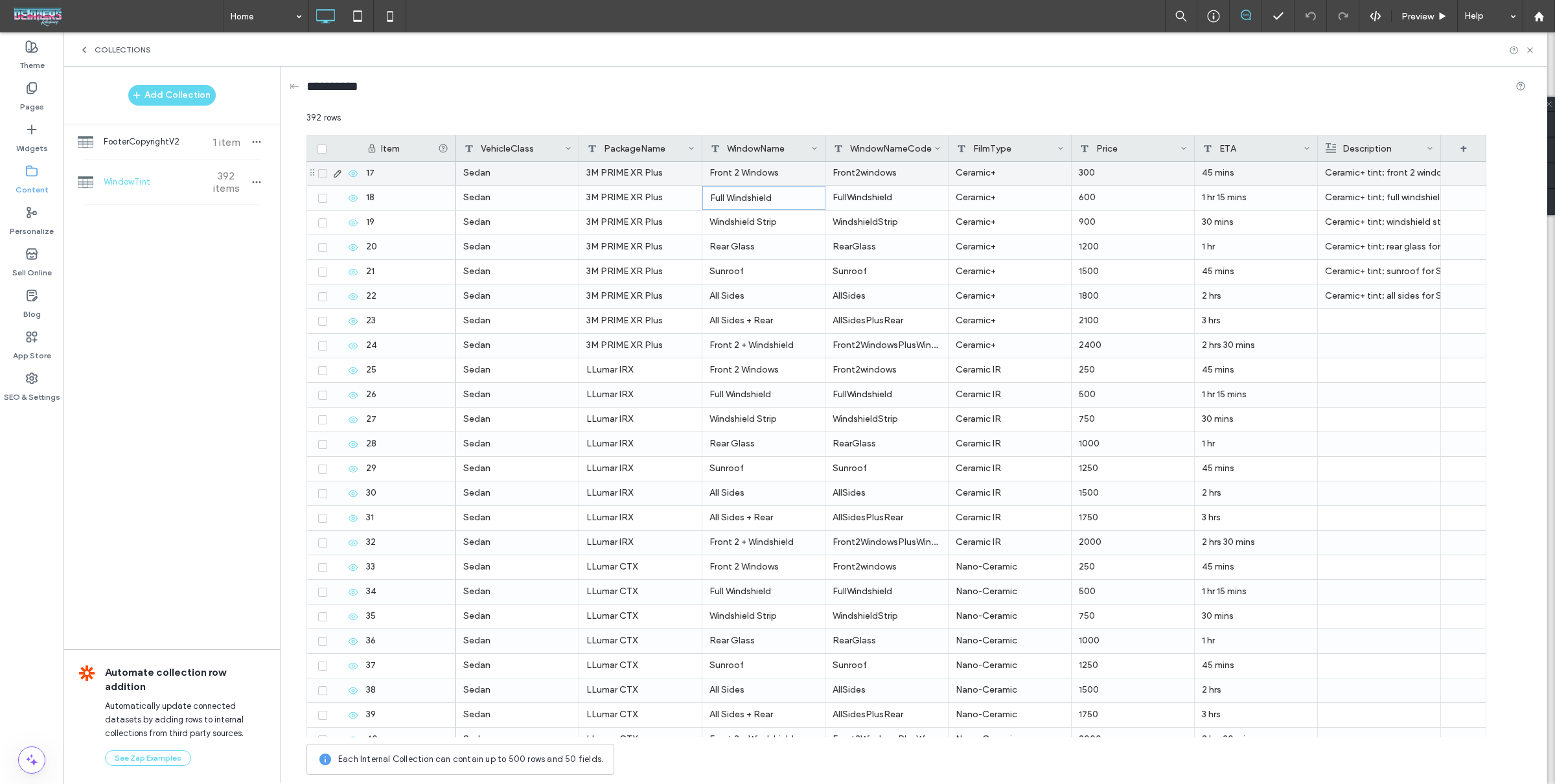
click at [621, 171] on div "3M PRIME XR Plus" at bounding box center [640, 172] width 123 height 24
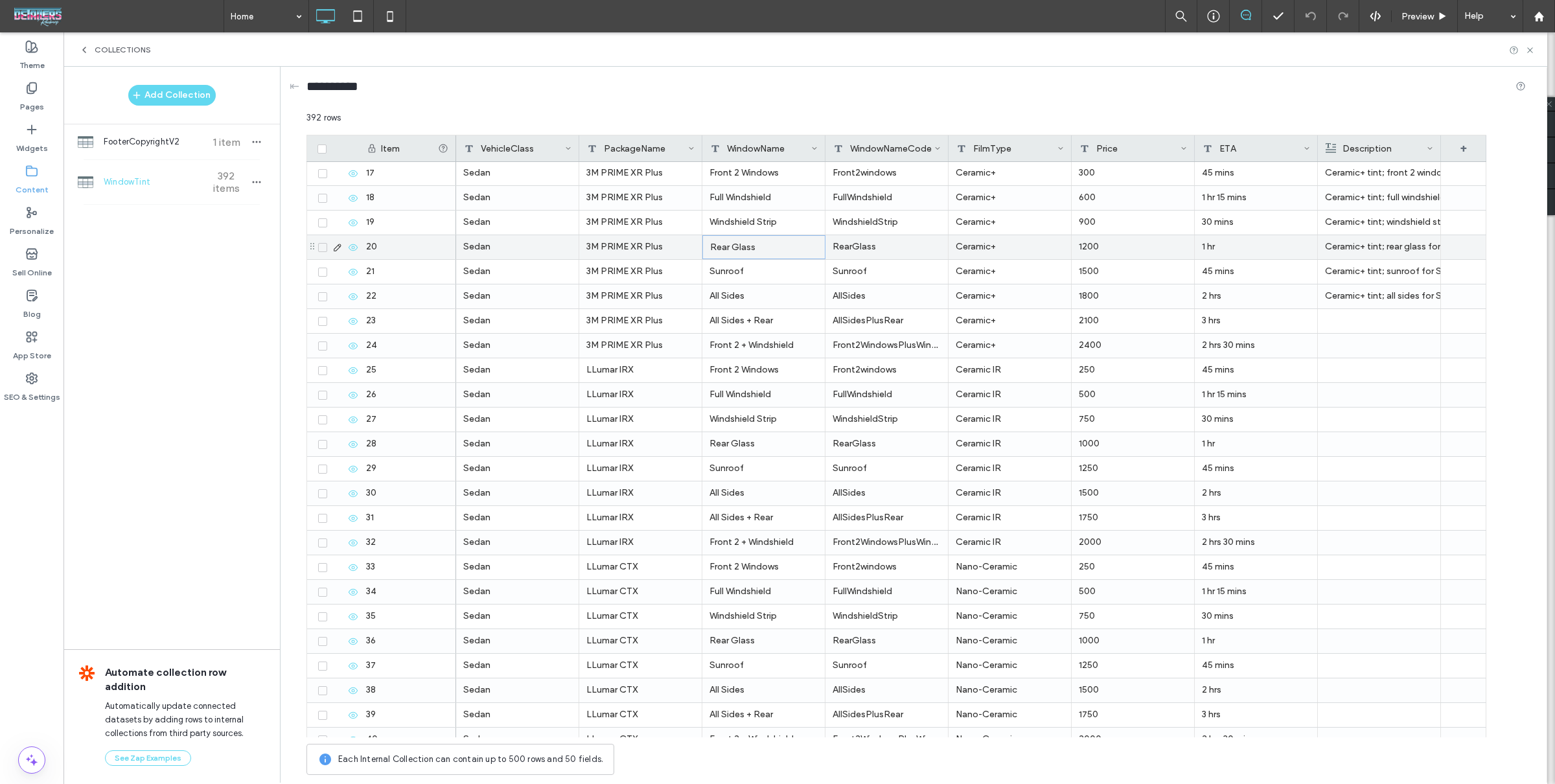
click at [721, 248] on div "Rear Glass" at bounding box center [763, 247] width 123 height 24
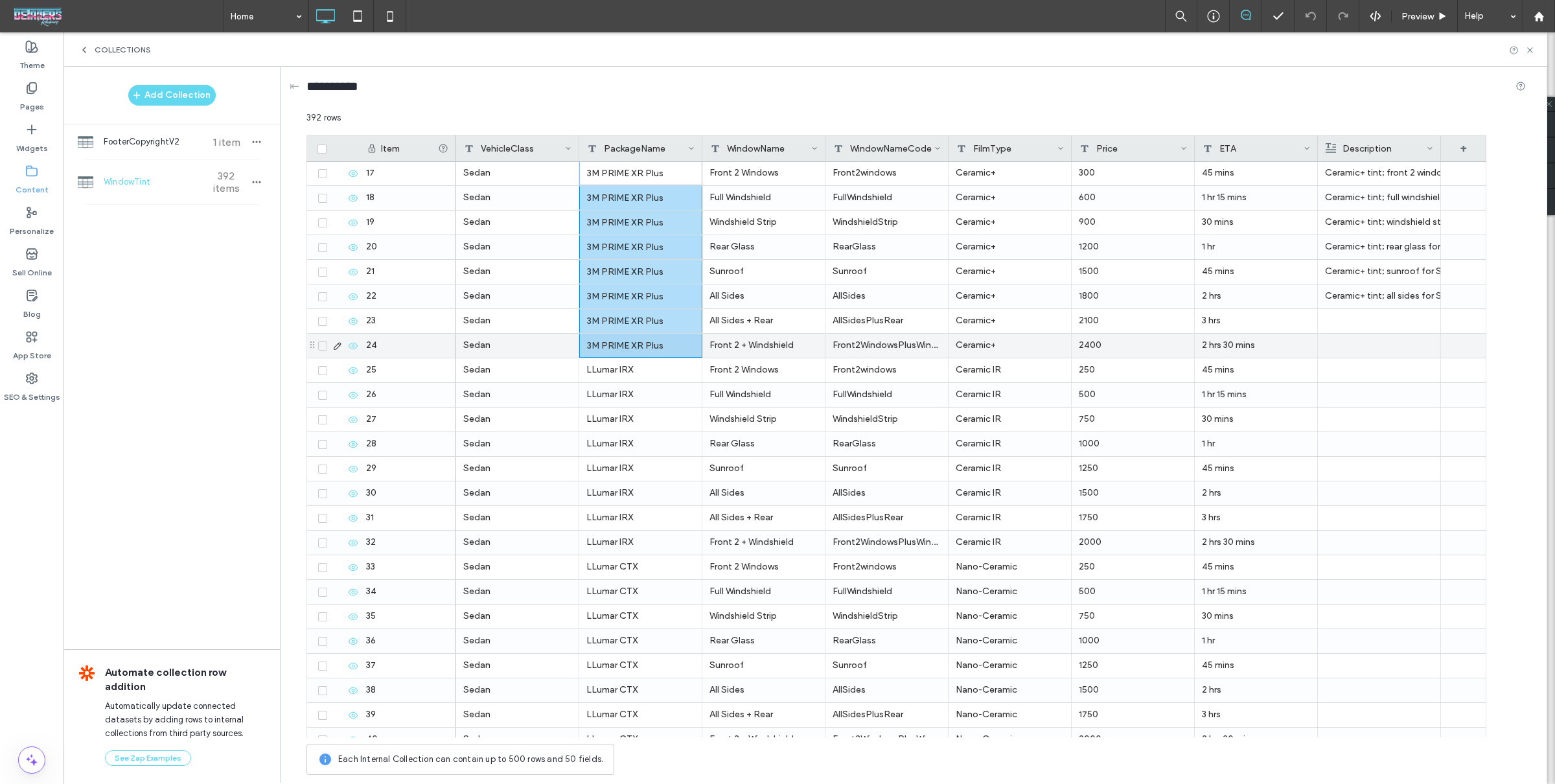
drag, startPoint x: 652, startPoint y: 169, endPoint x: 664, endPoint y: 350, distance: 181.4
click at [663, 350] on div "3M PRIME XR Plus" at bounding box center [640, 345] width 123 height 24
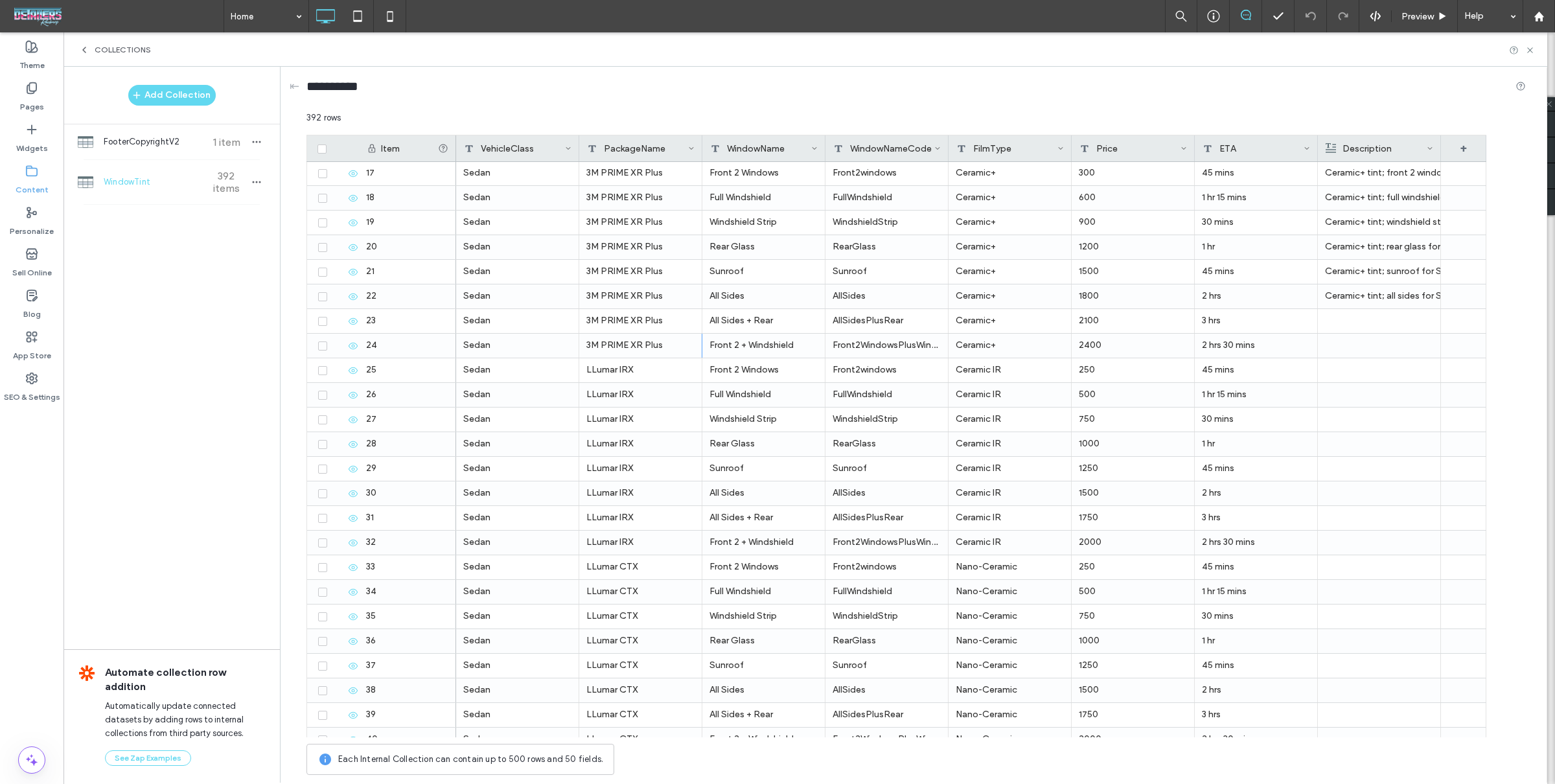
click at [758, 28] on div "Home Preview Help" at bounding box center [889, 16] width 1331 height 33
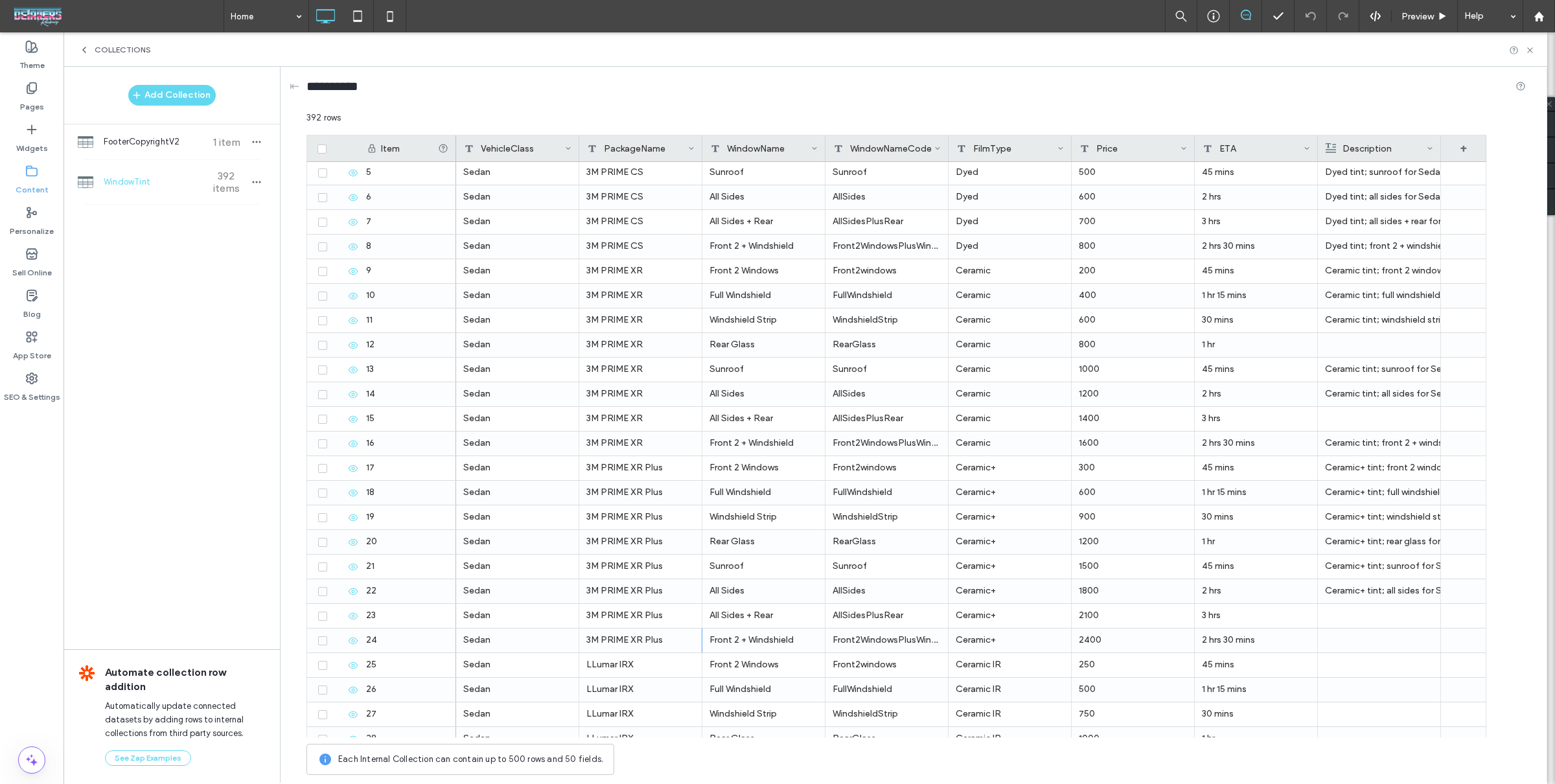
scroll to position [0, 0]
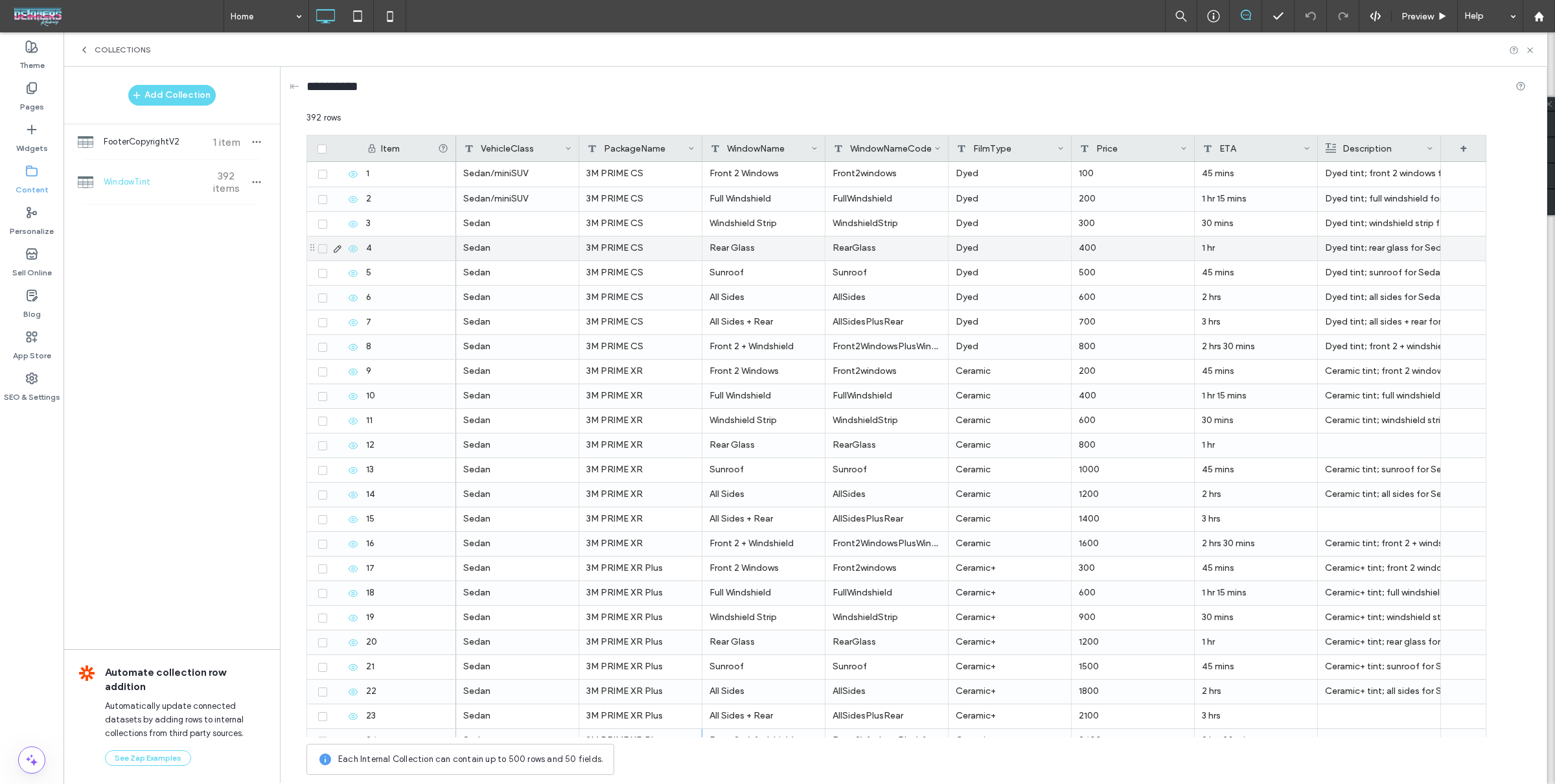
click at [978, 245] on div "Dyed" at bounding box center [1010, 247] width 123 height 24
click at [978, 246] on div "Dyed" at bounding box center [1010, 247] width 123 height 24
click at [842, 237] on div "RearGlass" at bounding box center [887, 247] width 123 height 24
click at [756, 244] on div "Rear Glass" at bounding box center [763, 247] width 123 height 24
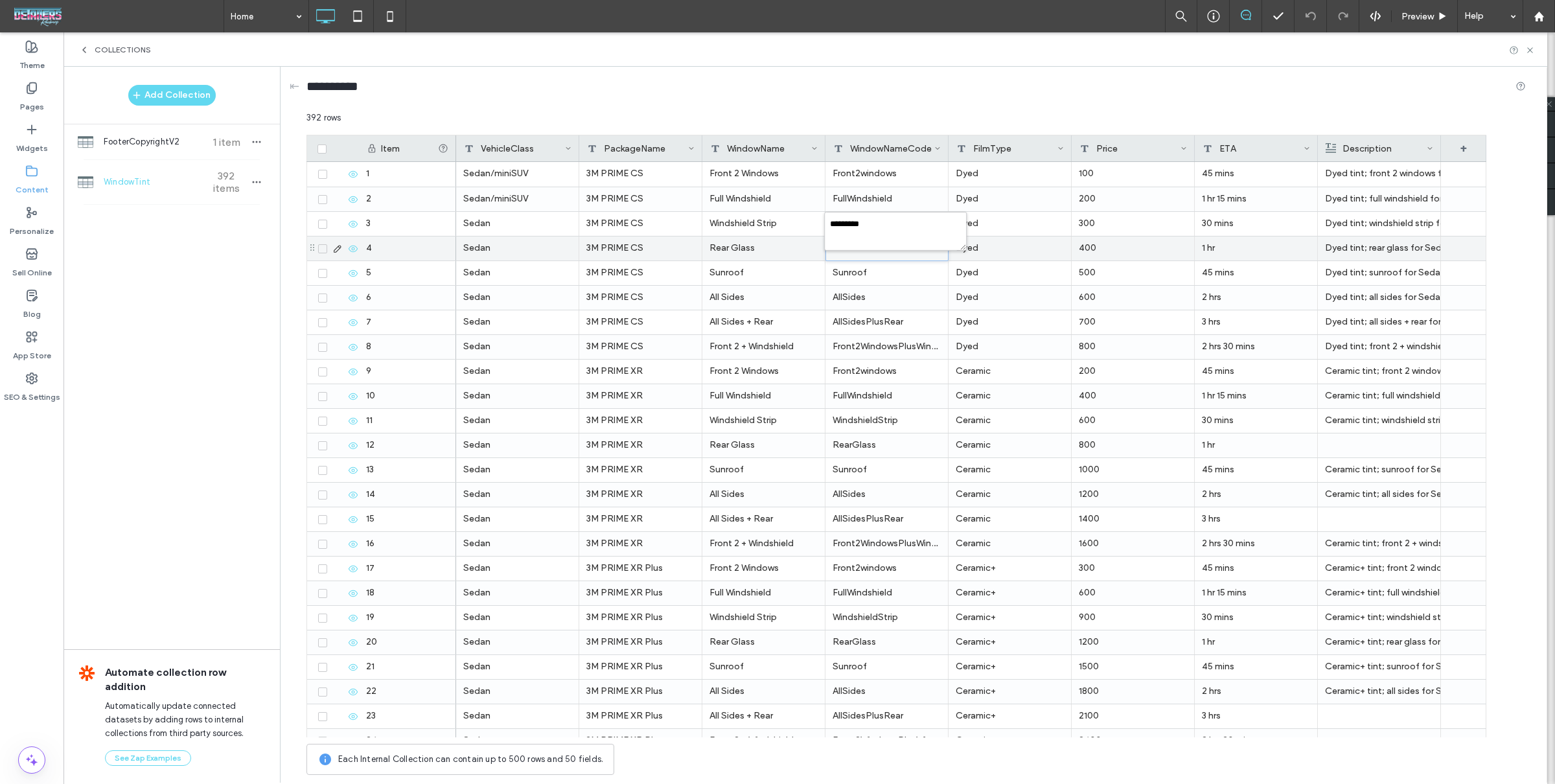
click at [755, 244] on div "Rear Glass" at bounding box center [763, 247] width 123 height 24
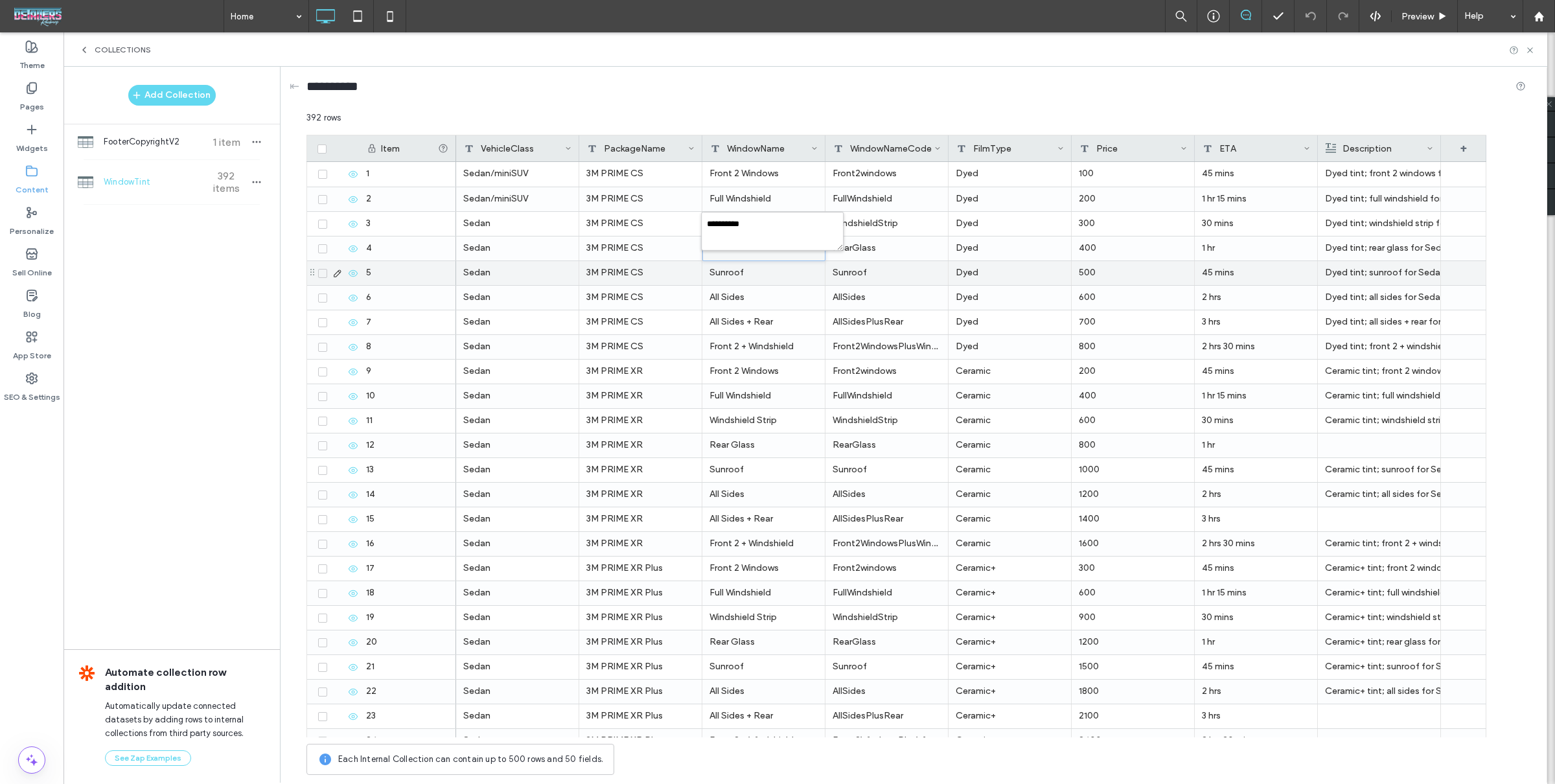
click at [748, 280] on div "Sunroof" at bounding box center [763, 272] width 123 height 24
click at [747, 280] on div "Sunroof" at bounding box center [763, 272] width 123 height 24
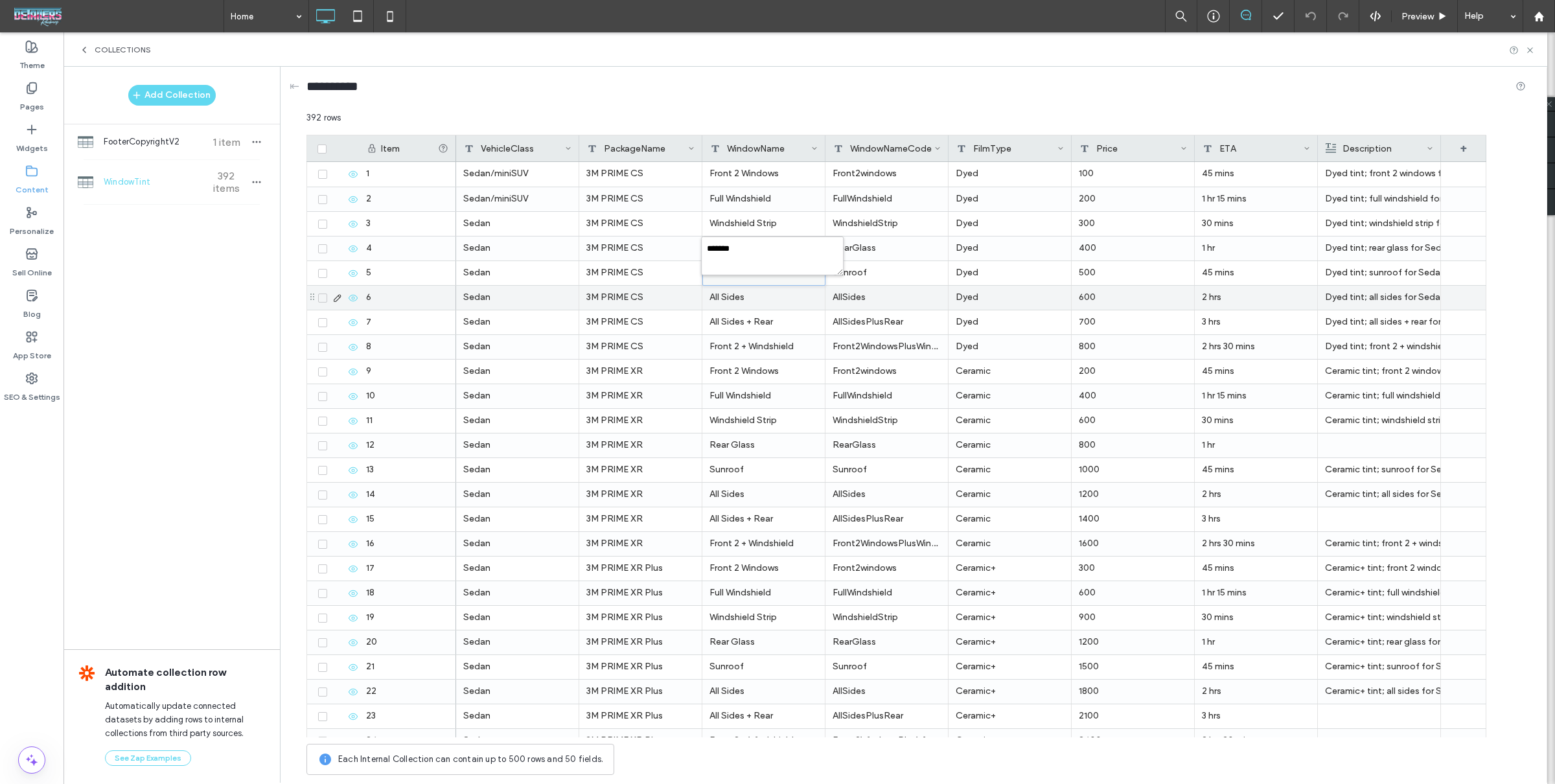
click at [749, 297] on div "All Sides" at bounding box center [763, 297] width 123 height 24
click at [748, 297] on div "All Sides" at bounding box center [763, 297] width 123 height 24
click at [760, 312] on div "All Sides + Rear" at bounding box center [763, 322] width 123 height 24
click at [767, 300] on div "All Sides" at bounding box center [763, 297] width 123 height 24
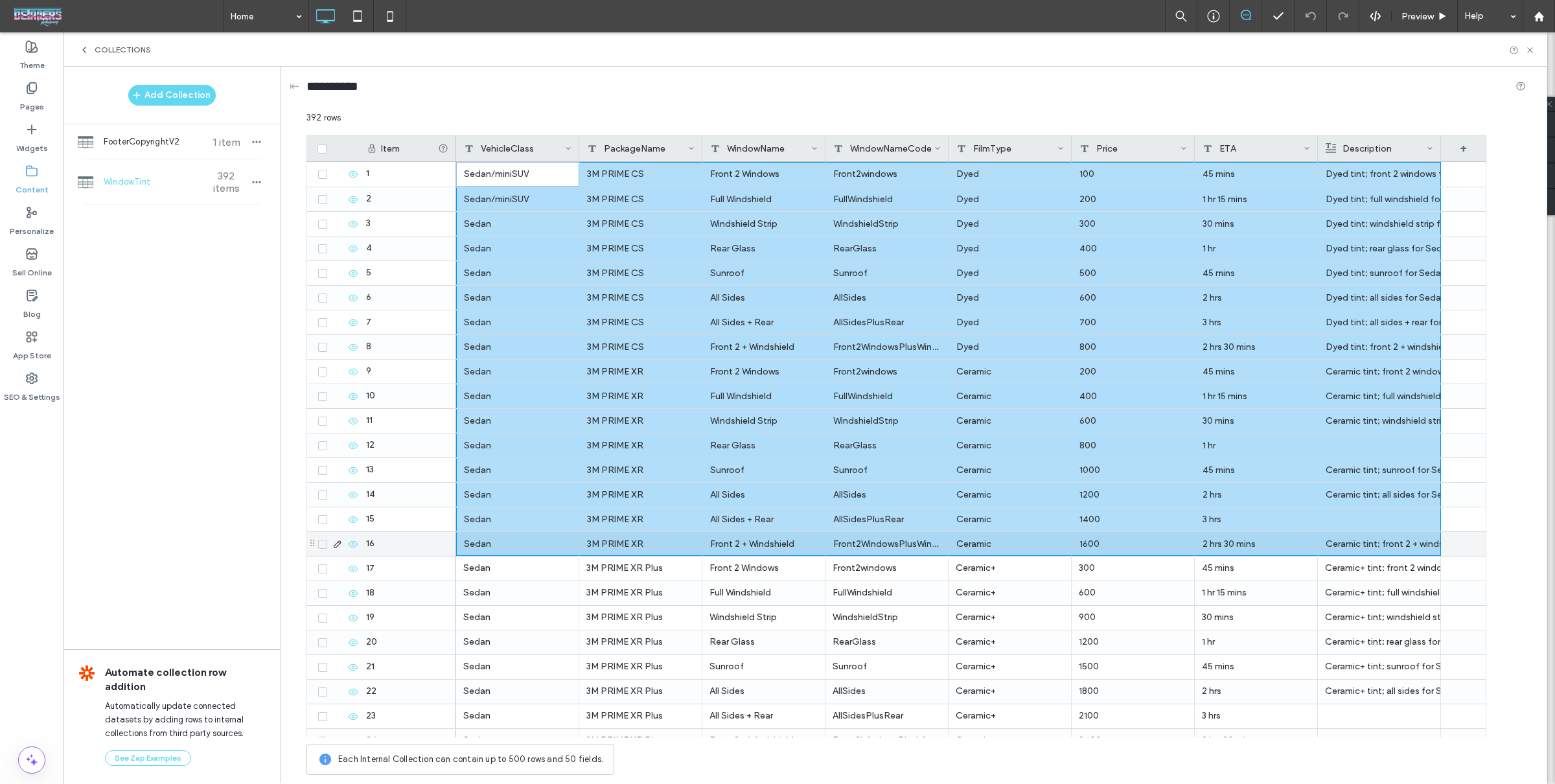
drag, startPoint x: 520, startPoint y: 173, endPoint x: 1398, endPoint y: 532, distance: 948.6
click at [1182, 113] on div "392 rows" at bounding box center [916, 123] width 1219 height 23
click at [744, 104] on div "**********" at bounding box center [916, 88] width 1219 height 45
drag, startPoint x: 736, startPoint y: 112, endPoint x: 716, endPoint y: 148, distance: 41.2
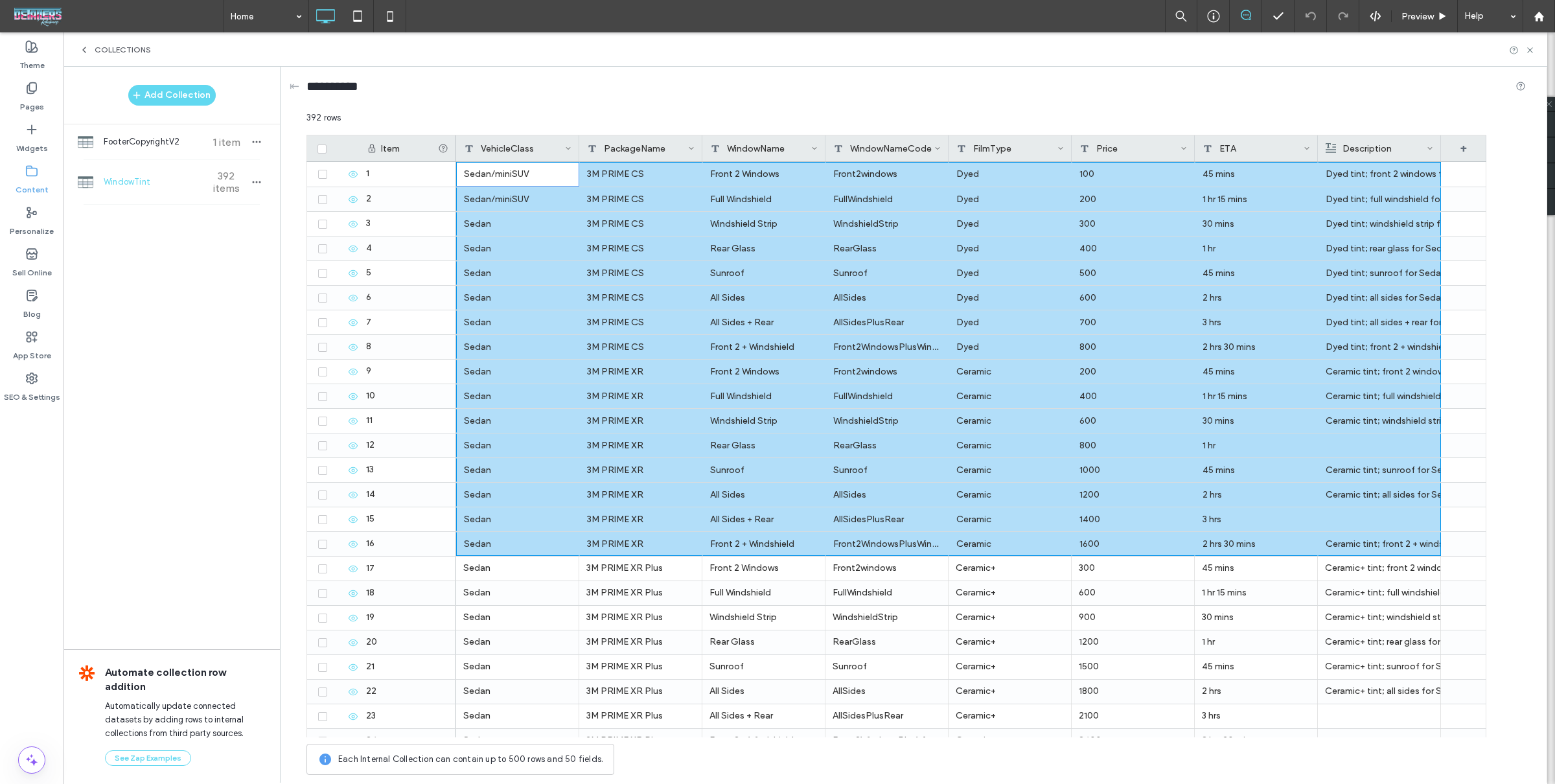
click at [736, 112] on div "392 rows" at bounding box center [916, 123] width 1219 height 23
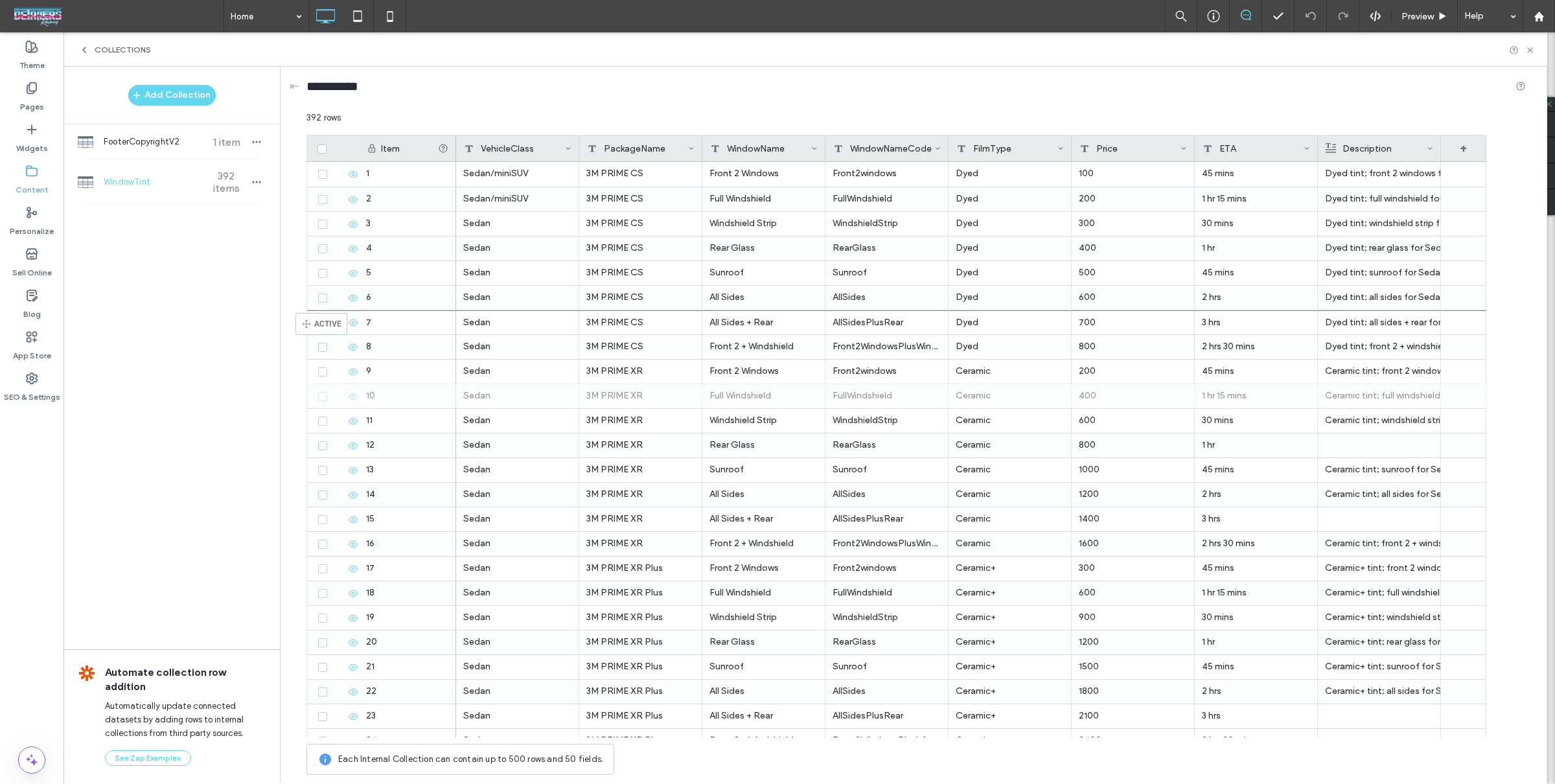
drag, startPoint x: 310, startPoint y: 359, endPoint x: 315, endPoint y: 317, distance: 42.3
drag, startPoint x: 309, startPoint y: 618, endPoint x: 311, endPoint y: 499, distance: 119.0
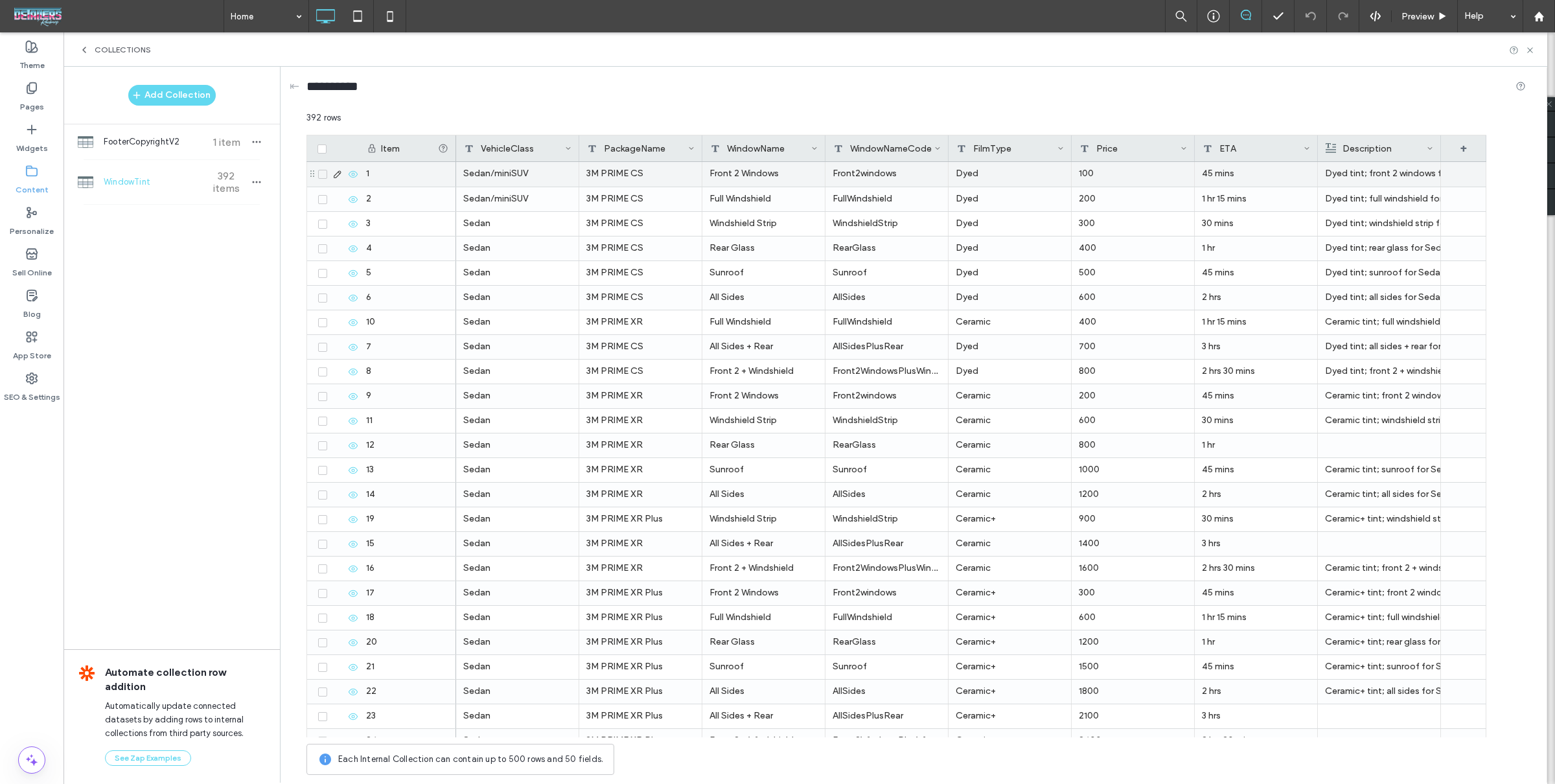
click at [804, 177] on div "Front 2 Windows" at bounding box center [763, 174] width 123 height 25
click at [154, 181] on span "WindowTint" at bounding box center [151, 182] width 96 height 13
click at [659, 180] on div "3M PRIME CS" at bounding box center [640, 174] width 123 height 25
click at [839, 120] on div "392 rows" at bounding box center [916, 123] width 1219 height 23
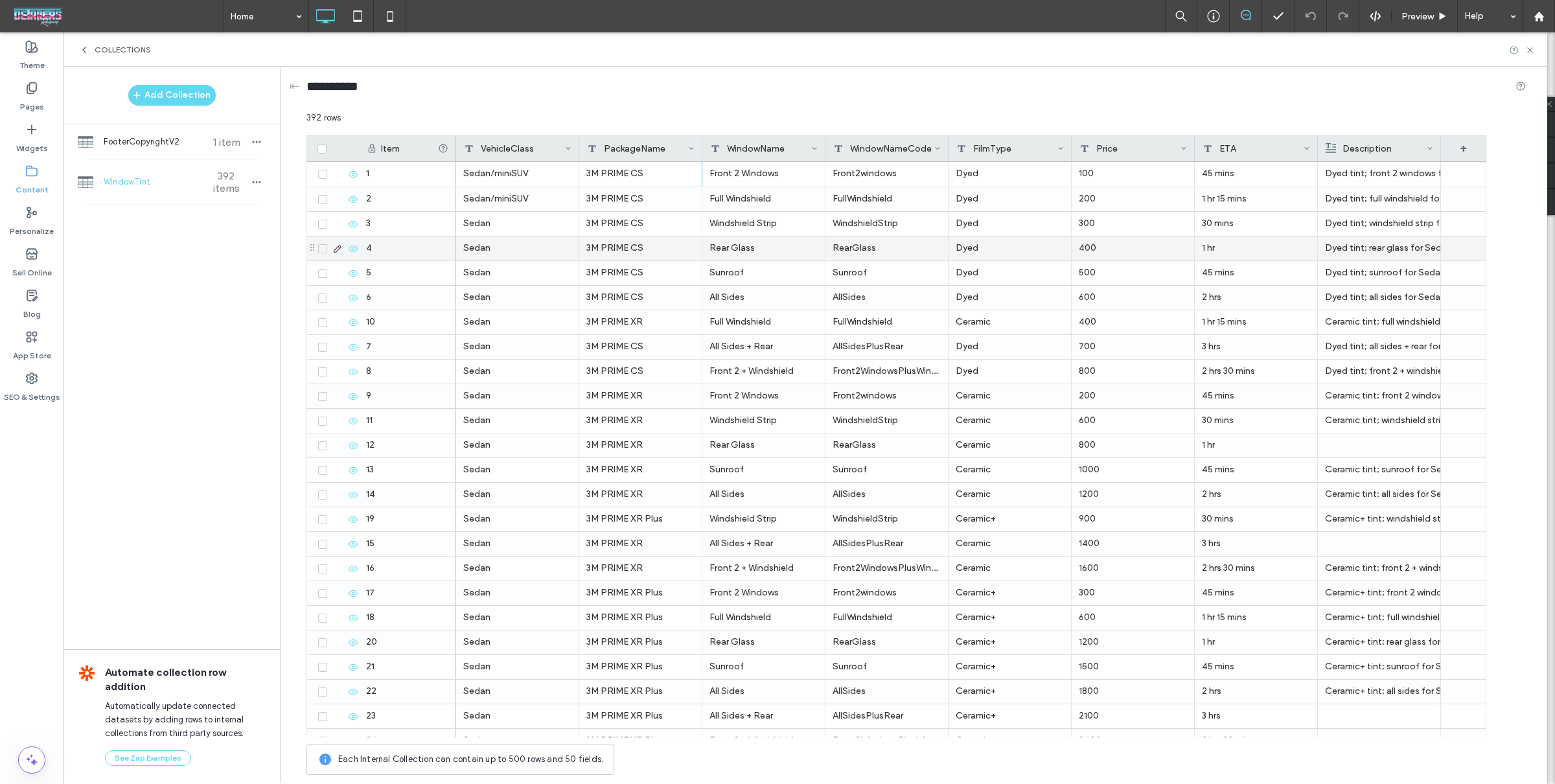
click at [1101, 237] on div "400" at bounding box center [1132, 247] width 123 height 24
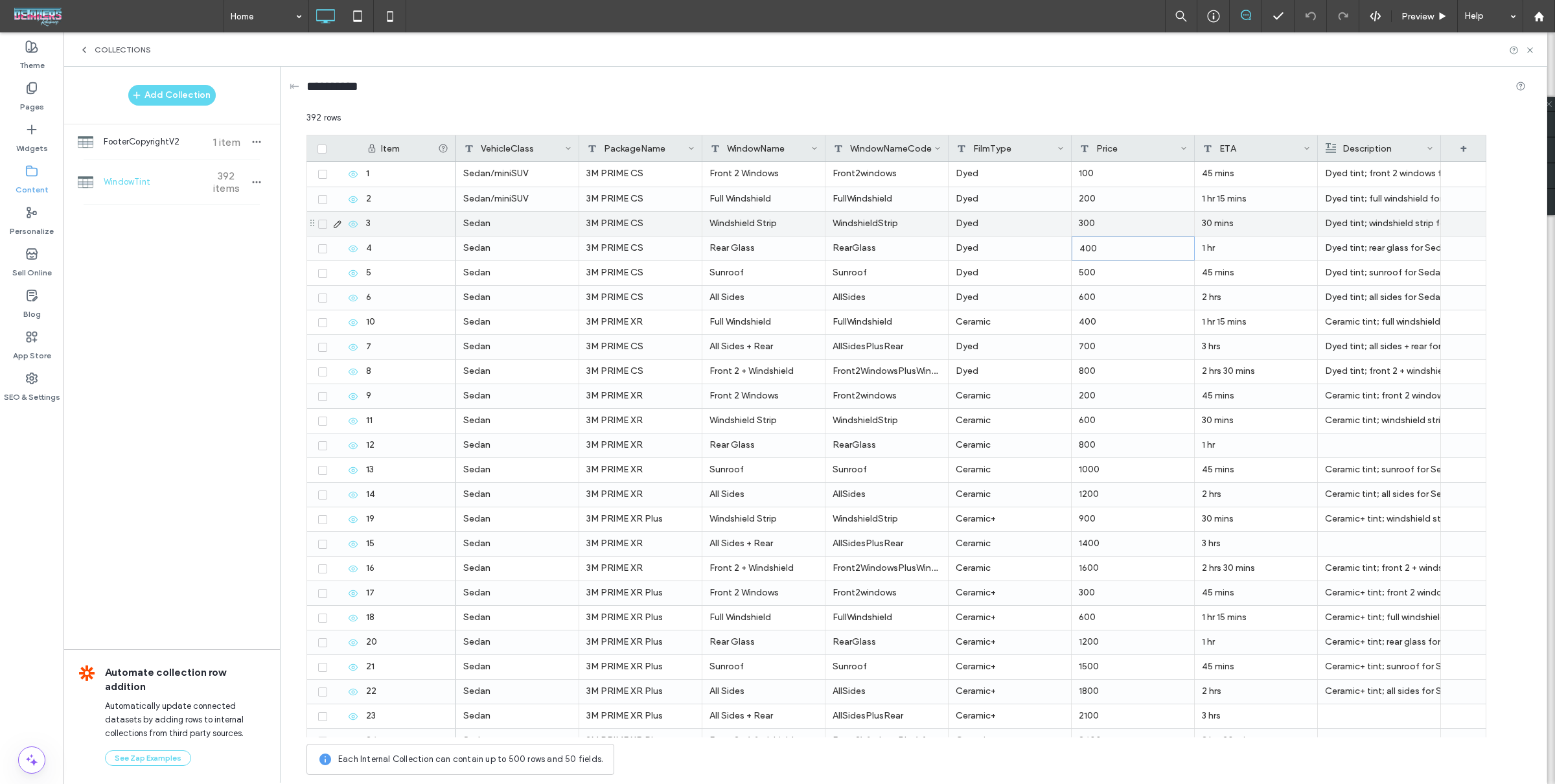
click at [1109, 215] on div "300" at bounding box center [1132, 224] width 123 height 24
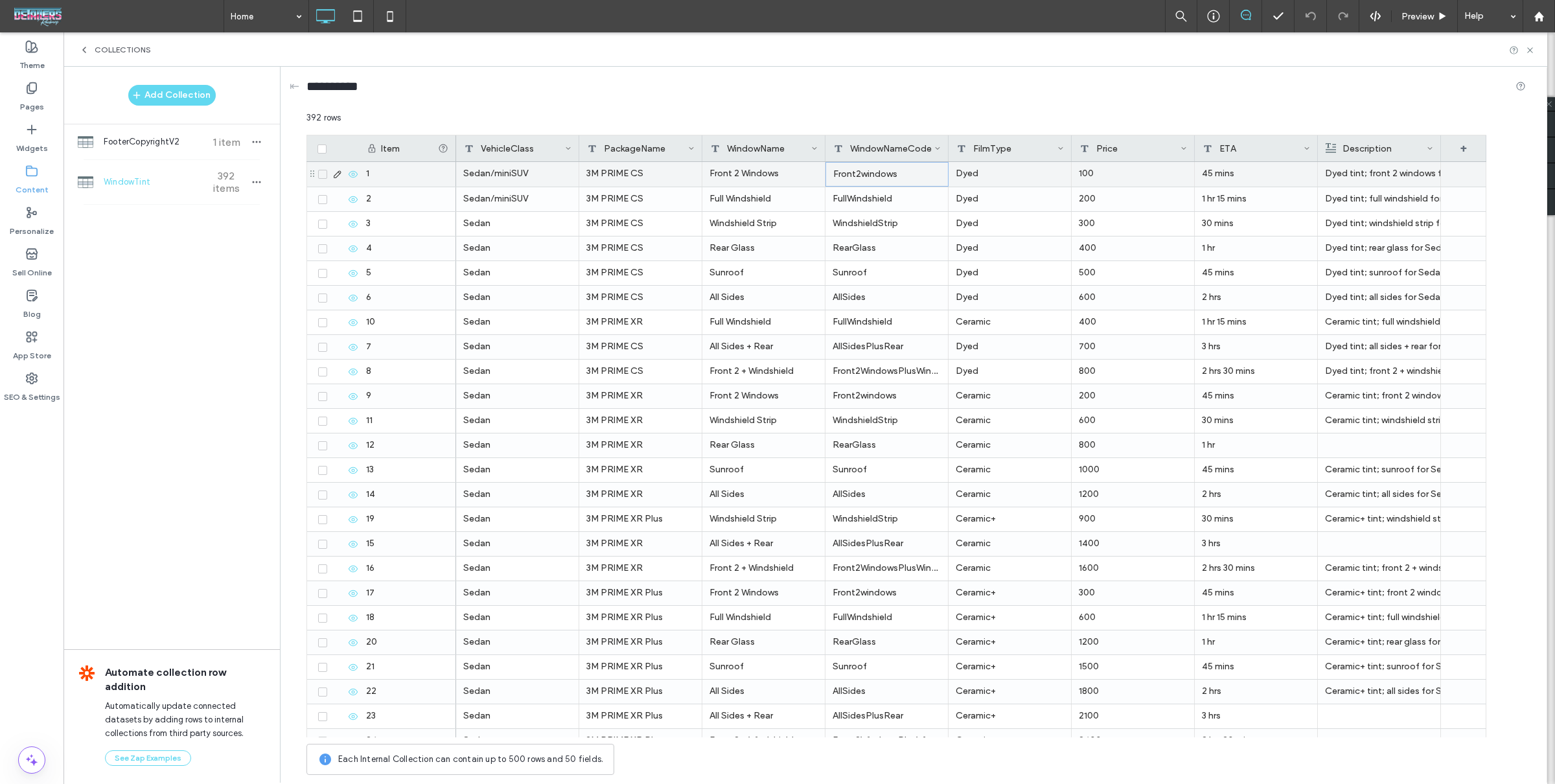
drag, startPoint x: 870, startPoint y: 171, endPoint x: 877, endPoint y: 174, distance: 7.6
click at [870, 171] on div "Front2windows" at bounding box center [887, 174] width 123 height 25
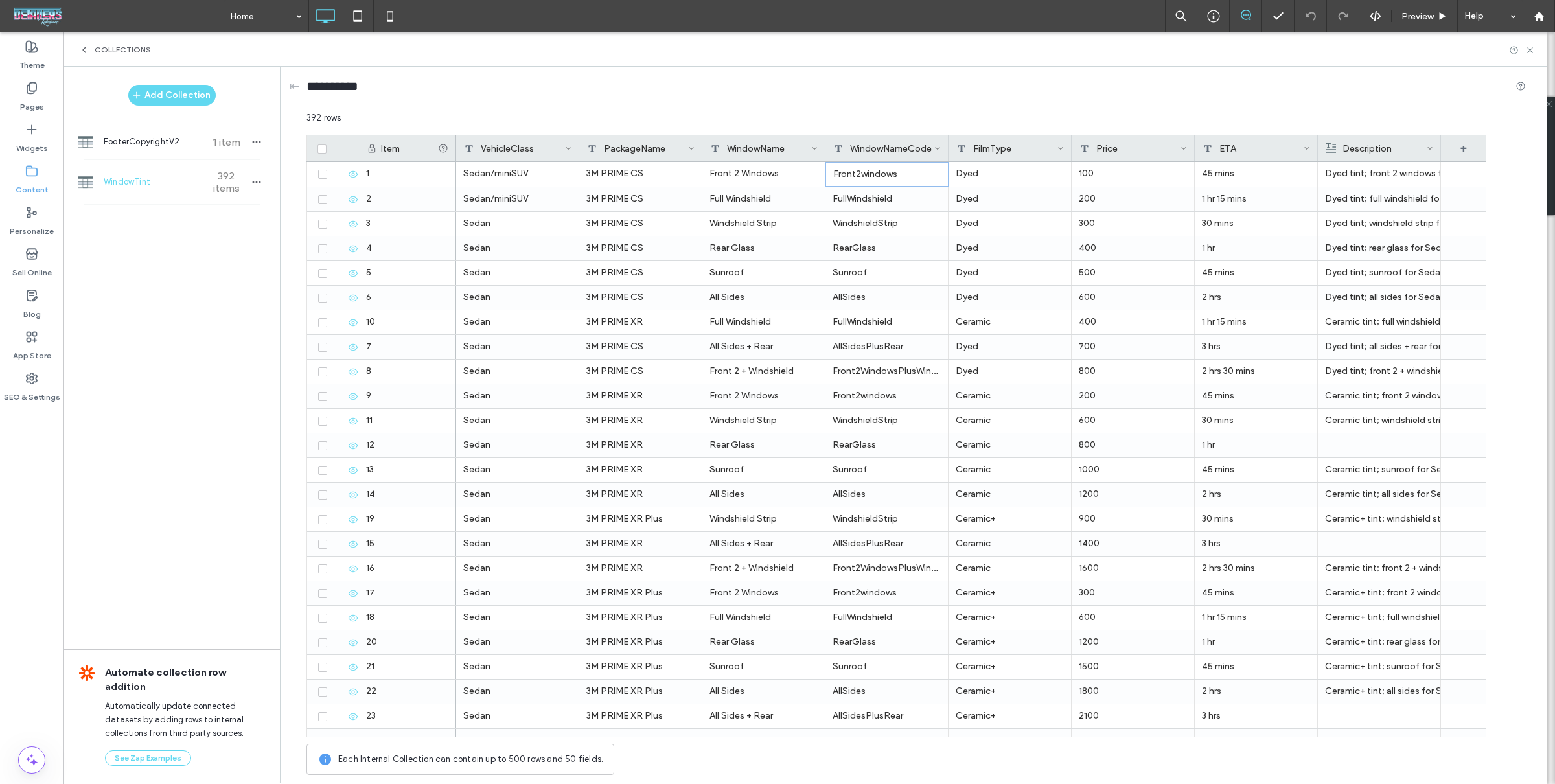
click at [942, 149] on div "WindowNameCode" at bounding box center [887, 148] width 123 height 26
click at [934, 148] on icon at bounding box center [937, 148] width 6 height 6
click at [960, 105] on div "**********" at bounding box center [916, 88] width 1219 height 45
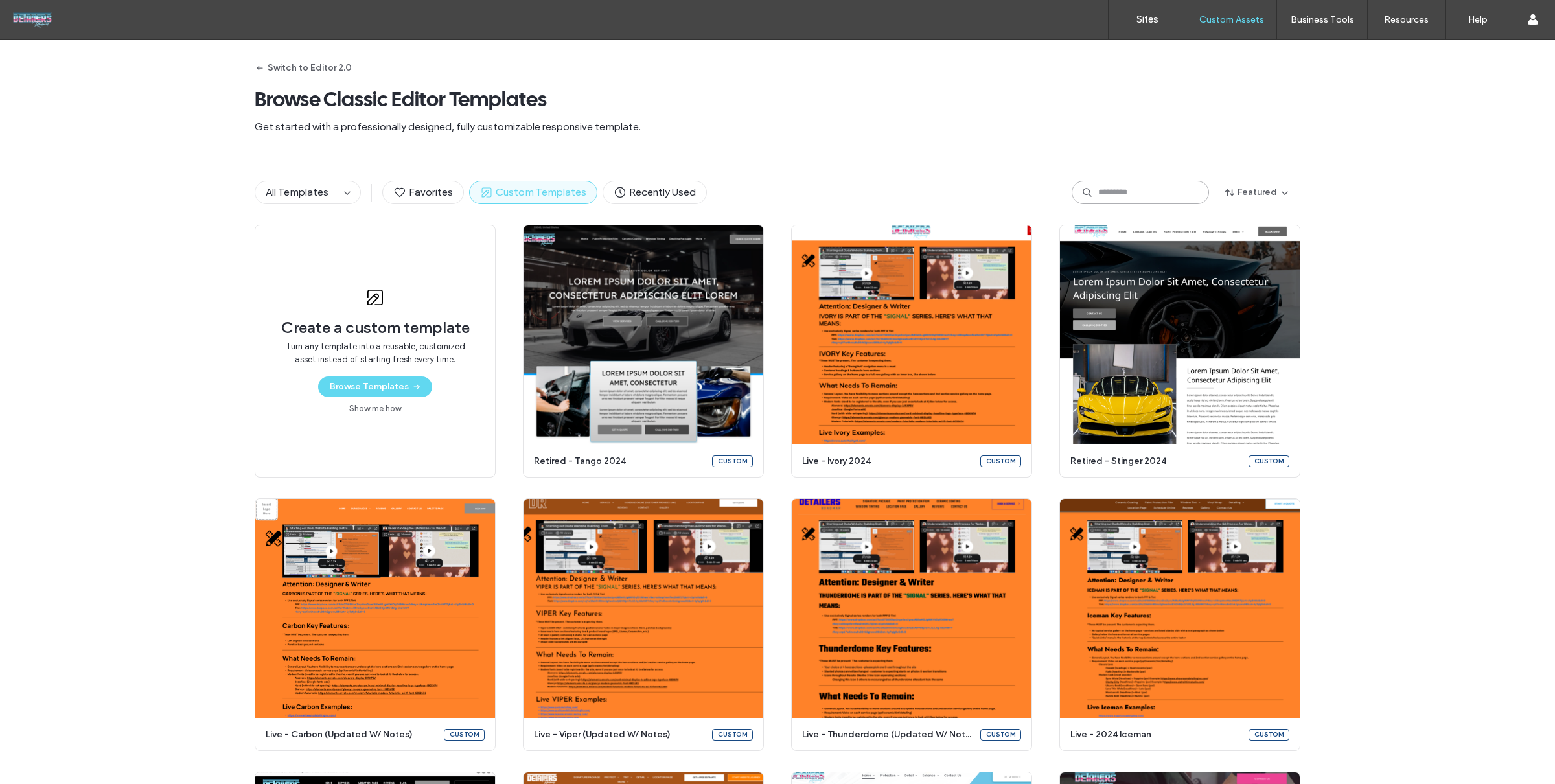
click at [1175, 192] on input at bounding box center [1140, 192] width 137 height 23
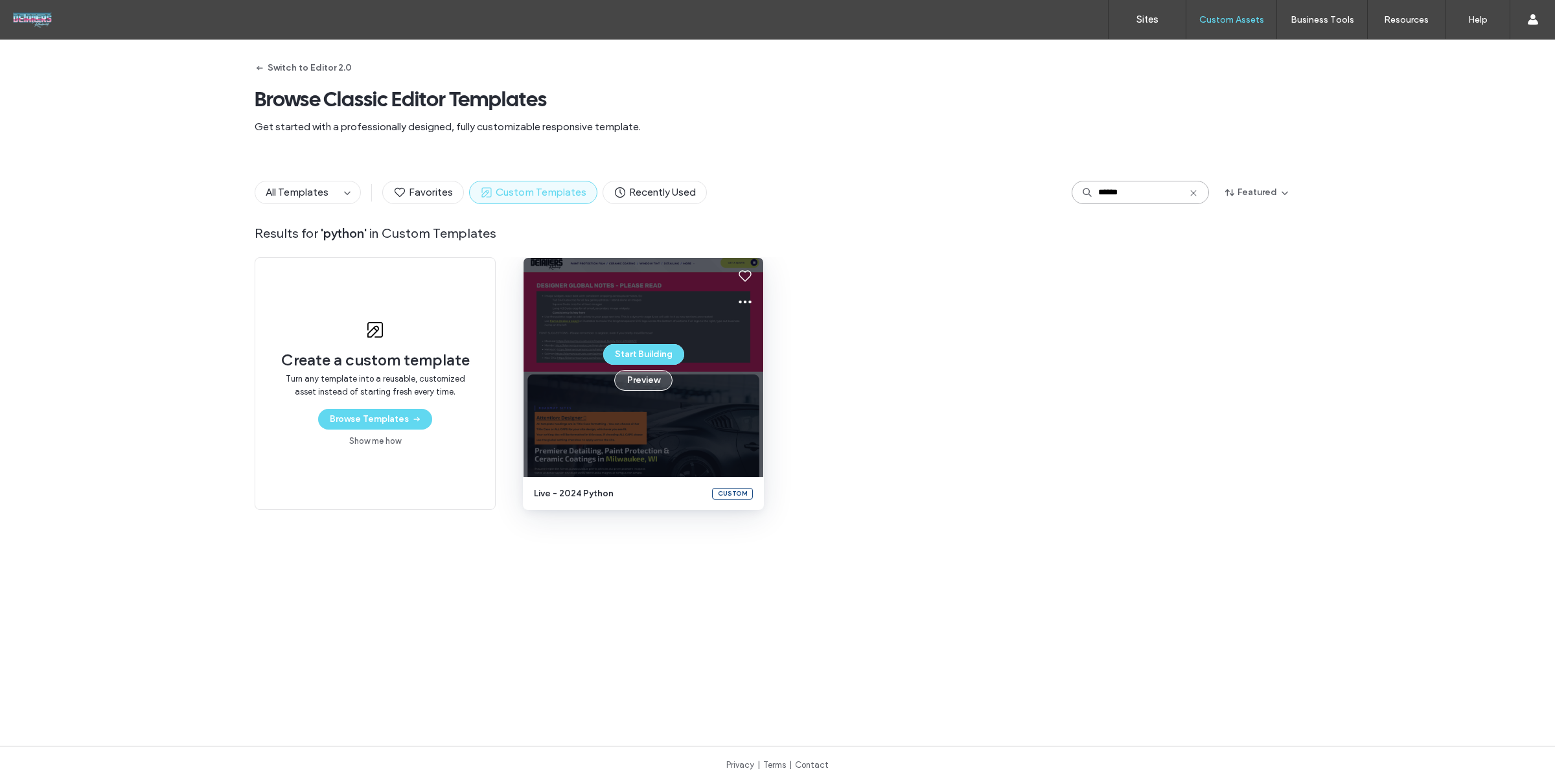
type input "******"
click at [639, 384] on button "Preview" at bounding box center [644, 379] width 58 height 20
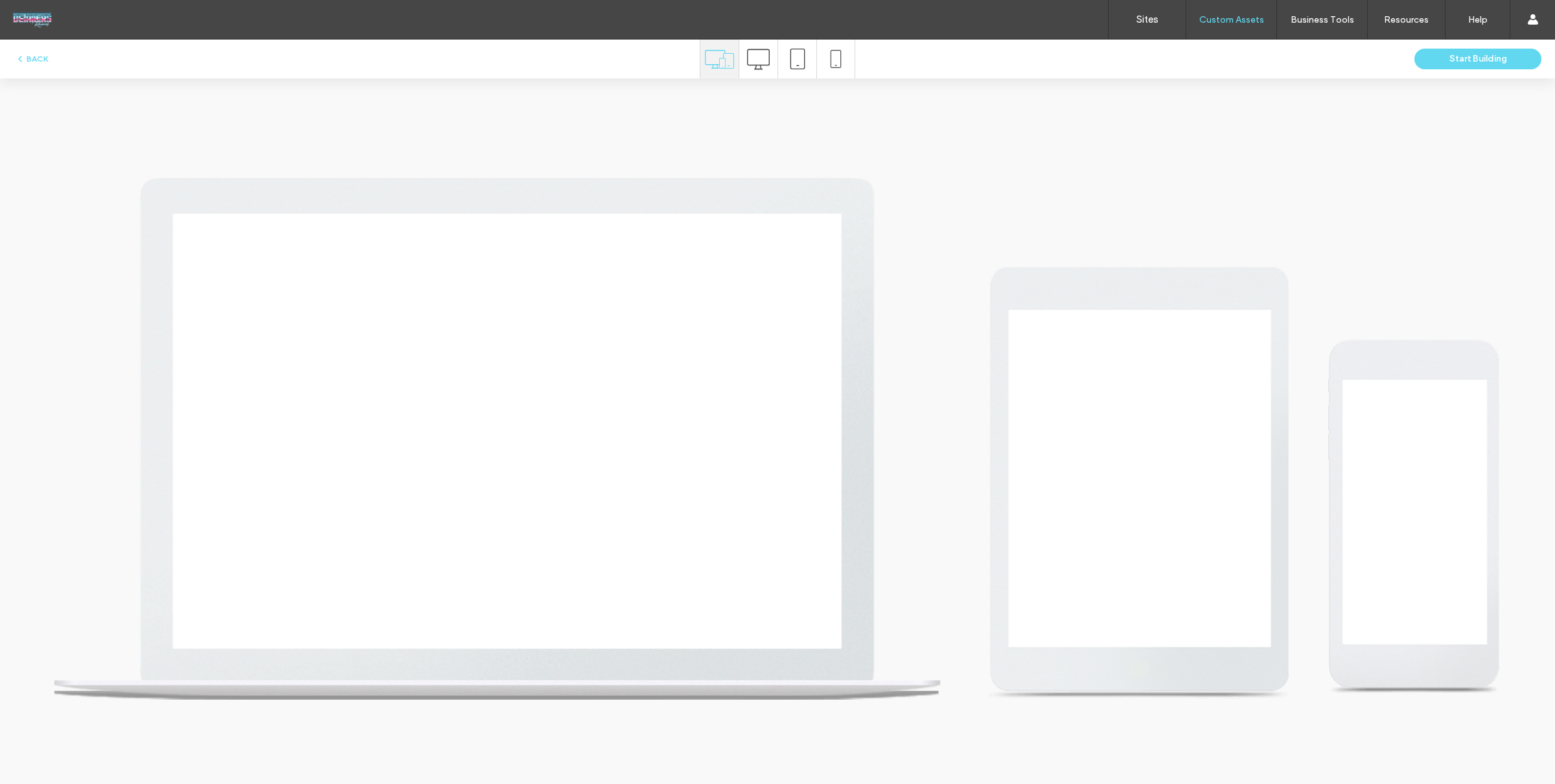
click at [758, 43] on span at bounding box center [758, 59] width 23 height 39
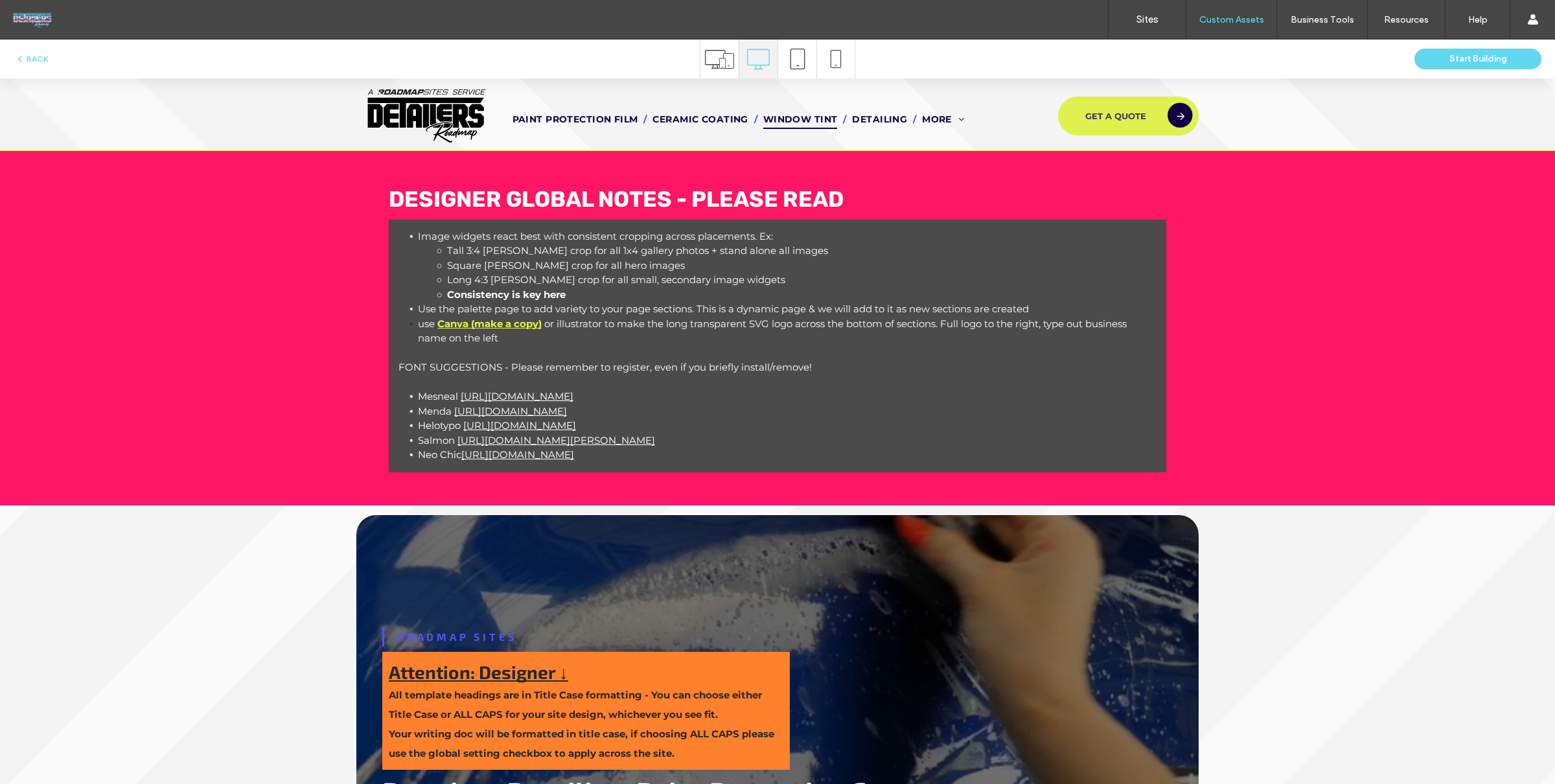
click at [791, 115] on span "Window Tint" at bounding box center [800, 119] width 74 height 20
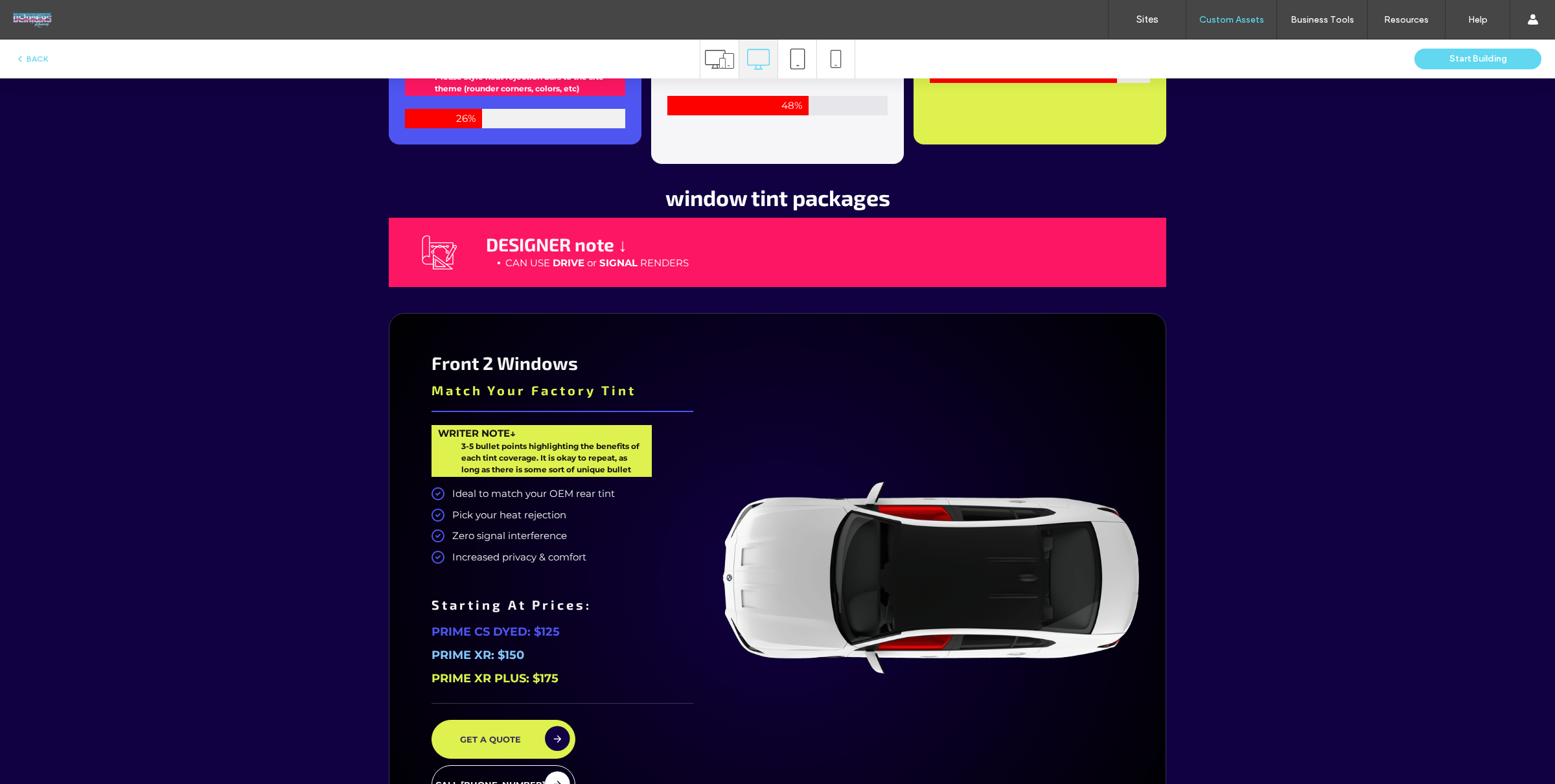
scroll to position [2363, 0]
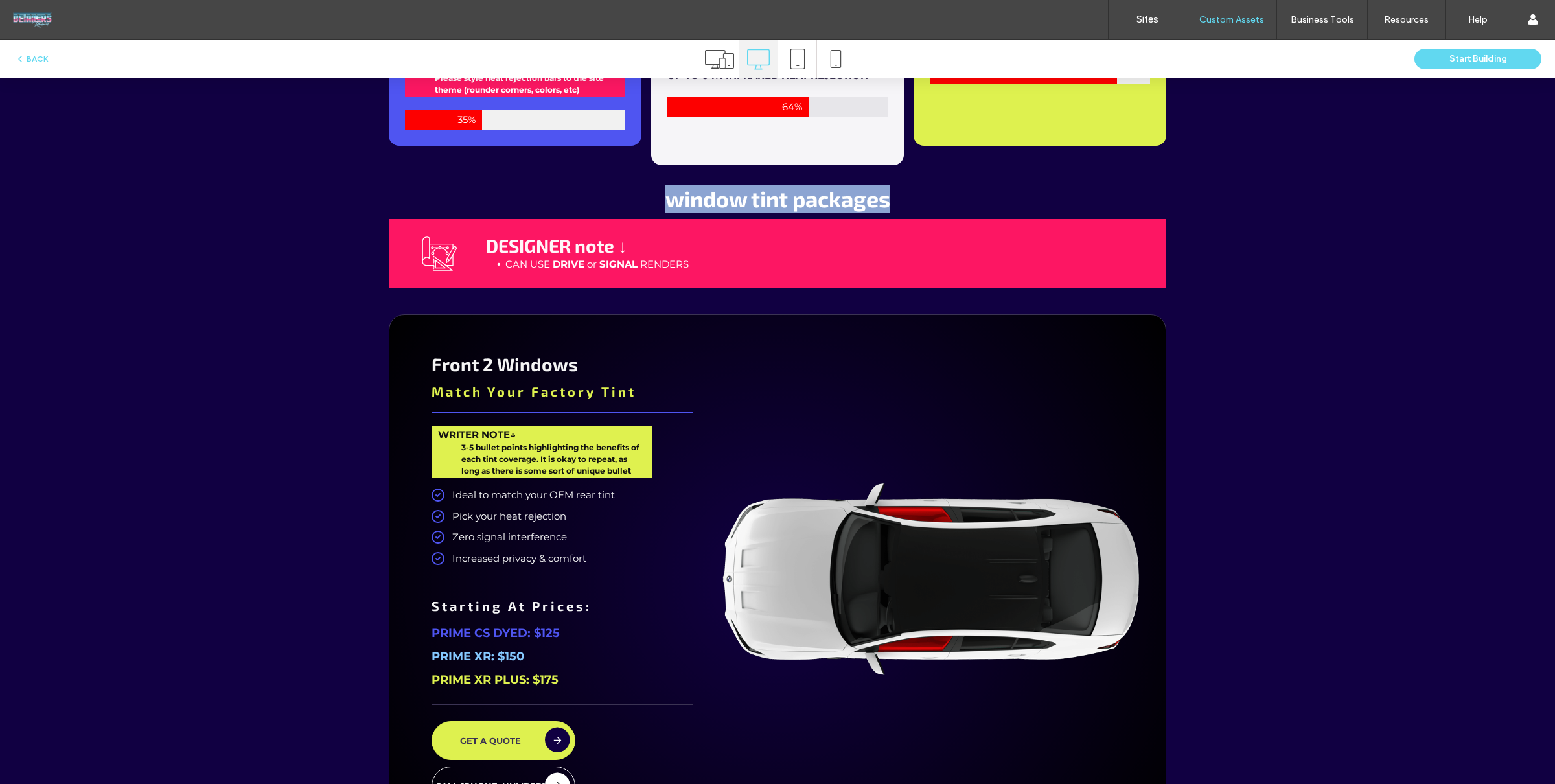
drag, startPoint x: 766, startPoint y: 198, endPoint x: 1026, endPoint y: 293, distance: 276.8
click at [1036, 198] on h2 "window tint packages" at bounding box center [778, 199] width 617 height 27
click at [610, 189] on h2 "window tint packages" at bounding box center [778, 199] width 617 height 27
drag, startPoint x: 680, startPoint y: 200, endPoint x: 908, endPoint y: 248, distance: 233.0
click at [926, 200] on h2 "window tint packages" at bounding box center [778, 199] width 617 height 27
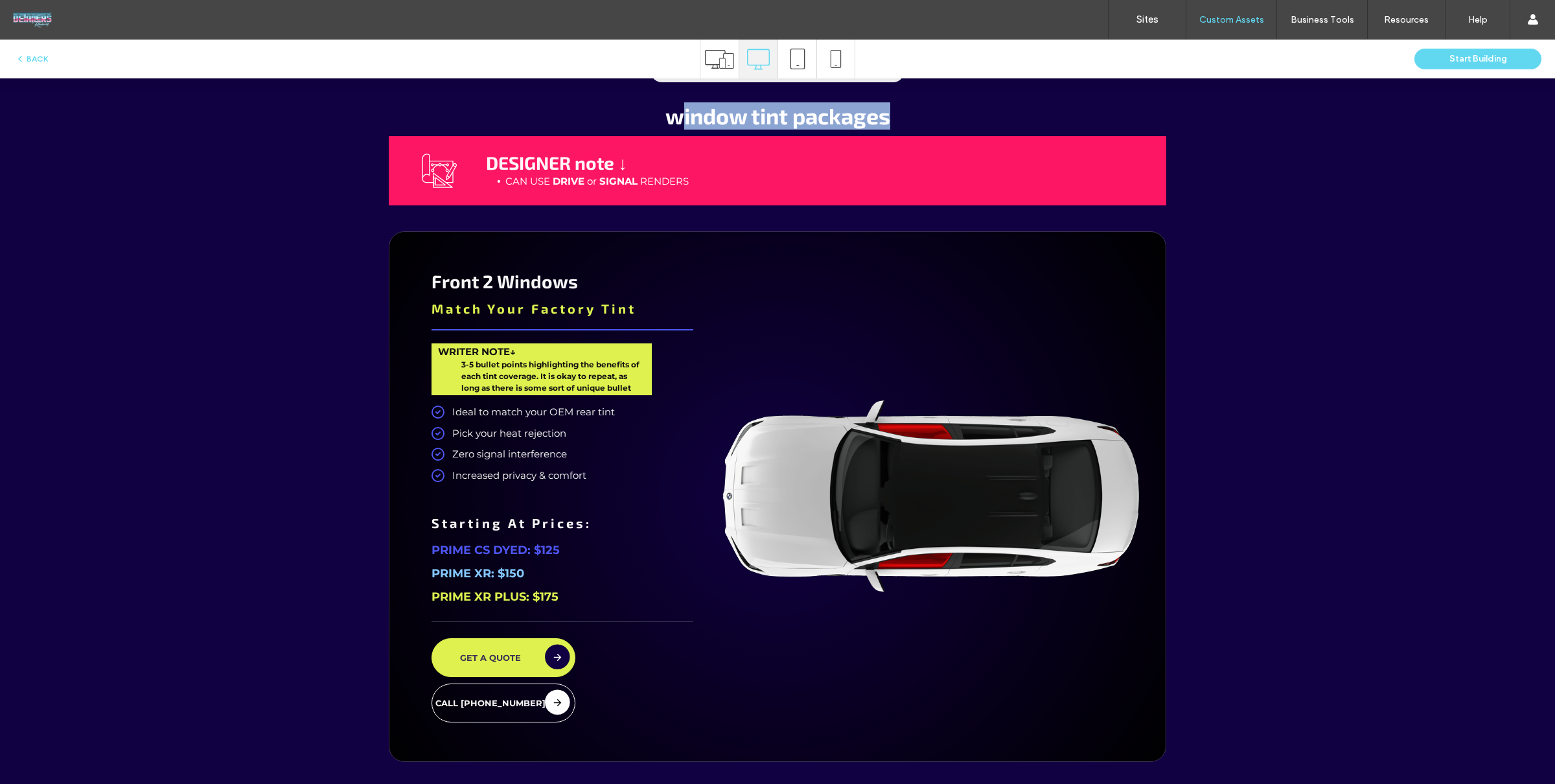
scroll to position [2488, 0]
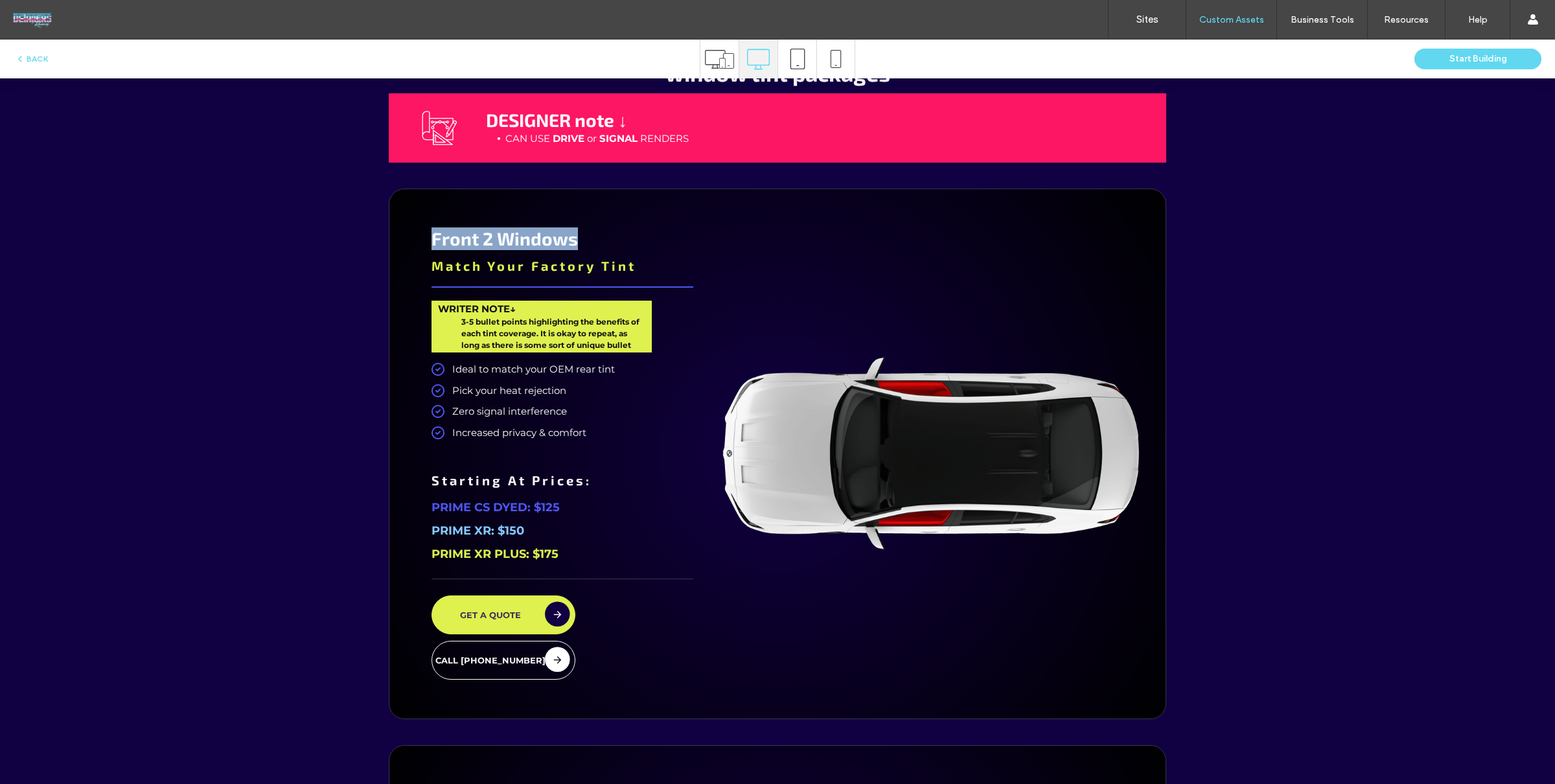
drag, startPoint x: 537, startPoint y: 243, endPoint x: 579, endPoint y: 247, distance: 42.2
click at [579, 247] on div "Front 2 Windows Match Your Factory Tint WRITER NOTE↓ 3-5 bullet points highligh…" at bounding box center [561, 453] width 307 height 491
drag, startPoint x: 428, startPoint y: 502, endPoint x: 613, endPoint y: 500, distance: 185.0
click at [614, 499] on div "Front 2 Windows Match Your Factory Tint WRITER NOTE↓ 3-5 bullet points highligh…" at bounding box center [561, 453] width 307 height 491
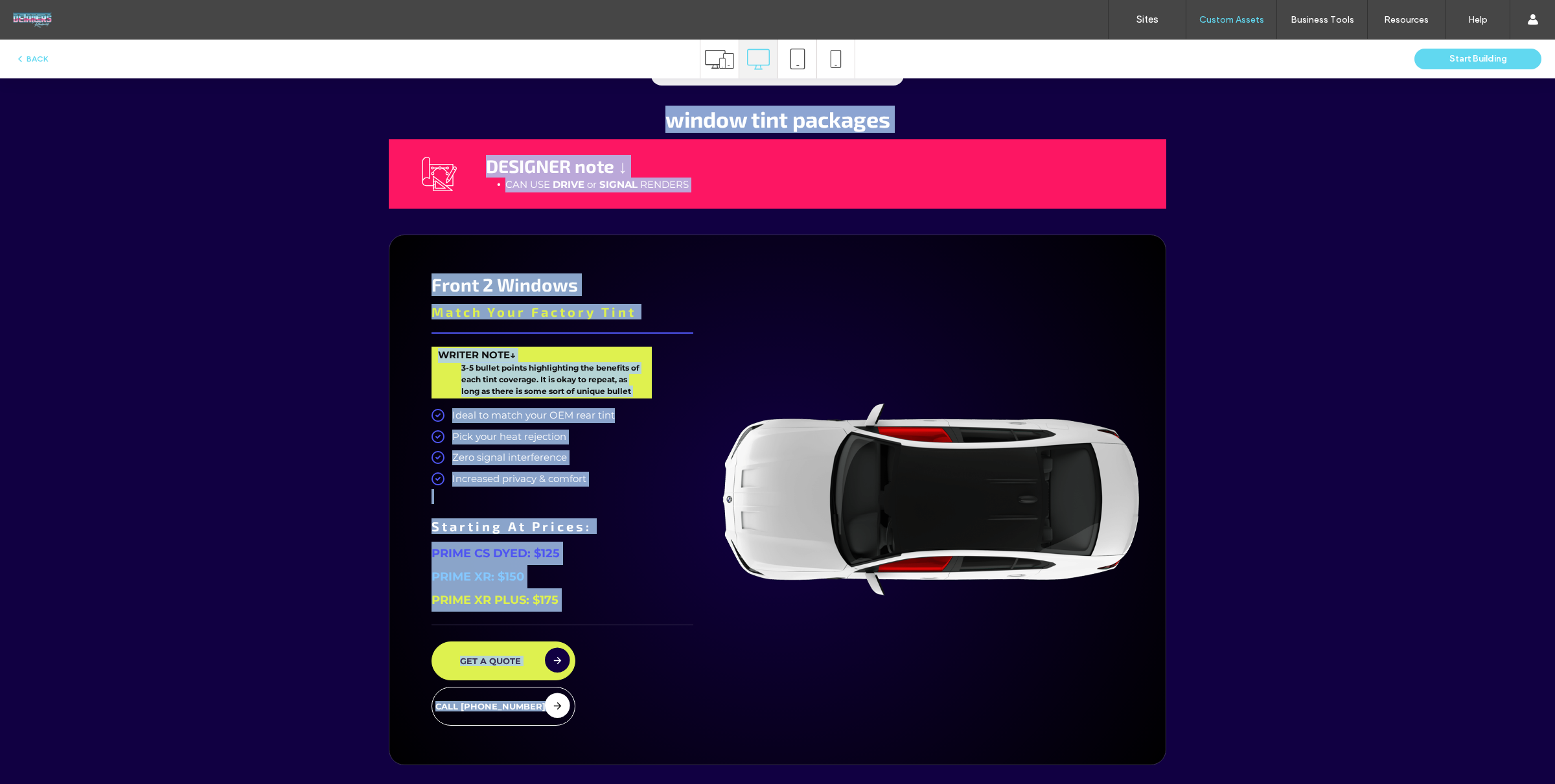
scroll to position [2470, 0]
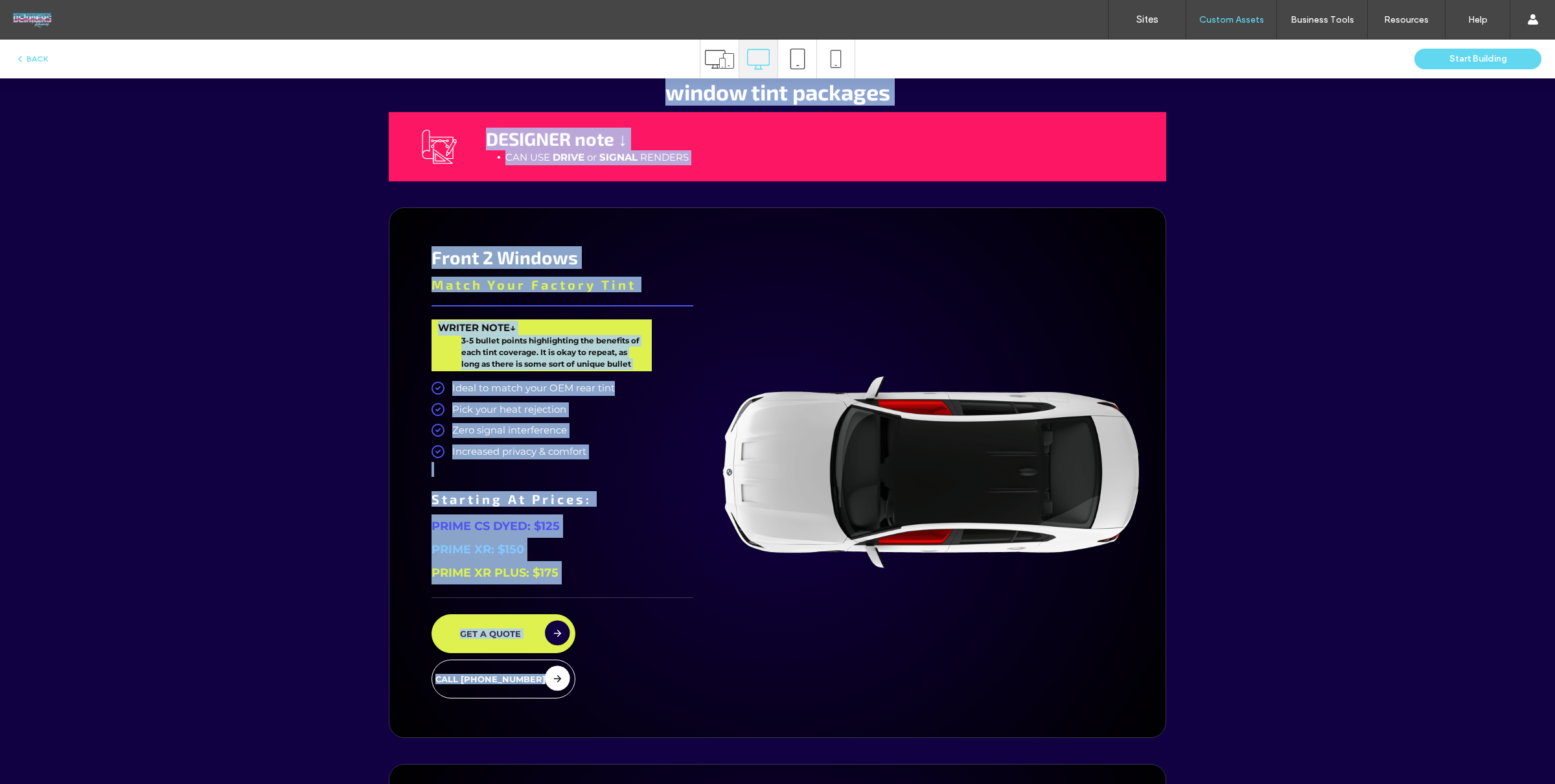
drag, startPoint x: 651, startPoint y: 221, endPoint x: 1056, endPoint y: 695, distance: 623.5
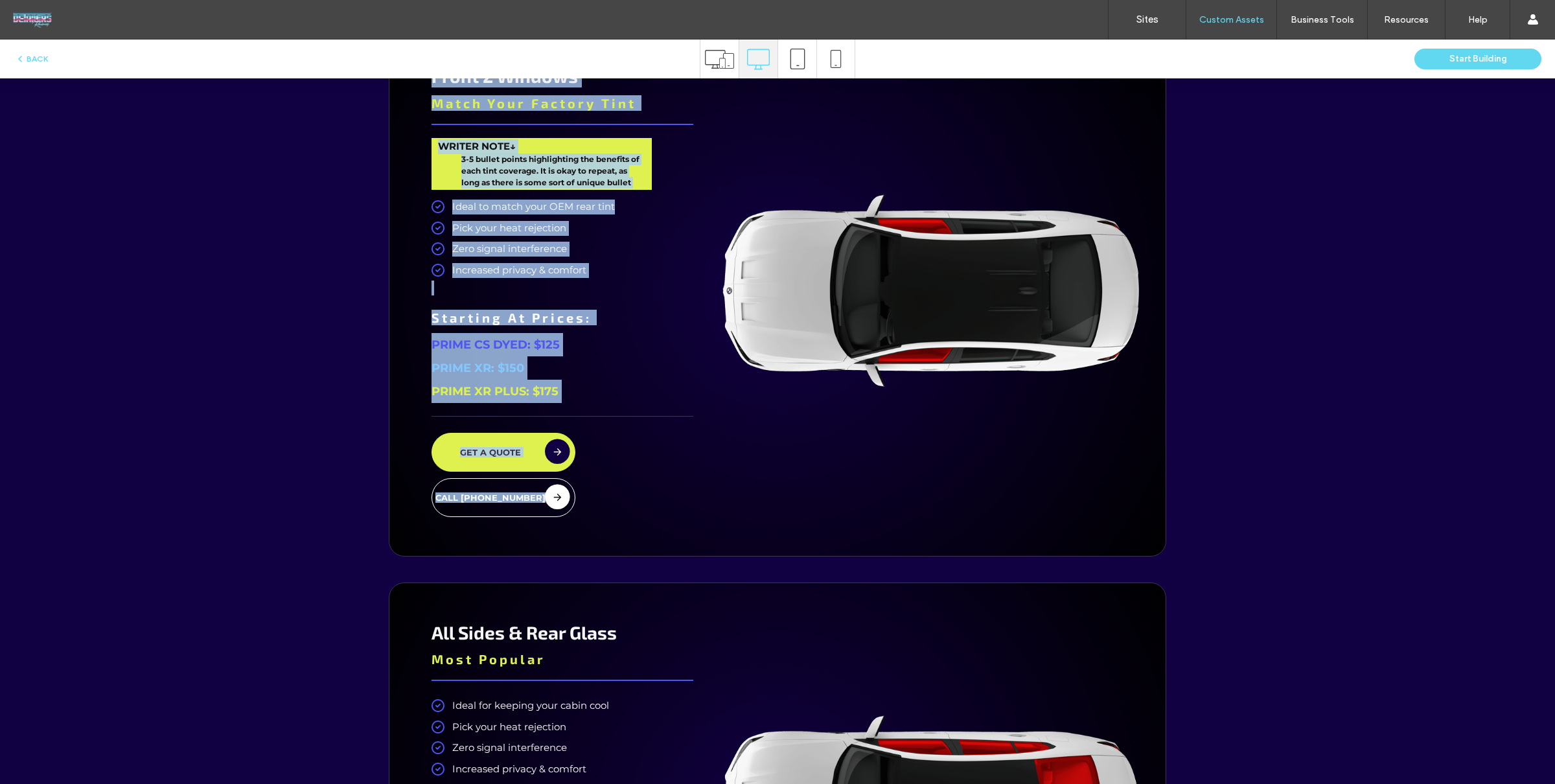
scroll to position [2946, 0]
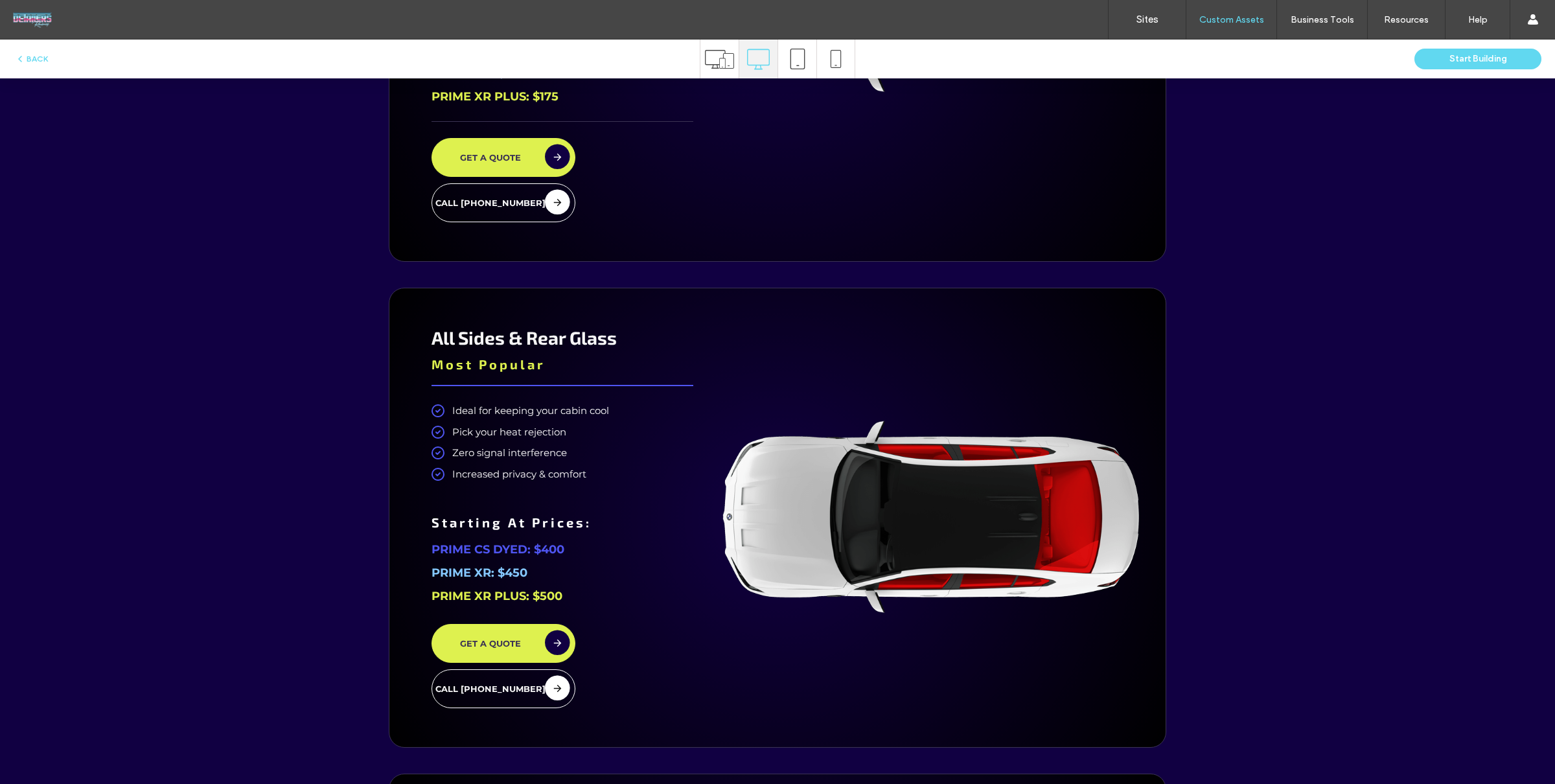
drag, startPoint x: 455, startPoint y: 336, endPoint x: 444, endPoint y: 331, distance: 12.1
click at [452, 335] on span "All Sides & Rear Glass" at bounding box center [524, 337] width 186 height 22
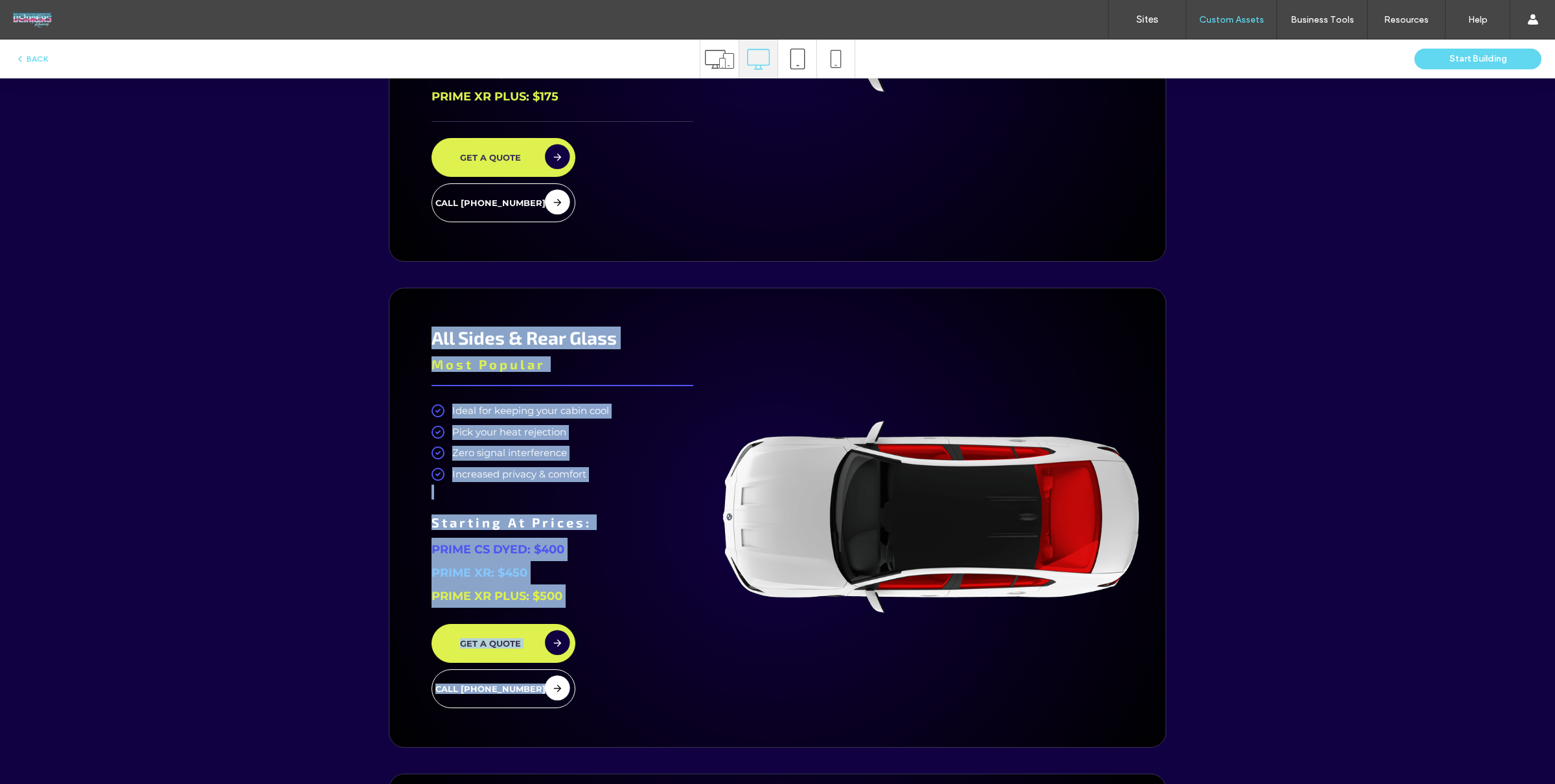
drag, startPoint x: 713, startPoint y: 415, endPoint x: 1185, endPoint y: 683, distance: 542.8
click at [1186, 689] on div "Roadmap Sites PRICING Window Tint Options Good Choice Prime cs dyed TINT Lacus …" at bounding box center [777, 404] width 1555 height 2651
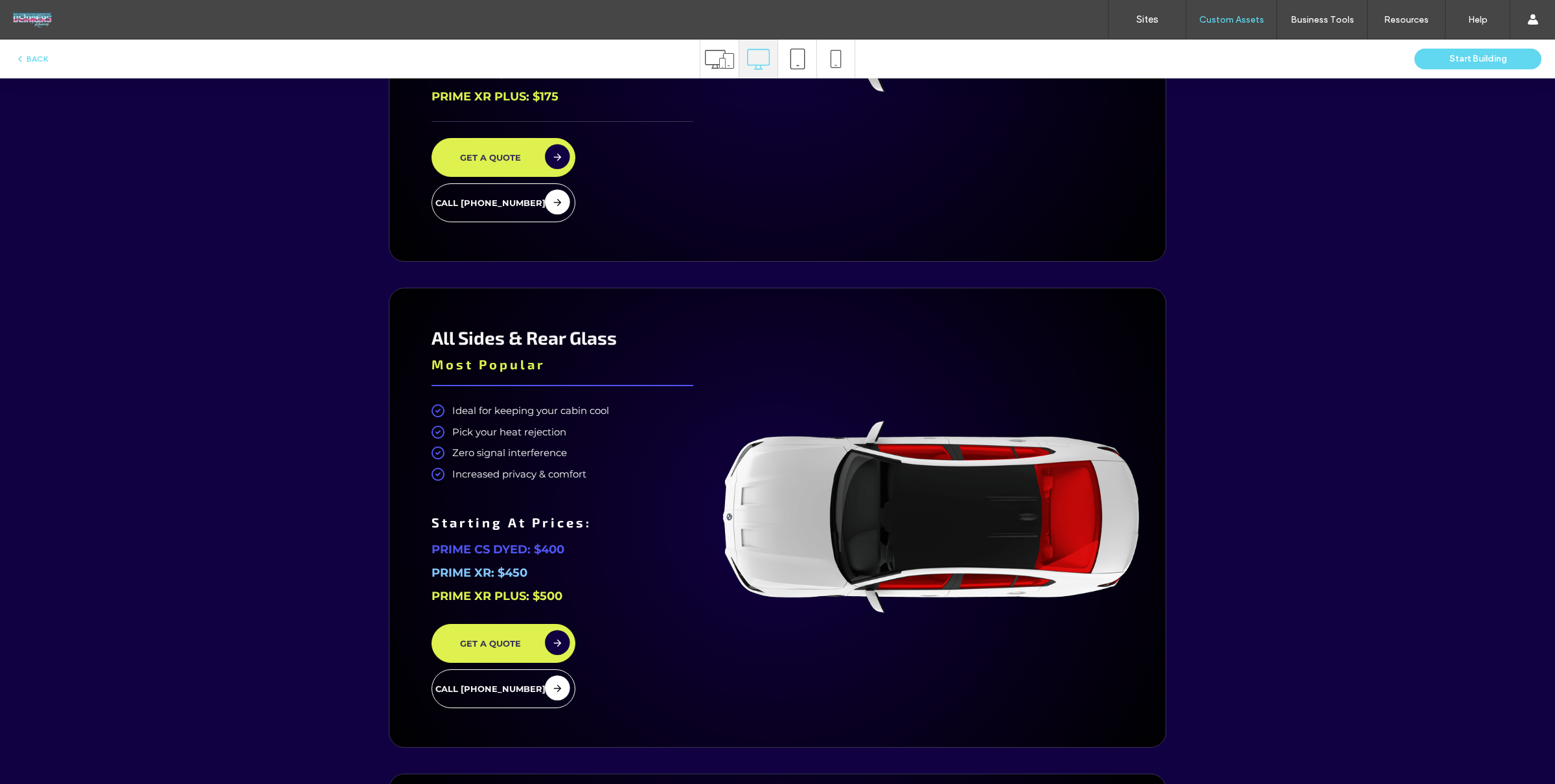
drag, startPoint x: 993, startPoint y: 418, endPoint x: 888, endPoint y: 366, distance: 117.2
click at [992, 418] on div at bounding box center [931, 517] width 431 height 420
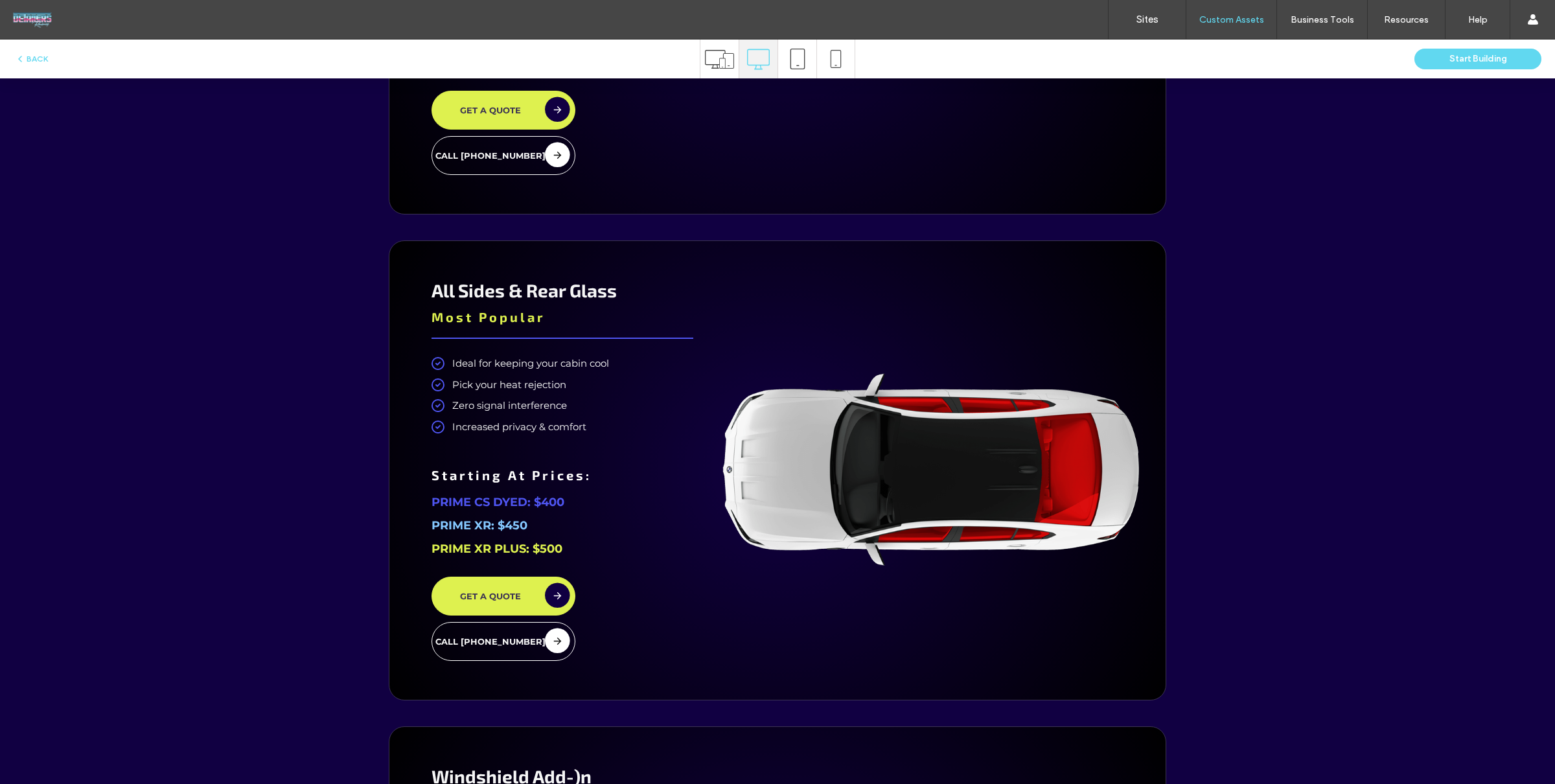
scroll to position [3000, 0]
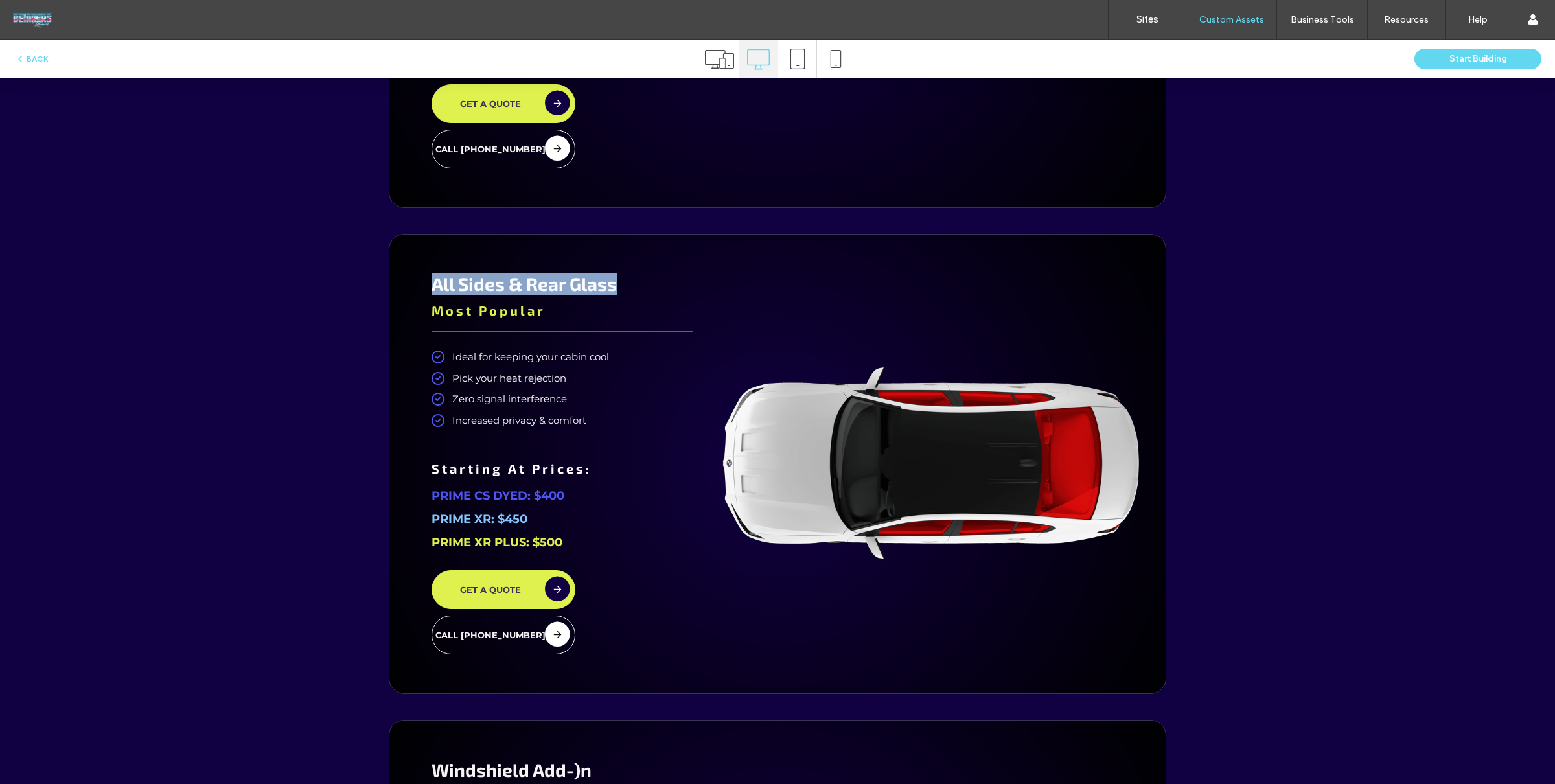
drag, startPoint x: 422, startPoint y: 279, endPoint x: 663, endPoint y: 297, distance: 241.7
click at [663, 298] on div "All Sides & Rear Glass Most Popular Ideal for keeping your cabin cool Pick your…" at bounding box center [561, 463] width 307 height 420
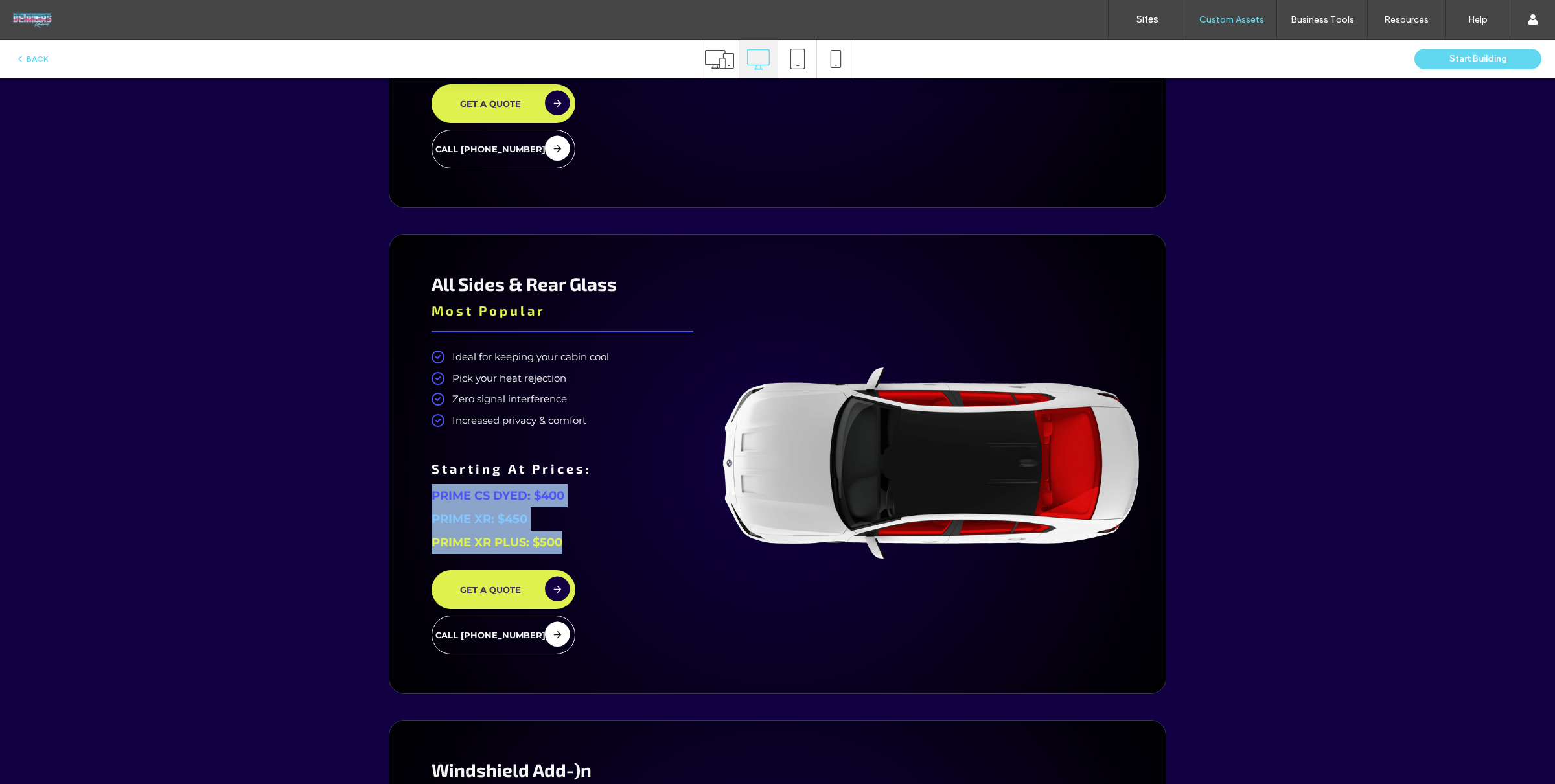
drag, startPoint x: 431, startPoint y: 498, endPoint x: 584, endPoint y: 544, distance: 159.8
click at [585, 544] on div "All Sides & Rear Glass Most Popular Ideal for keeping your cabin cool Pick your…" at bounding box center [561, 463] width 307 height 420
drag, startPoint x: 435, startPoint y: 503, endPoint x: 435, endPoint y: 496, distance: 7.0
click at [435, 502] on p "PRIME CS DYED: $400" at bounding box center [562, 495] width 262 height 23
drag, startPoint x: 450, startPoint y: 496, endPoint x: 593, endPoint y: 541, distance: 149.9
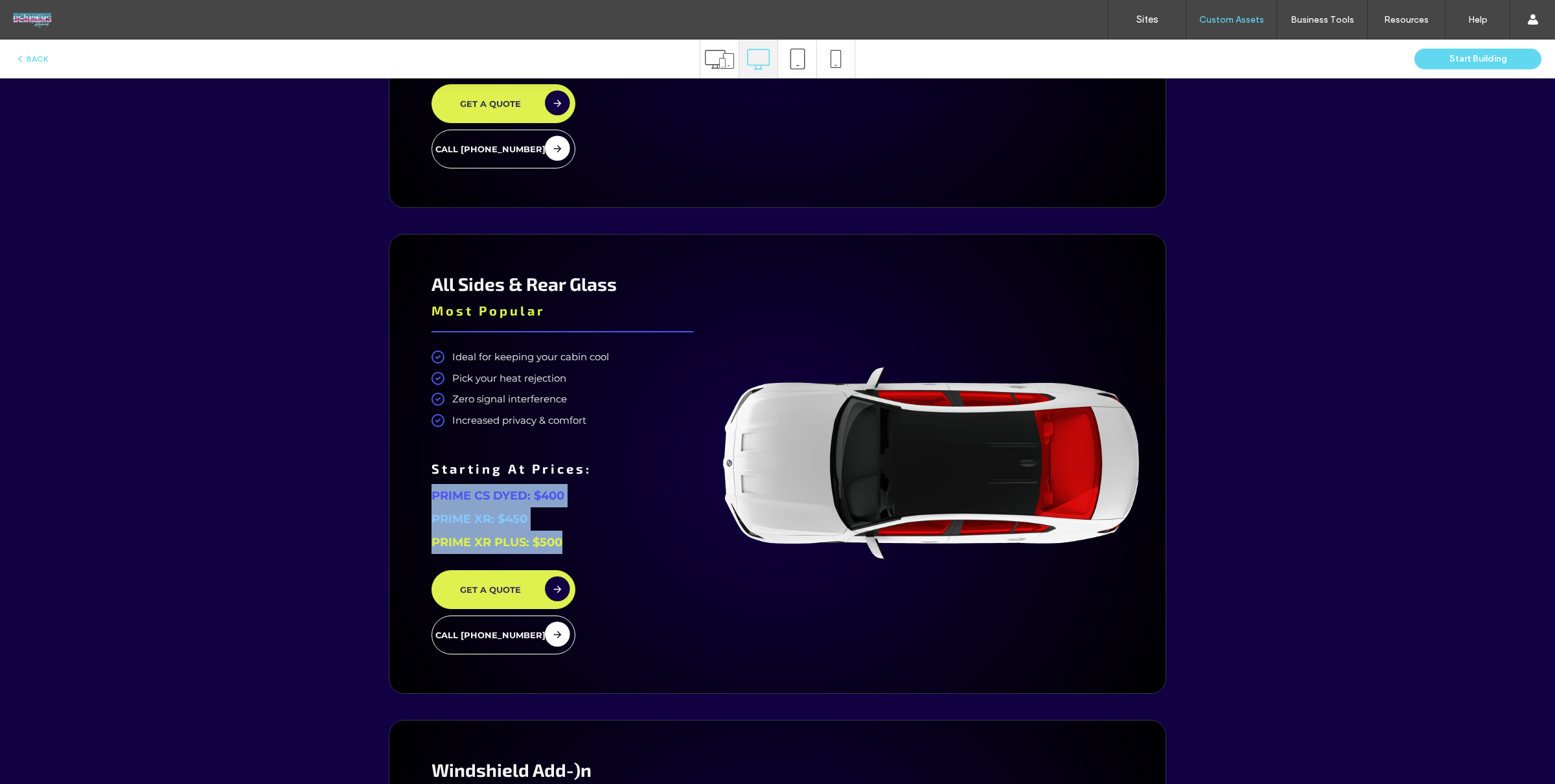
click at [593, 541] on div "PRIME CS DYED: $400 PRIME XR: $450 PRIME XR PLUS: $500" at bounding box center [562, 518] width 262 height 72
click at [530, 515] on p "PRIME XR: $450" at bounding box center [562, 519] width 262 height 23
drag, startPoint x: 460, startPoint y: 491, endPoint x: 514, endPoint y: 493, distance: 54.0
click at [592, 491] on div "All Sides & Rear Glass Most Popular Ideal for keeping your cabin cool Pick your…" at bounding box center [561, 463] width 307 height 420
click at [489, 496] on span "PRIME CS DYED: $400" at bounding box center [498, 496] width 133 height 14
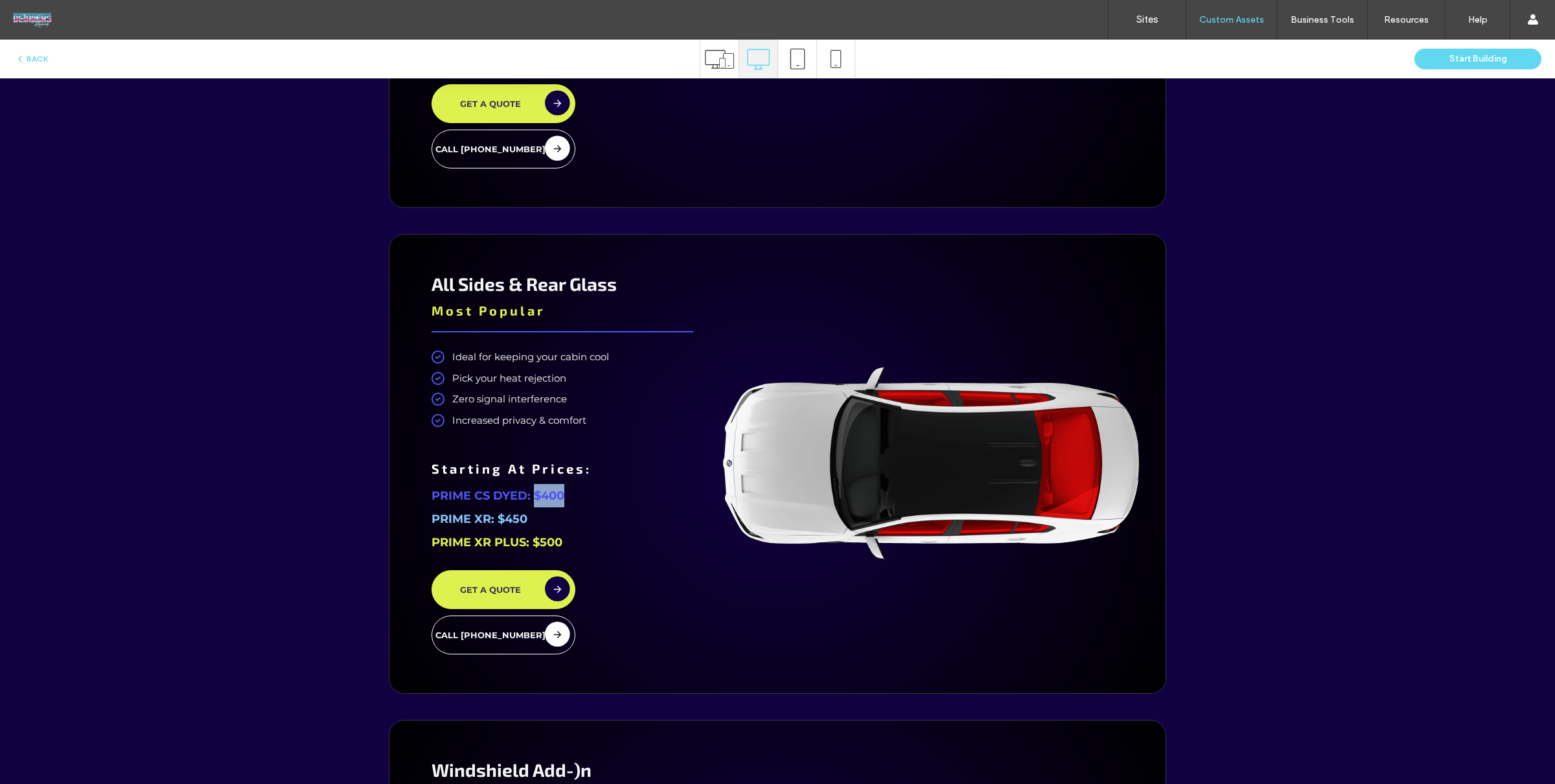
drag, startPoint x: 532, startPoint y: 493, endPoint x: 594, endPoint y: 495, distance: 62.0
click at [594, 495] on p "PRIME CS DYED: $400" at bounding box center [562, 495] width 262 height 23
drag, startPoint x: 416, startPoint y: 348, endPoint x: 596, endPoint y: 415, distance: 192.1
click at [597, 415] on div "All Sides & Rear Glass Most Popular Ideal for keeping your cabin cool Pick your…" at bounding box center [561, 463] width 307 height 420
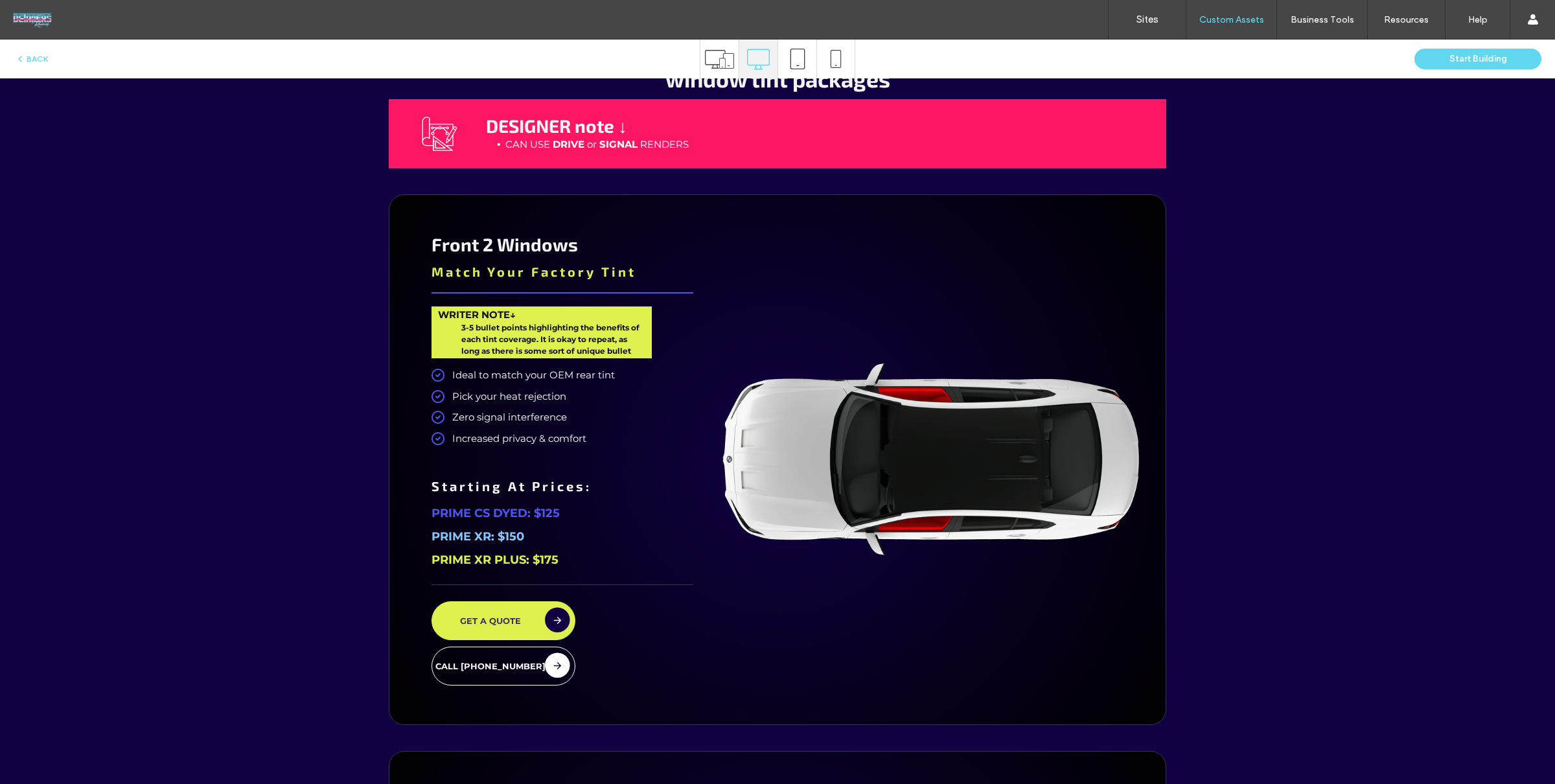
scroll to position [2364, 0]
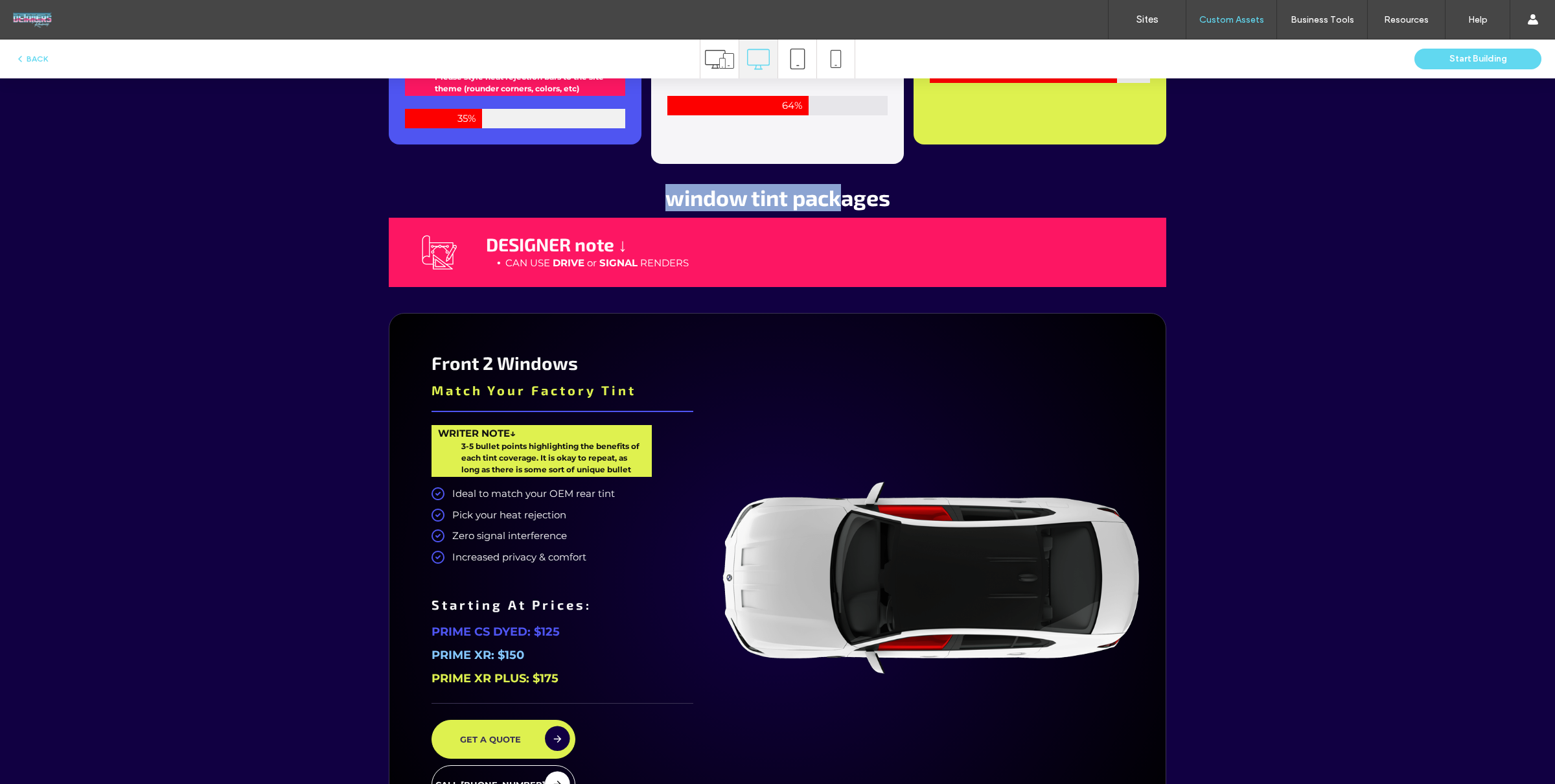
drag, startPoint x: 670, startPoint y: 195, endPoint x: 888, endPoint y: 187, distance: 218.1
click at [888, 186] on span "window tint packages" at bounding box center [778, 197] width 225 height 27
click at [771, 194] on span "window tint packages" at bounding box center [778, 197] width 225 height 27
drag, startPoint x: 637, startPoint y: 200, endPoint x: 912, endPoint y: 209, distance: 275.1
click at [912, 209] on h2 "window tint packages" at bounding box center [778, 198] width 617 height 27
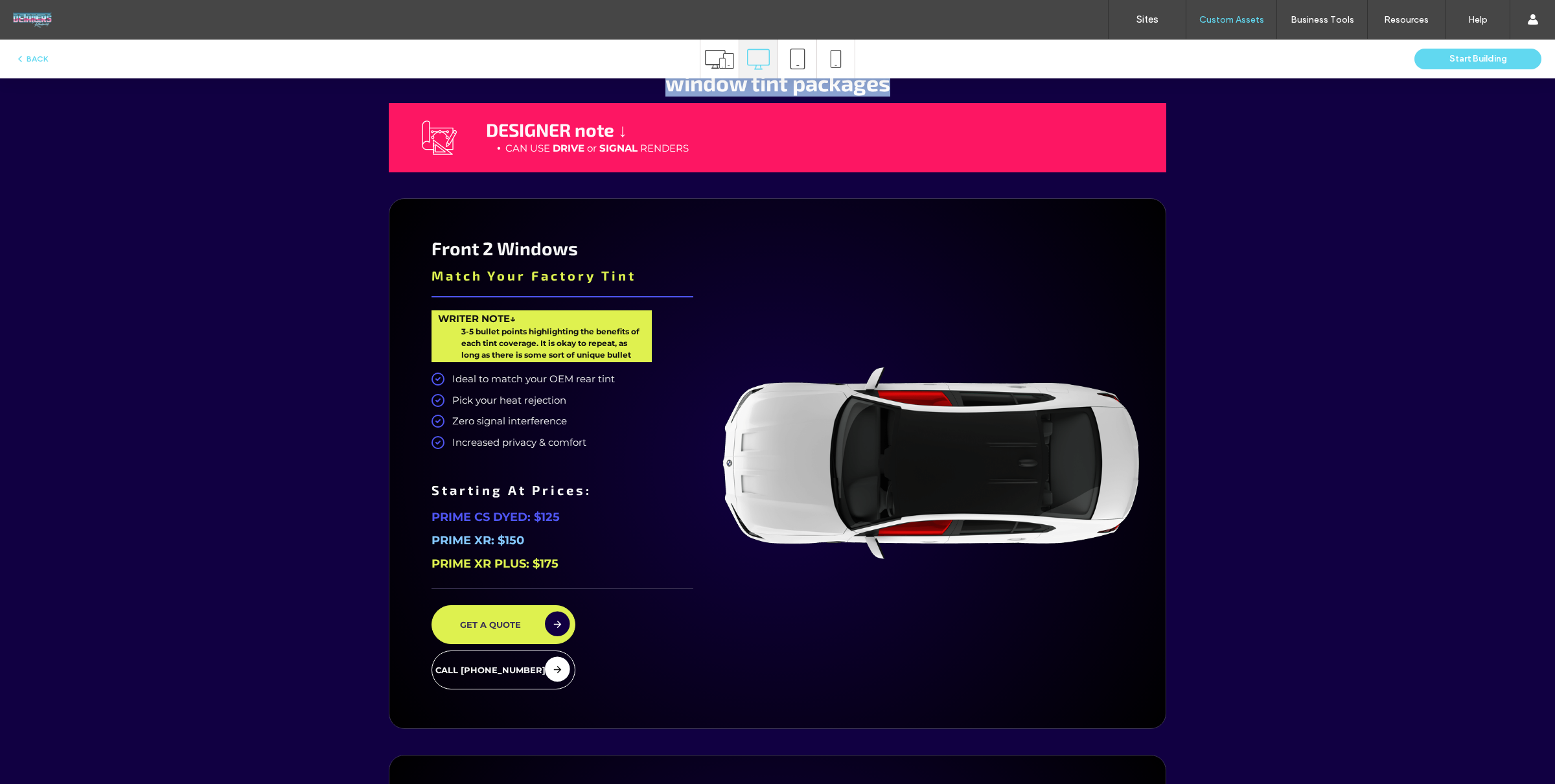
scroll to position [2369, 0]
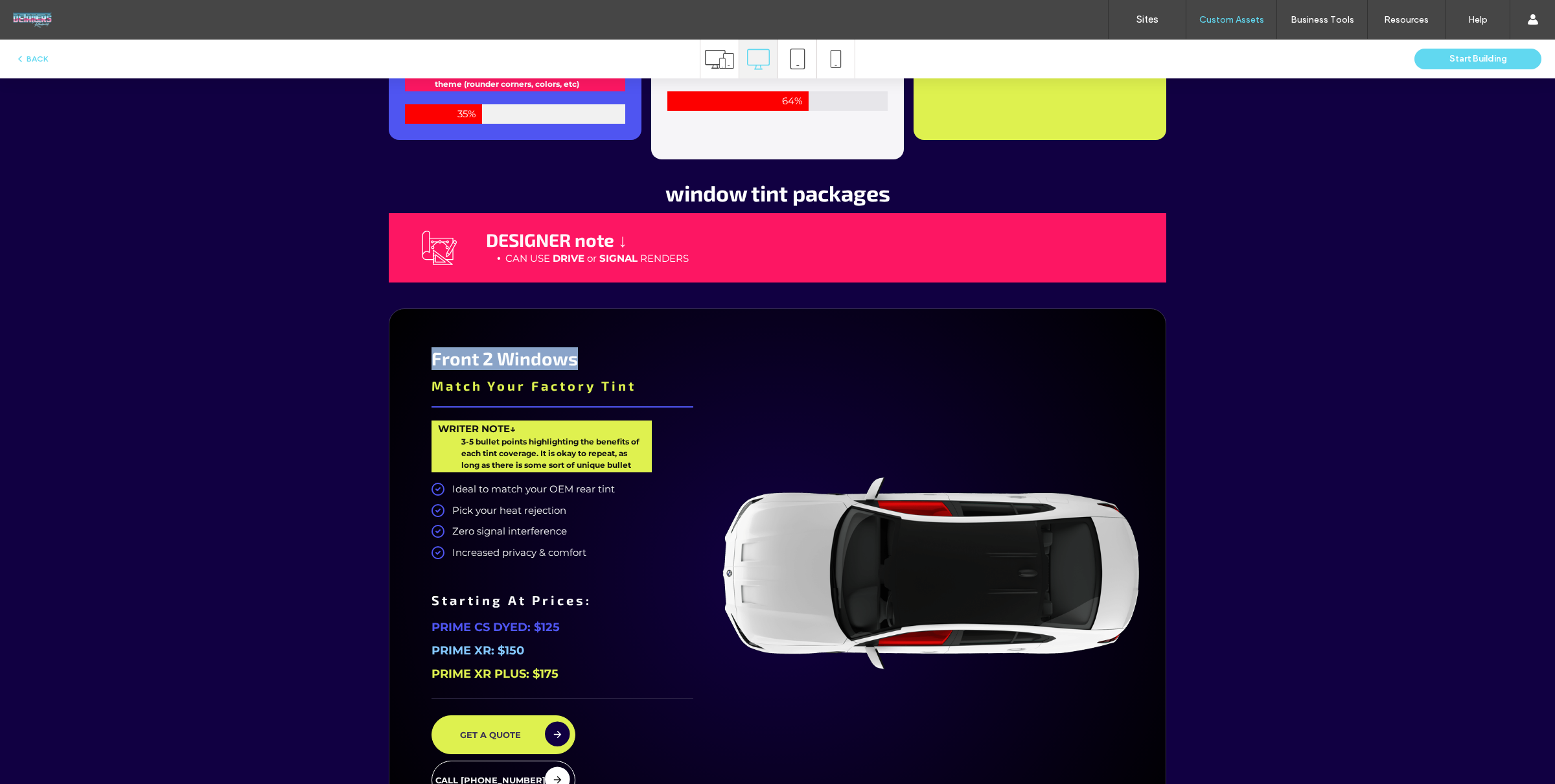
drag, startPoint x: 457, startPoint y: 357, endPoint x: 611, endPoint y: 361, distance: 154.1
click at [612, 357] on div "Front 2 Windows Match Your Factory Tint WRITER NOTE↓ 3-5 bullet points highligh…" at bounding box center [561, 574] width 307 height 491
click at [706, 360] on div "Front 2 Windows Match Your Factory Tint WRITER NOTE↓ 3-5 bullet points highligh…" at bounding box center [561, 574] width 307 height 491
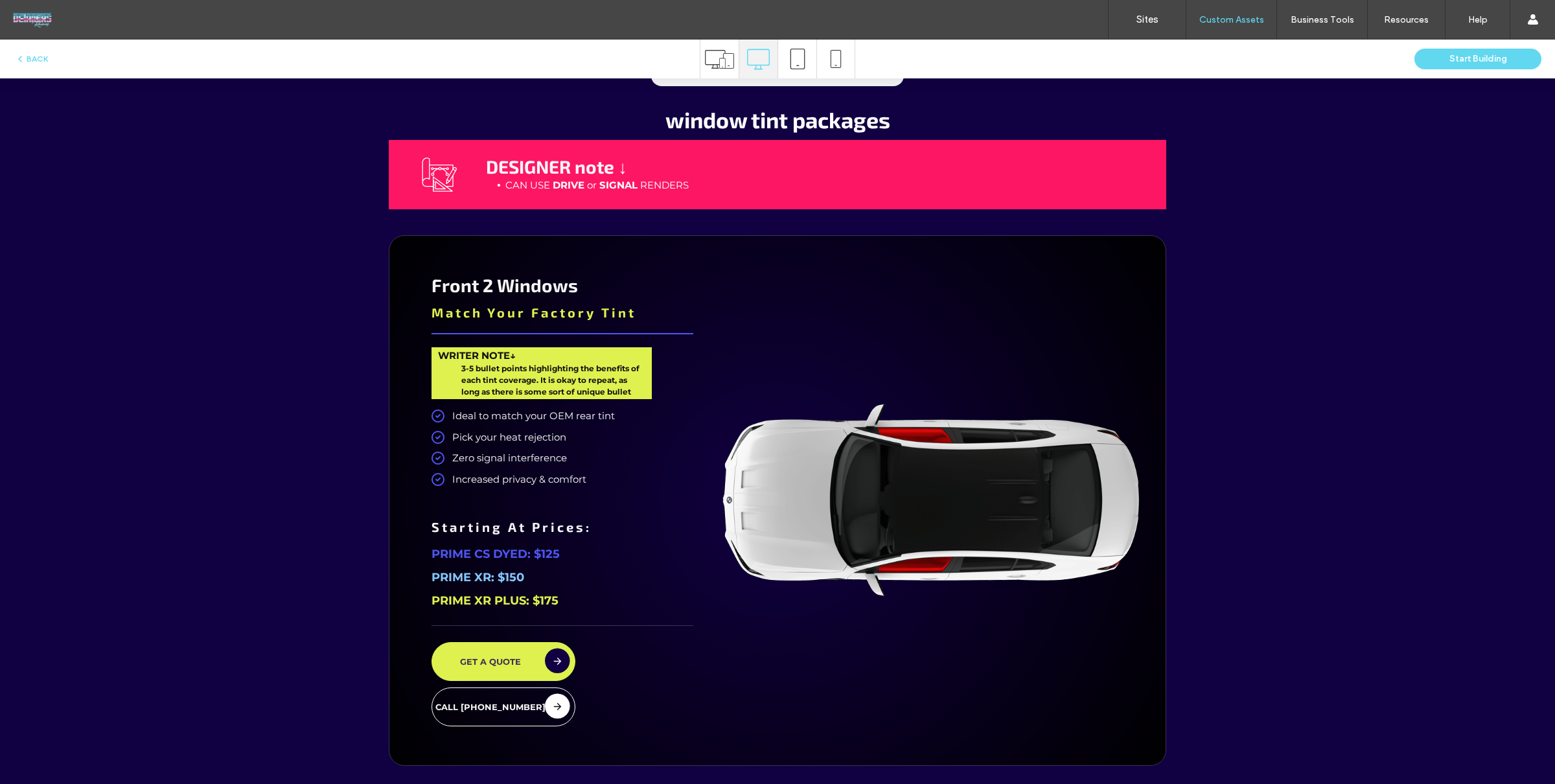
scroll to position [2447, 0]
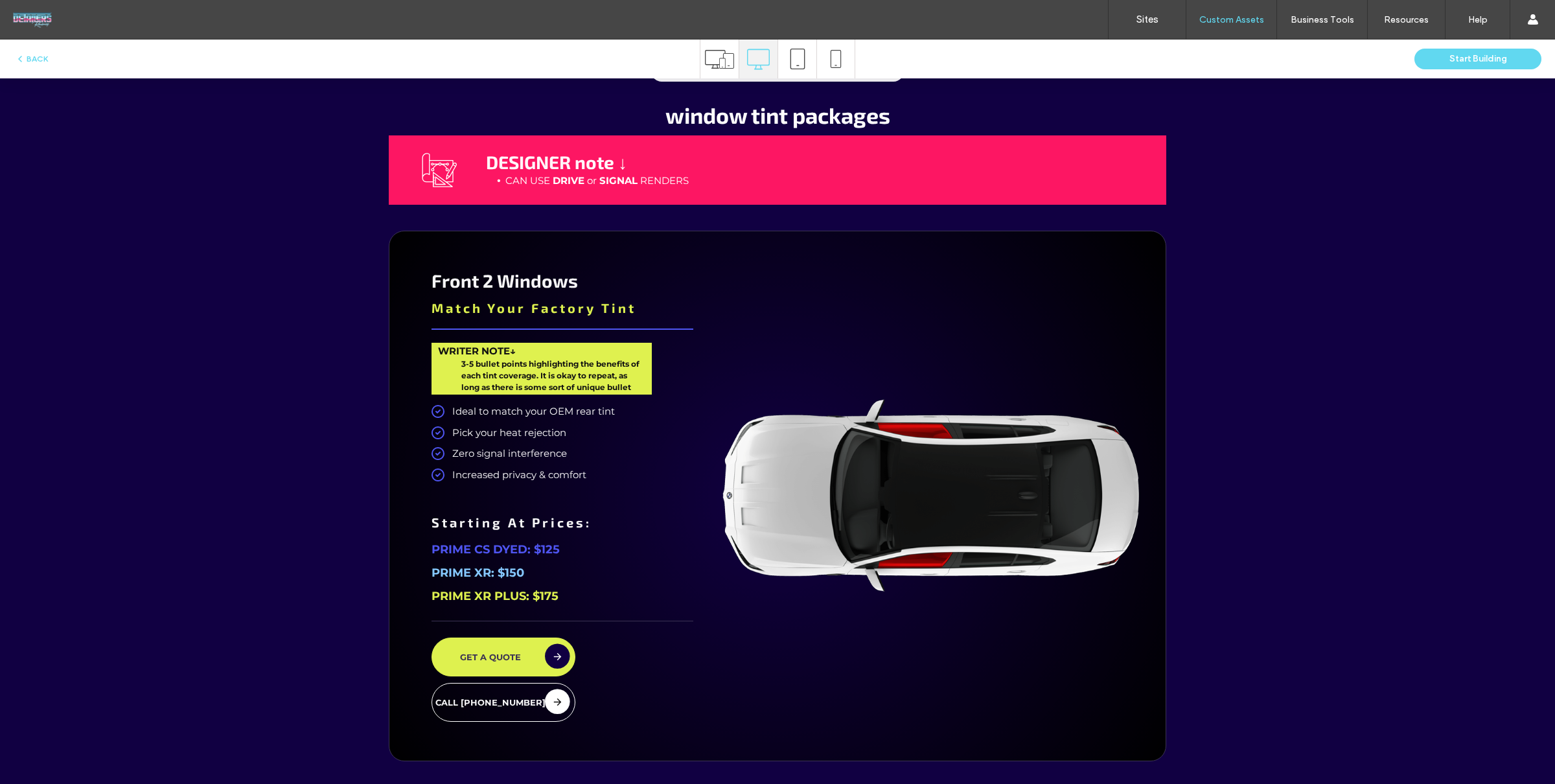
click at [755, 336] on div at bounding box center [931, 496] width 431 height 491
click at [751, 301] on div at bounding box center [931, 496] width 431 height 491
click at [798, 271] on div at bounding box center [931, 496] width 431 height 491
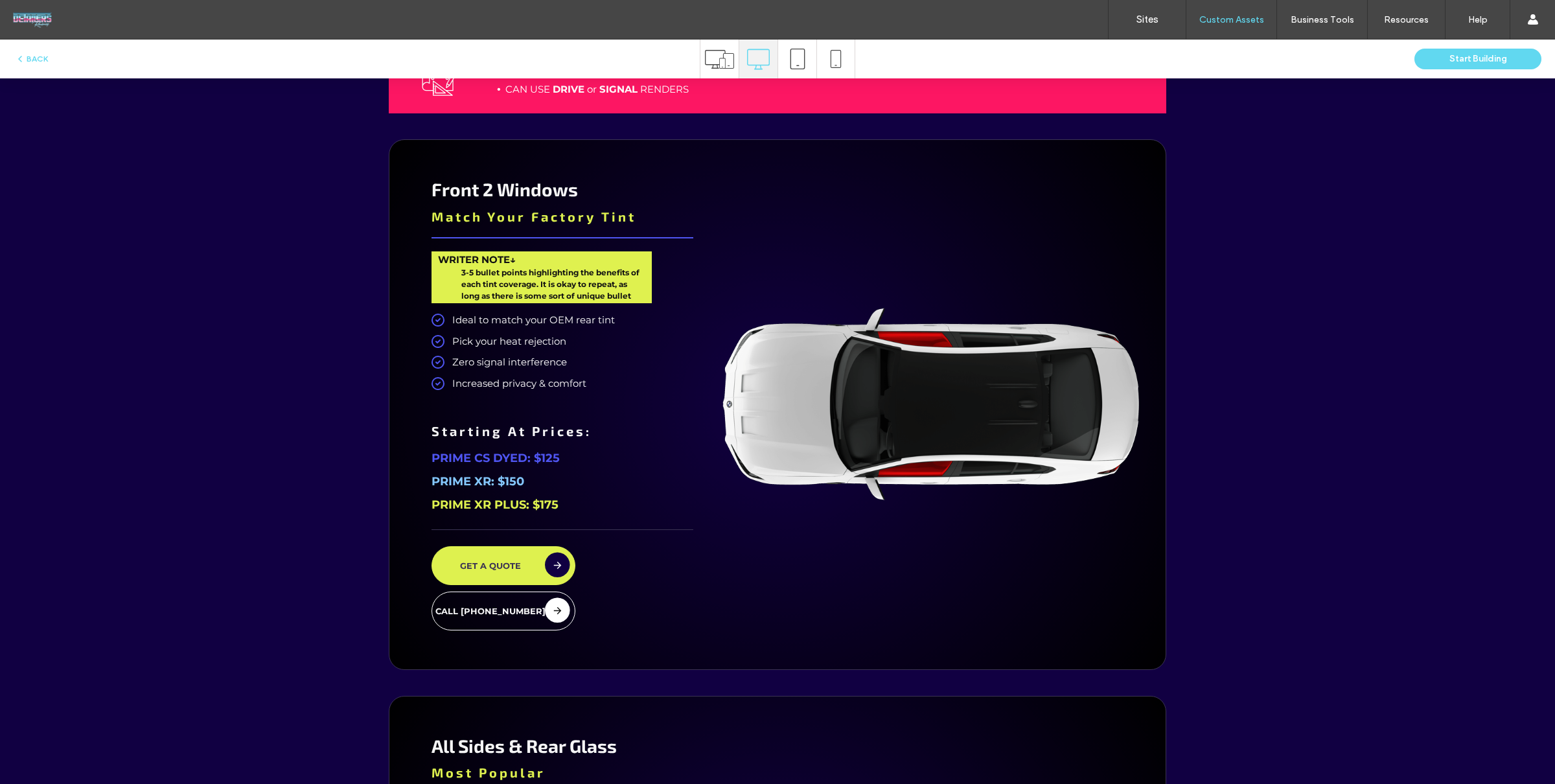
scroll to position [2537, 0]
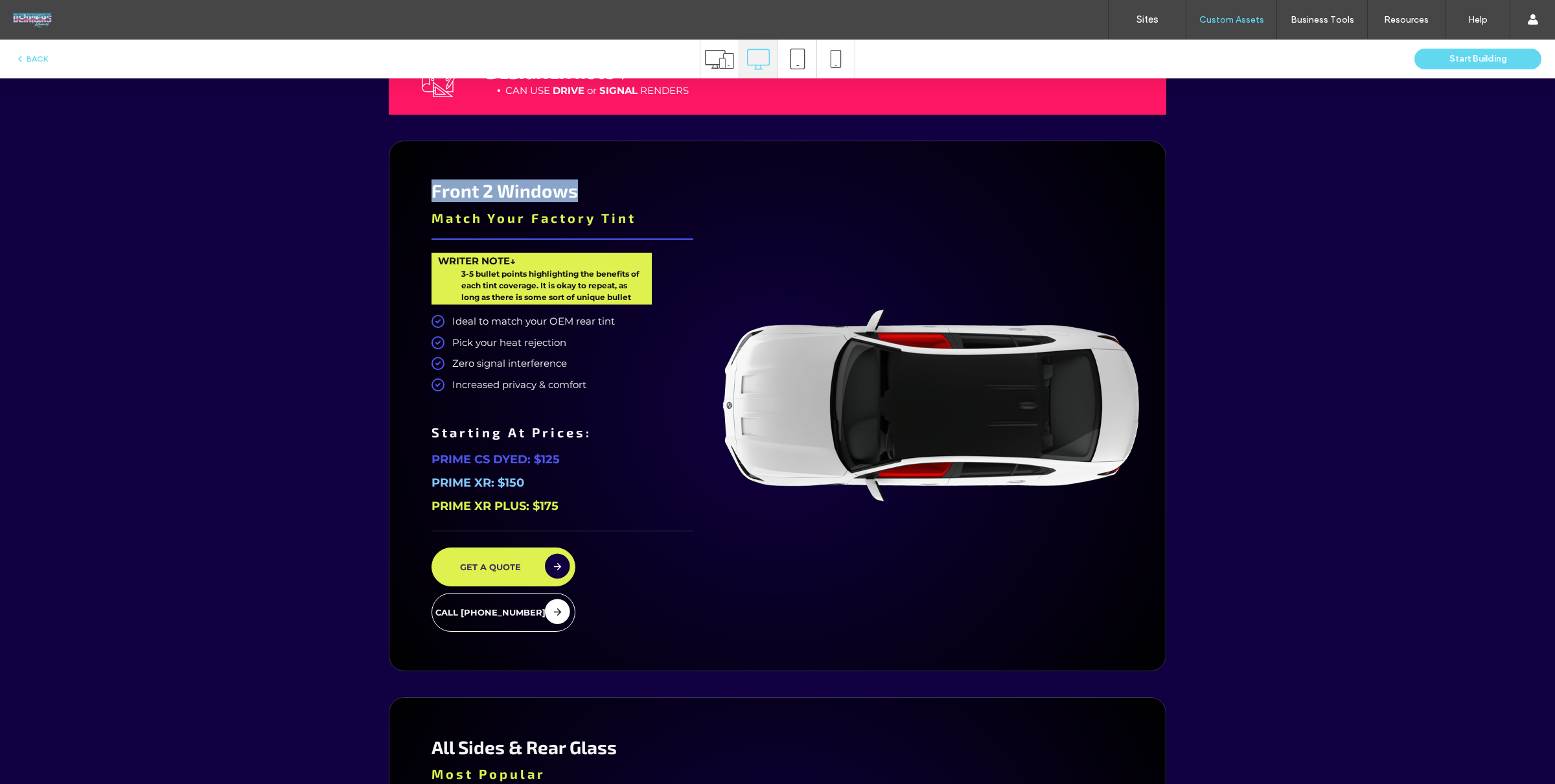
drag, startPoint x: 428, startPoint y: 193, endPoint x: 614, endPoint y: 189, distance: 186.0
click at [614, 189] on div "Front 2 Windows Match Your Factory Tint WRITER NOTE↓ 3-5 bullet points highligh…" at bounding box center [561, 406] width 307 height 491
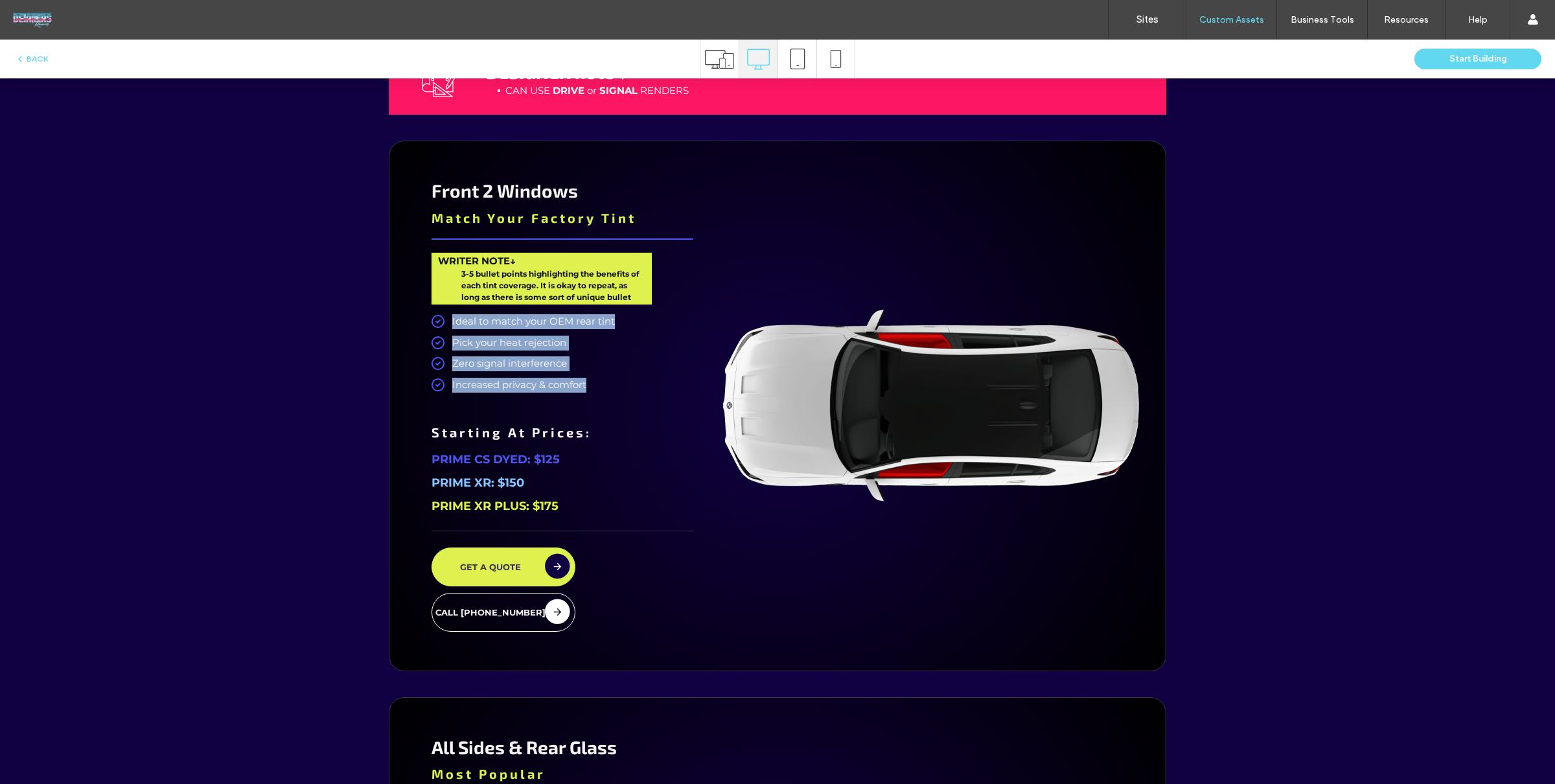
drag, startPoint x: 450, startPoint y: 319, endPoint x: 595, endPoint y: 381, distance: 157.7
click at [594, 382] on ul "Ideal to match your OEM rear tint ﻿ Pick your heat rejection Zero signal interf…" at bounding box center [562, 353] width 262 height 84
click at [1068, 258] on div at bounding box center [931, 406] width 431 height 491
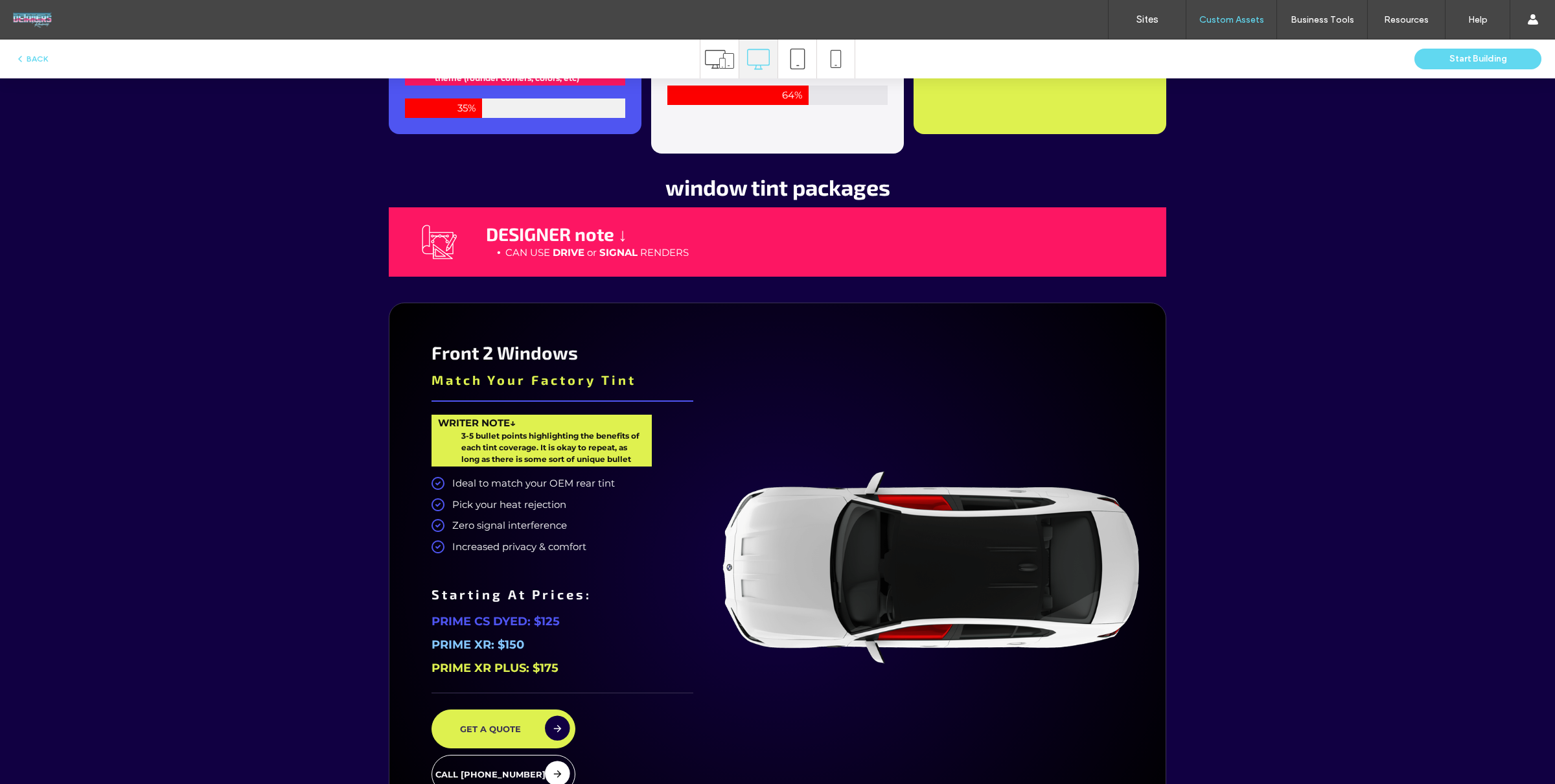
scroll to position [2348, 0]
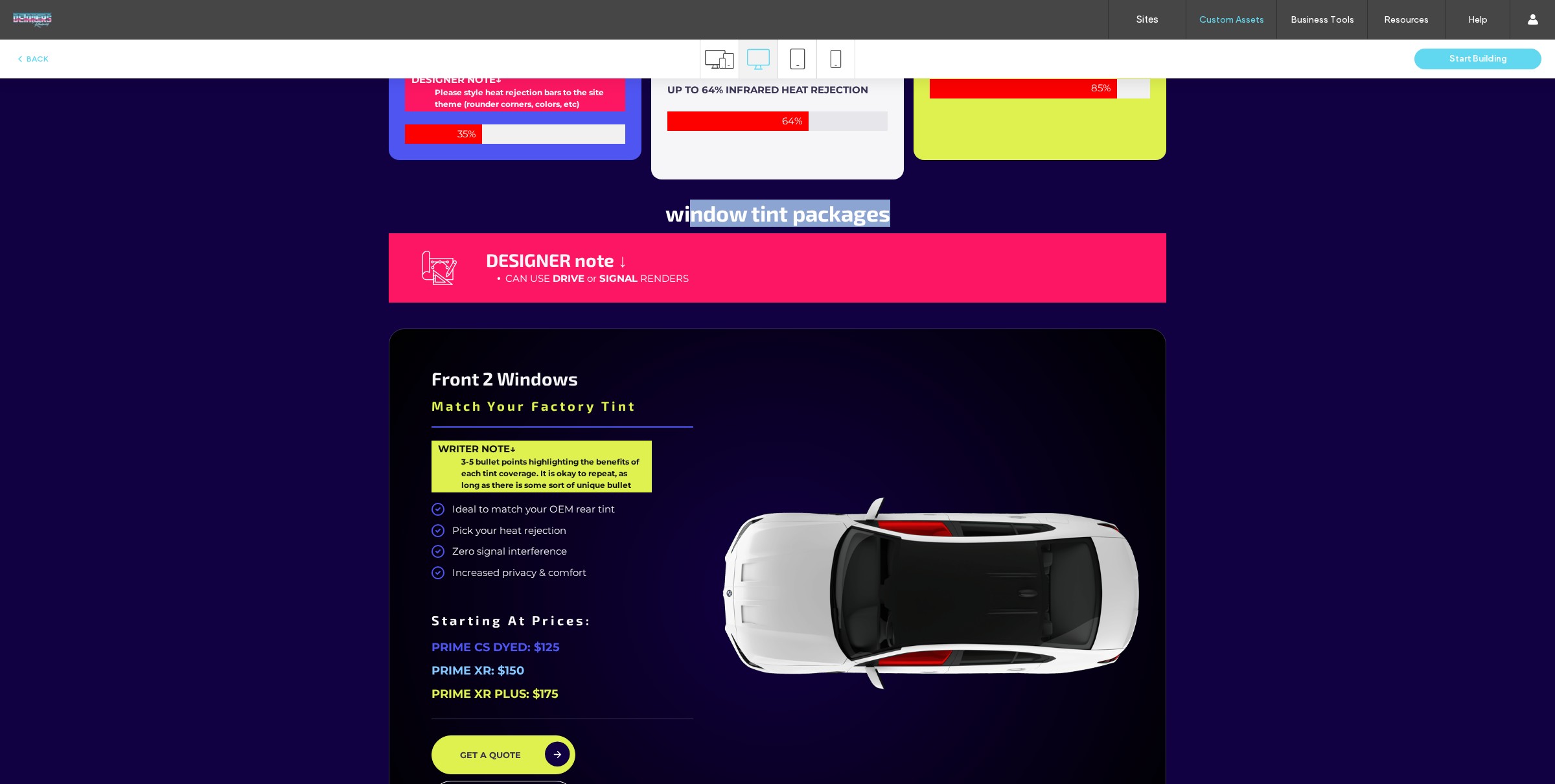
drag, startPoint x: 719, startPoint y: 214, endPoint x: 903, endPoint y: 263, distance: 190.4
click at [918, 223] on h2 "window tint packages" at bounding box center [778, 213] width 617 height 27
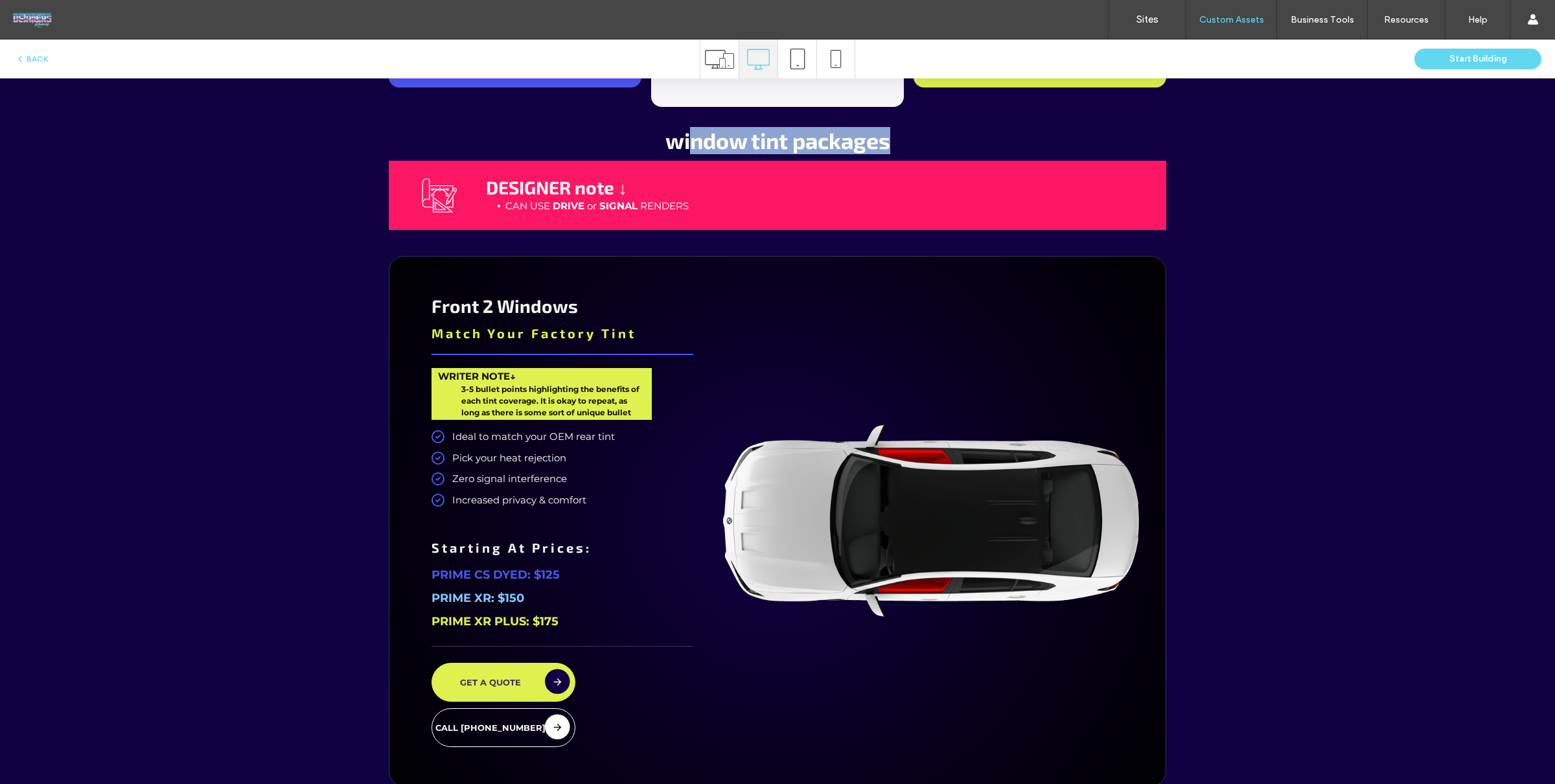
scroll to position [2427, 0]
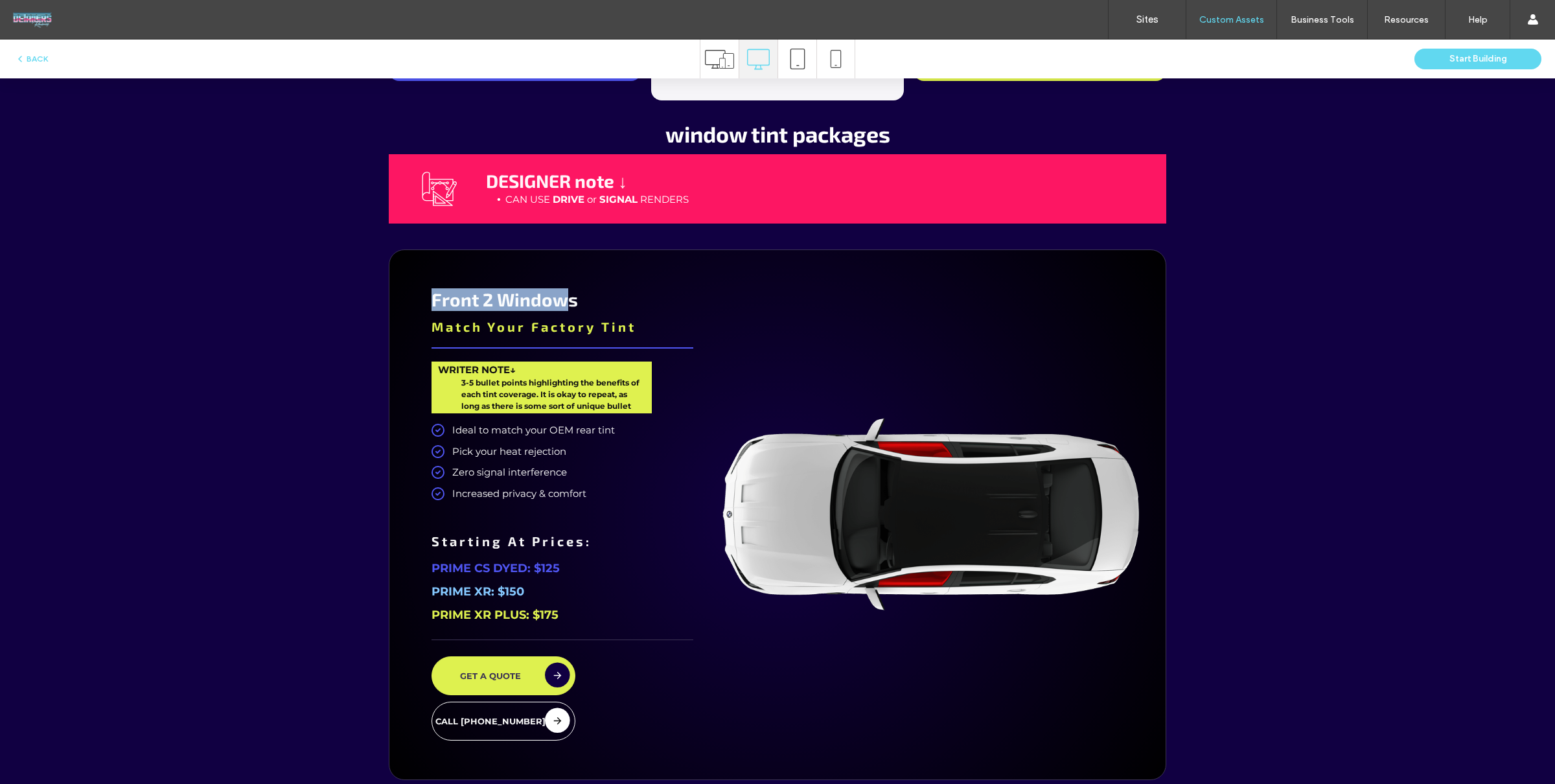
drag, startPoint x: 499, startPoint y: 290, endPoint x: 560, endPoint y: 289, distance: 61.0
click at [561, 289] on span "Front 2 Windows" at bounding box center [505, 299] width 147 height 22
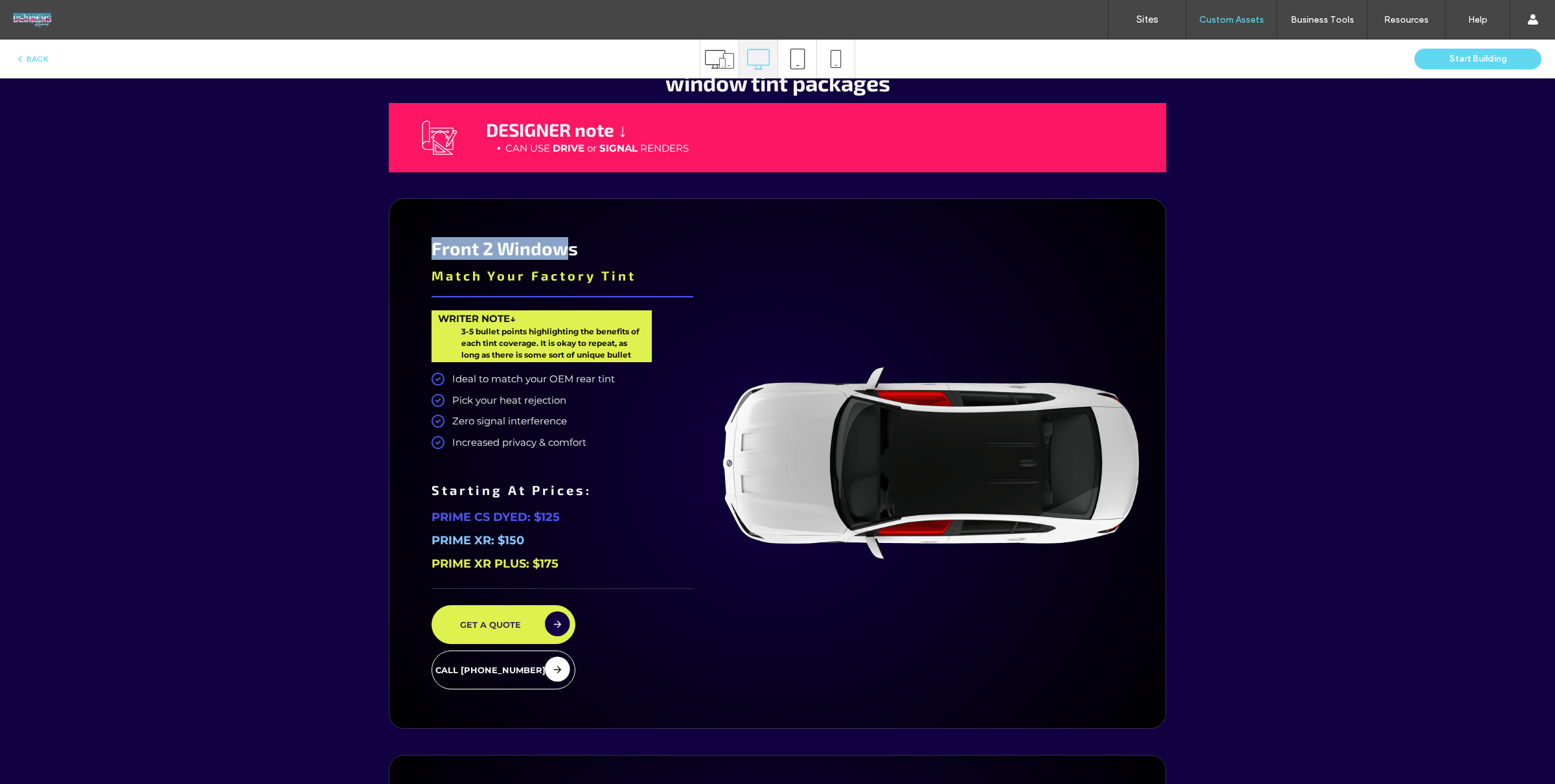
scroll to position [2551, 0]
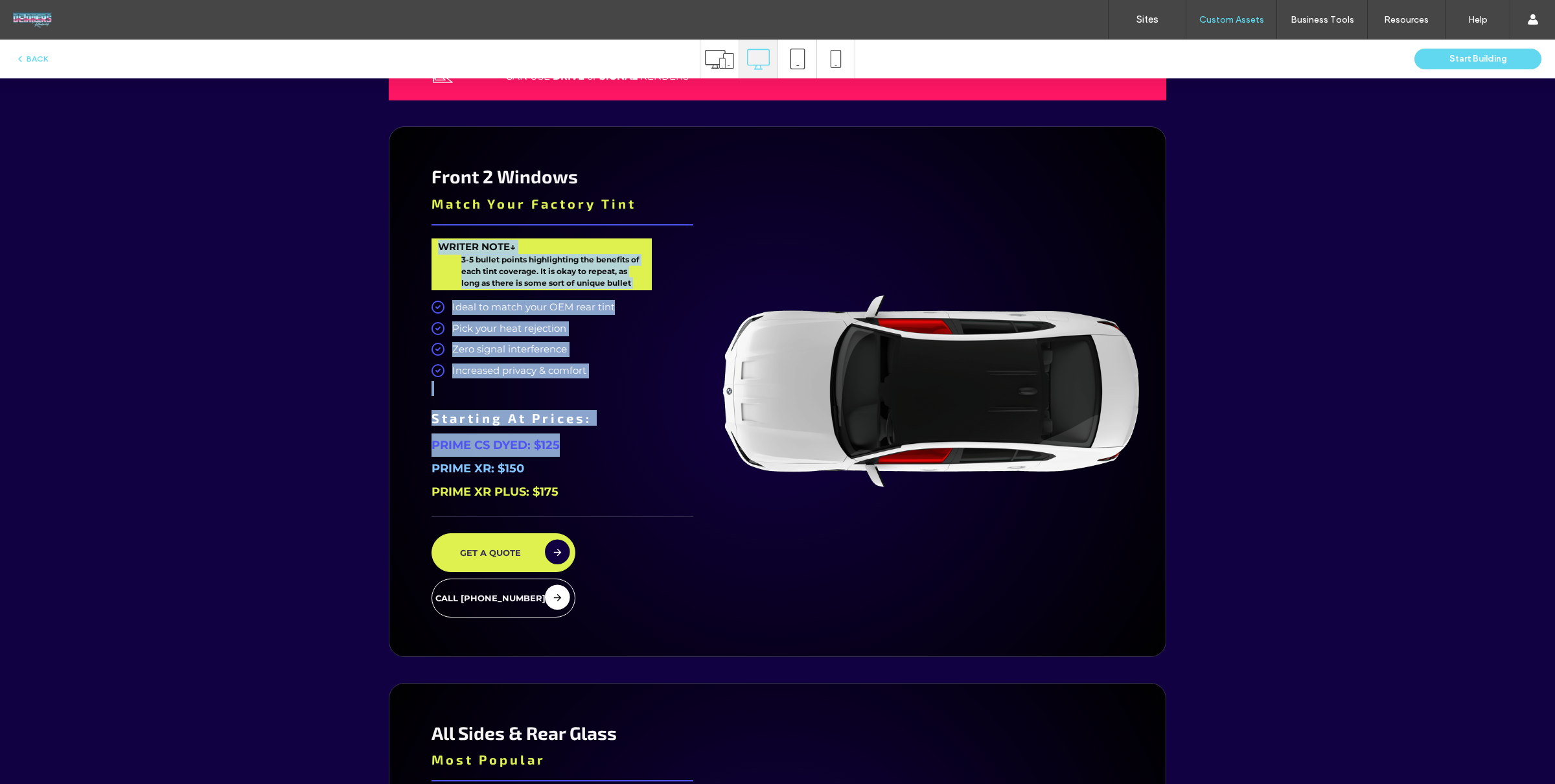
drag, startPoint x: 472, startPoint y: 287, endPoint x: 590, endPoint y: 445, distance: 197.2
click at [585, 445] on div "Front 2 Windows Match Your Factory Tint WRITER NOTE↓ 3-5 bullet points highligh…" at bounding box center [561, 392] width 307 height 491
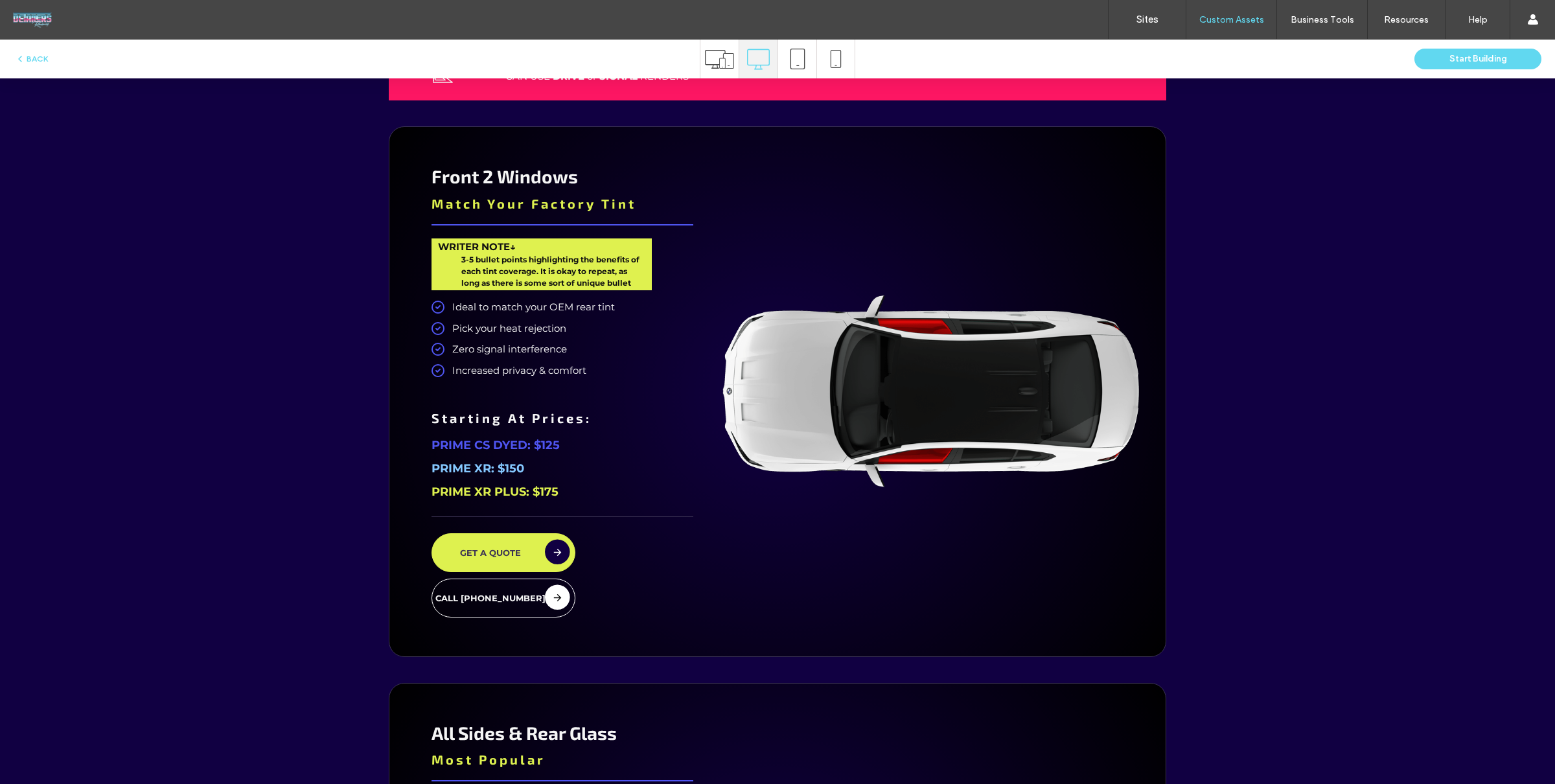
drag, startPoint x: 668, startPoint y: 450, endPoint x: 669, endPoint y: 442, distance: 8.1
click at [668, 450] on p "PRIME CS DYED: $125" at bounding box center [562, 445] width 262 height 23
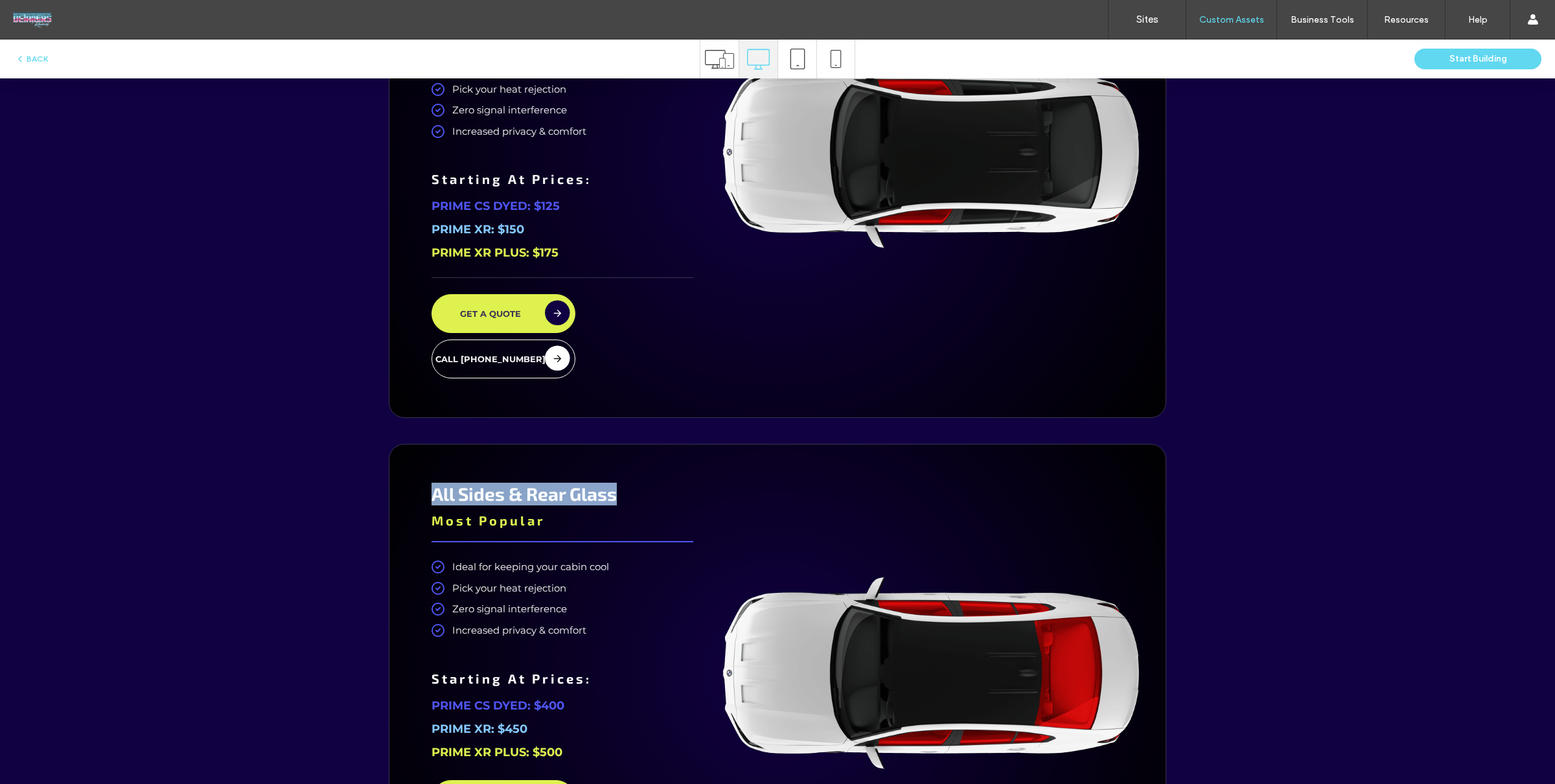
drag, startPoint x: 414, startPoint y: 491, endPoint x: 691, endPoint y: 496, distance: 277.0
click at [690, 496] on div "All Sides & Rear Glass Most Popular Ideal for keeping your cabin cool Pick your…" at bounding box center [561, 674] width 307 height 420
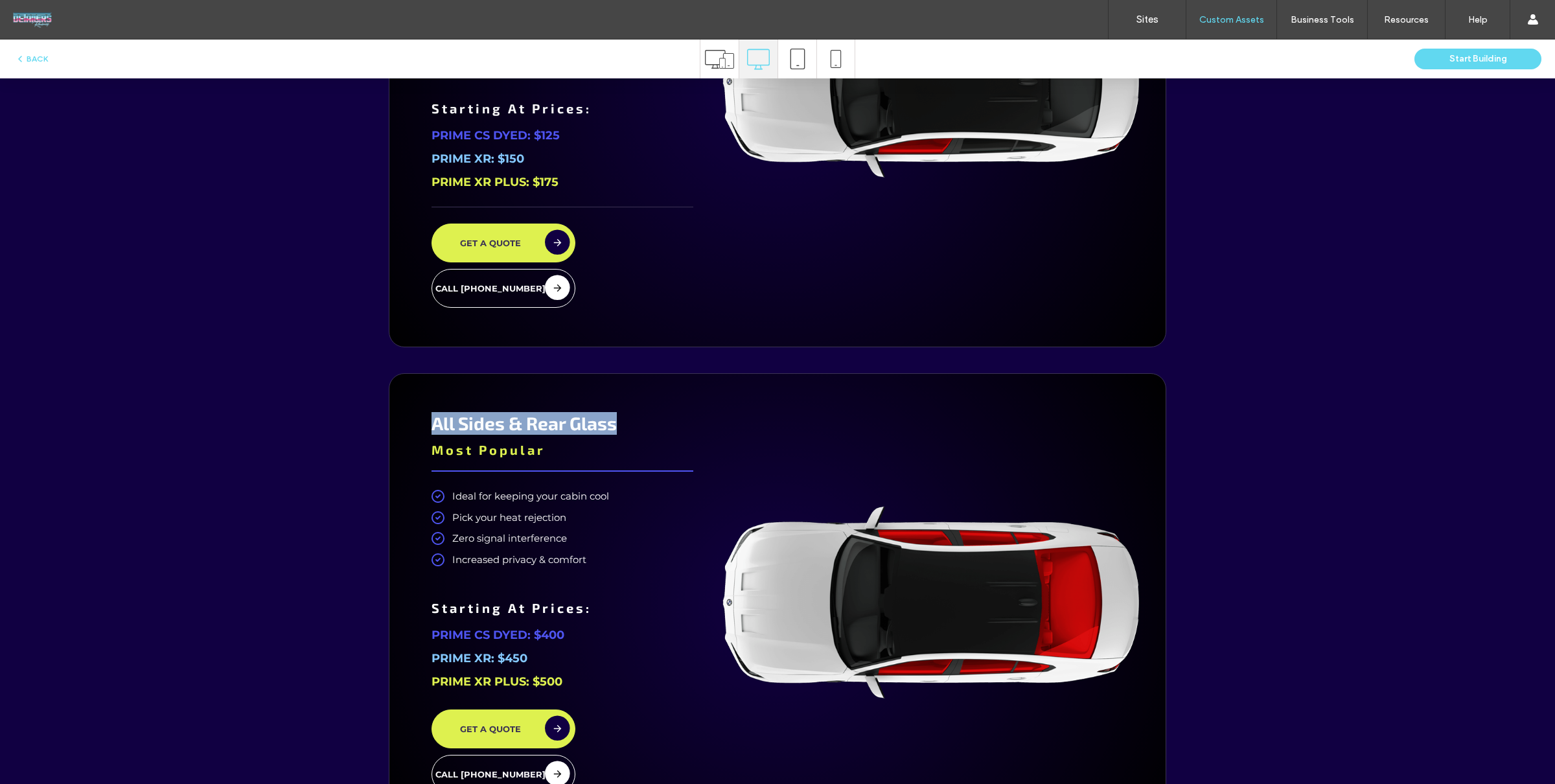
scroll to position [2913, 0]
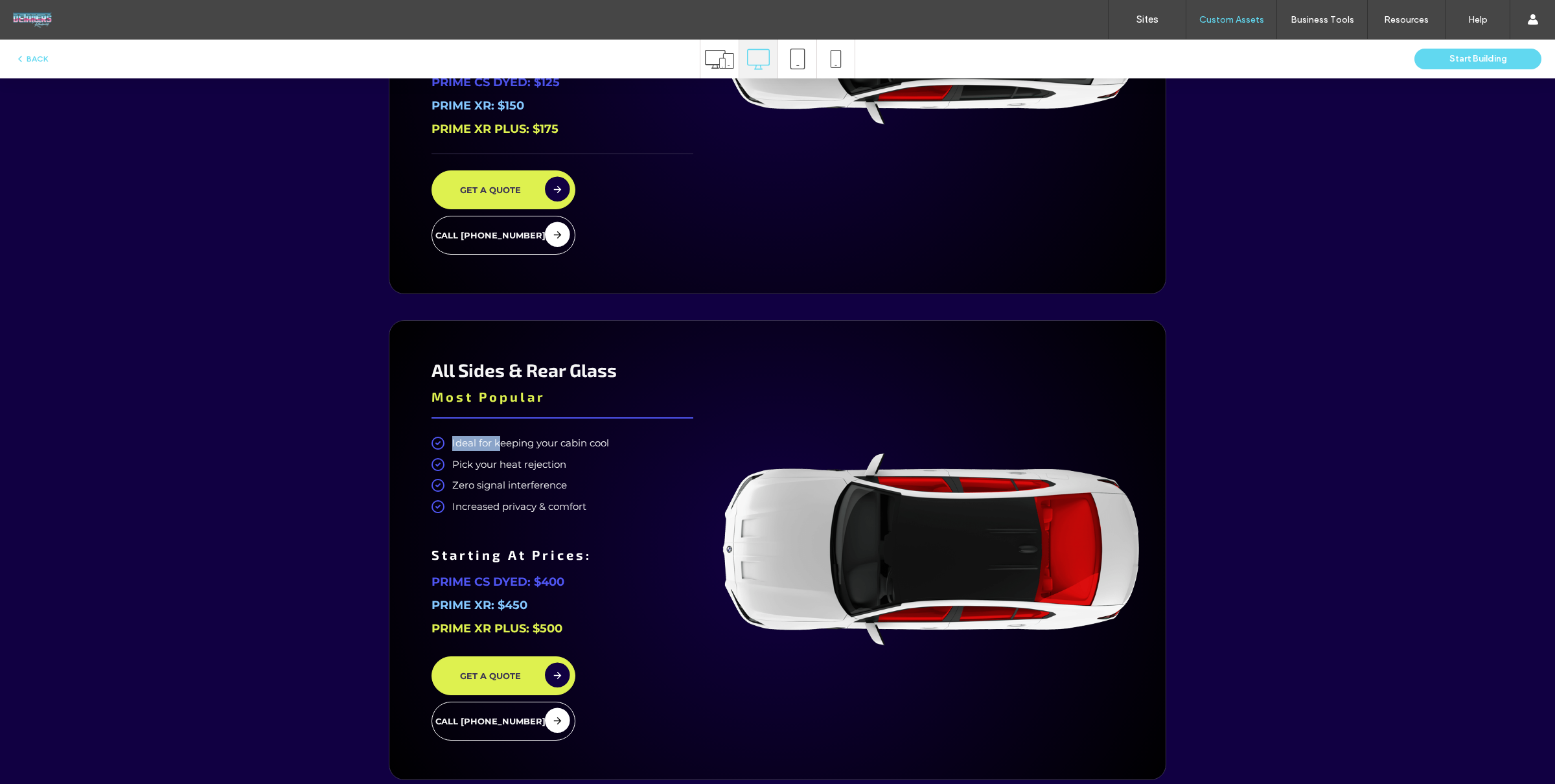
drag, startPoint x: 424, startPoint y: 434, endPoint x: 513, endPoint y: 476, distance: 98.4
click at [523, 452] on div "All Sides & Rear Glass Most Popular Ideal for keeping your cabin cool Pick your…" at bounding box center [777, 550] width 777 height 460
drag, startPoint x: 472, startPoint y: 571, endPoint x: 897, endPoint y: 433, distance: 446.8
click at [568, 570] on p "PRIME CS DYED: $400" at bounding box center [562, 582] width 262 height 23
drag, startPoint x: 922, startPoint y: 418, endPoint x: 979, endPoint y: 379, distance: 69.1
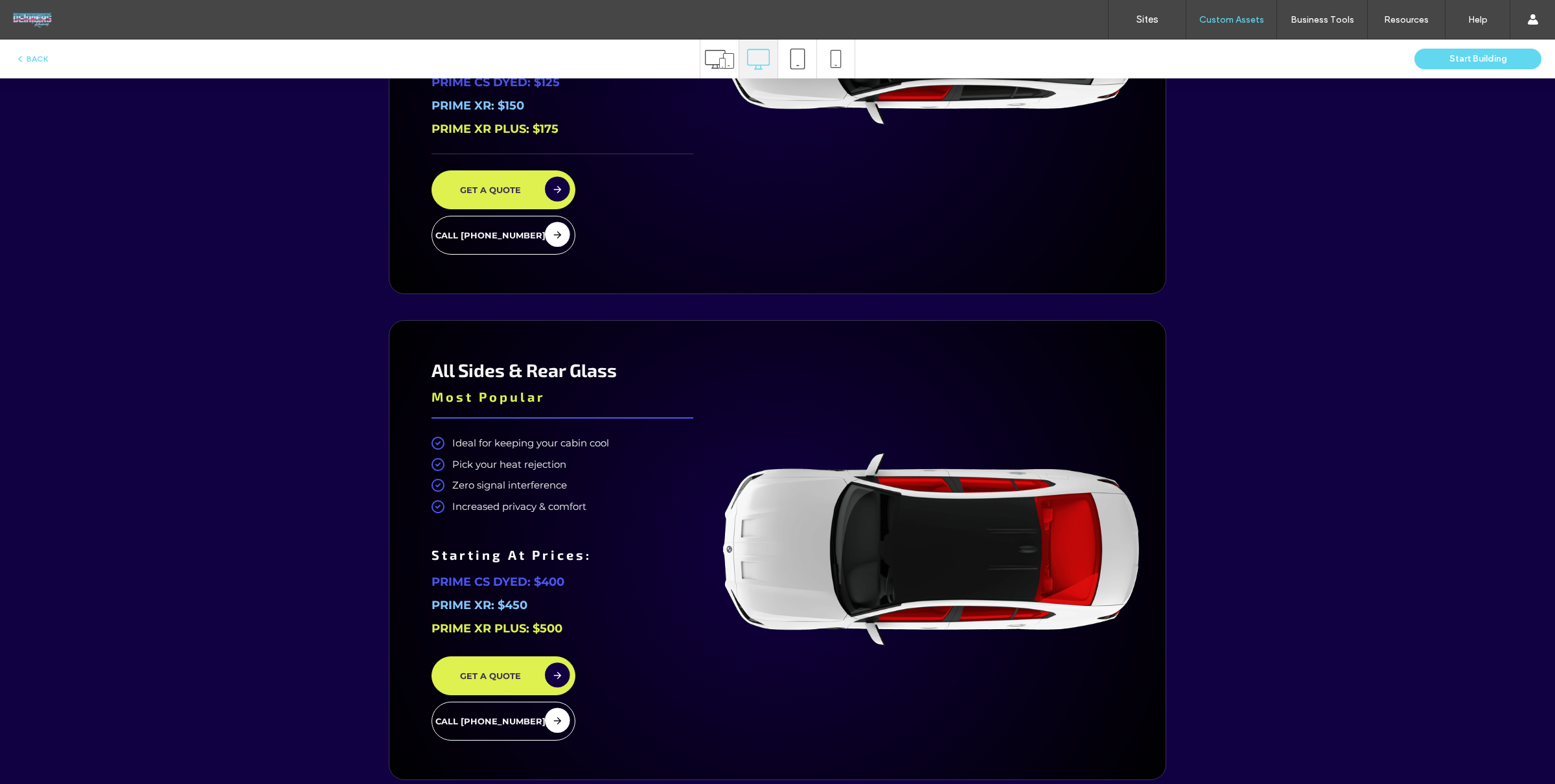
click at [922, 418] on div at bounding box center [931, 550] width 431 height 420
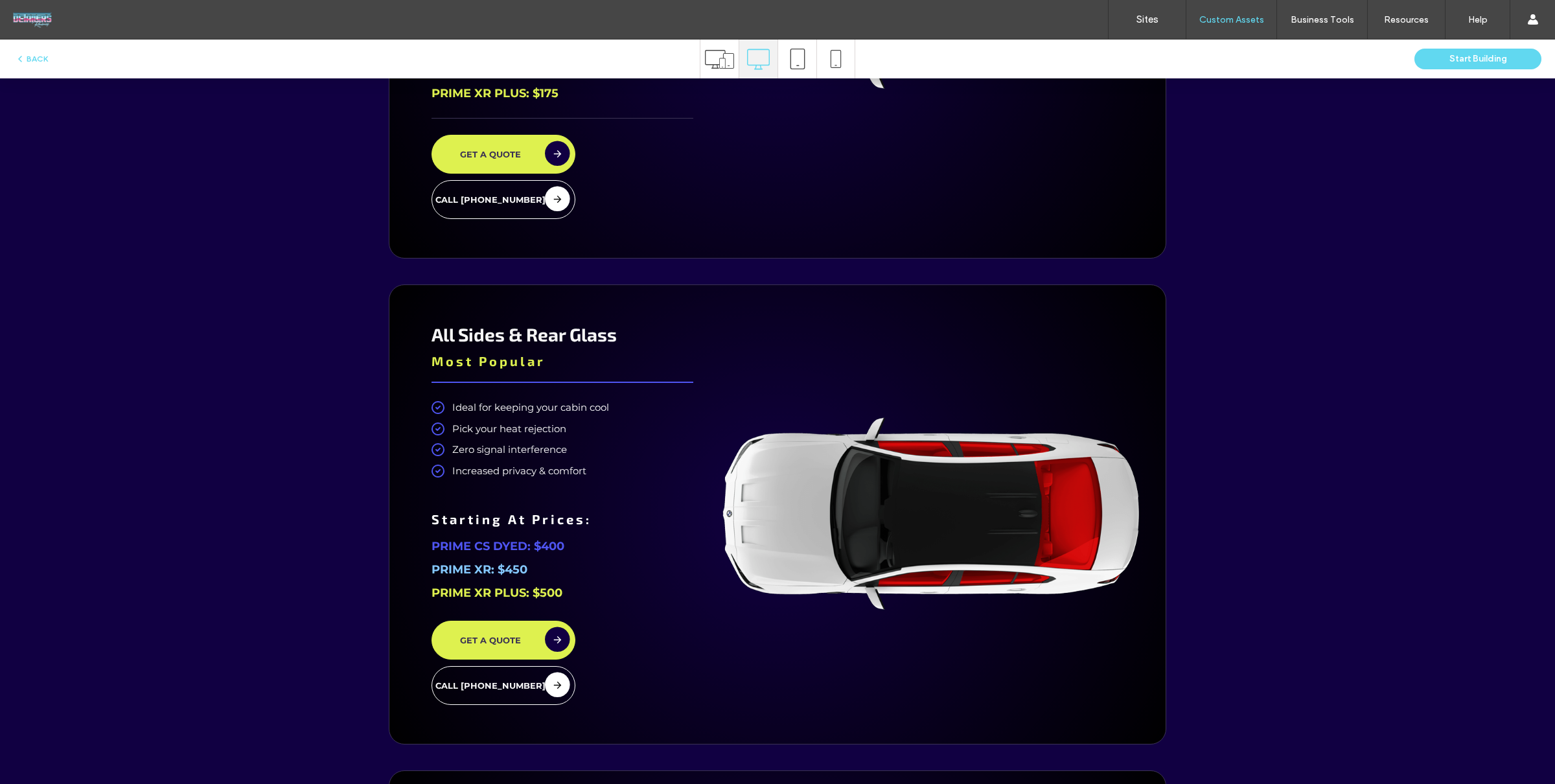
scroll to position [2954, 0]
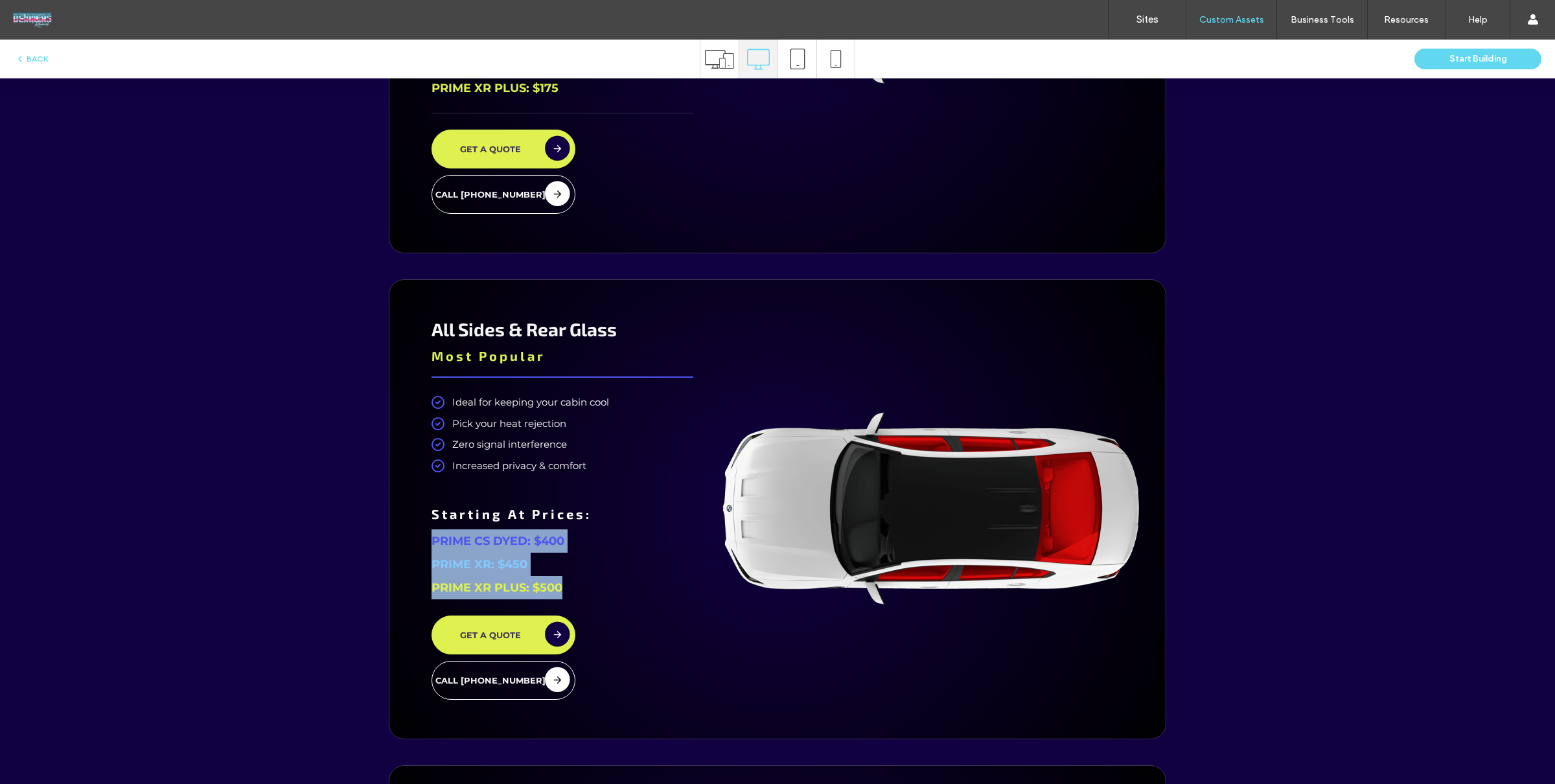
drag, startPoint x: 426, startPoint y: 542, endPoint x: 591, endPoint y: 588, distance: 171.3
click at [591, 588] on div "All Sides & Rear Glass Most Popular Ideal for keeping your cabin cool Pick your…" at bounding box center [561, 509] width 307 height 420
click at [590, 589] on p "PRIME XR PLUS: $500" at bounding box center [562, 587] width 262 height 23
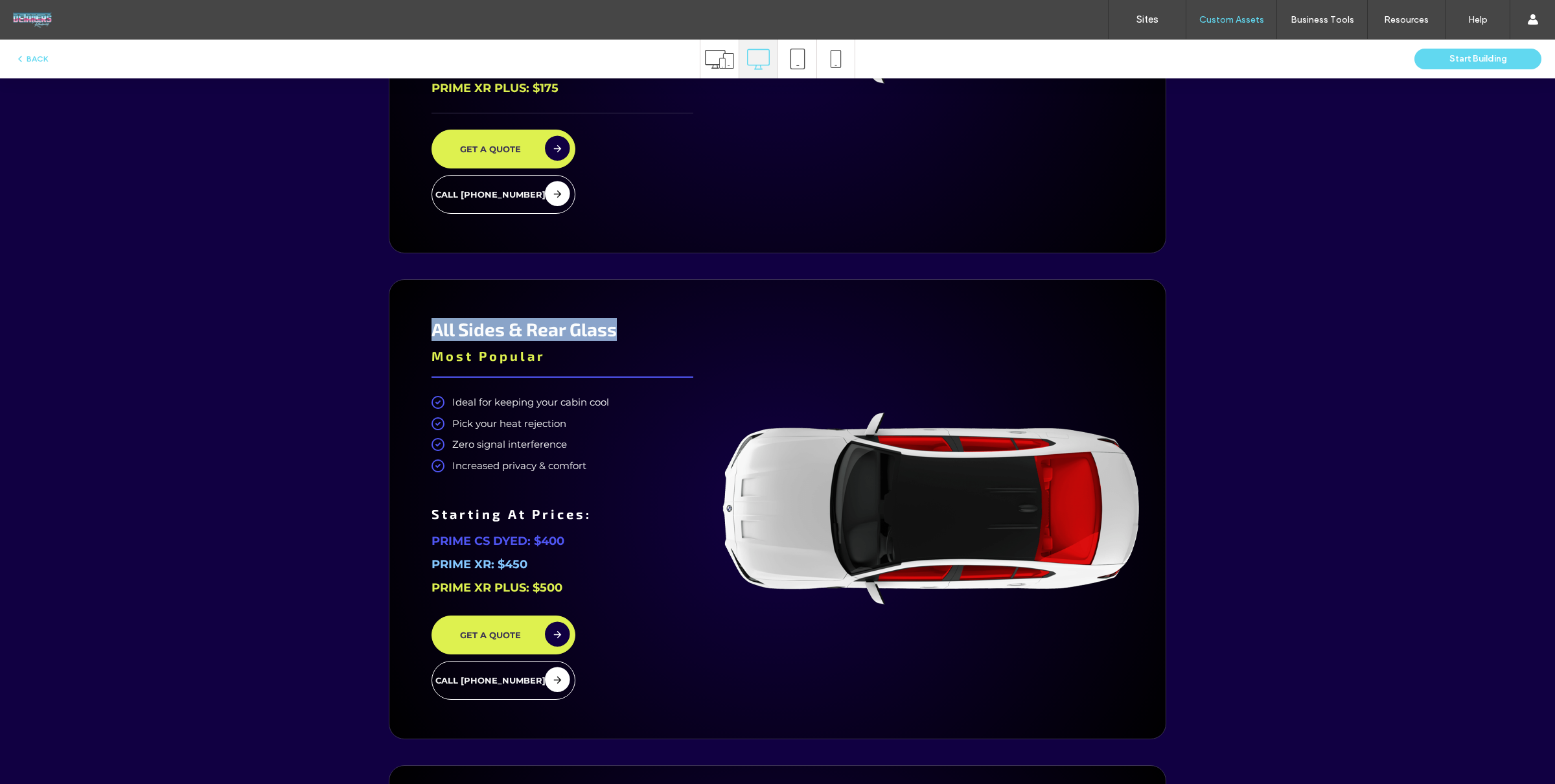
drag, startPoint x: 431, startPoint y: 322, endPoint x: 705, endPoint y: 331, distance: 274.1
click at [705, 331] on div "All Sides & Rear Glass Most Popular Ideal for keeping your cabin cool Pick your…" at bounding box center [561, 509] width 307 height 420
click at [686, 379] on div at bounding box center [562, 377] width 262 height 16
drag, startPoint x: 553, startPoint y: 330, endPoint x: 571, endPoint y: 331, distance: 18.0
click at [571, 331] on span "All Sides & Rear Glass" at bounding box center [524, 329] width 186 height 22
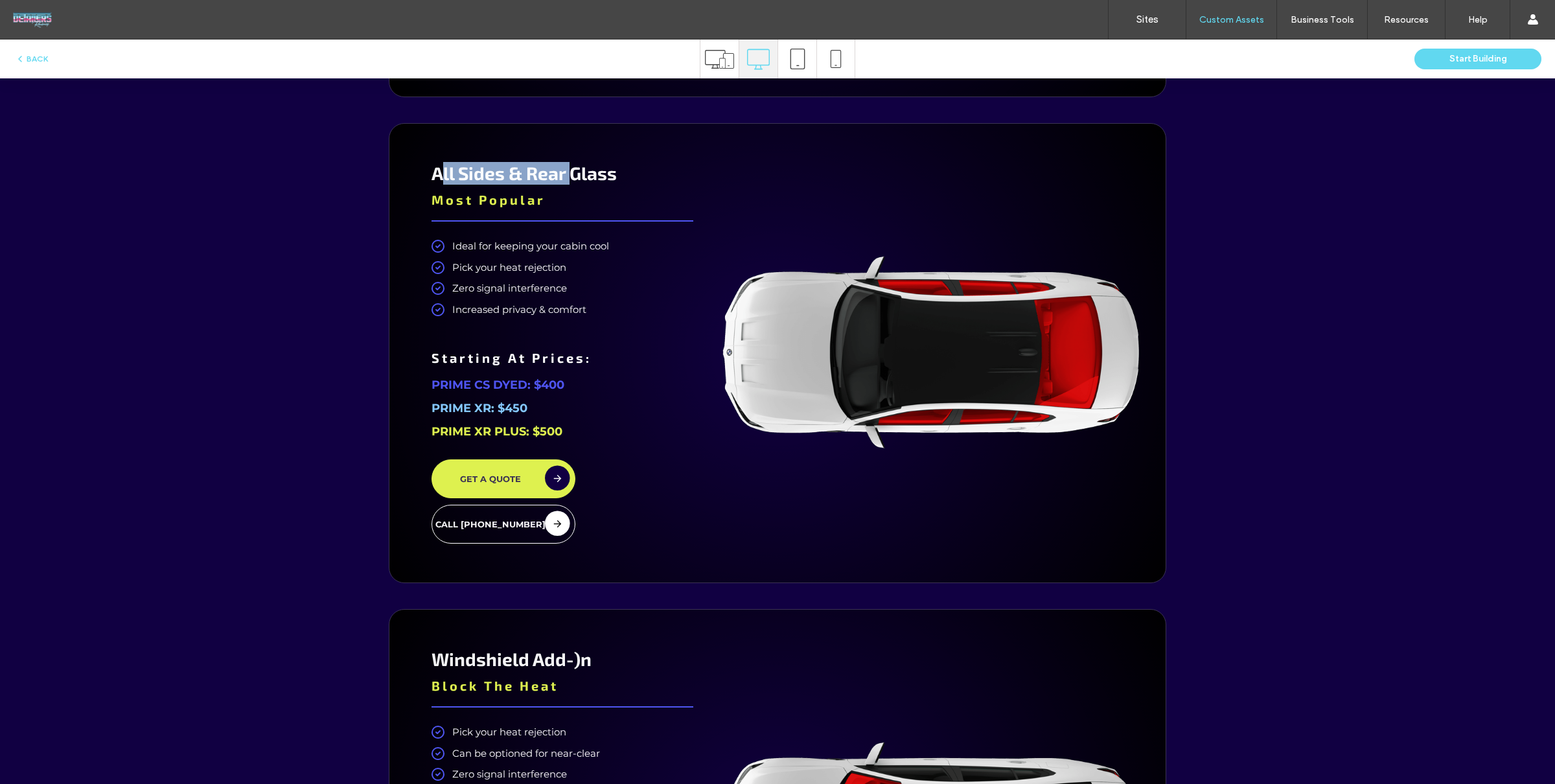
scroll to position [3102, 0]
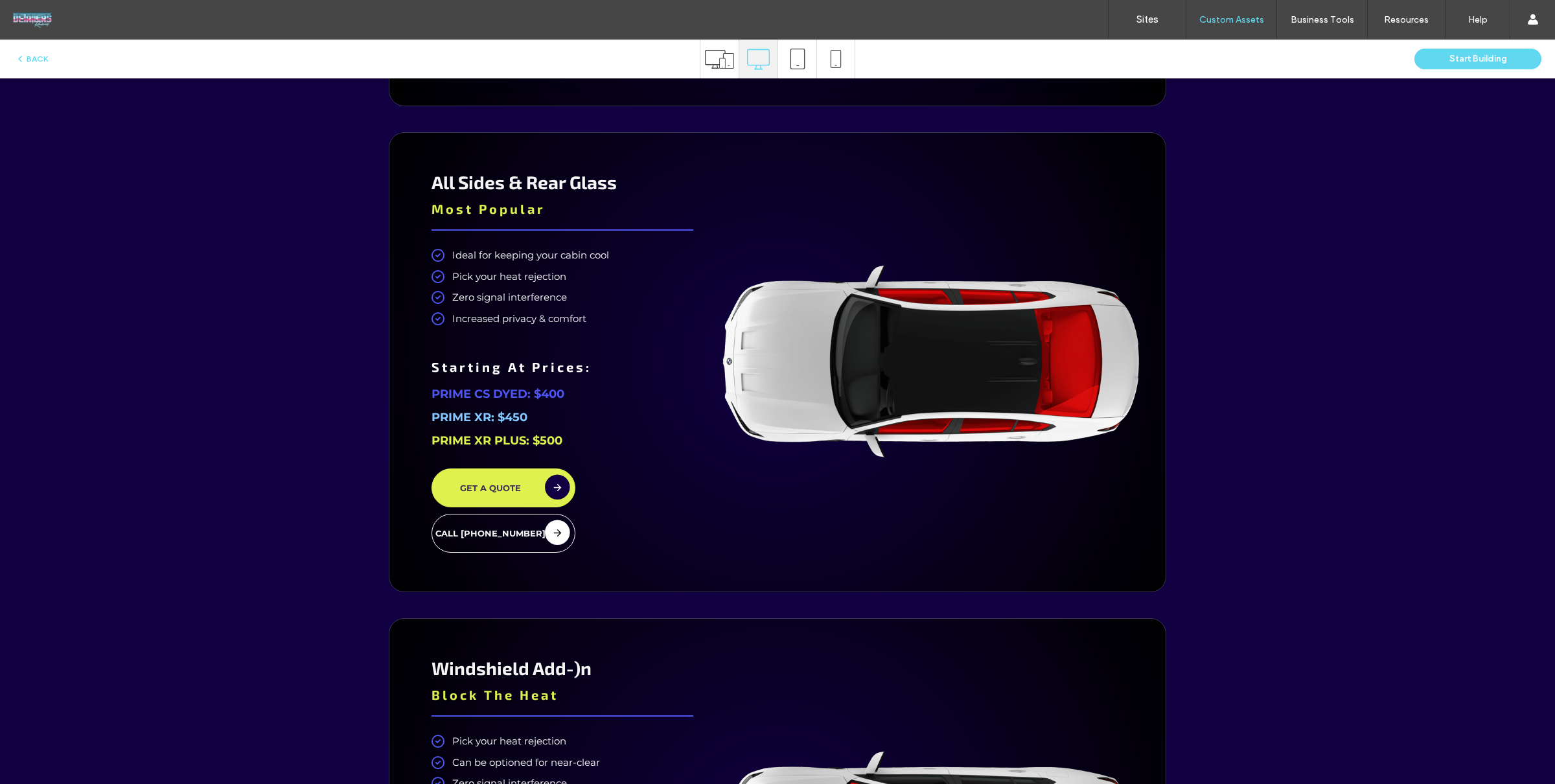
drag, startPoint x: 453, startPoint y: 184, endPoint x: 445, endPoint y: 183, distance: 8.1
click at [452, 183] on span "All Sides & Rear Glass" at bounding box center [524, 181] width 186 height 22
drag, startPoint x: 463, startPoint y: 183, endPoint x: 593, endPoint y: 300, distance: 174.9
click at [689, 189] on div "All Sides & Rear Glass Most Popular Ideal for keeping your cabin cool Pick your…" at bounding box center [561, 362] width 307 height 420
drag, startPoint x: 434, startPoint y: 399, endPoint x: 624, endPoint y: 438, distance: 194.0
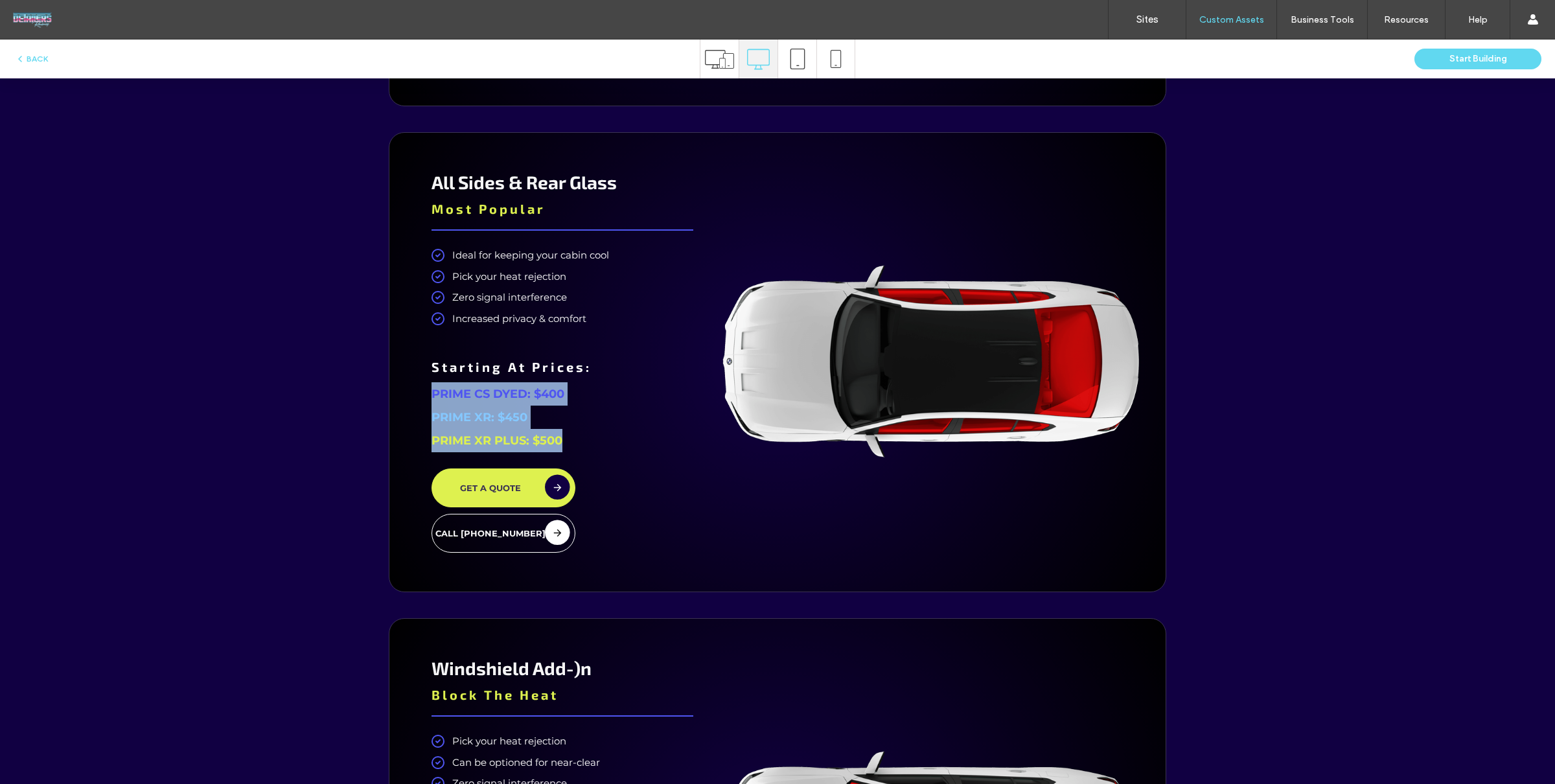
click at [624, 438] on div "All Sides & Rear Glass Most Popular Ideal for keeping your cabin cool Pick your…" at bounding box center [561, 362] width 307 height 420
click at [1315, 254] on div "Roadmap Sites PRICING Window Tint Options Good Choice Prime cs dyed TINT Lacus …" at bounding box center [777, 248] width 1555 height 2651
drag, startPoint x: 479, startPoint y: 428, endPoint x: 605, endPoint y: 394, distance: 130.5
click at [421, 400] on div "All Sides & Rear Glass Most Popular Ideal for keeping your cabin cool Pick your…" at bounding box center [561, 362] width 307 height 420
copy div "PRIME CS DYED: $400 PRIME XR: $450 PRIME XR PLUS: $500"
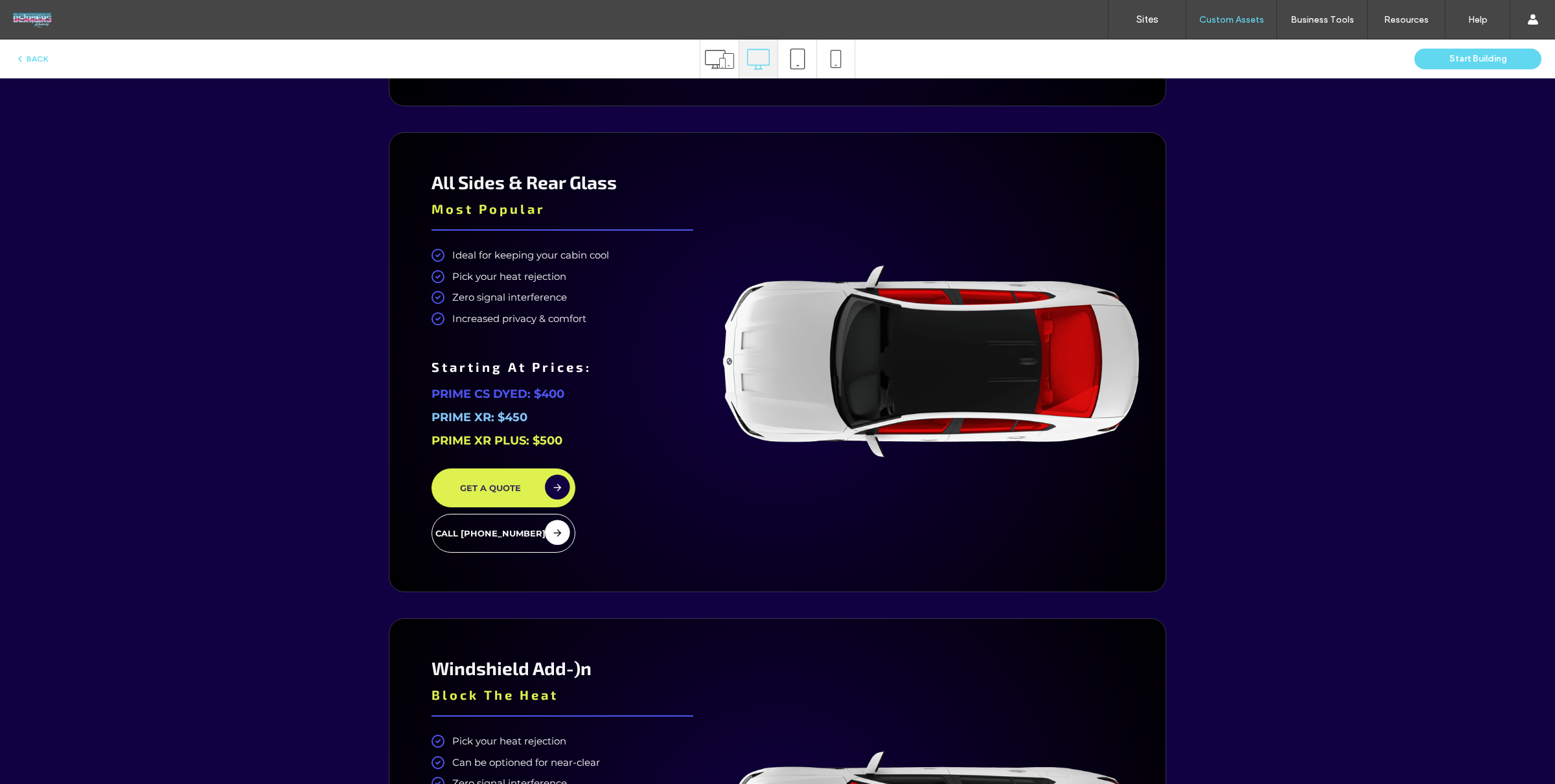
drag, startPoint x: 641, startPoint y: 354, endPoint x: 633, endPoint y: 379, distance: 26.2
click at [641, 354] on div "All Sides & Rear Glass Most Popular Ideal for keeping your cabin cool Pick your…" at bounding box center [561, 362] width 307 height 420
drag, startPoint x: 583, startPoint y: 428, endPoint x: 471, endPoint y: 301, distance: 169.3
click at [423, 386] on div "All Sides & Rear Glass Most Popular Ideal for keeping your cabin cool Pick your…" at bounding box center [561, 362] width 307 height 420
drag, startPoint x: 425, startPoint y: 181, endPoint x: 667, endPoint y: 183, distance: 242.0
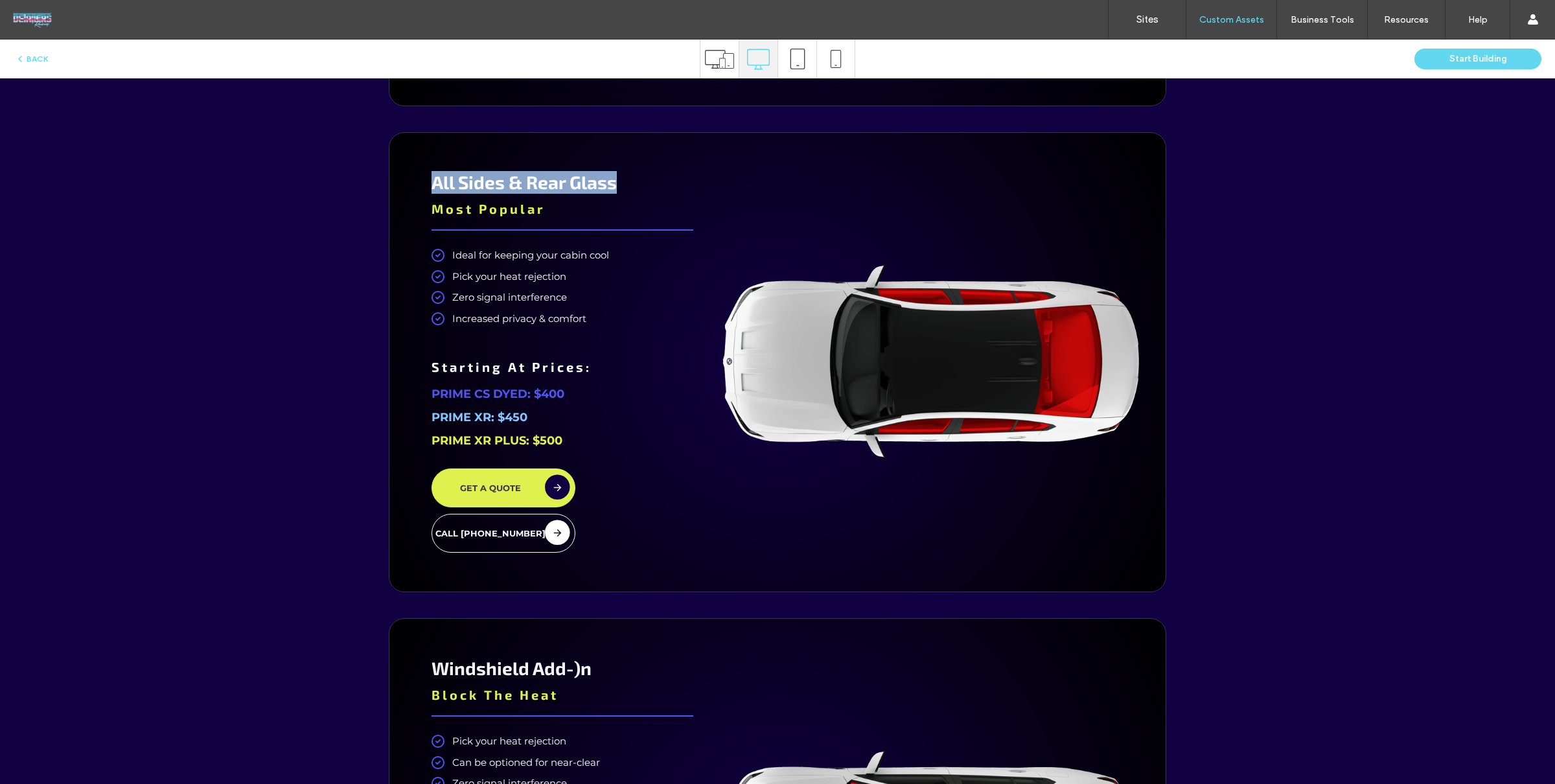
click at [668, 183] on div "All Sides & Rear Glass Most Popular Ideal for keeping your cabin cool Pick your…" at bounding box center [561, 362] width 307 height 420
drag, startPoint x: 553, startPoint y: 393, endPoint x: 469, endPoint y: 387, distance: 84.2
click at [469, 387] on p "PRIME CS DYED: $400" at bounding box center [562, 393] width 262 height 23
drag, startPoint x: 452, startPoint y: 410, endPoint x: 520, endPoint y: 415, distance: 68.2
click at [520, 415] on span "PRIME XR: $450" at bounding box center [479, 417] width 95 height 14
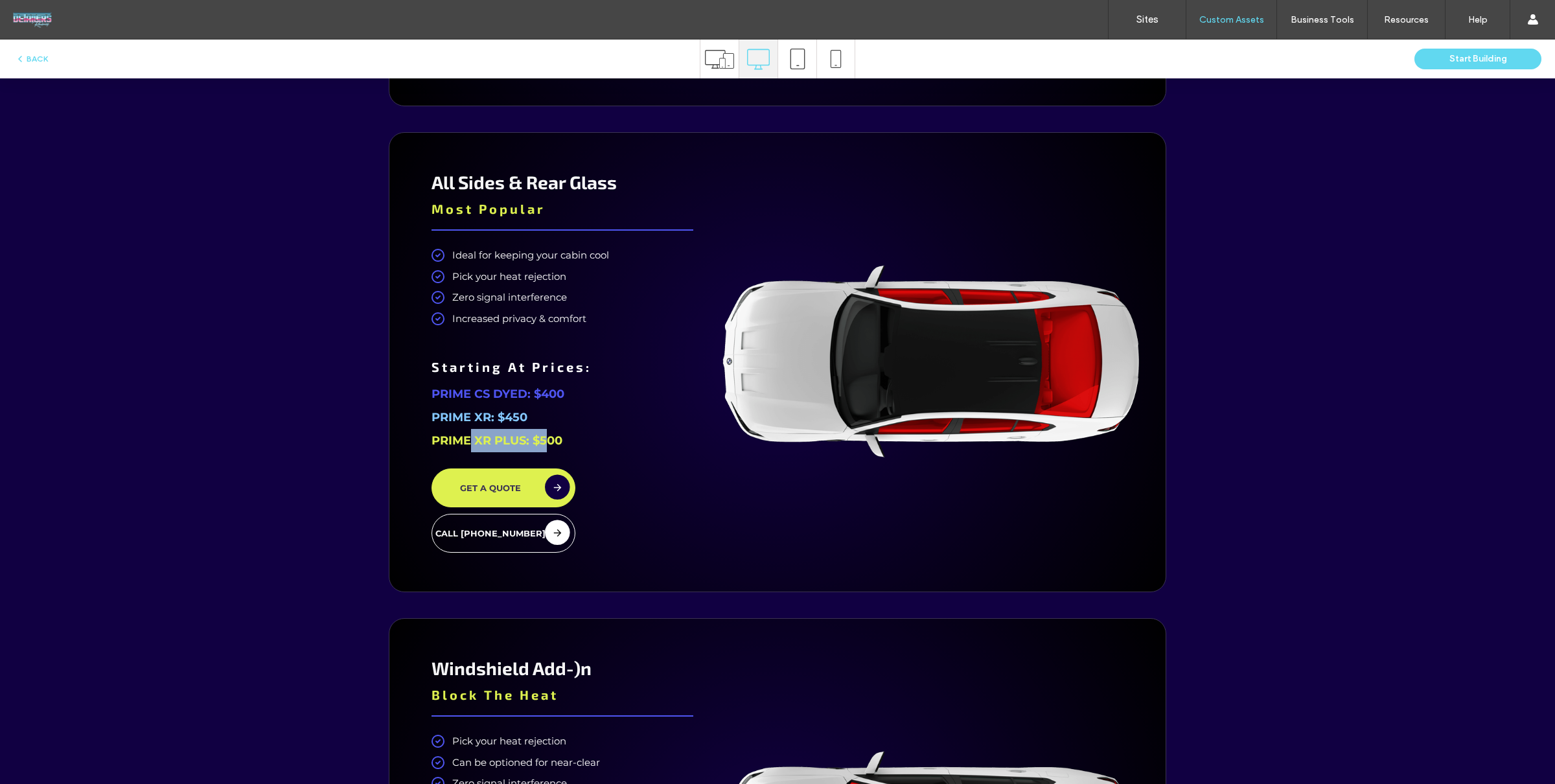
drag, startPoint x: 476, startPoint y: 438, endPoint x: 467, endPoint y: 438, distance: 9.0
click at [467, 438] on span "PRIME XR PLUS: $500" at bounding box center [497, 440] width 131 height 14
click at [571, 451] on div "All Sides & Rear Glass Most Popular Ideal for keeping your cabin cool Pick your…" at bounding box center [561, 362] width 307 height 420
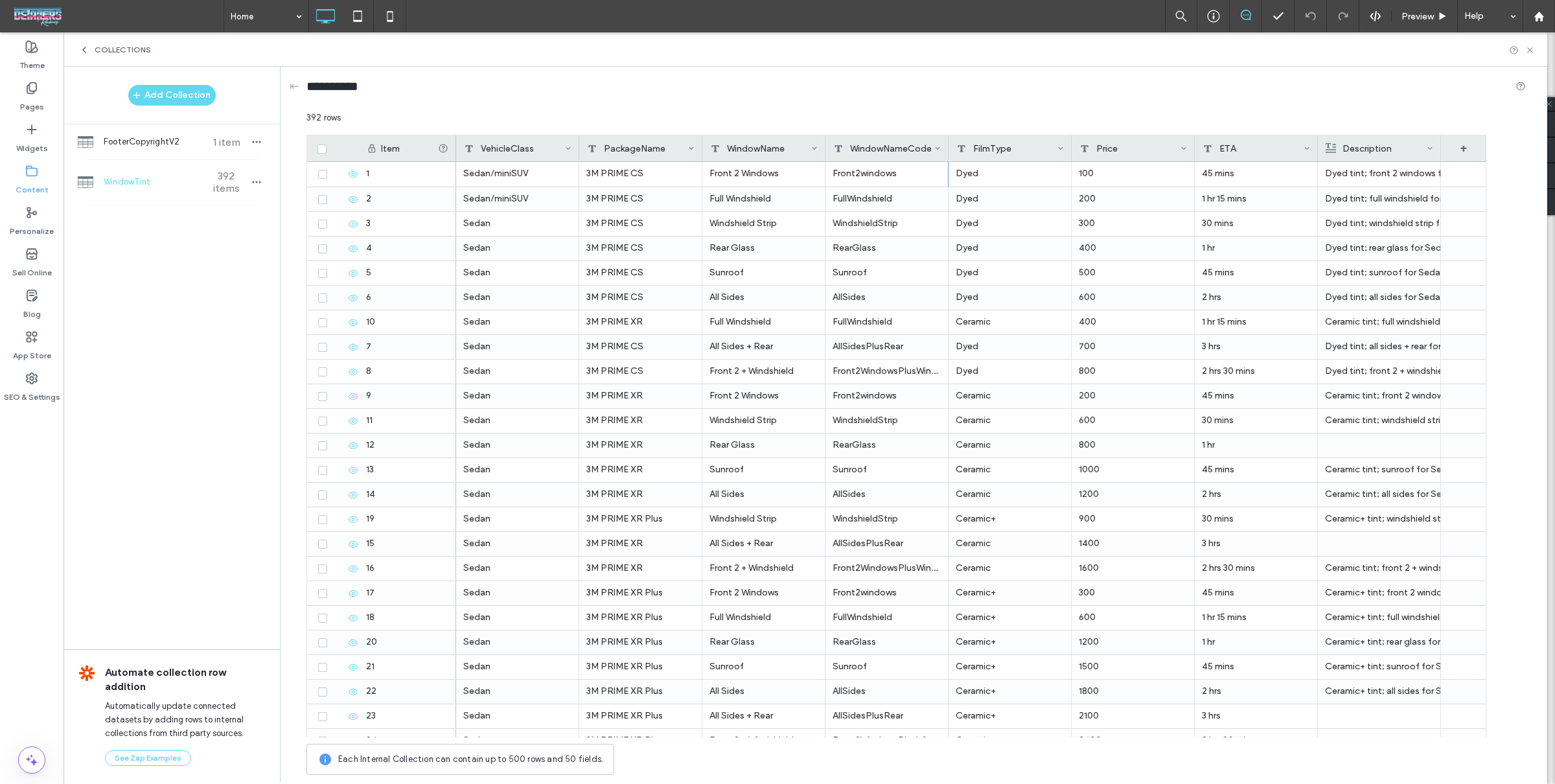
click at [1009, 118] on div "392 rows" at bounding box center [916, 123] width 1219 height 23
click at [1528, 49] on icon at bounding box center [1529, 49] width 10 height 10
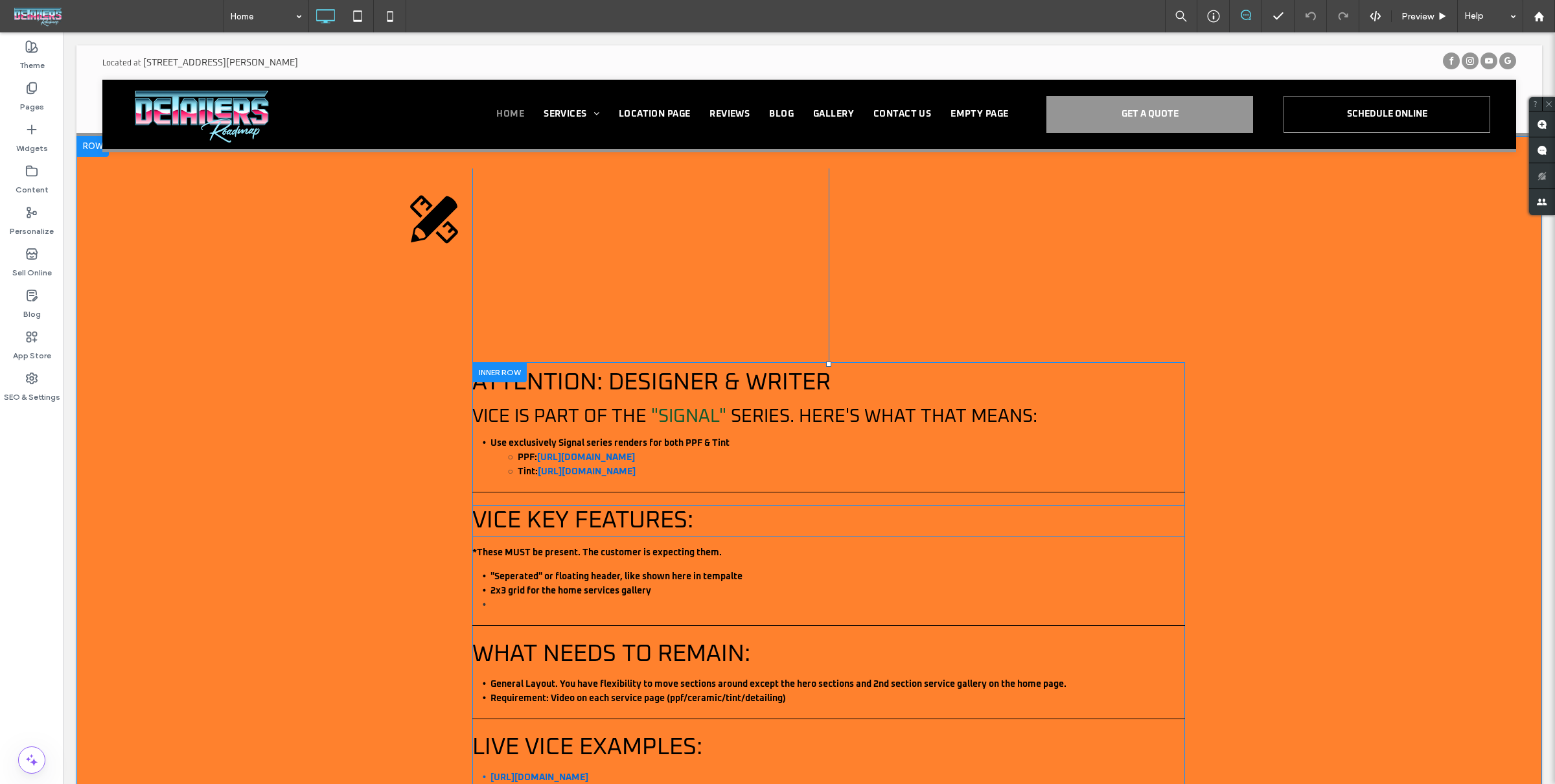
scroll to position [20, 0]
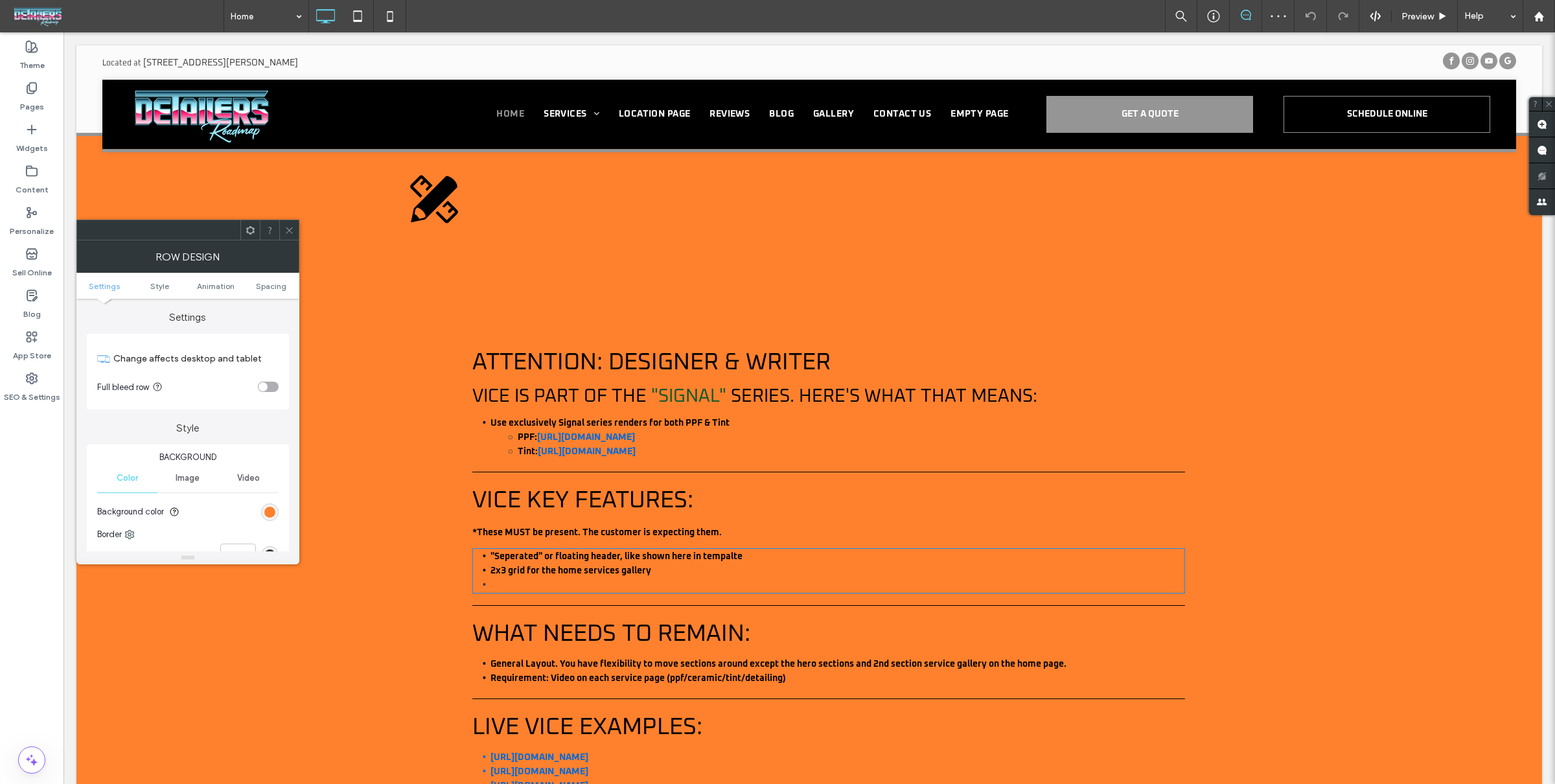
click at [285, 232] on icon at bounding box center [289, 230] width 10 height 10
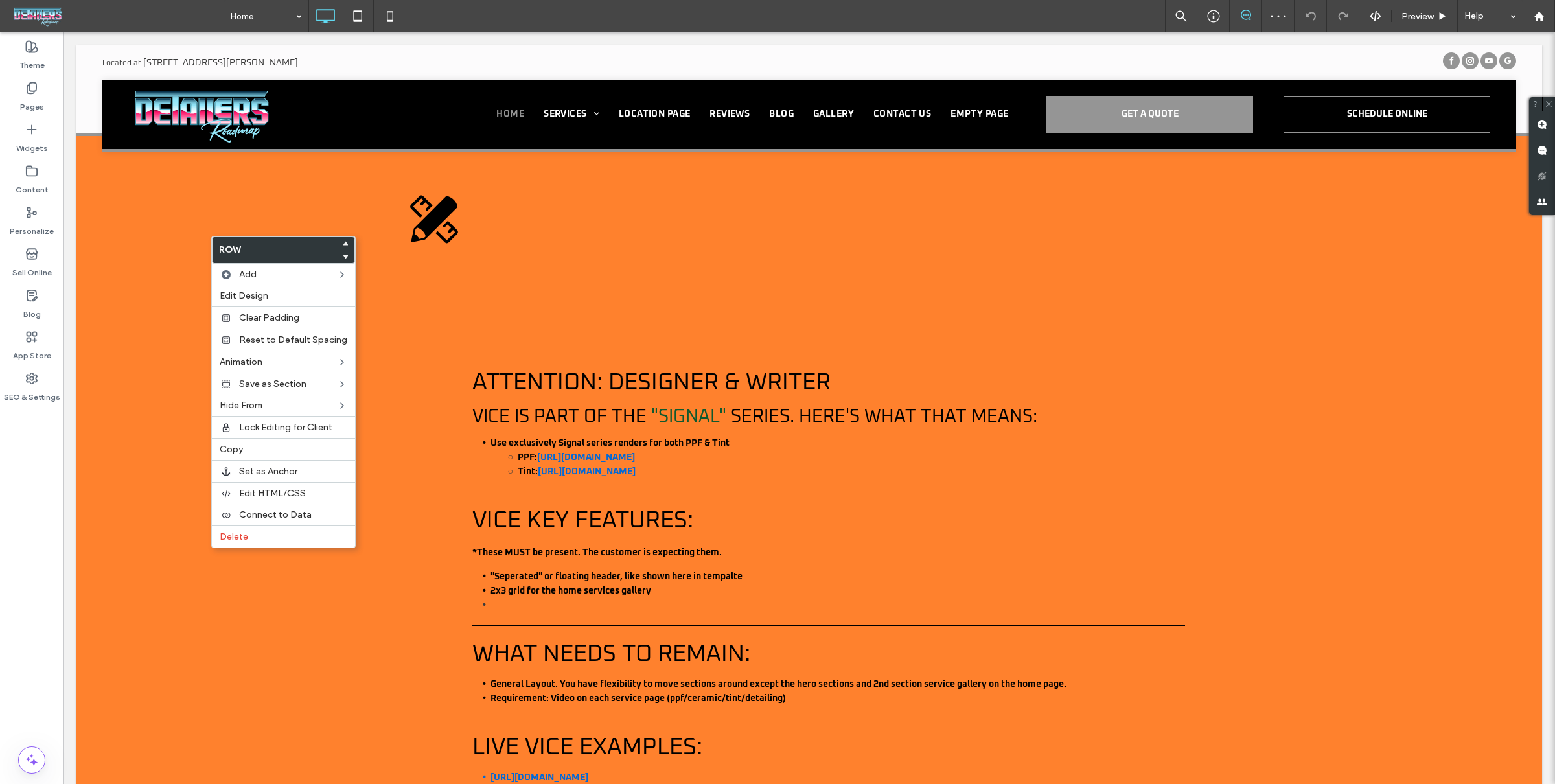
scroll to position [864, 0]
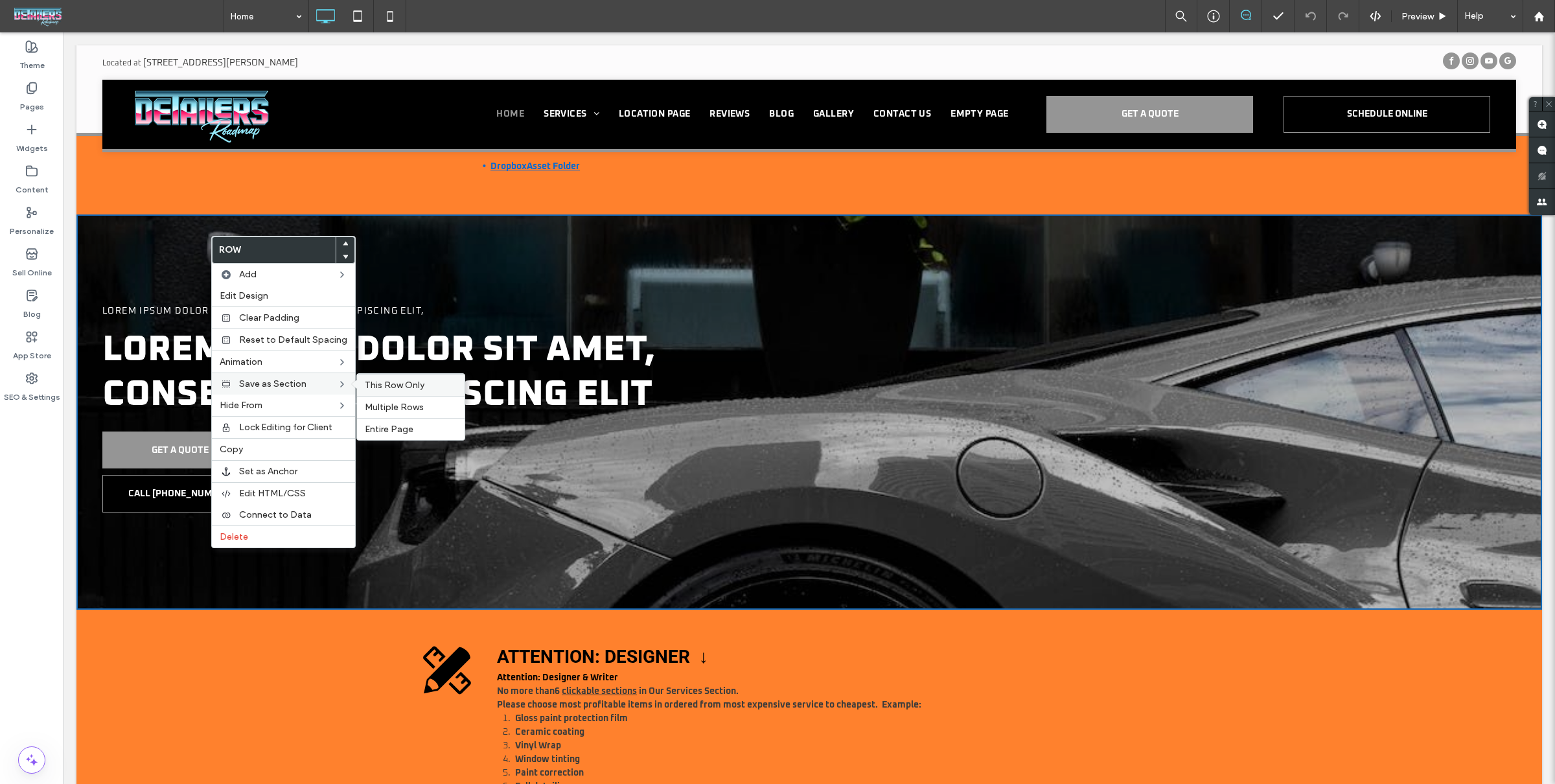
click at [417, 384] on span "This Row Only" at bounding box center [394, 384] width 59 height 11
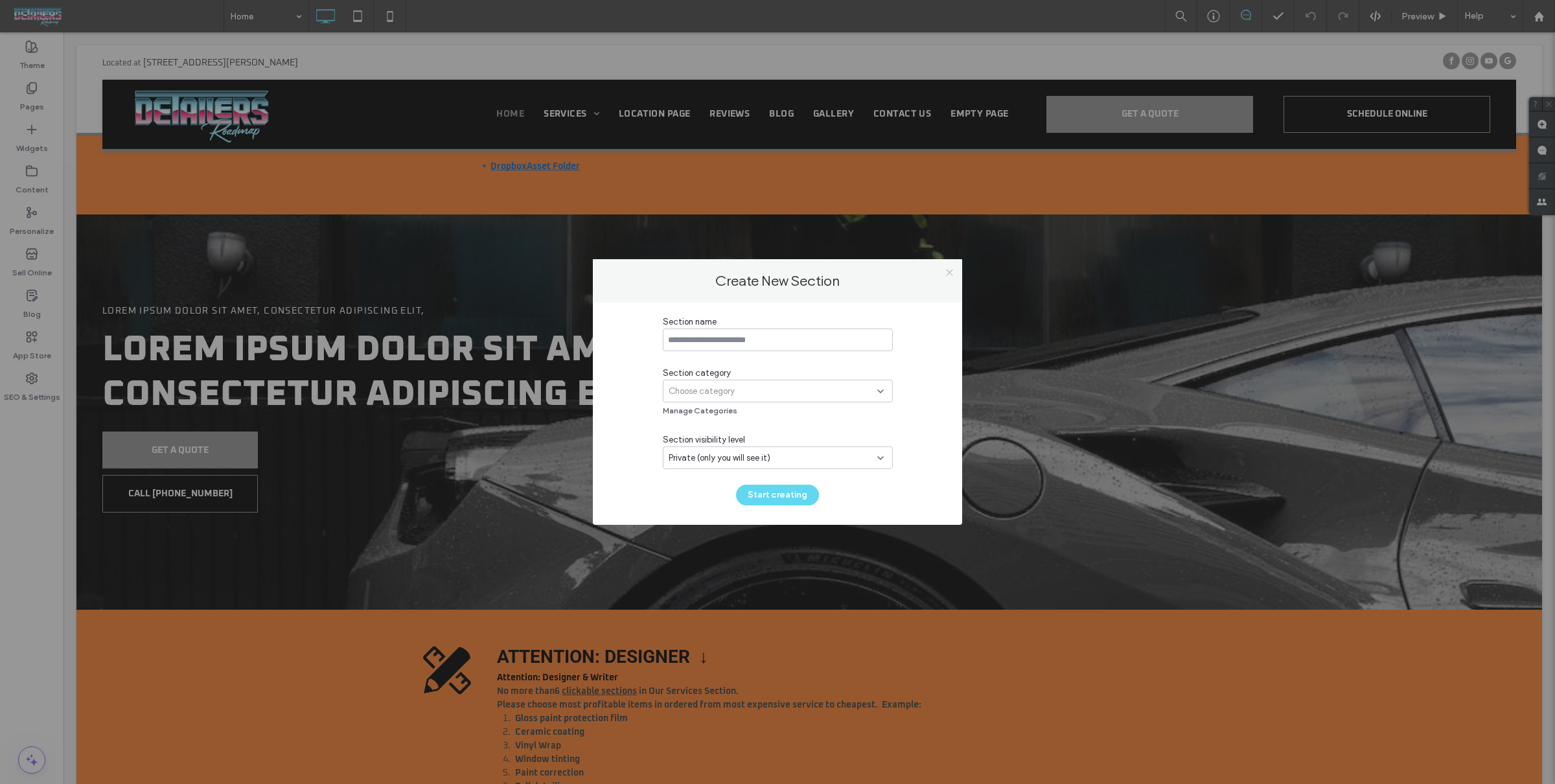
click at [949, 270] on icon at bounding box center [949, 272] width 10 height 10
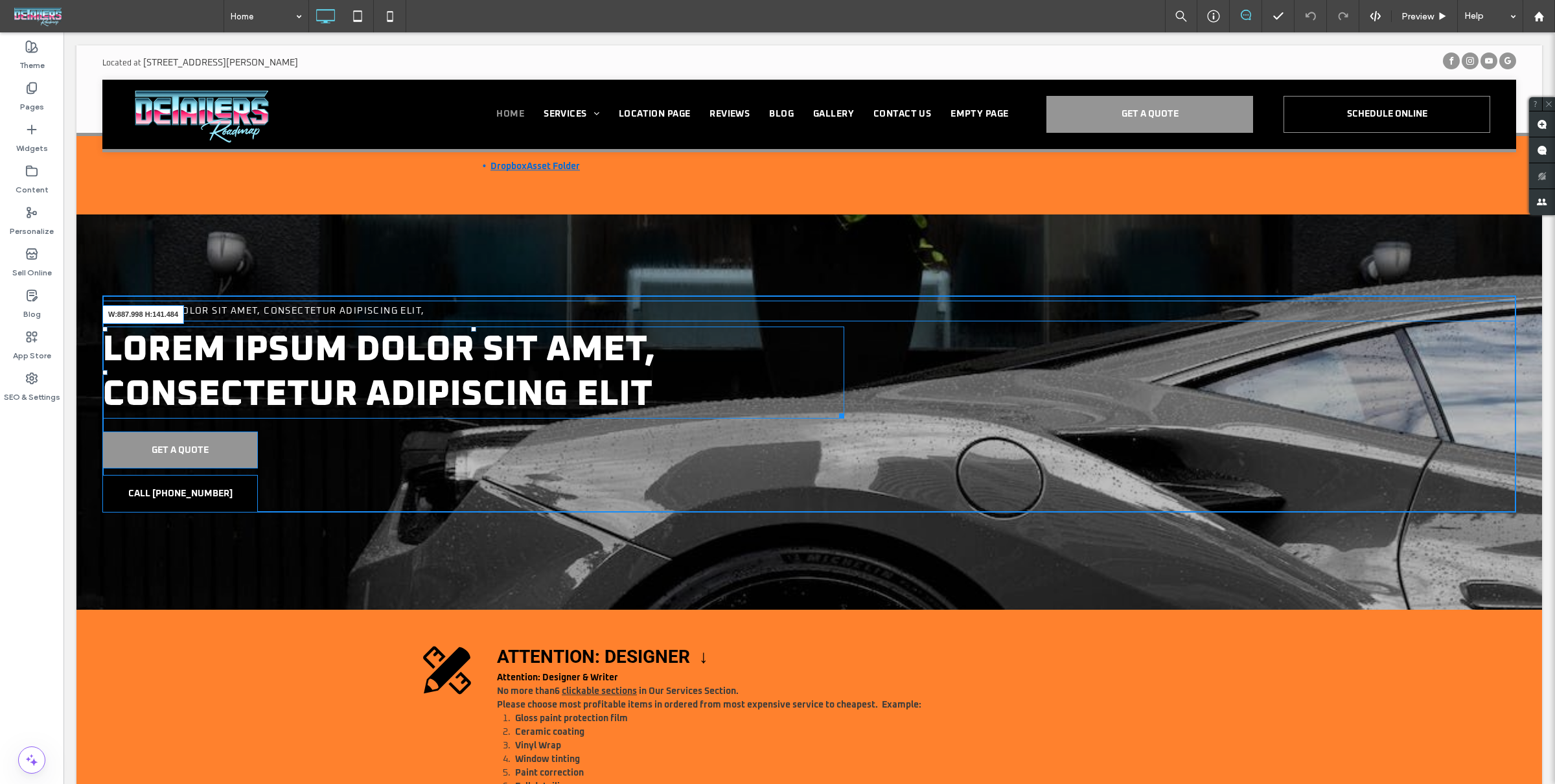
drag, startPoint x: 840, startPoint y: 403, endPoint x: 673, endPoint y: 383, distance: 168.2
click at [673, 383] on div "Lorem ipsum dolor sit amet, consectetur adipiscing elit W:887.998 H:141.484" at bounding box center [473, 372] width 742 height 92
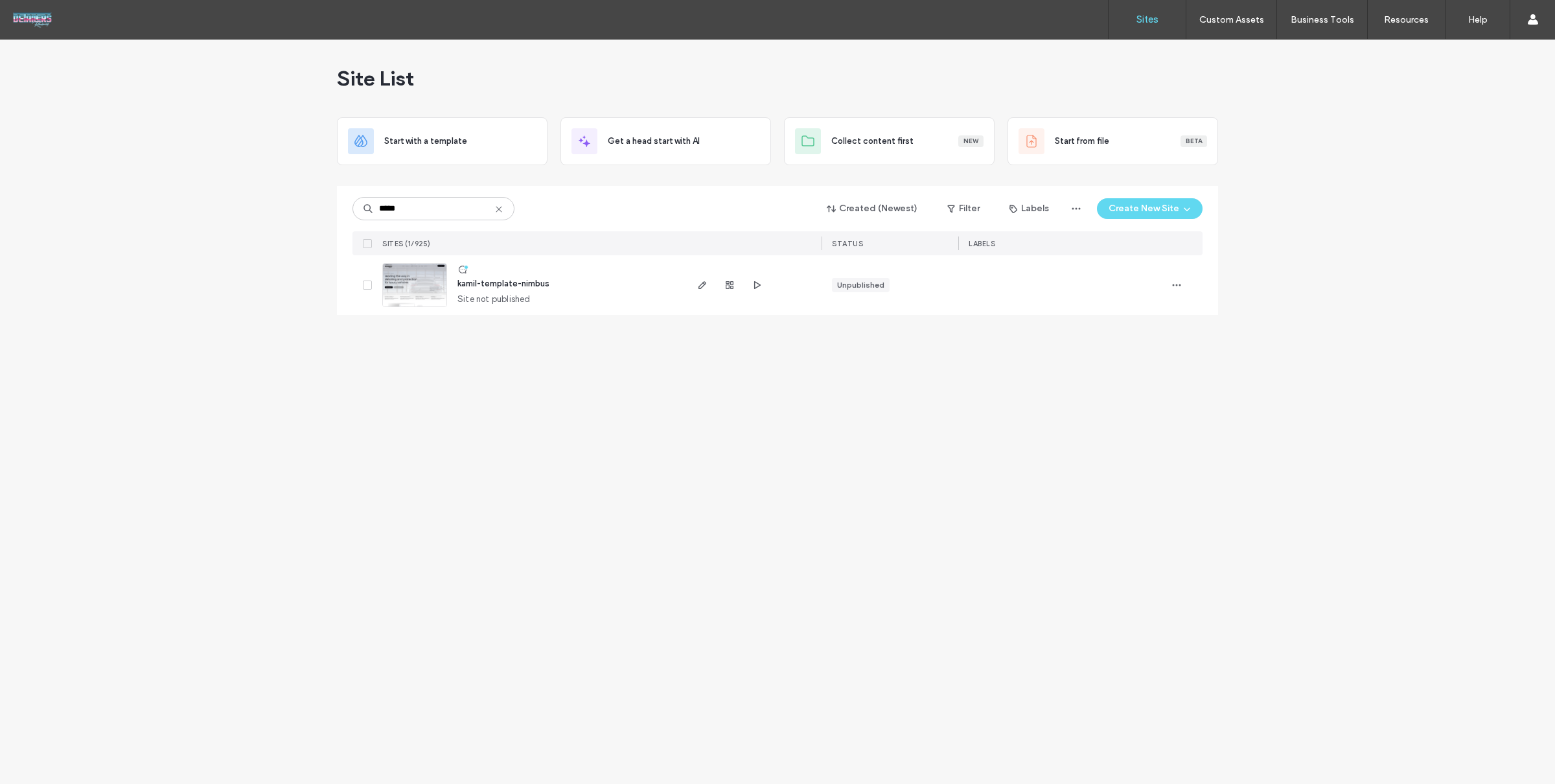
type input "*****"
click at [775, 279] on div at bounding box center [752, 285] width 137 height 59
click at [755, 289] on icon "button" at bounding box center [757, 285] width 11 height 11
